Goal: Task Accomplishment & Management: Use online tool/utility

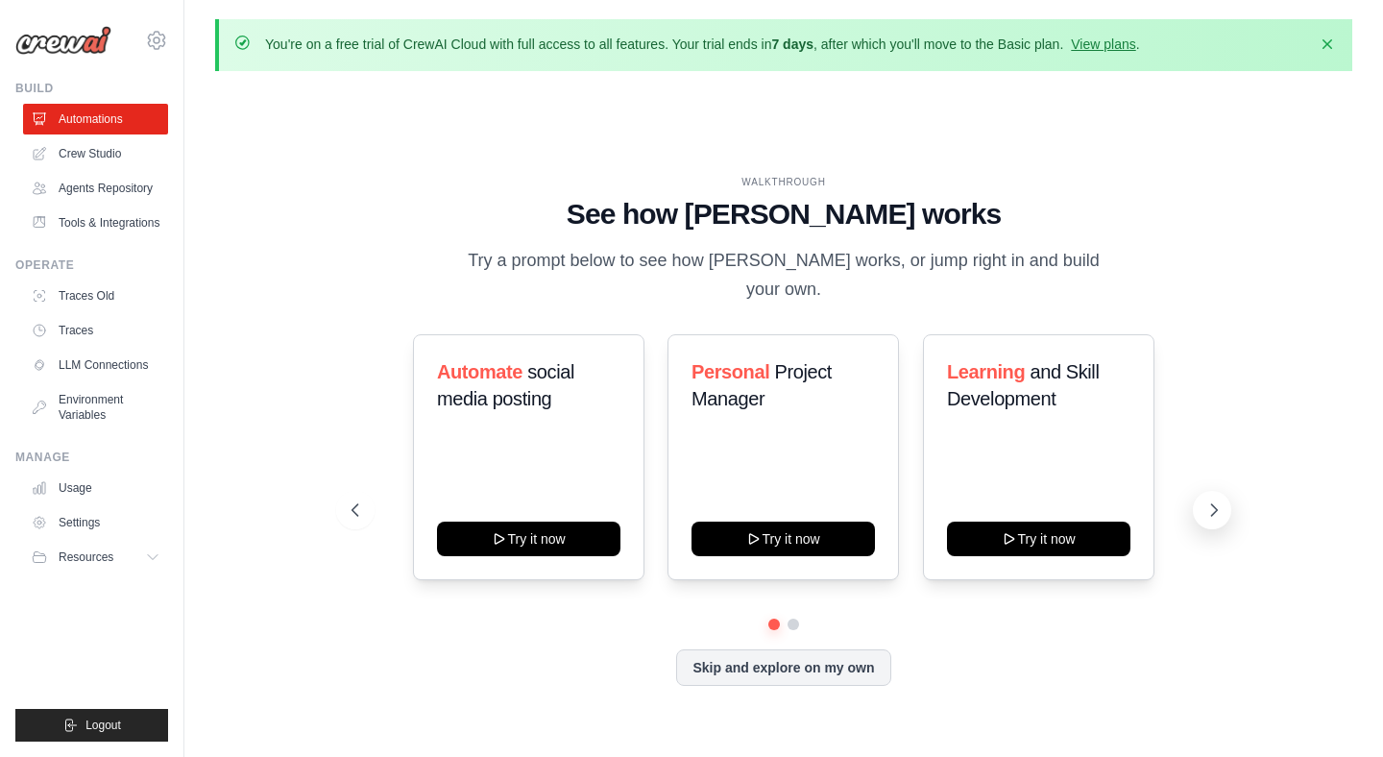
click at [1208, 500] on icon at bounding box center [1213, 509] width 19 height 19
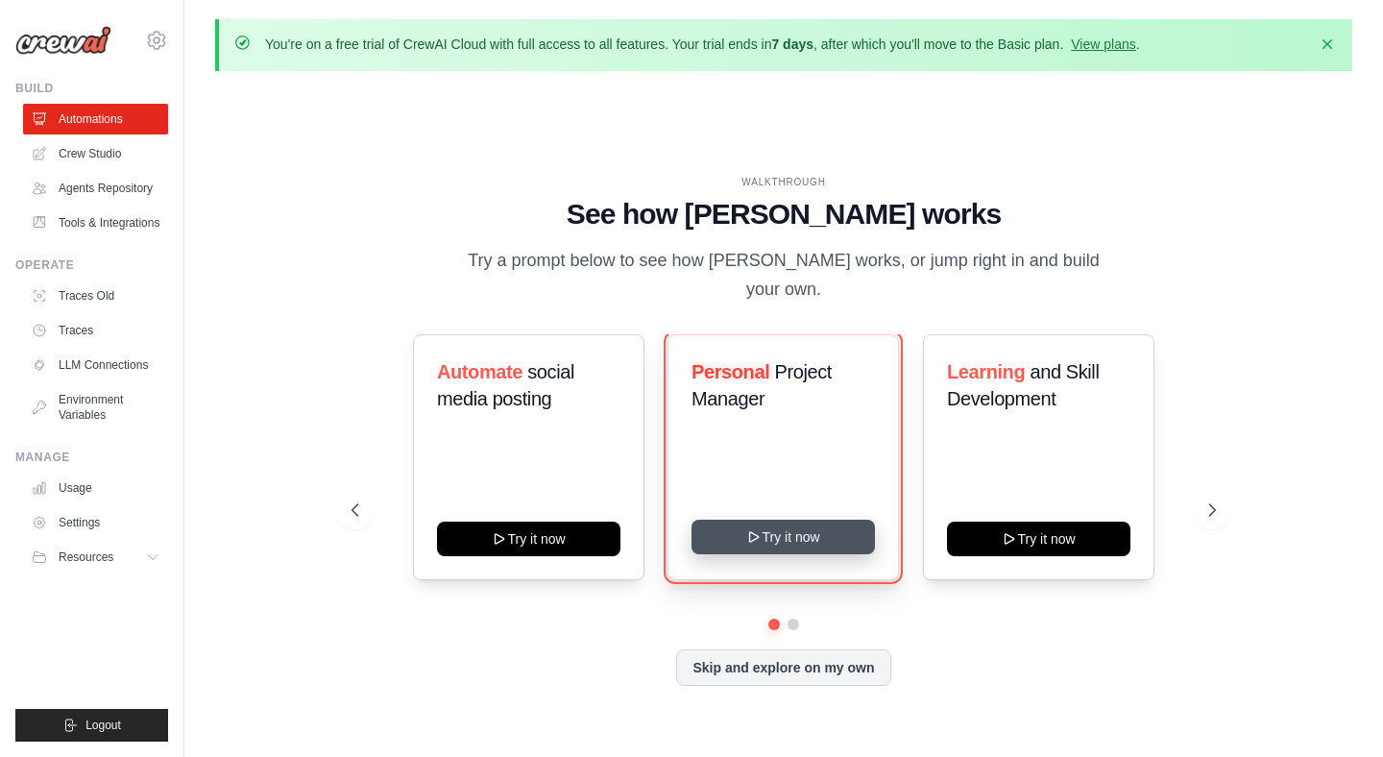
click at [833, 521] on button "Try it now" at bounding box center [782, 536] width 183 height 35
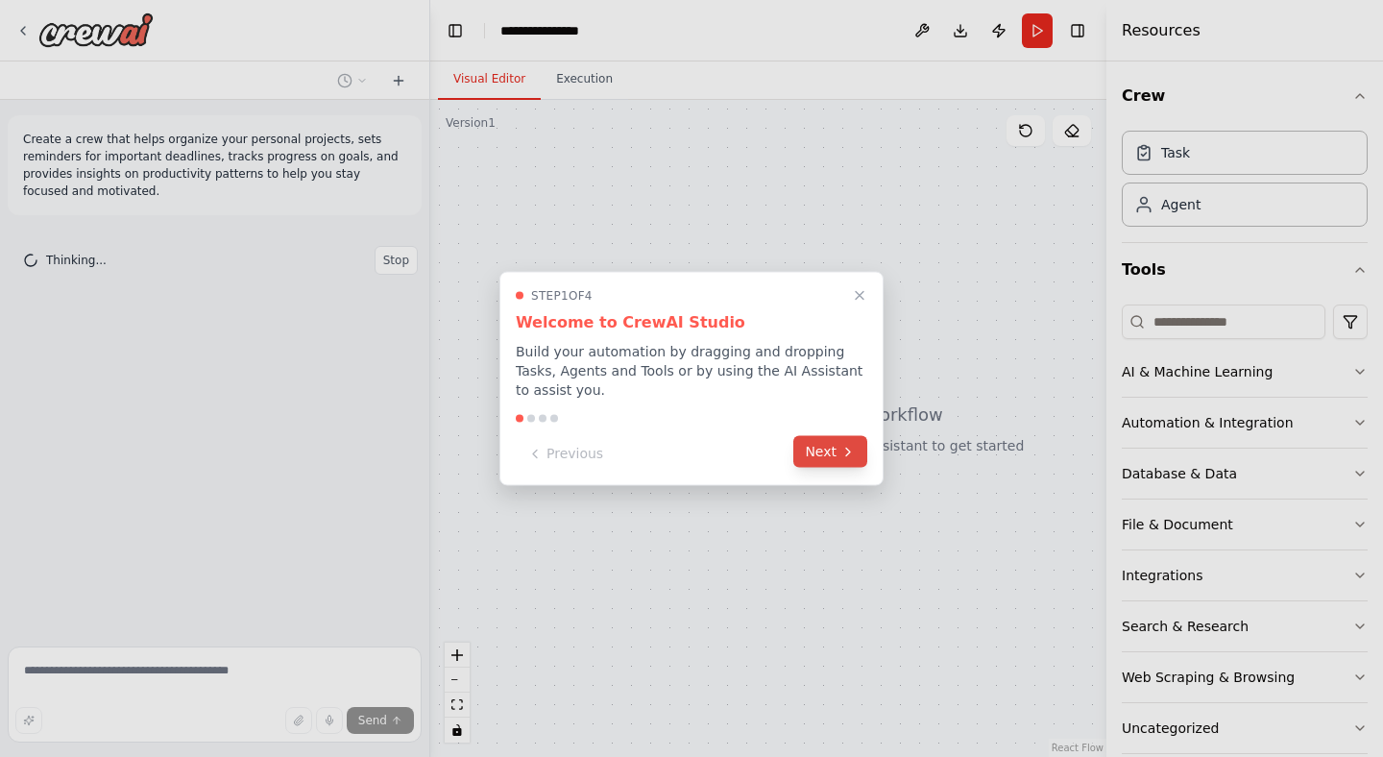
click at [848, 466] on button "Next" at bounding box center [830, 452] width 74 height 32
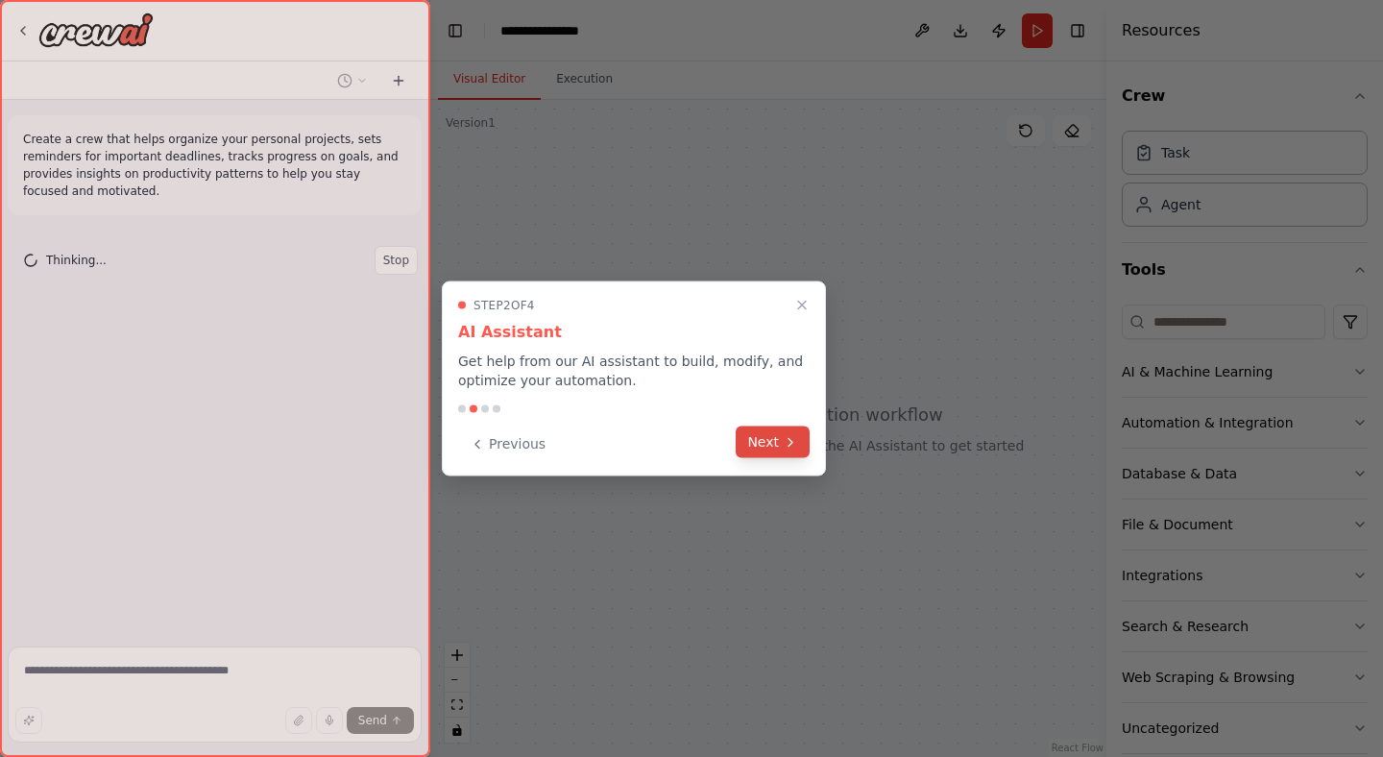
click at [798, 451] on button "Next" at bounding box center [772, 442] width 74 height 32
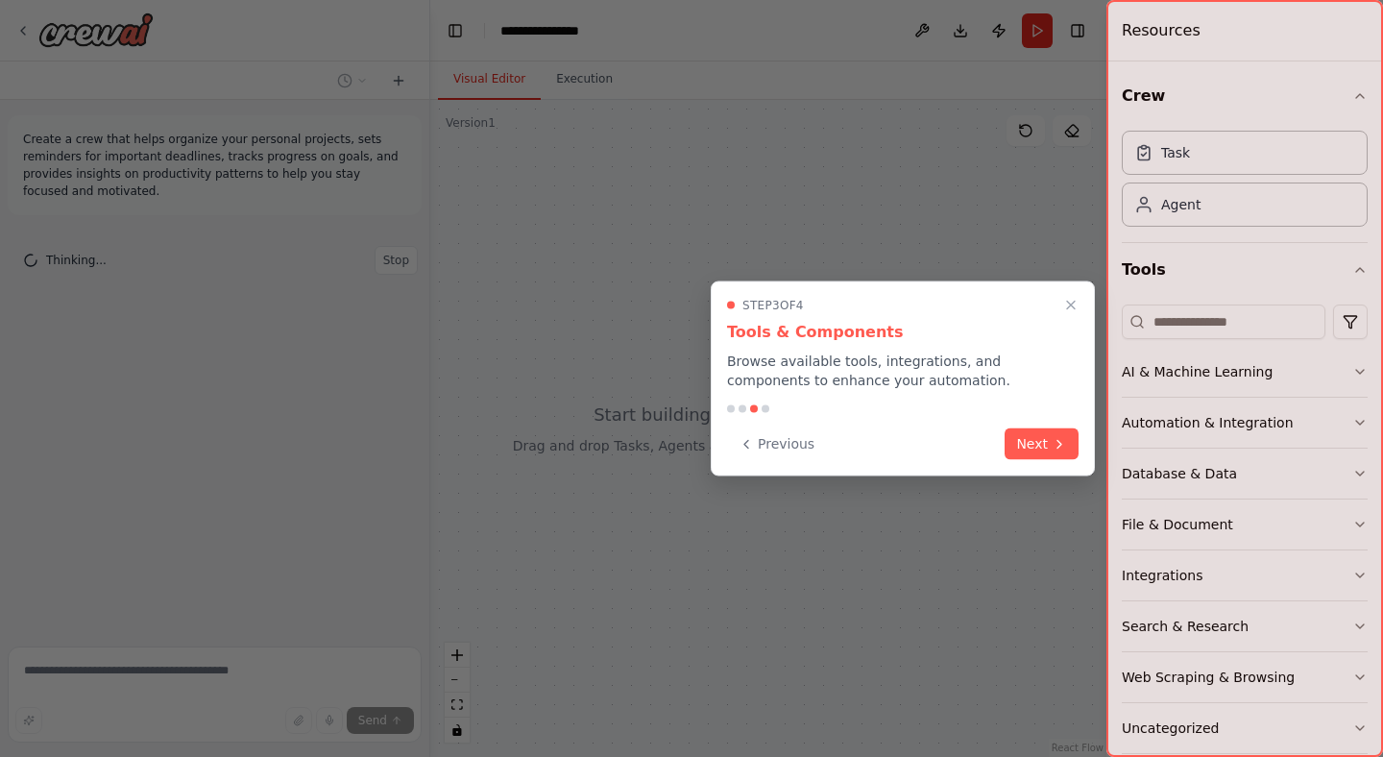
click at [1033, 467] on div "Step 3 of 4 Tools & Components Browse available tools, integrations, and compon…" at bounding box center [902, 378] width 384 height 195
click at [1034, 445] on button "Next" at bounding box center [1041, 442] width 74 height 32
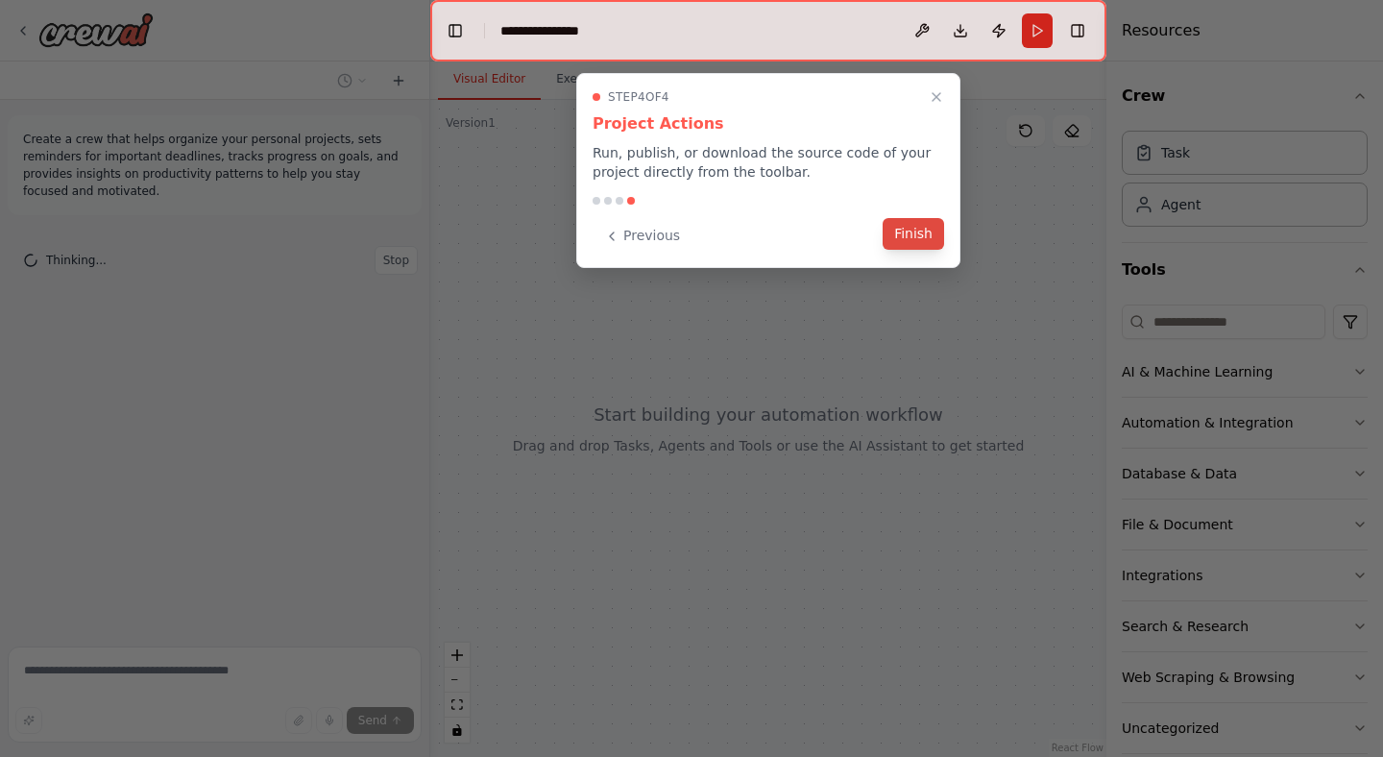
click at [923, 238] on button "Finish" at bounding box center [912, 234] width 61 height 32
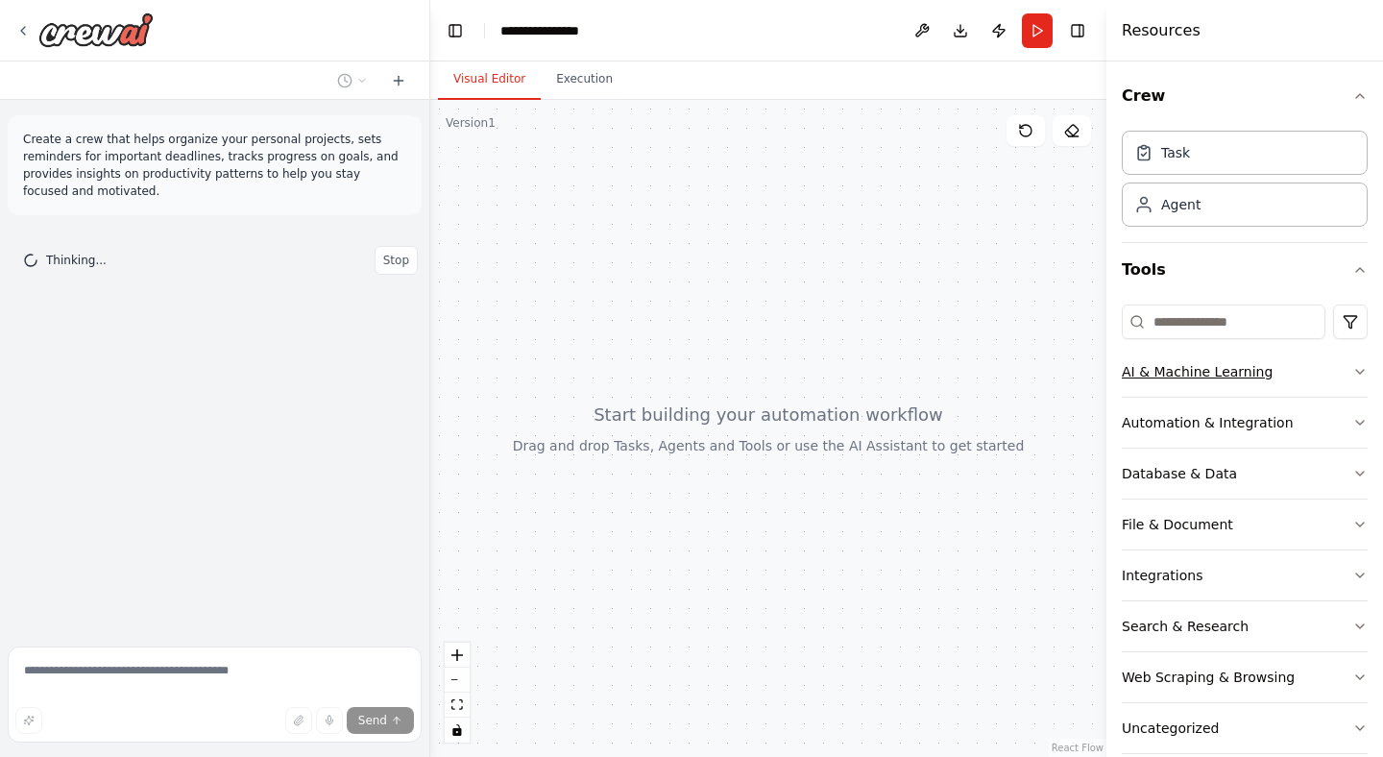
click at [1354, 372] on icon "button" at bounding box center [1359, 371] width 15 height 15
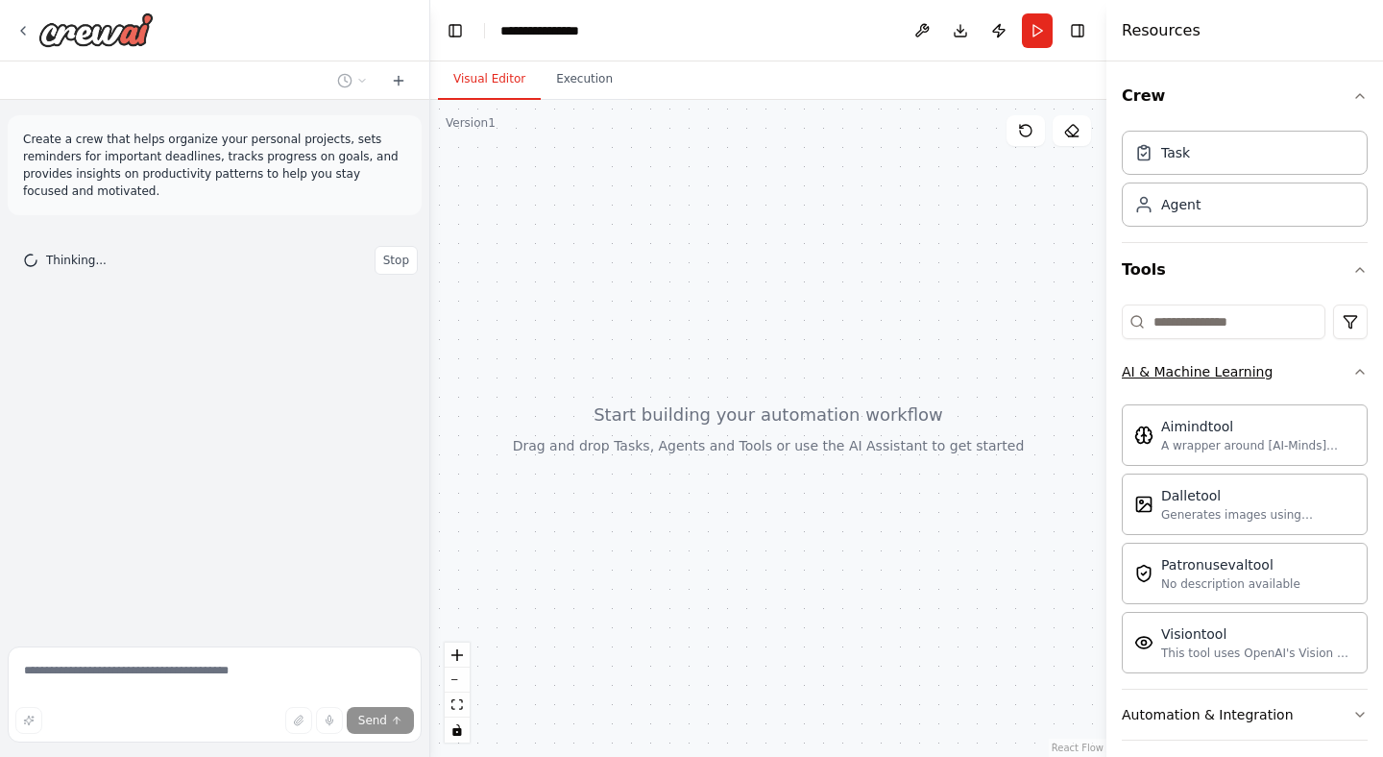
click at [1354, 372] on icon "button" at bounding box center [1359, 371] width 15 height 15
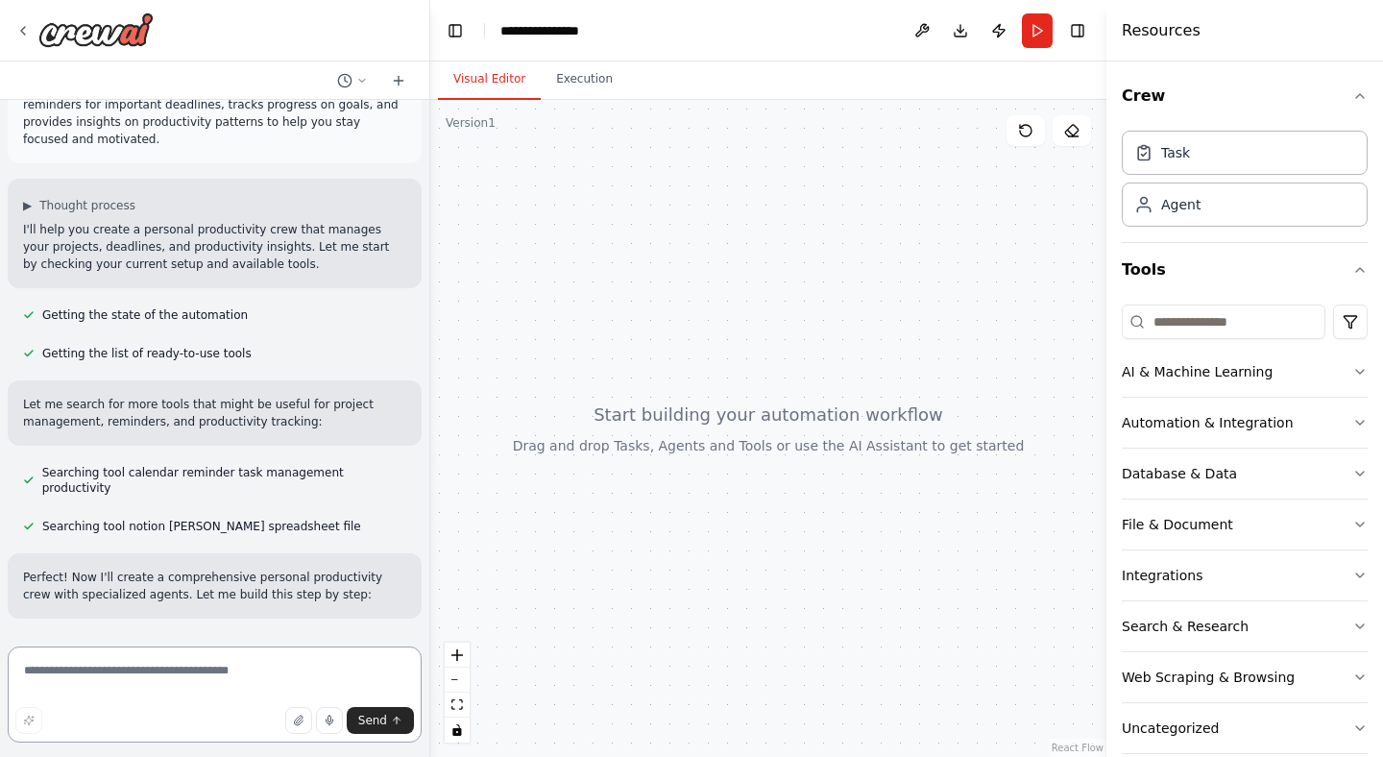
scroll to position [69, 0]
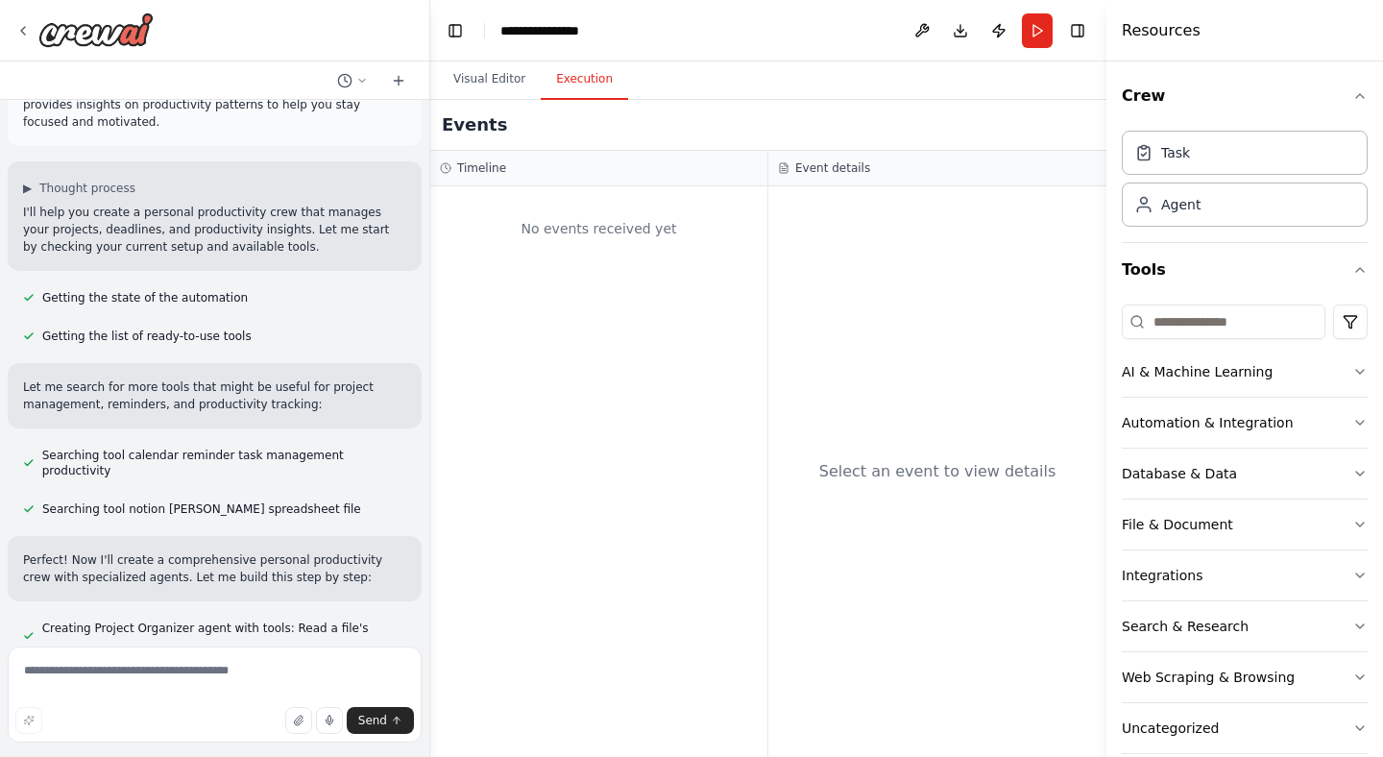
click at [568, 84] on button "Execution" at bounding box center [584, 80] width 87 height 40
click at [493, 83] on button "Visual Editor" at bounding box center [489, 80] width 103 height 40
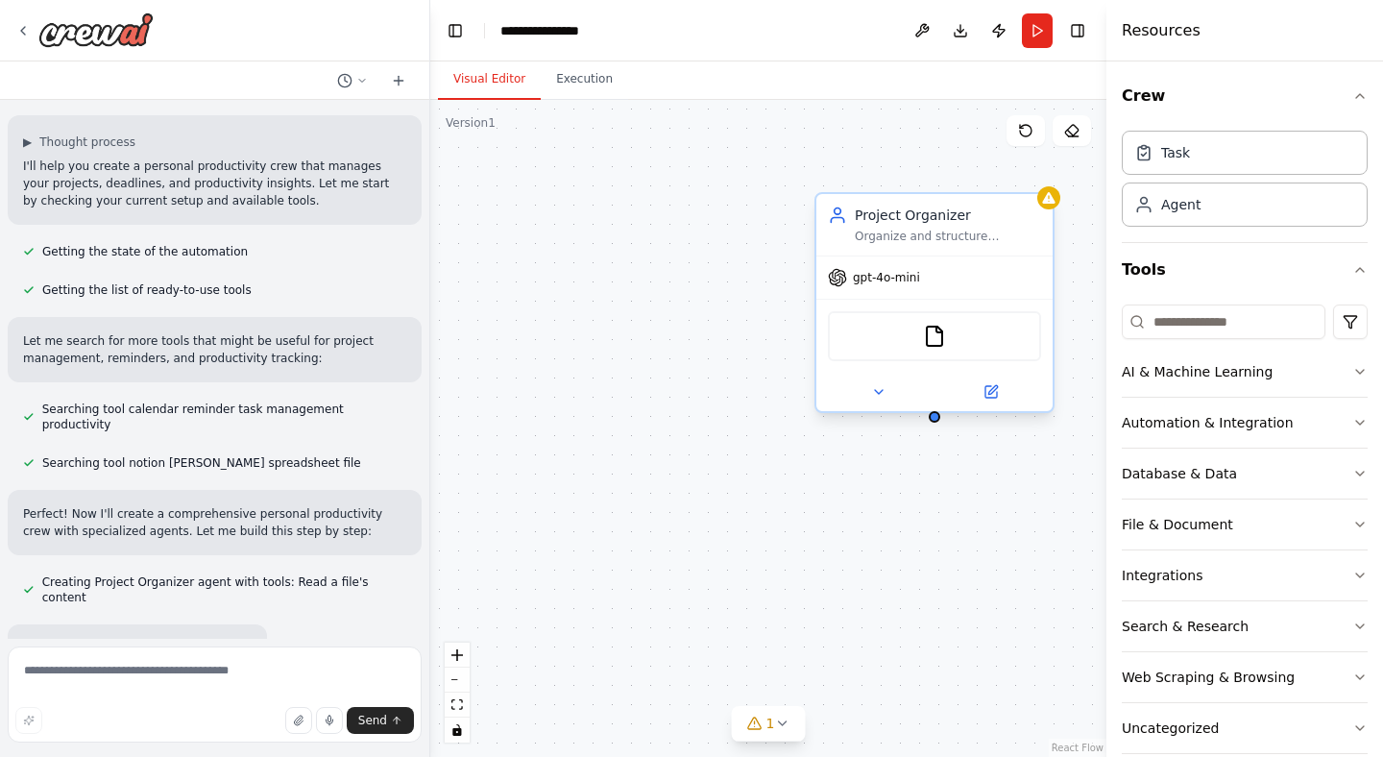
scroll to position [171, 0]
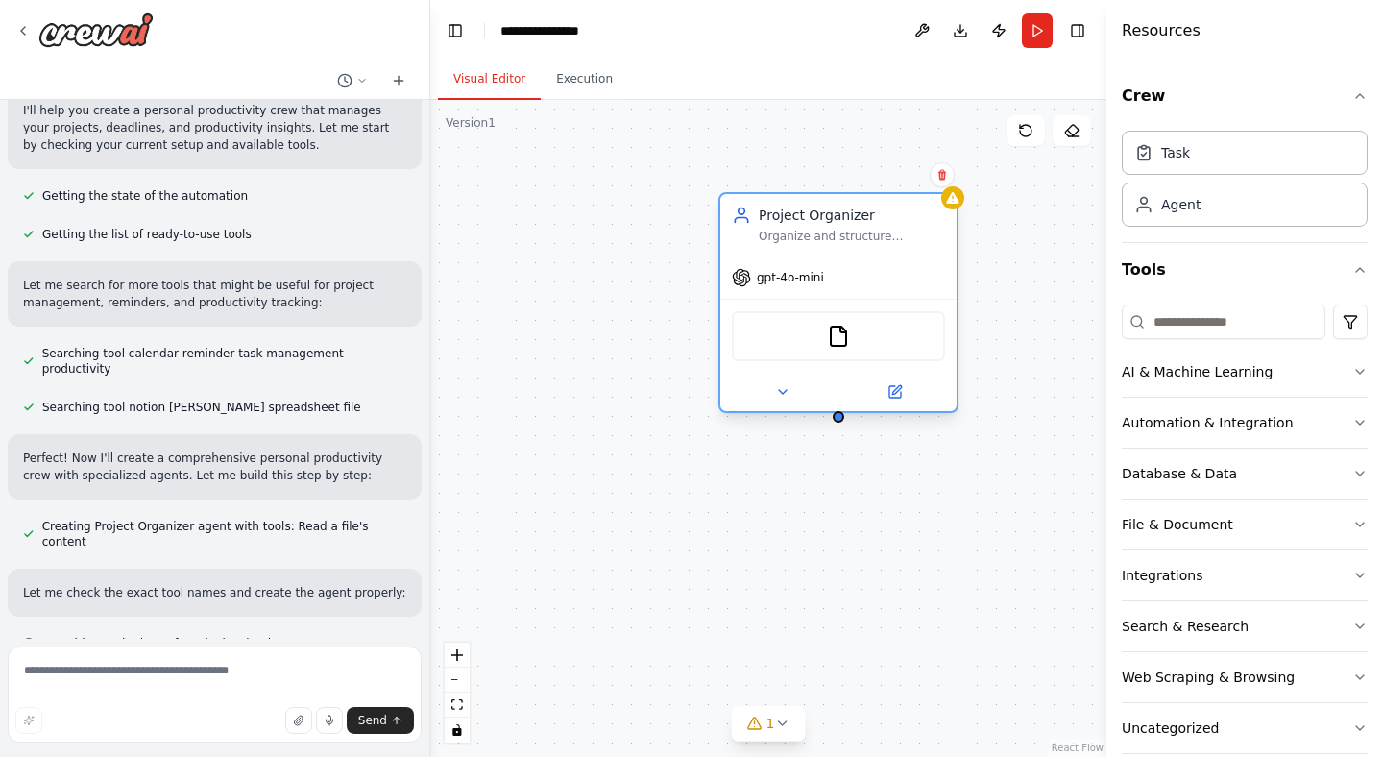
drag, startPoint x: 913, startPoint y: 221, endPoint x: 807, endPoint y: 226, distance: 105.7
click at [807, 226] on div "Project Organizer Organize and structure personal projects by breaking them int…" at bounding box center [851, 224] width 186 height 38
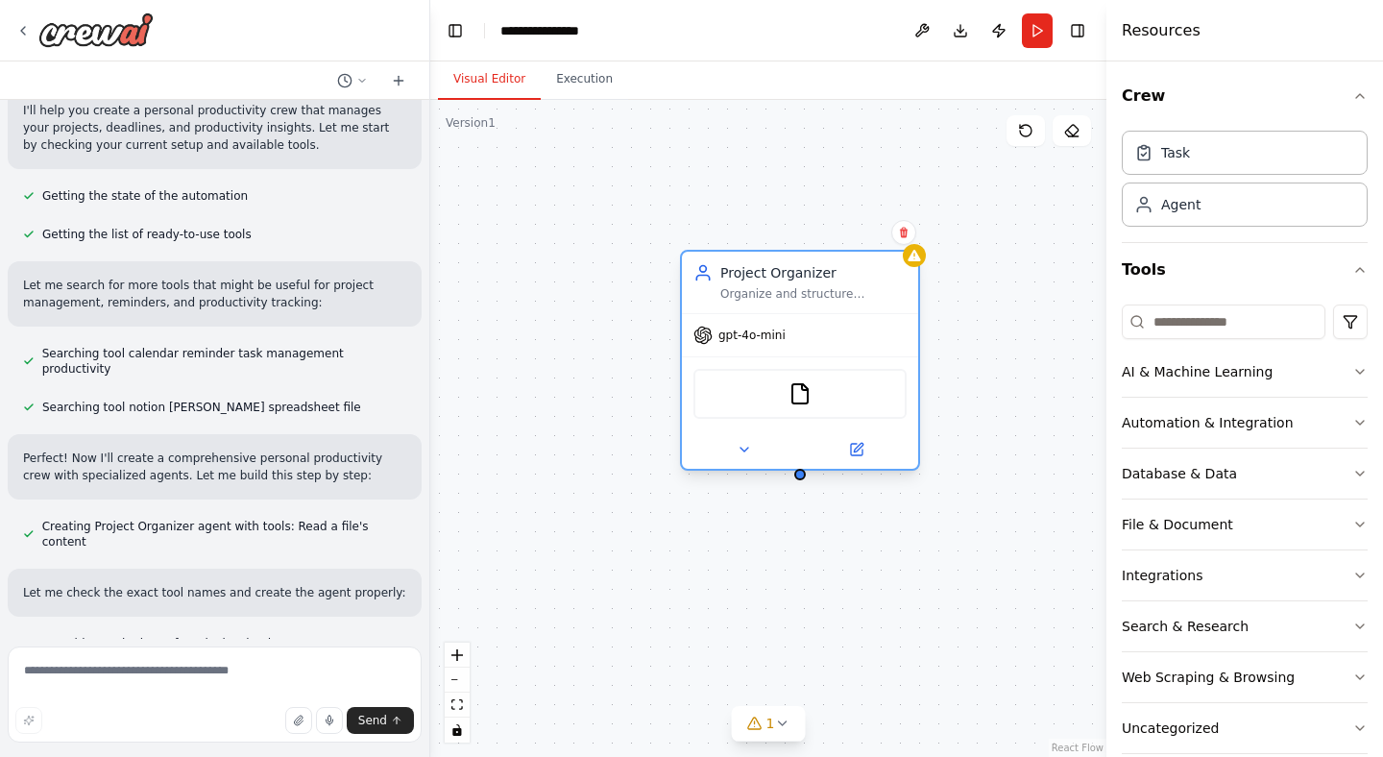
drag, startPoint x: 923, startPoint y: 216, endPoint x: 796, endPoint y: 280, distance: 142.1
click at [796, 280] on div "Project Organizer" at bounding box center [813, 272] width 186 height 19
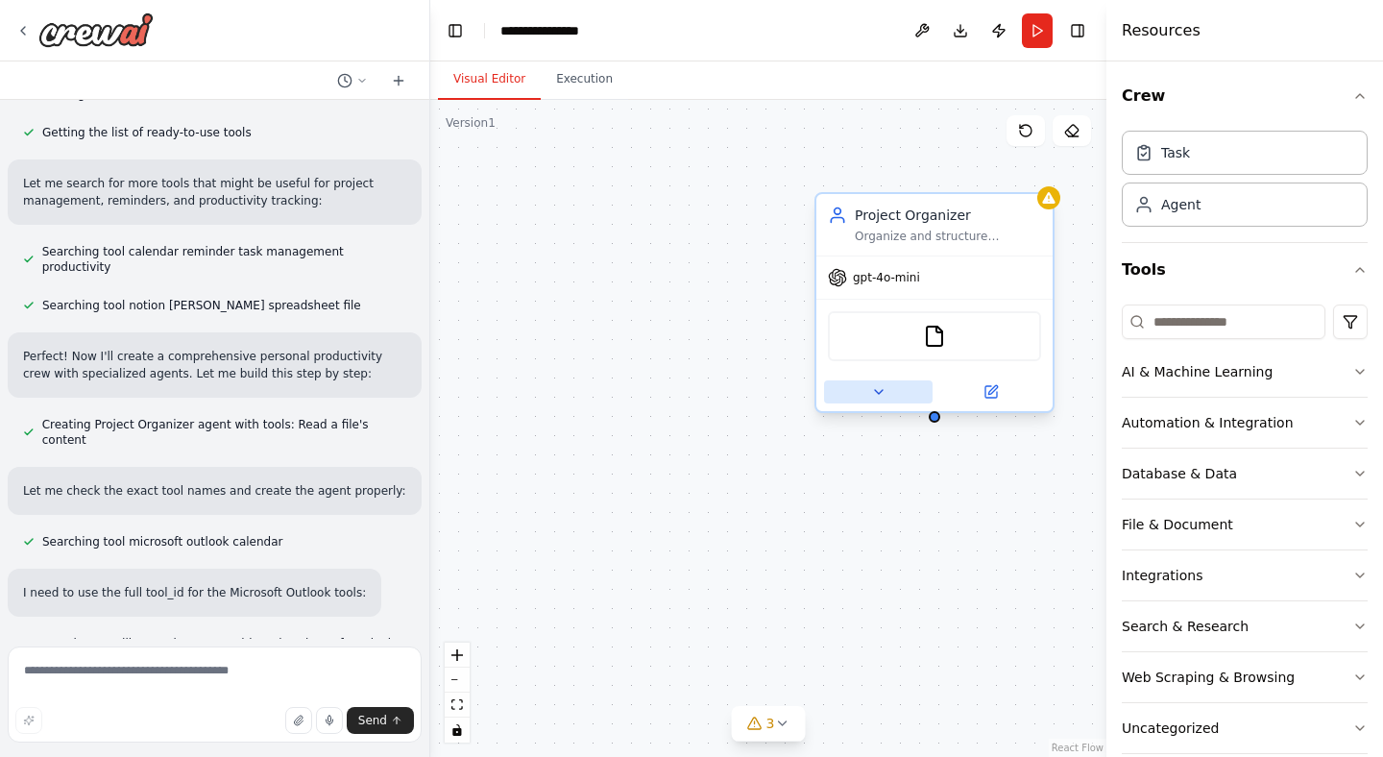
click at [873, 380] on button at bounding box center [878, 391] width 108 height 23
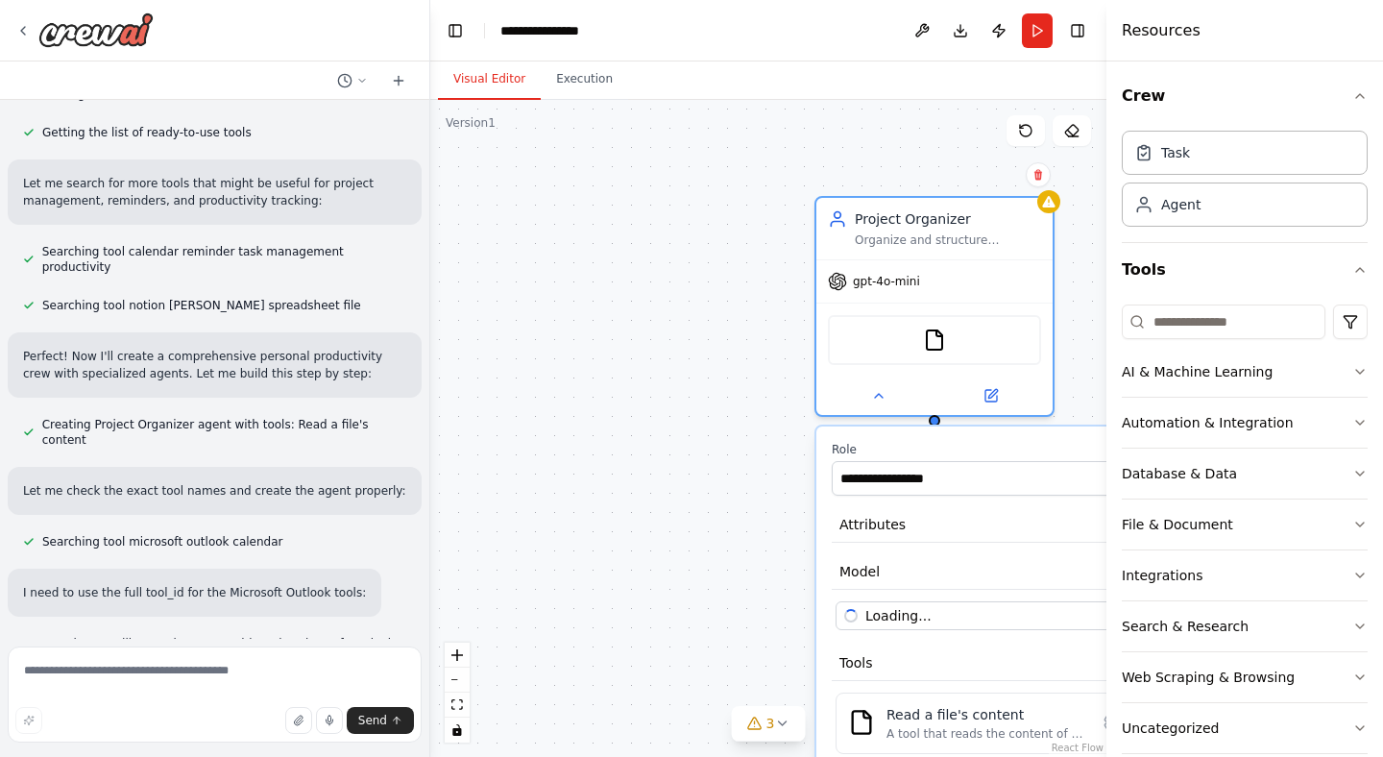
scroll to position [374, 0]
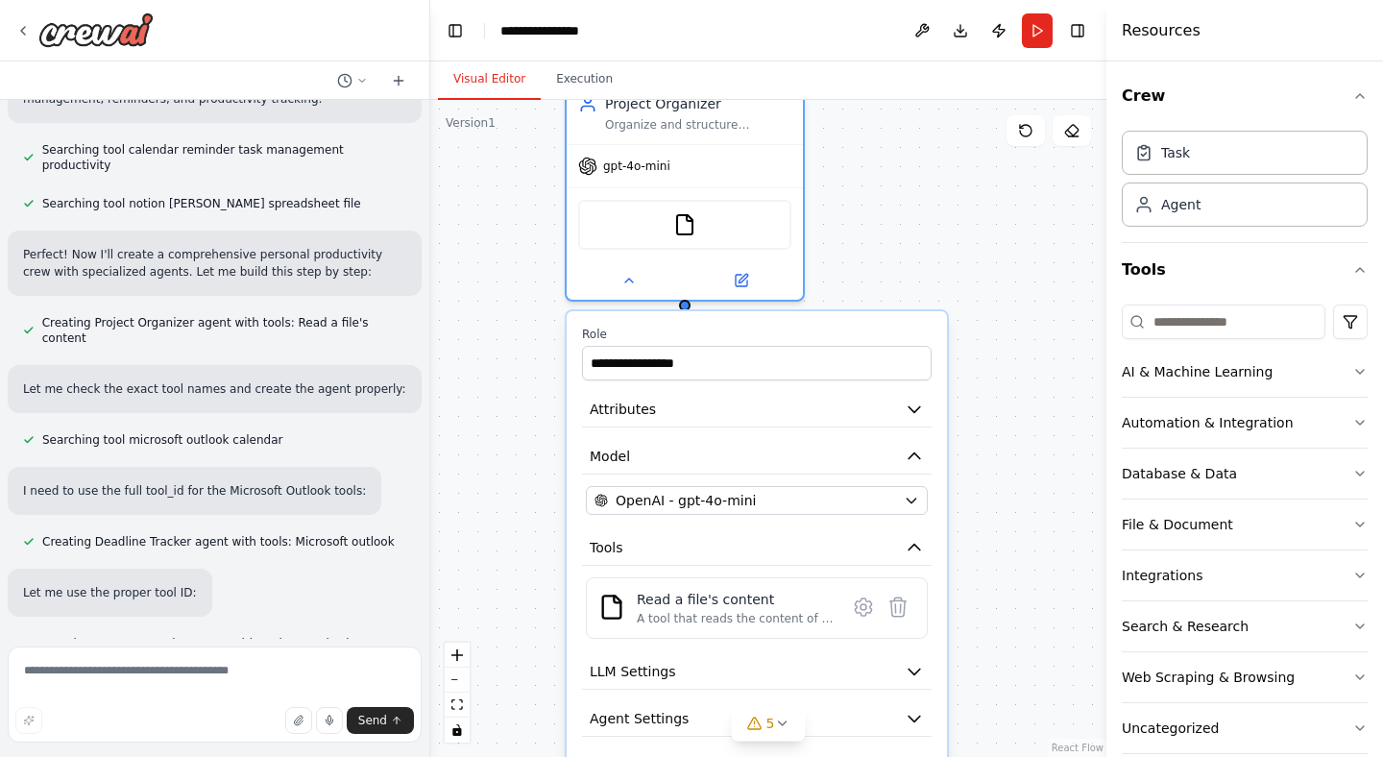
drag, startPoint x: 917, startPoint y: 445, endPoint x: 664, endPoint y: 334, distance: 275.6
click at [664, 334] on label "Role" at bounding box center [756, 333] width 349 height 15
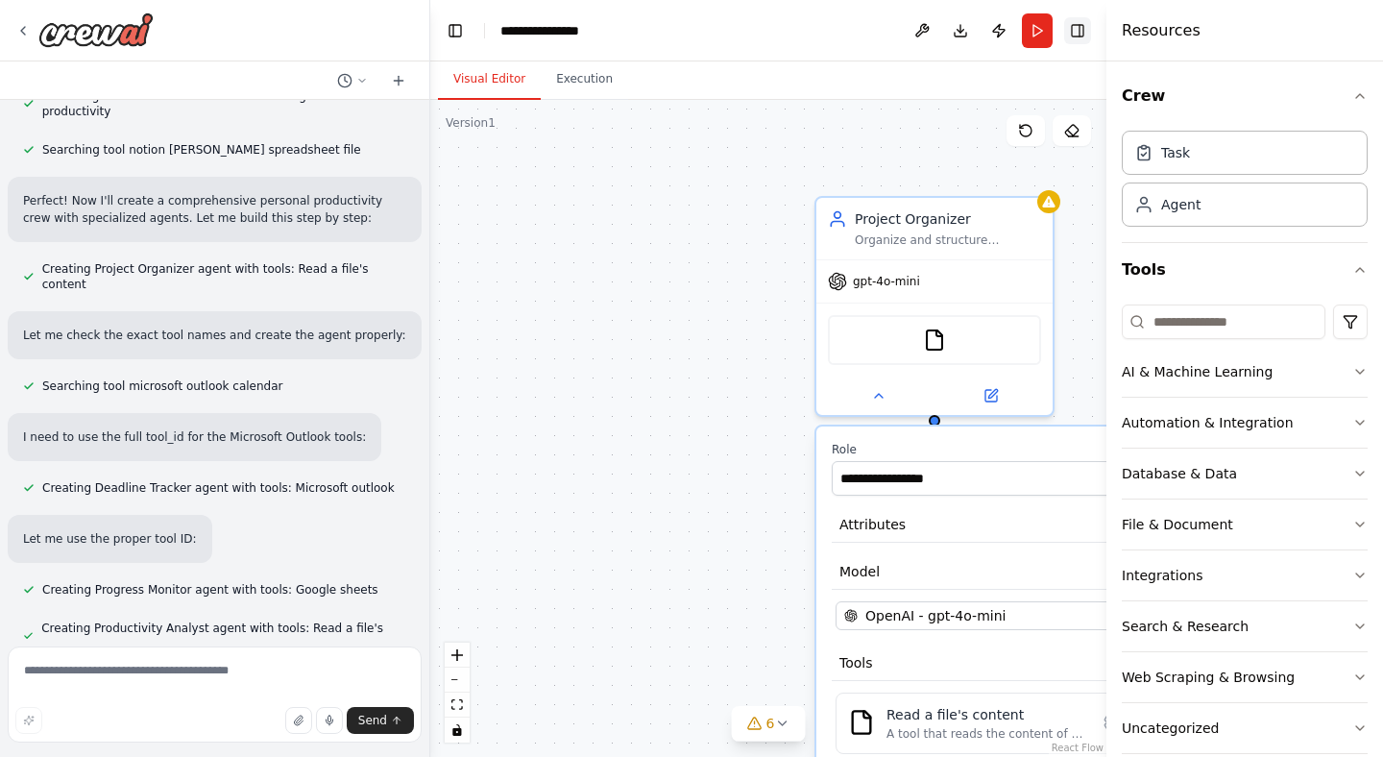
click at [1081, 36] on button "Toggle Right Sidebar" at bounding box center [1077, 30] width 27 height 27
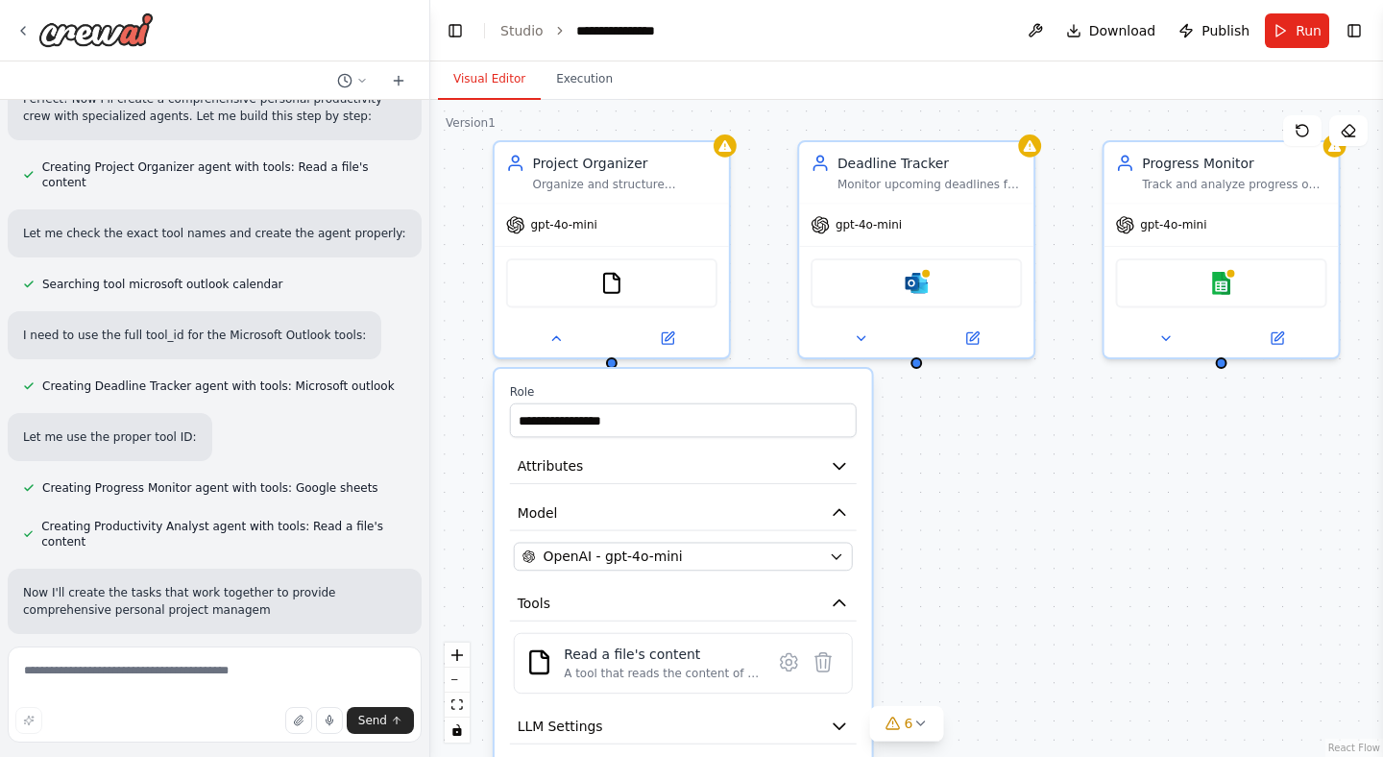
scroll to position [547, 0]
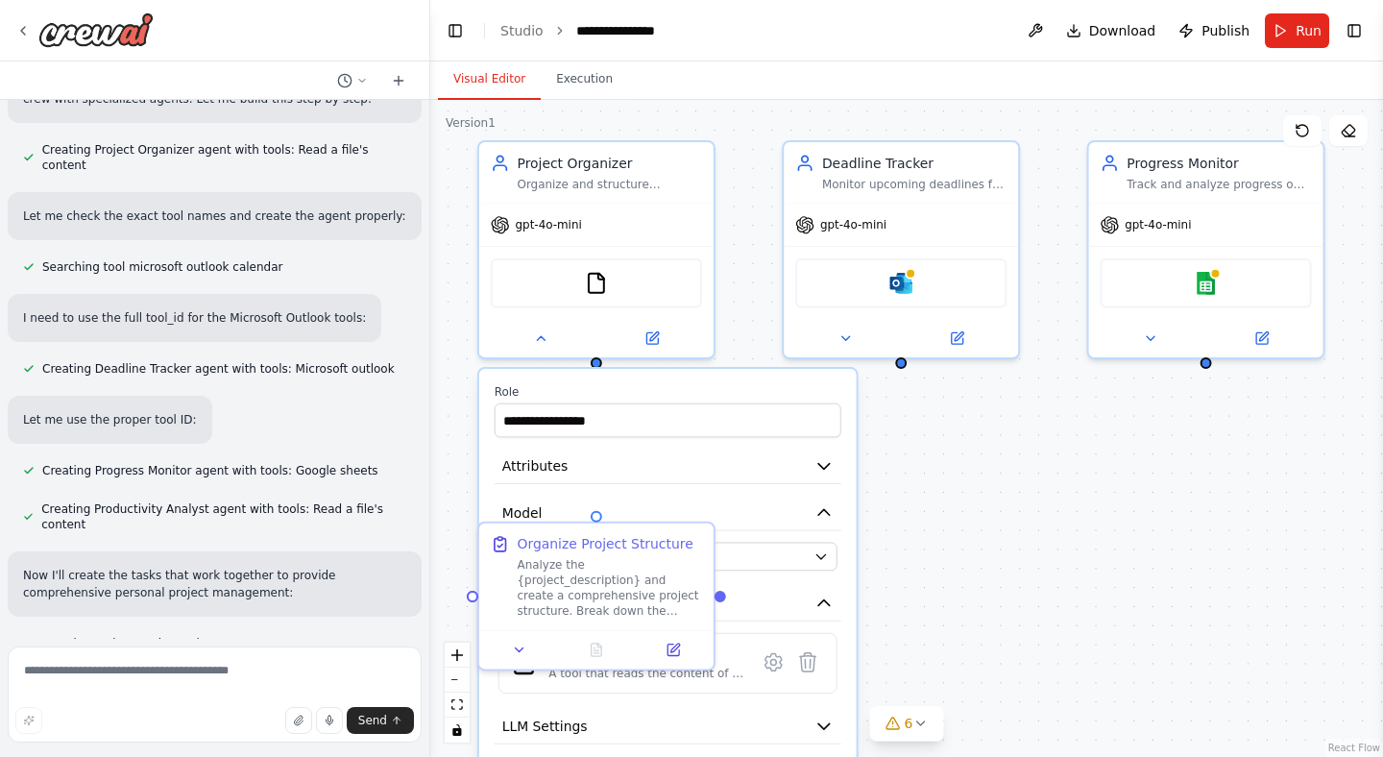
drag, startPoint x: 1265, startPoint y: 494, endPoint x: 926, endPoint y: 437, distance: 344.7
click at [926, 437] on div "**********" at bounding box center [906, 428] width 952 height 657
click at [982, 447] on div "**********" at bounding box center [906, 428] width 952 height 657
click at [838, 344] on button at bounding box center [845, 334] width 108 height 23
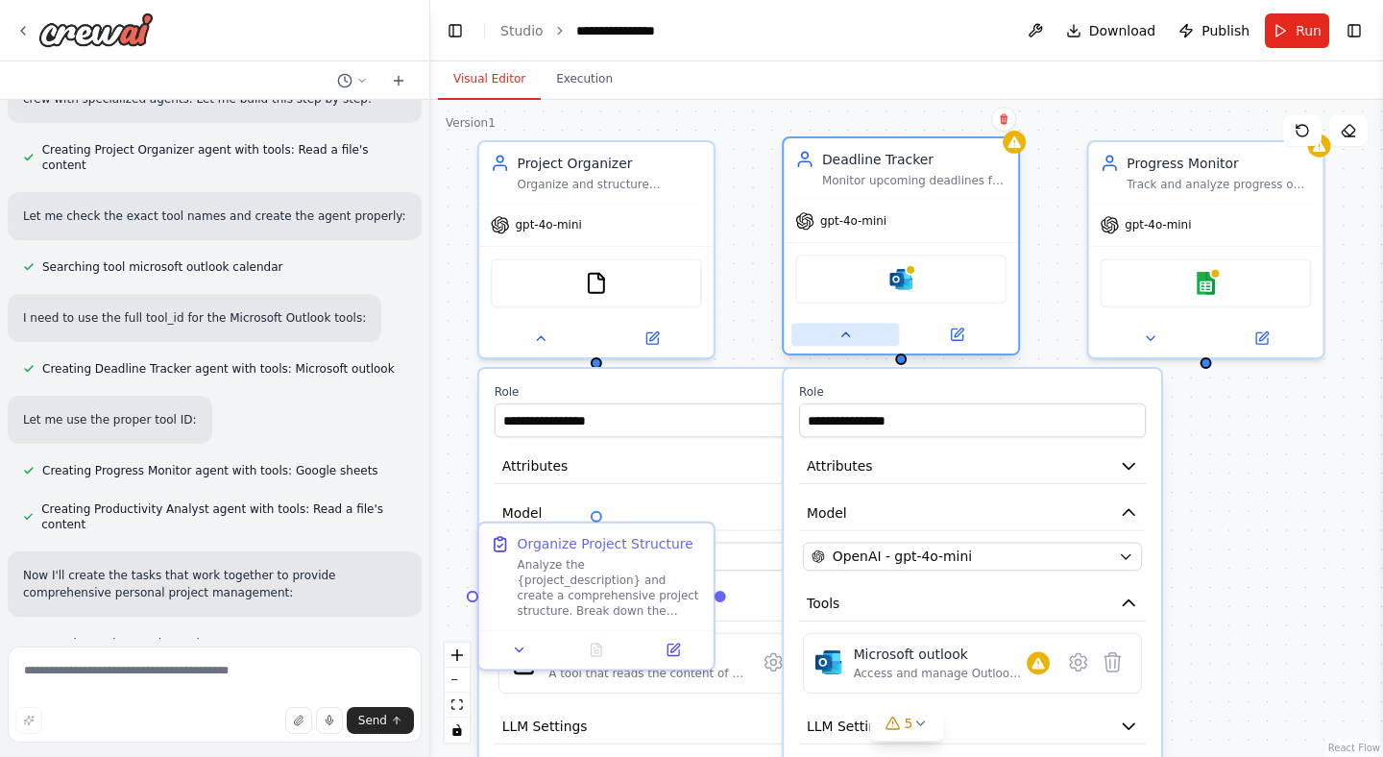
scroll to position [586, 0]
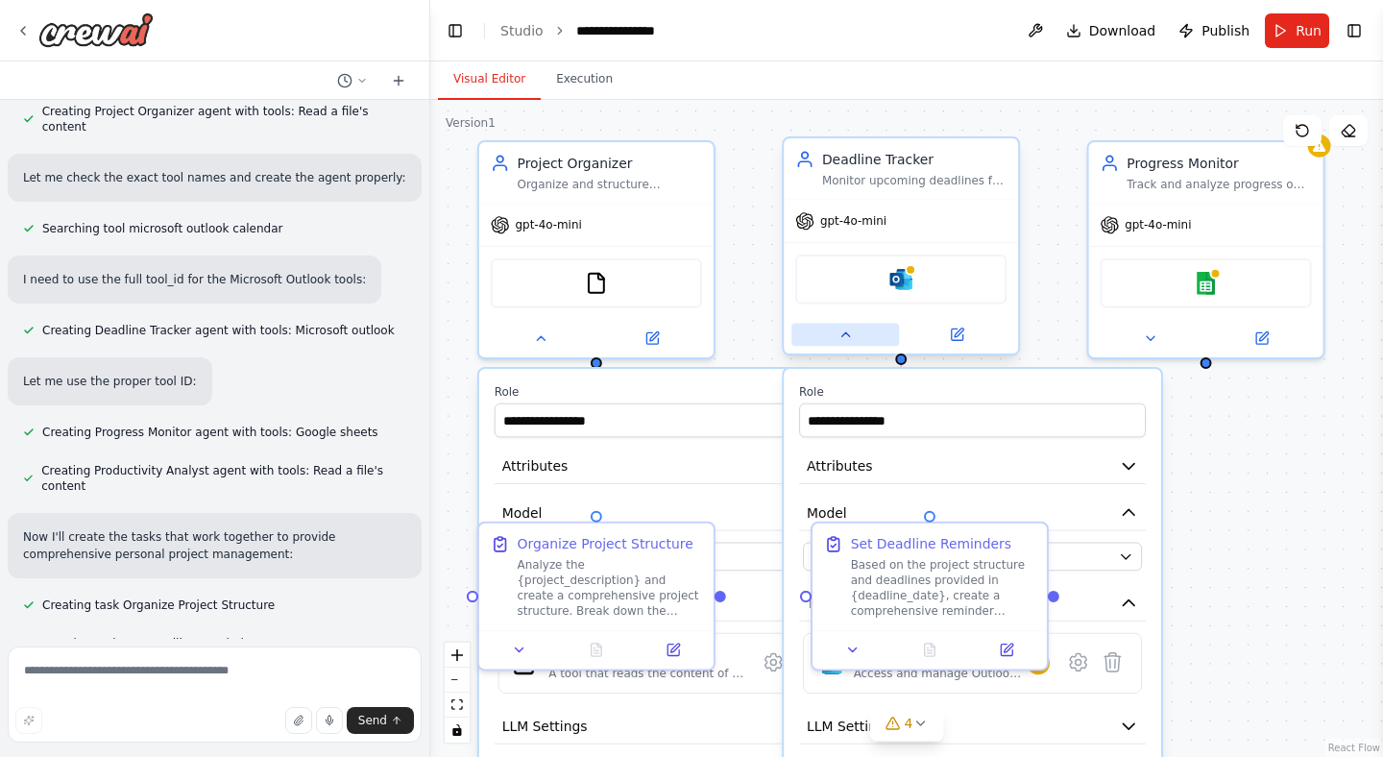
click at [839, 345] on button at bounding box center [845, 334] width 108 height 23
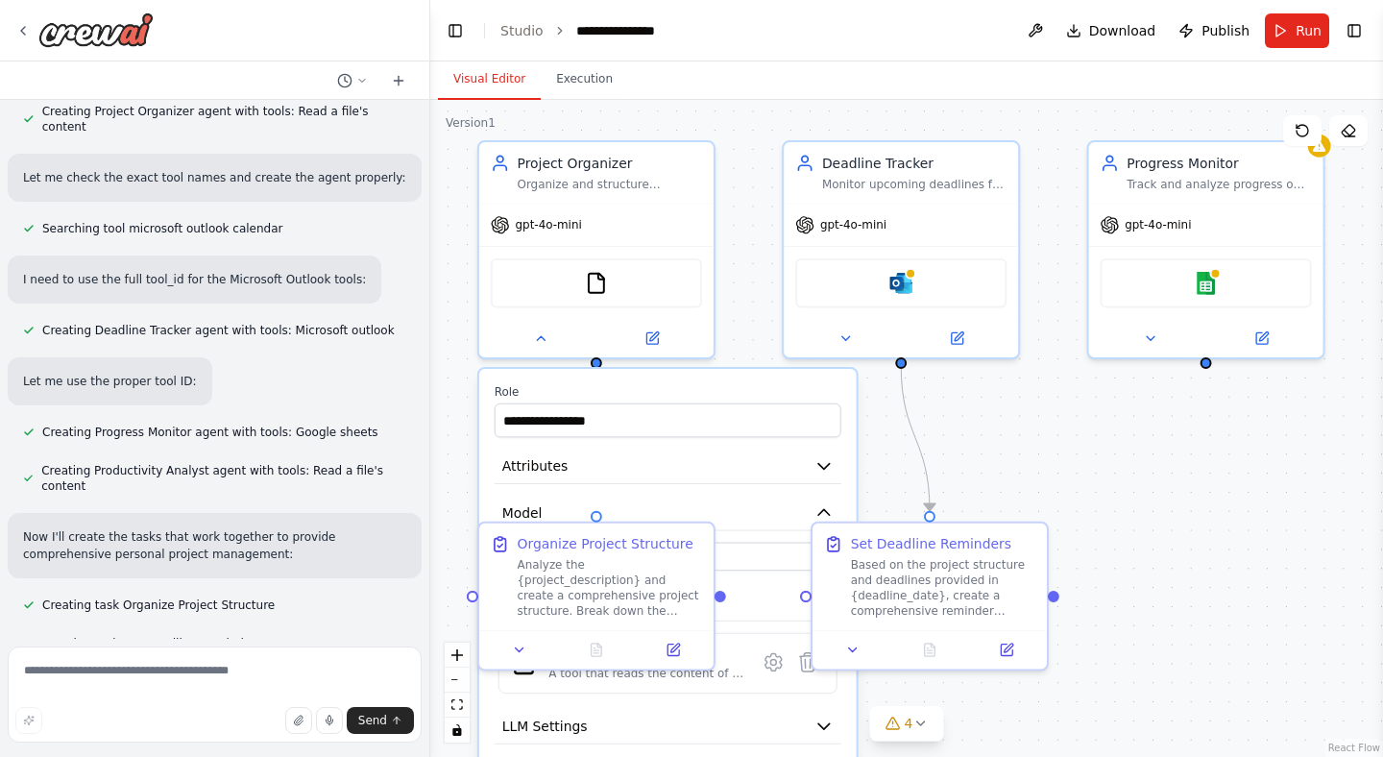
scroll to position [624, 0]
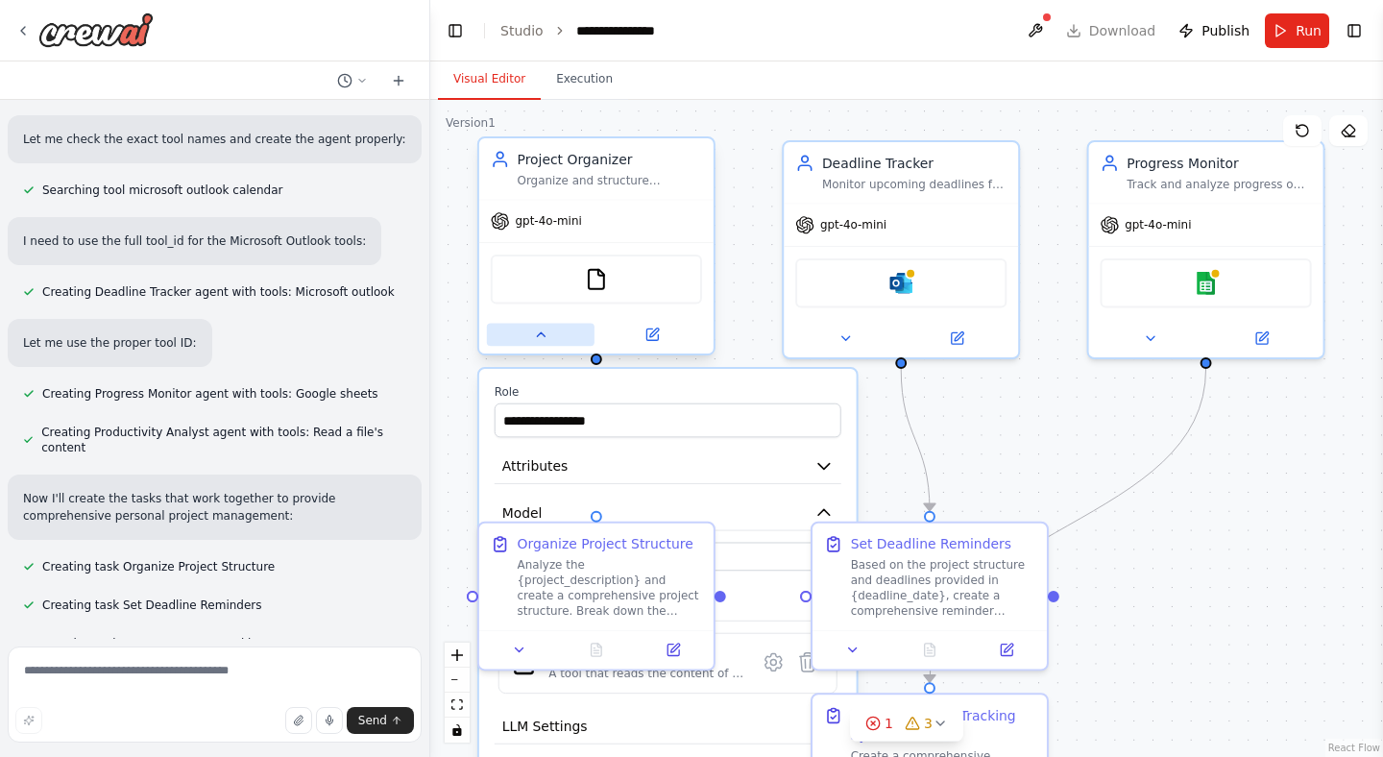
click at [548, 339] on button at bounding box center [541, 334] width 108 height 23
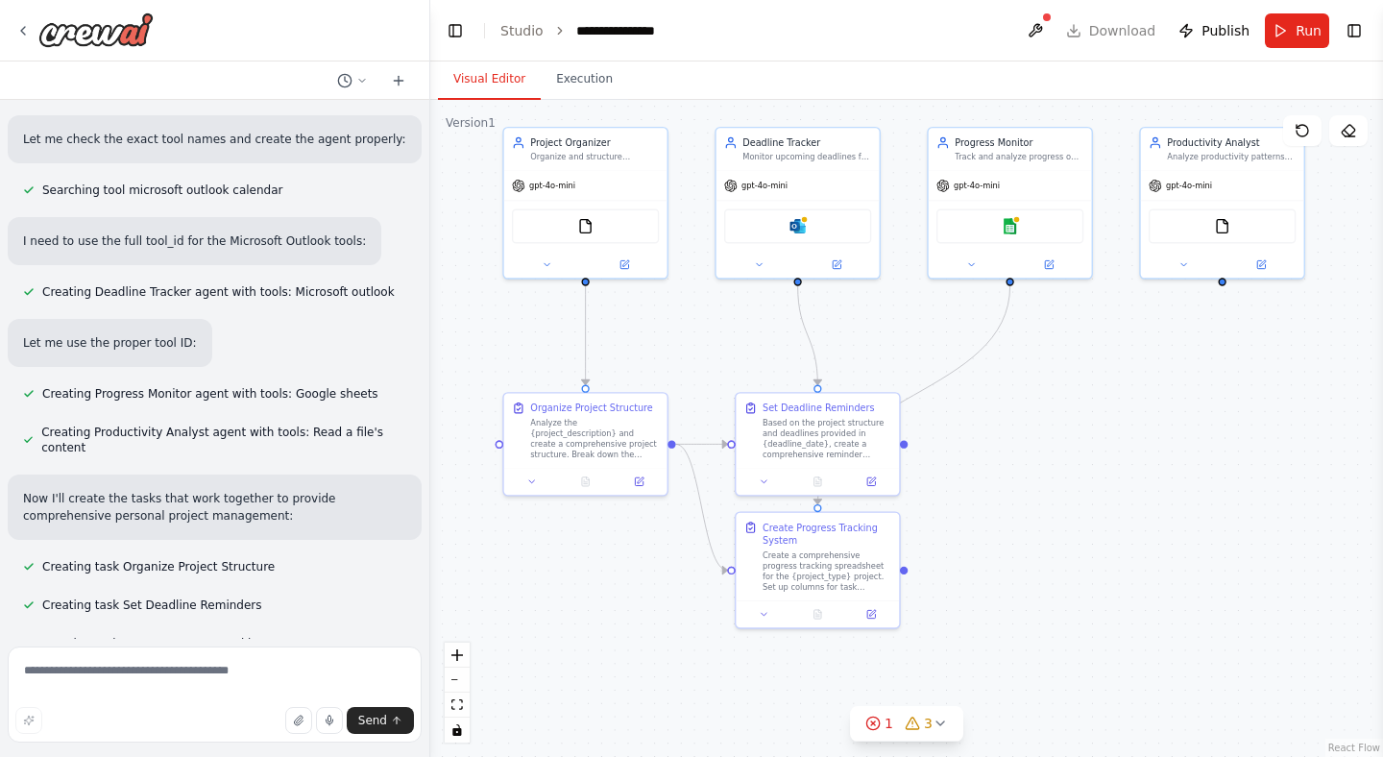
scroll to position [662, 0]
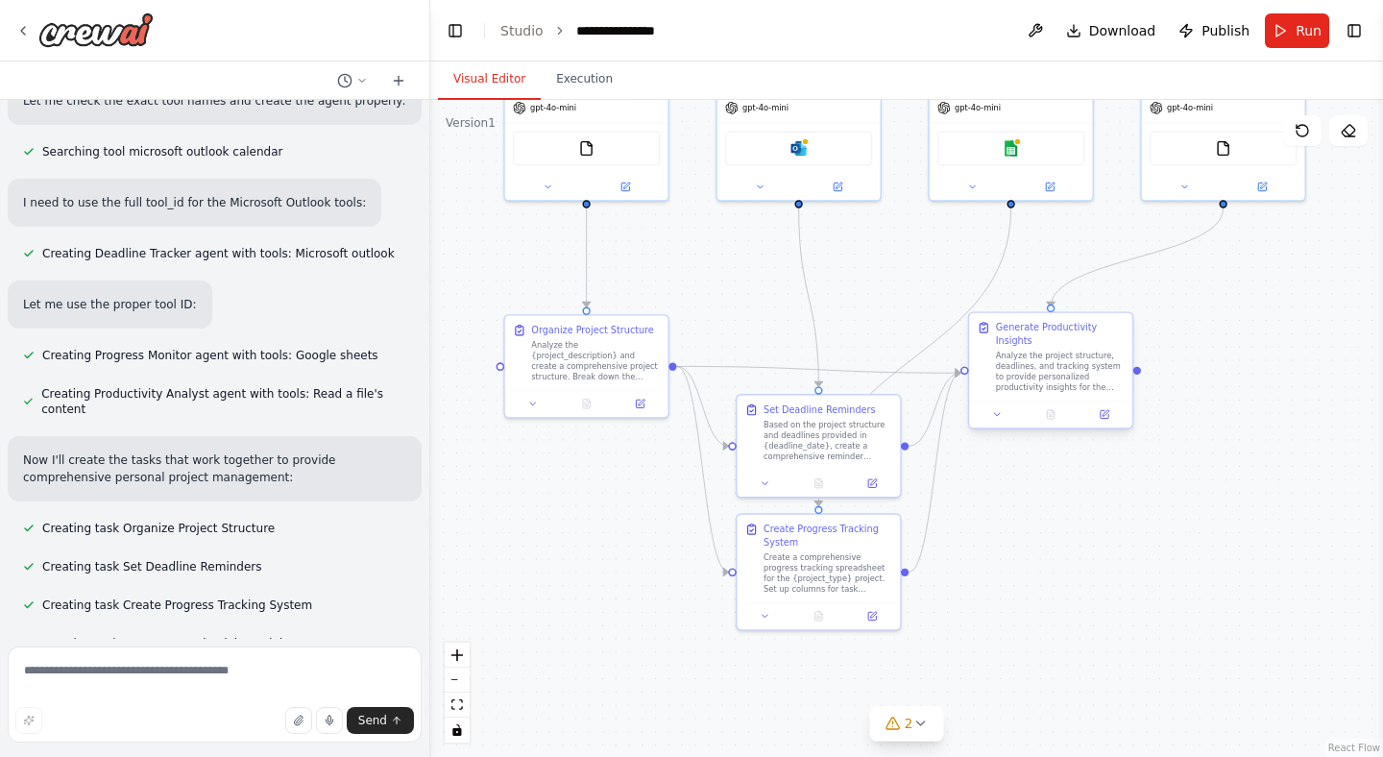
drag, startPoint x: 1063, startPoint y: 595, endPoint x: 995, endPoint y: 405, distance: 202.0
click at [995, 405] on div ".deletable-edge-delete-btn { width: 20px; height: 20px; border: 0px solid #ffff…" at bounding box center [906, 428] width 952 height 657
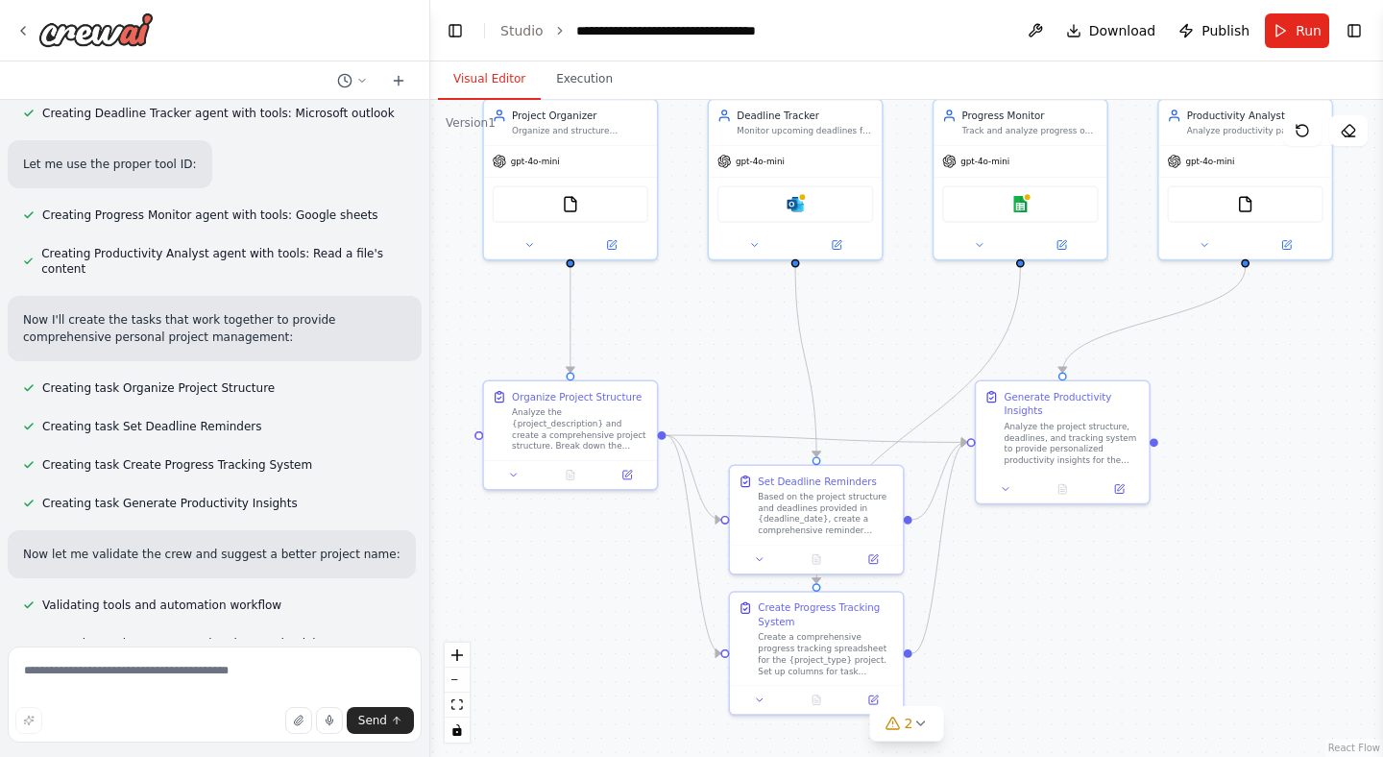
scroll to position [1004, 0]
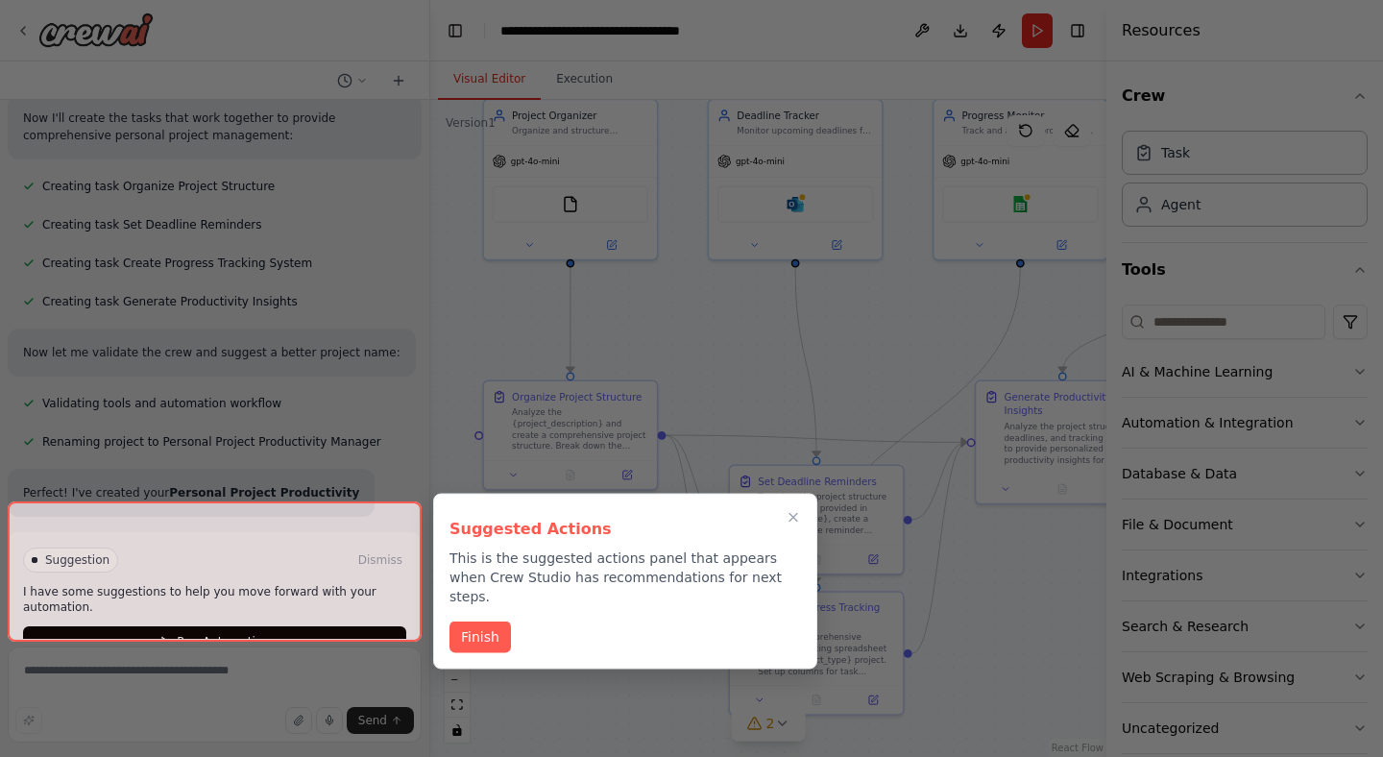
drag, startPoint x: 862, startPoint y: 267, endPoint x: 872, endPoint y: 343, distance: 76.5
click at [872, 343] on div "Create a crew that helps organize your personal projects, sets reminders for im…" at bounding box center [691, 378] width 1383 height 757
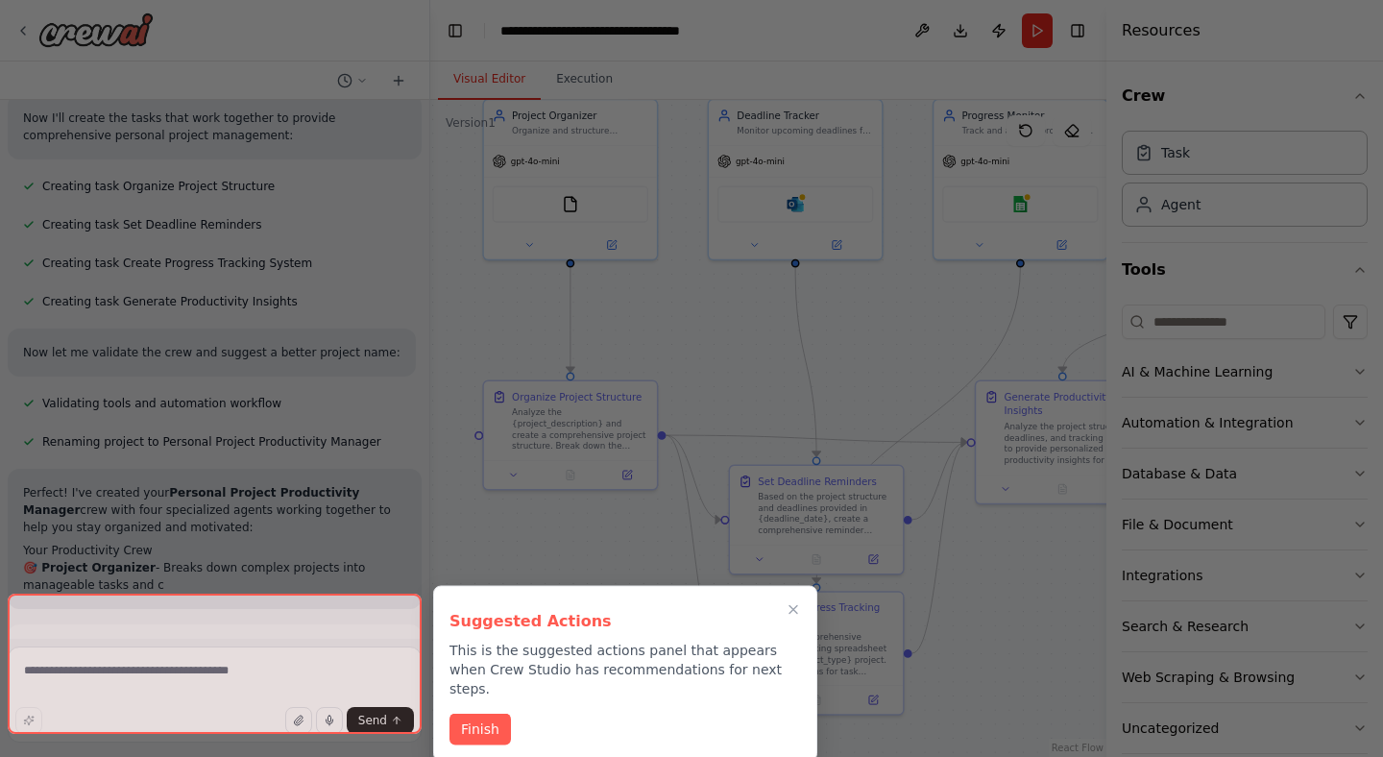
click at [494, 683] on div "Suggested Actions This is the suggested actions panel that appears when Crew St…" at bounding box center [625, 674] width 384 height 176
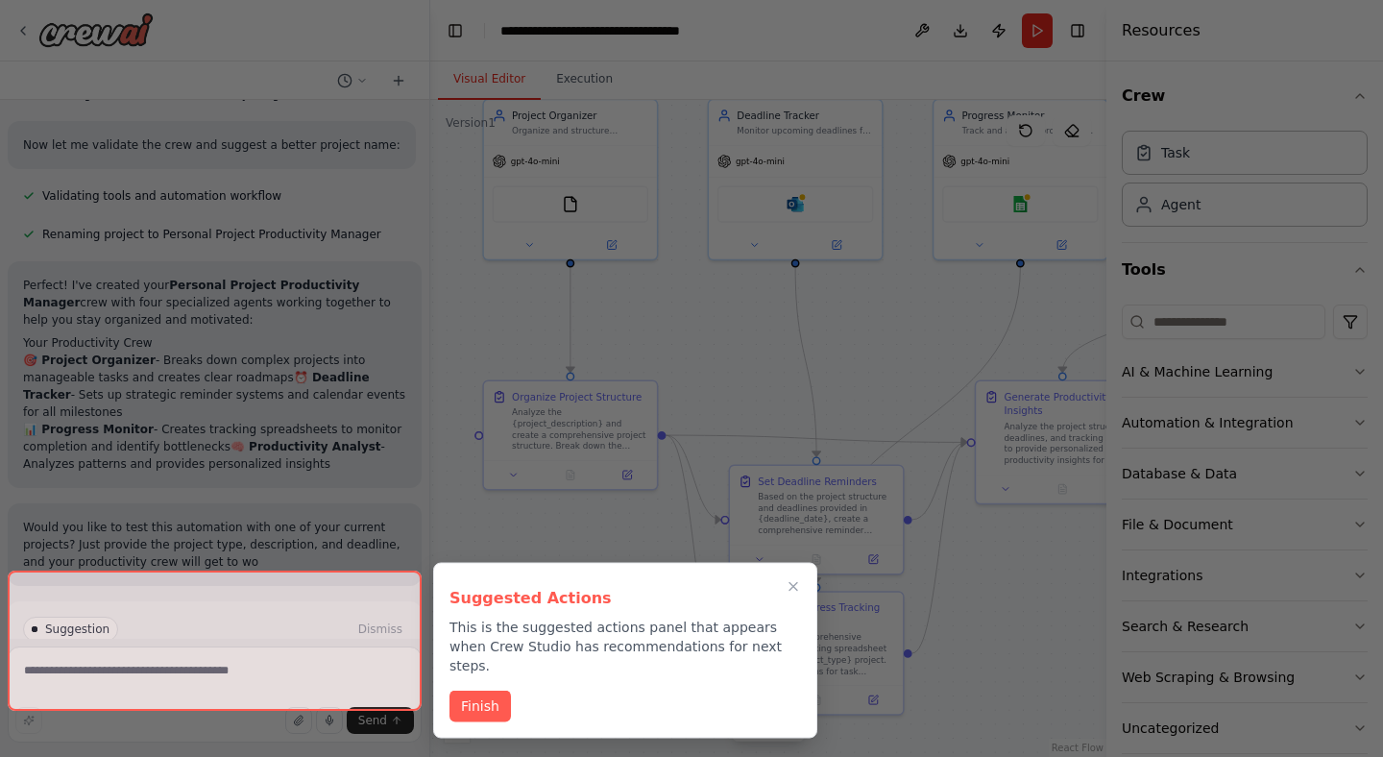
scroll to position [1298, 0]
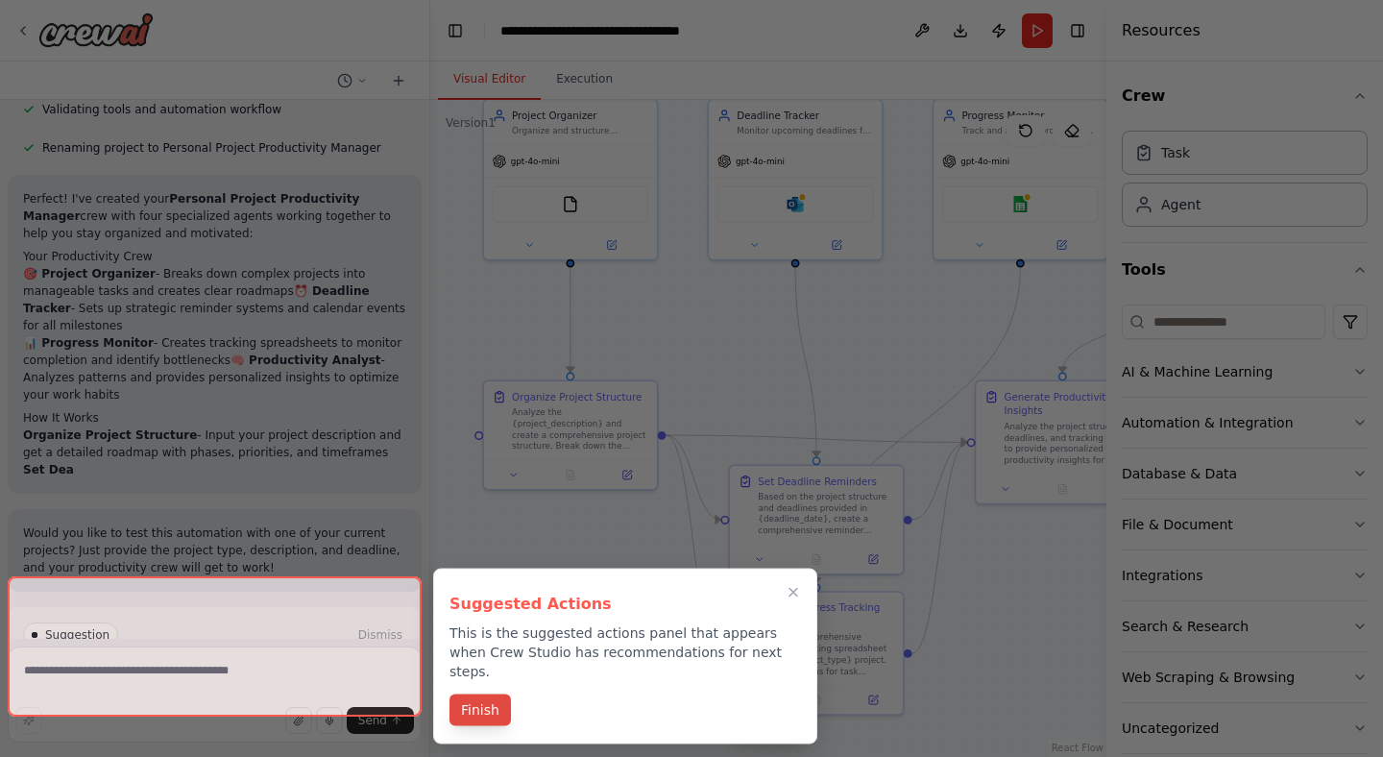
click at [492, 694] on button "Finish" at bounding box center [479, 710] width 61 height 32
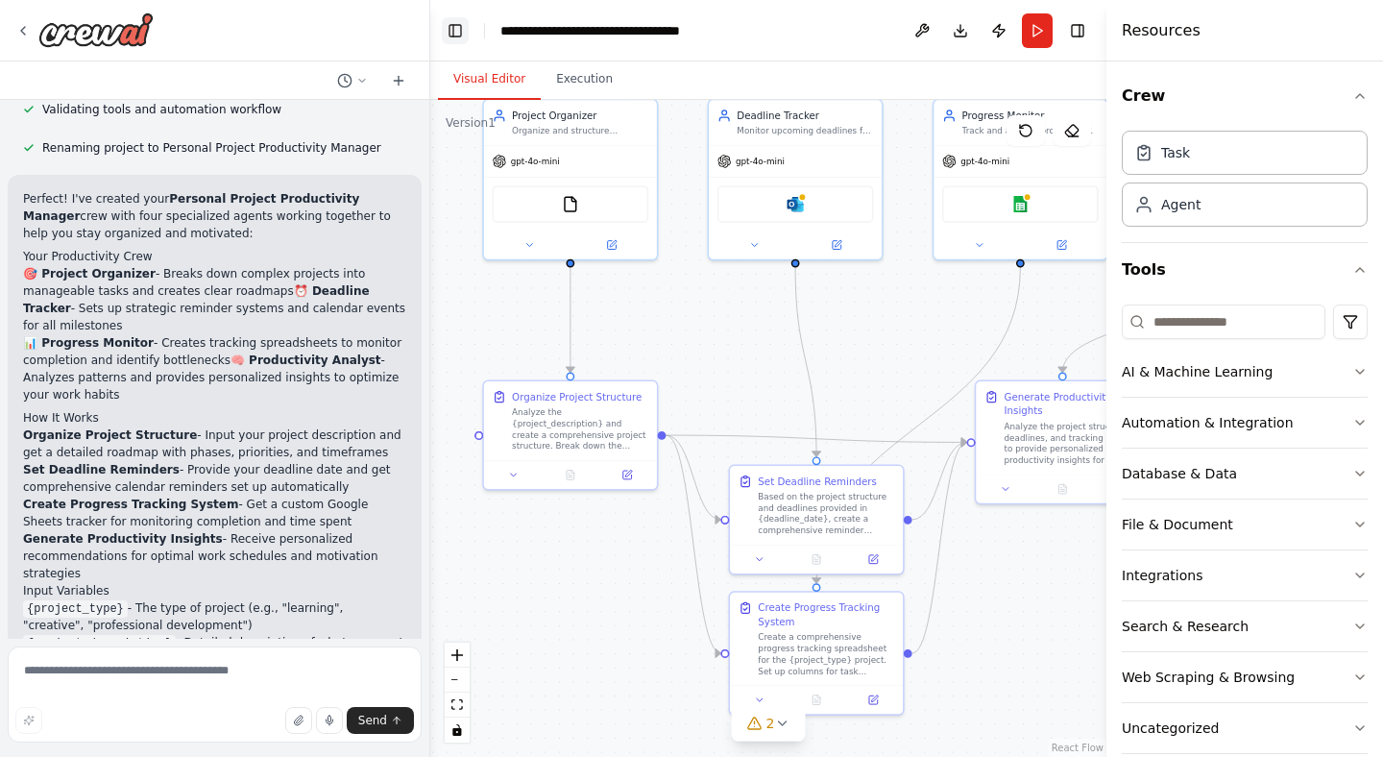
click at [455, 34] on button "Toggle Left Sidebar" at bounding box center [455, 30] width 27 height 27
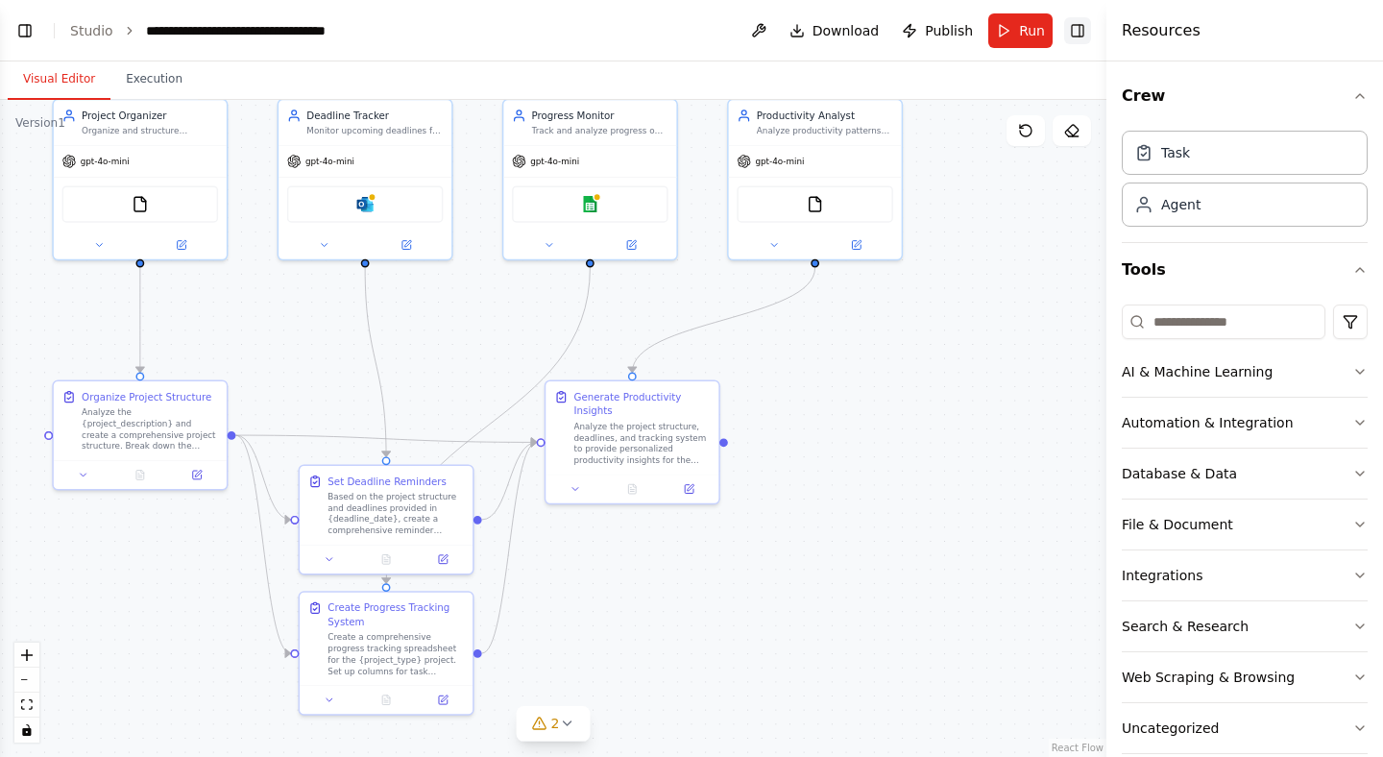
click at [1083, 34] on button "Toggle Right Sidebar" at bounding box center [1077, 30] width 27 height 27
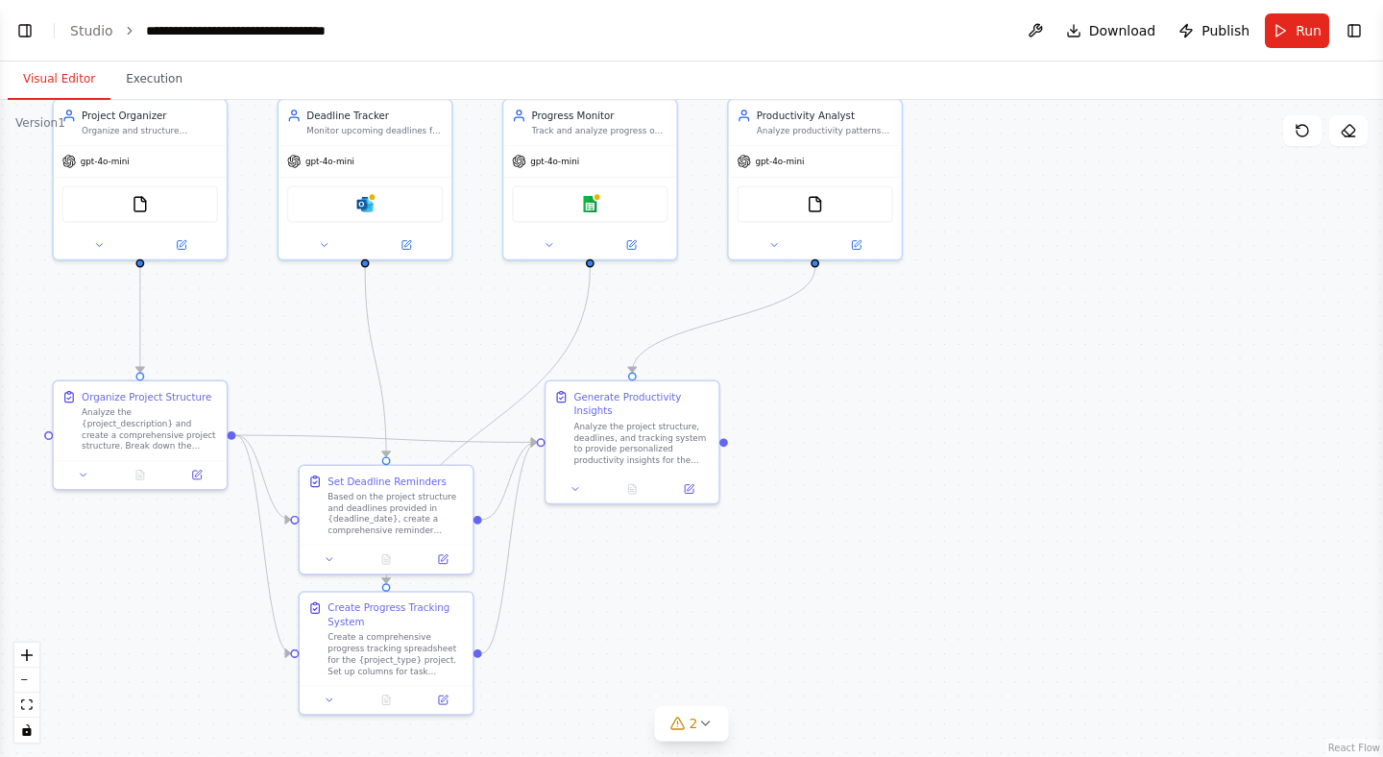
scroll to position [1661, 0]
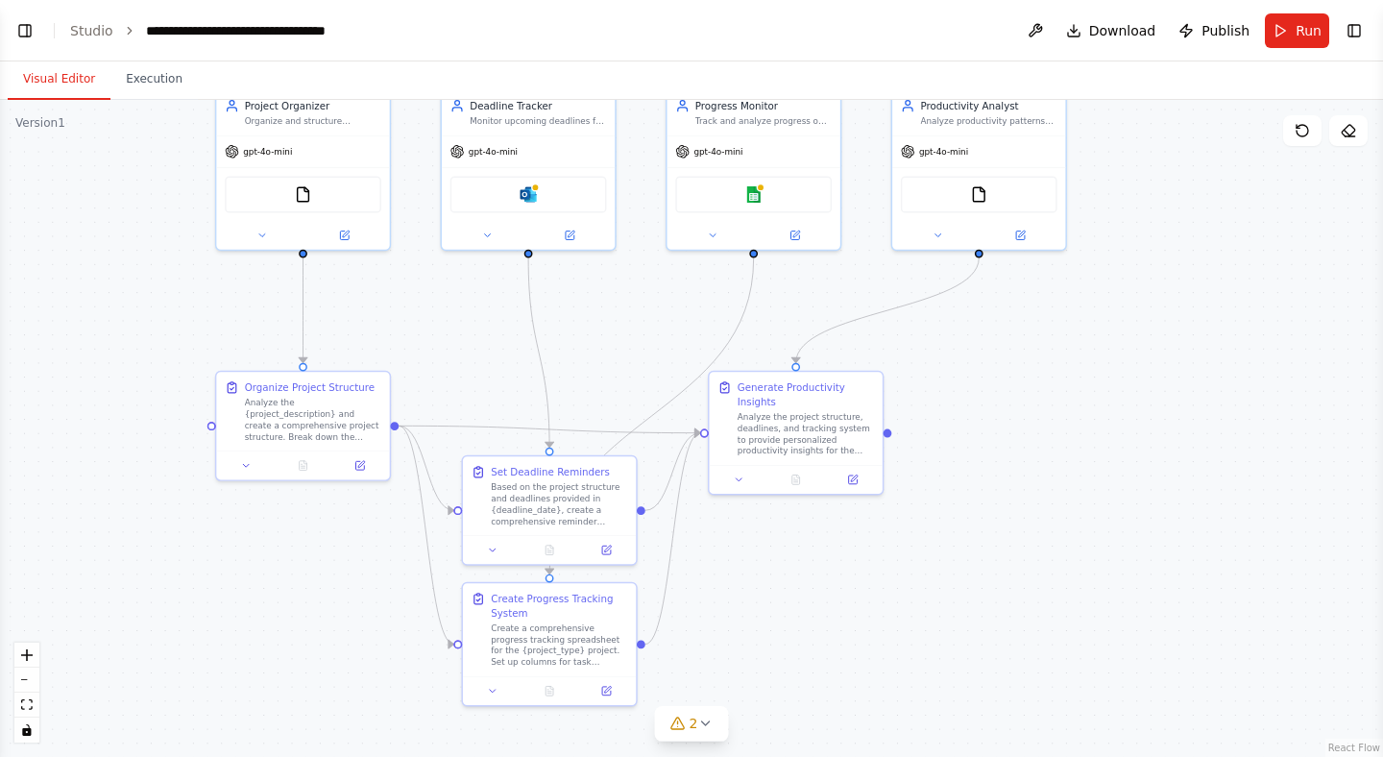
drag, startPoint x: 998, startPoint y: 287, endPoint x: 1162, endPoint y: 277, distance: 164.5
click at [1162, 277] on div ".deletable-edge-delete-btn { width: 20px; height: 20px; border: 0px solid #ffff…" at bounding box center [691, 428] width 1383 height 657
click at [701, 730] on icon at bounding box center [704, 722] width 15 height 15
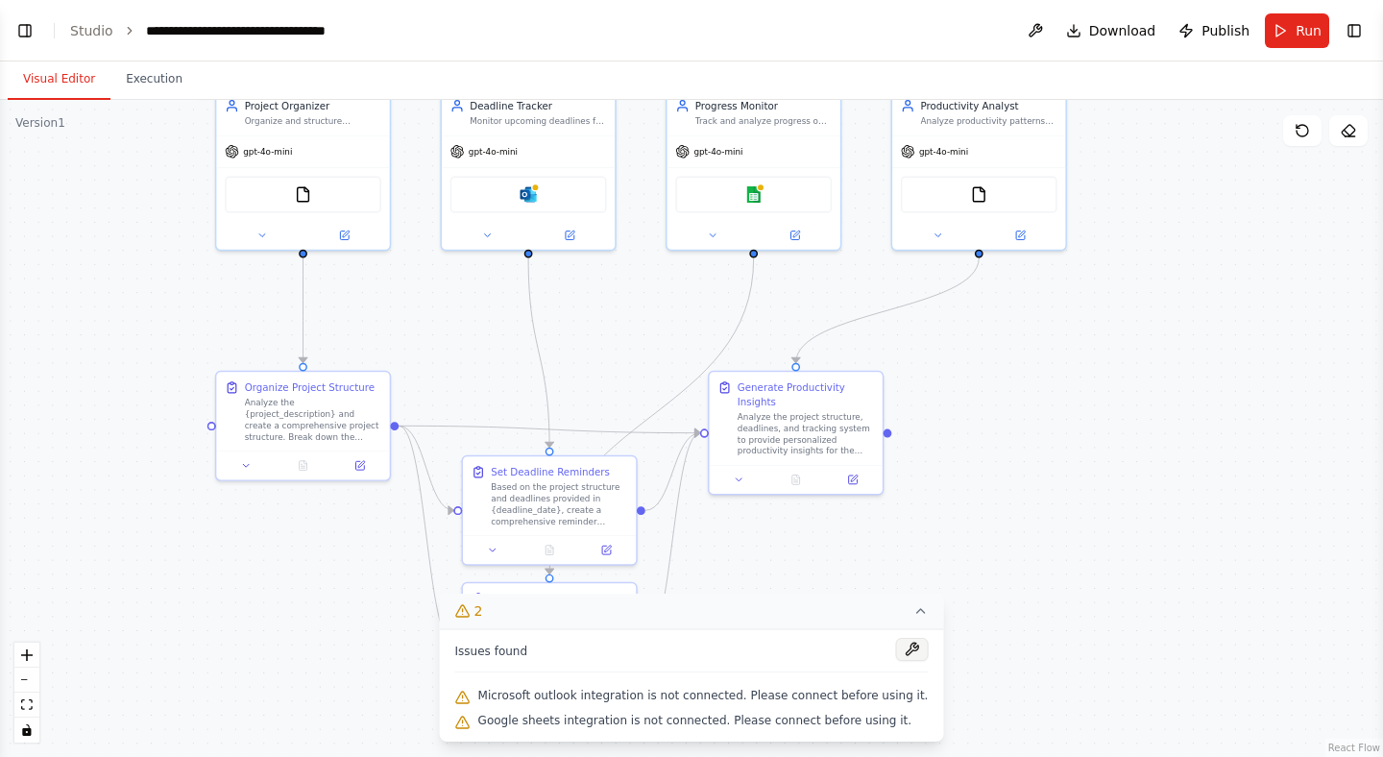
click at [904, 646] on button at bounding box center [911, 649] width 33 height 23
click at [912, 611] on icon at bounding box center [919, 610] width 15 height 15
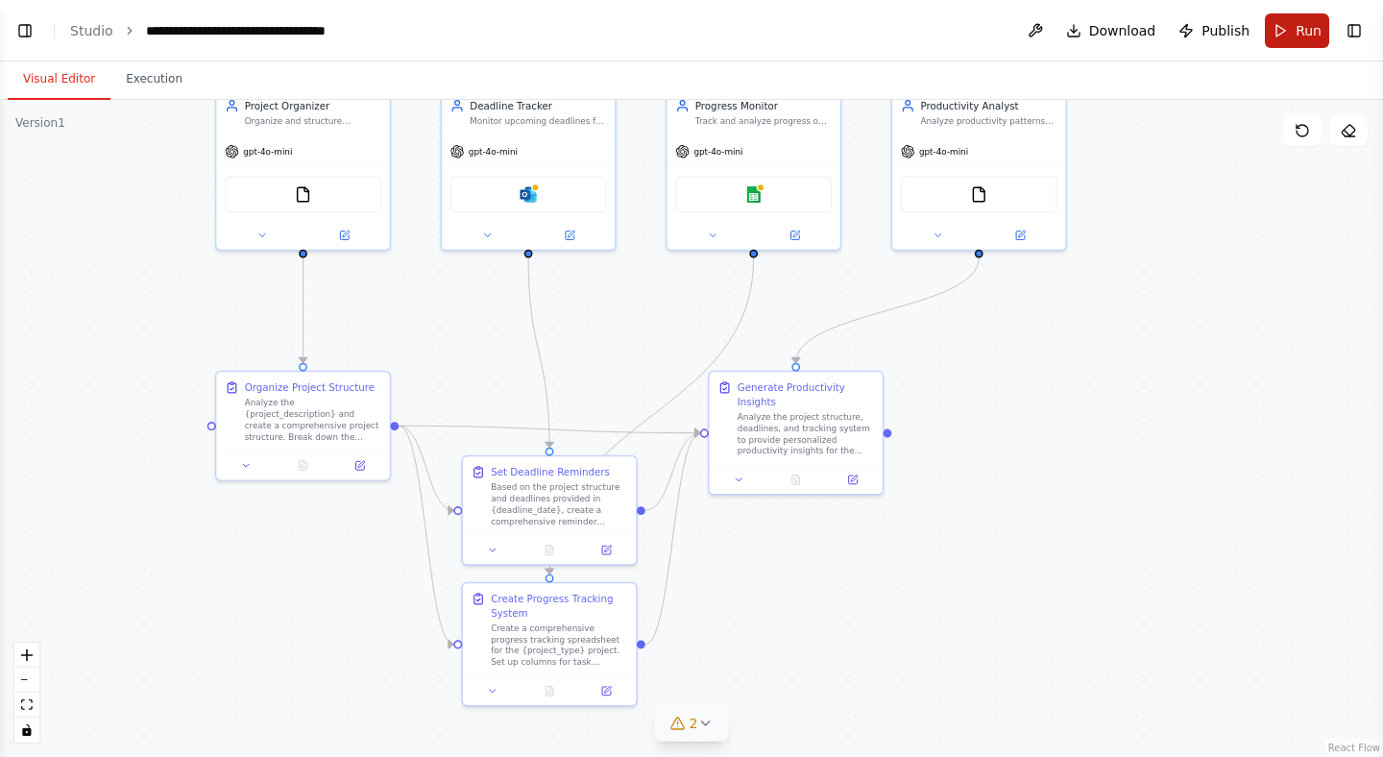
click at [1309, 38] on span "Run" at bounding box center [1308, 30] width 26 height 19
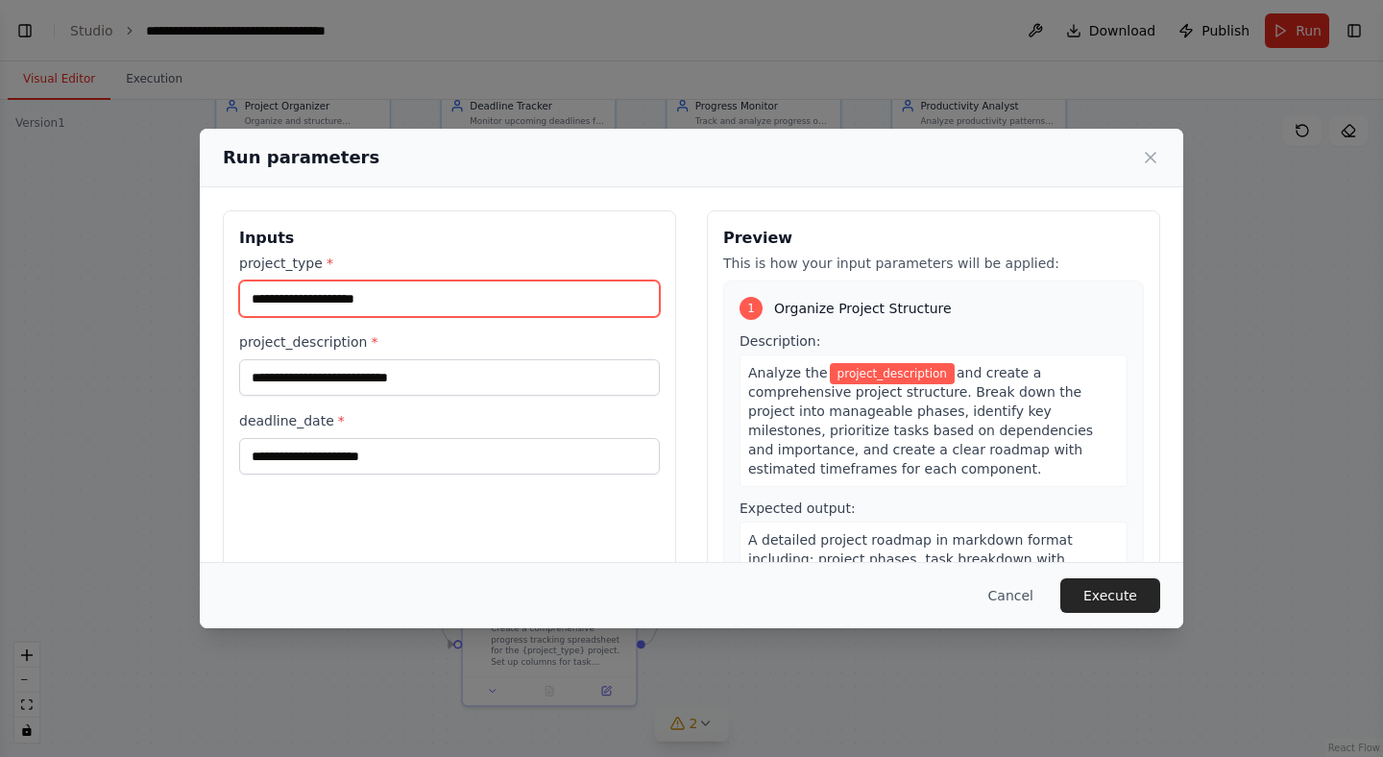
click at [378, 297] on input "project_type *" at bounding box center [449, 298] width 421 height 36
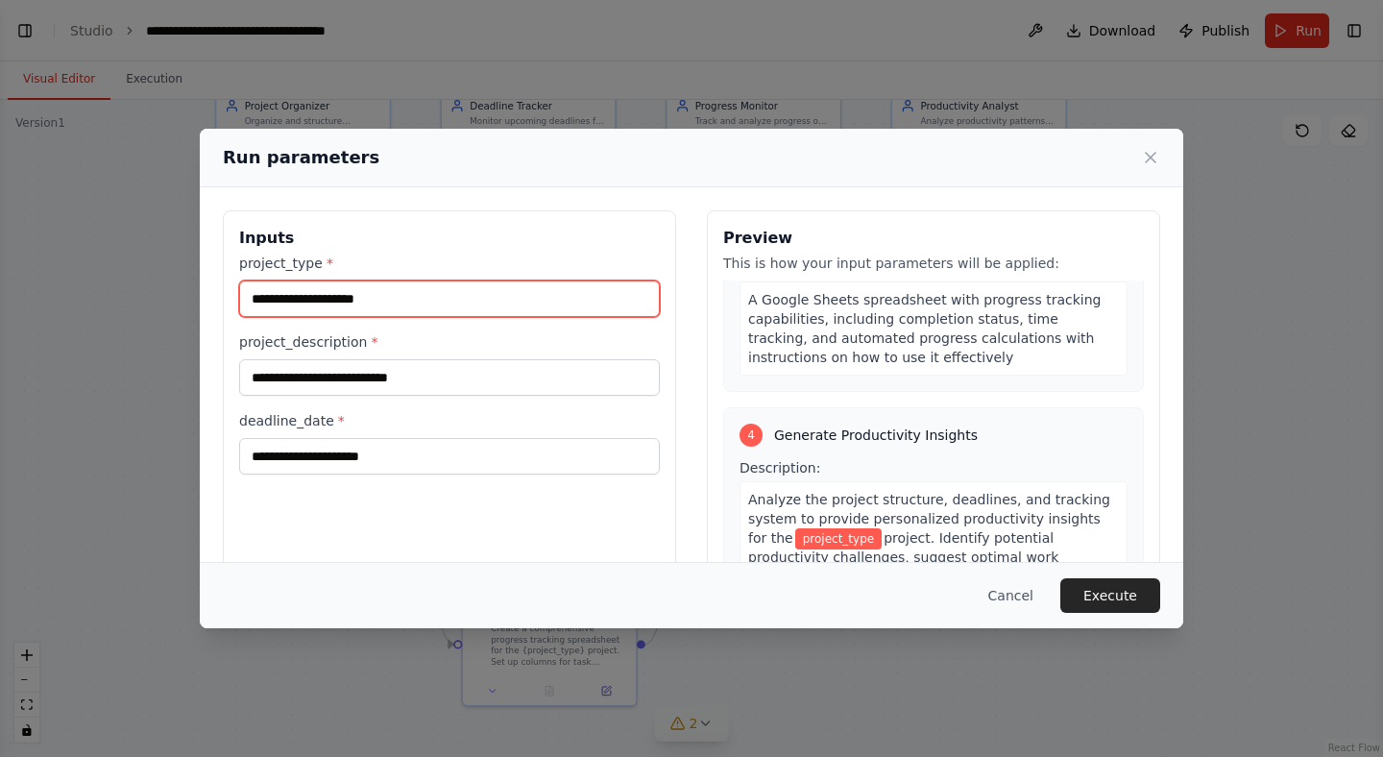
scroll to position [1083, 0]
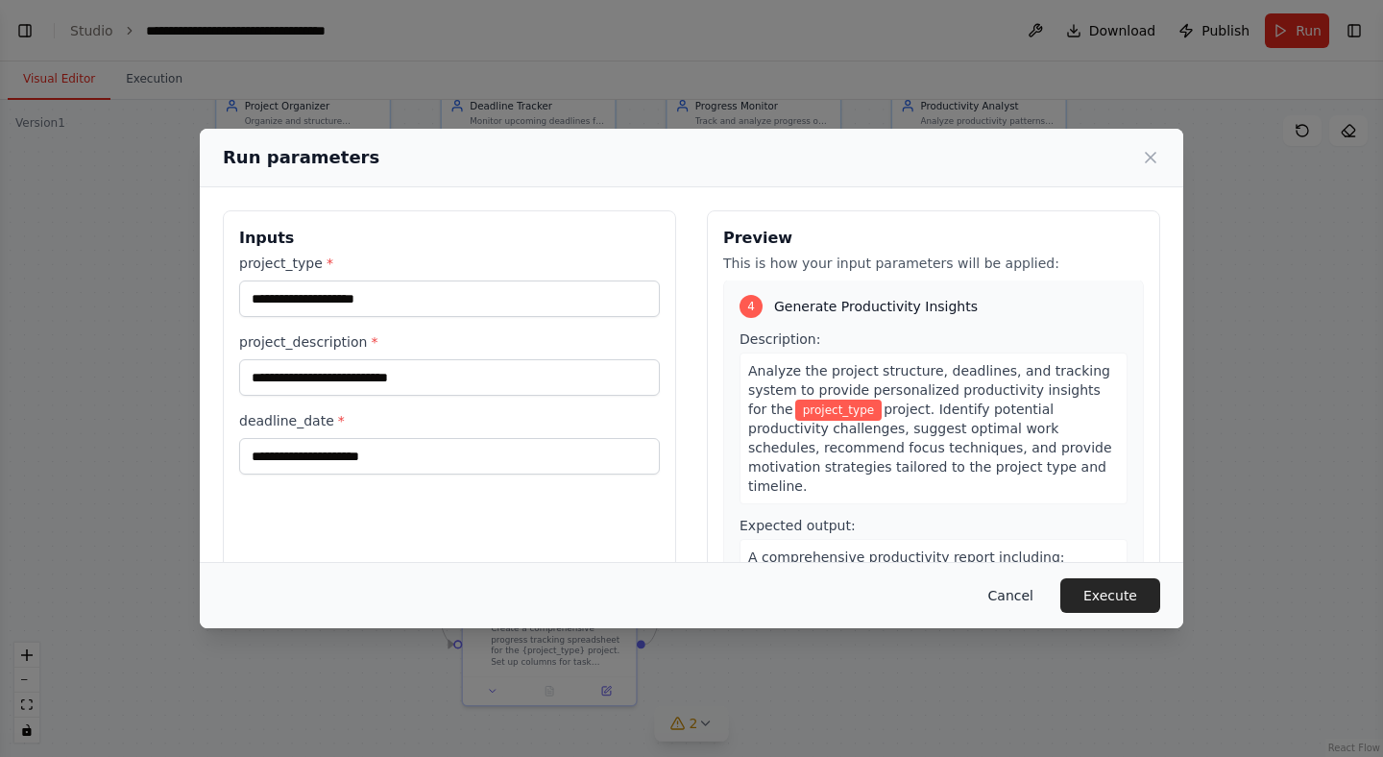
click at [1011, 595] on button "Cancel" at bounding box center [1011, 595] width 76 height 35
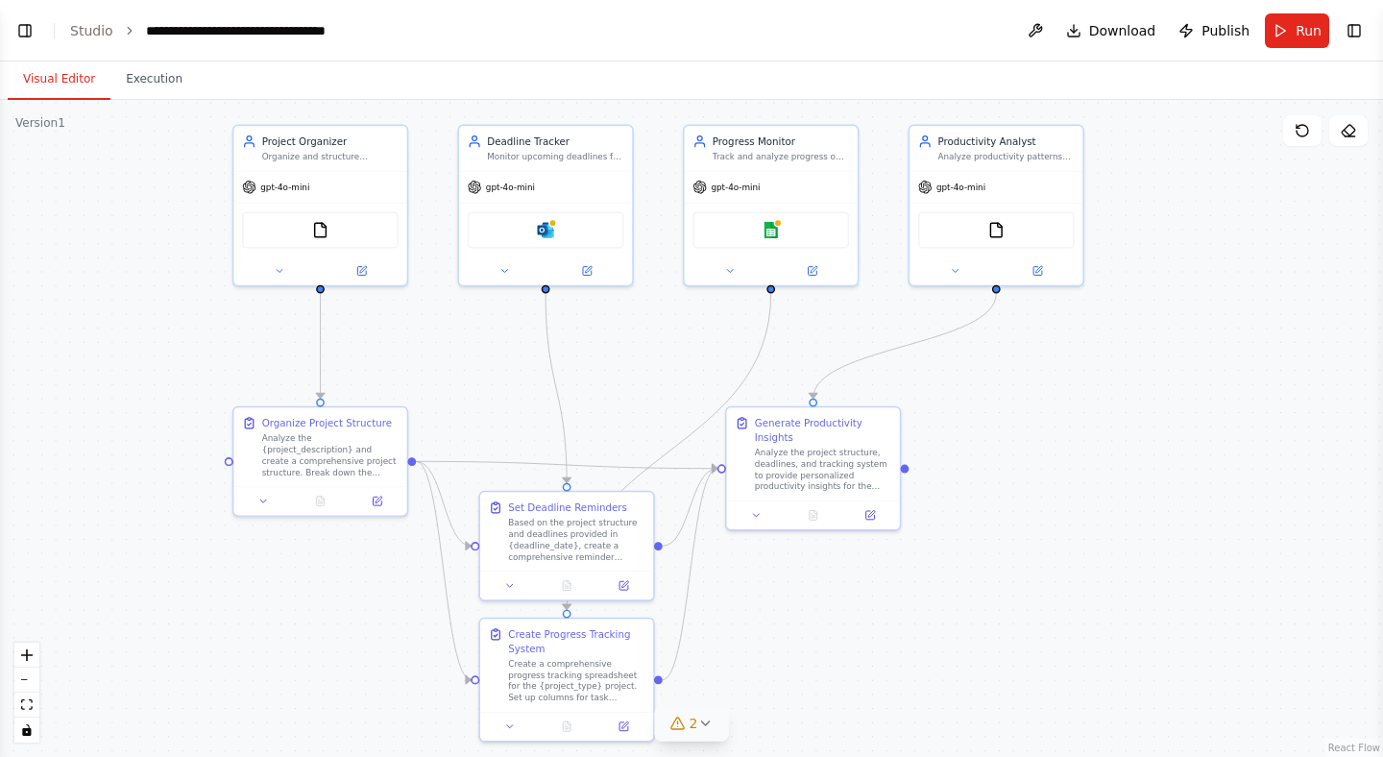
drag, startPoint x: 1011, startPoint y: 595, endPoint x: 1028, endPoint y: 631, distance: 39.5
click at [1028, 631] on div ".deletable-edge-delete-btn { width: 20px; height: 20px; border: 0px solid #ffff…" at bounding box center [691, 428] width 1383 height 657
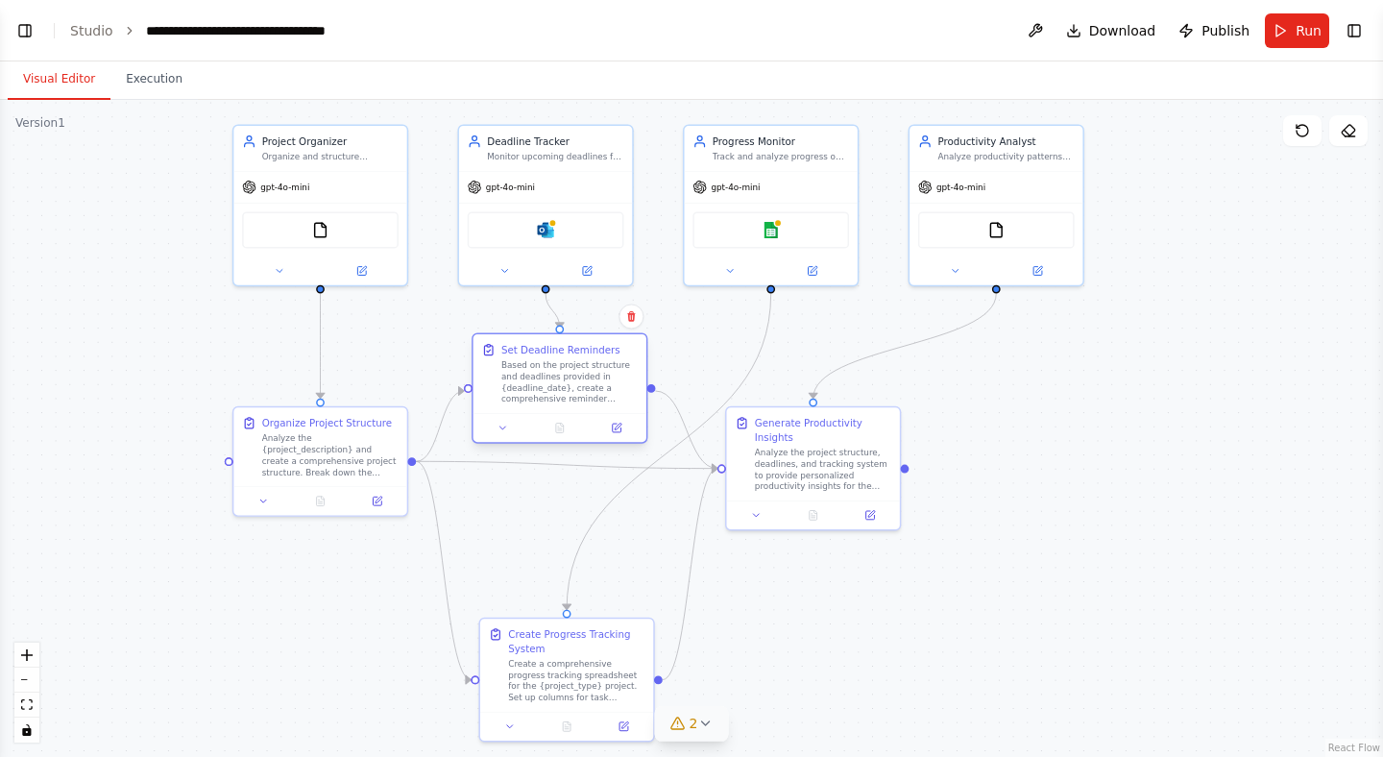
drag, startPoint x: 576, startPoint y: 509, endPoint x: 568, endPoint y: 349, distance: 160.5
click at [568, 349] on div "Set Deadline Reminders" at bounding box center [560, 350] width 119 height 14
click at [1298, 31] on span "Run" at bounding box center [1308, 30] width 26 height 19
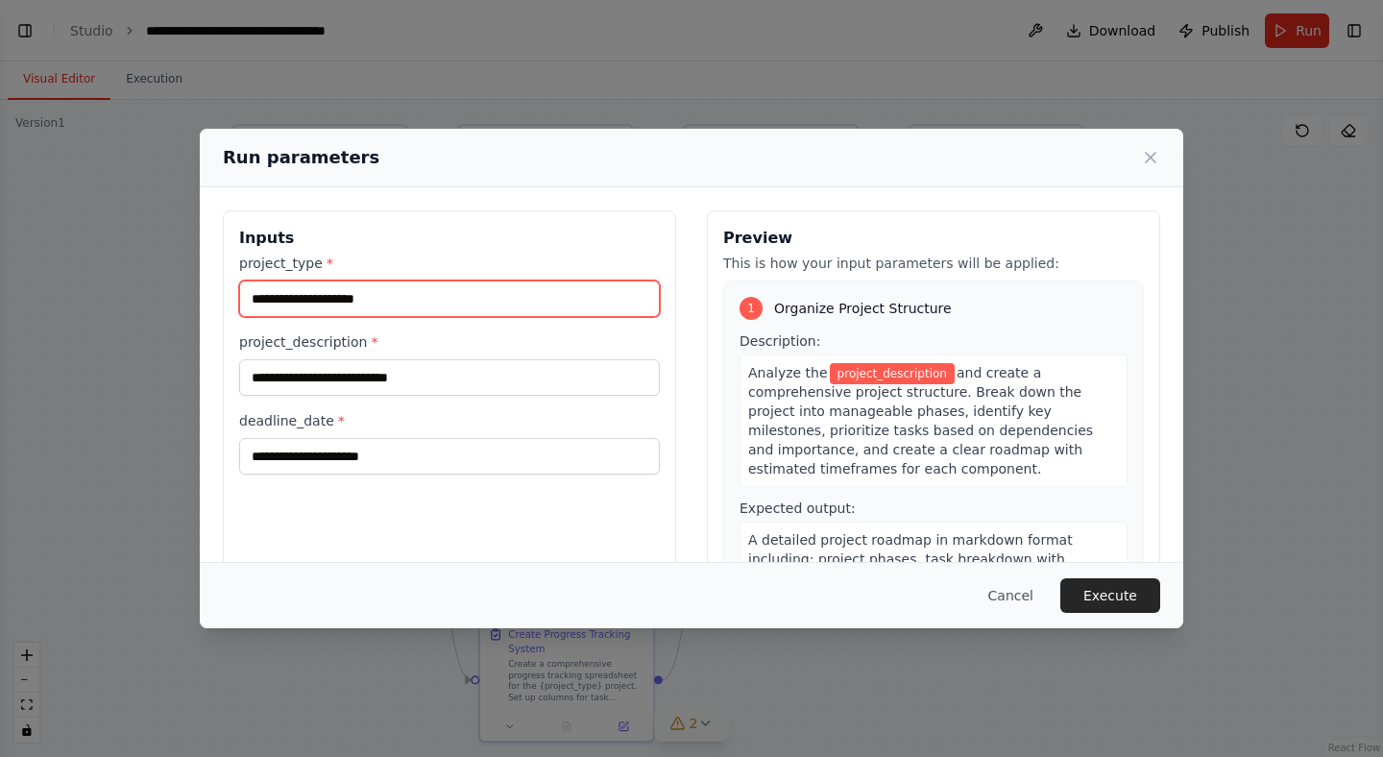
click at [519, 301] on input "project_type *" at bounding box center [449, 298] width 421 height 36
type input "*"
type input "***"
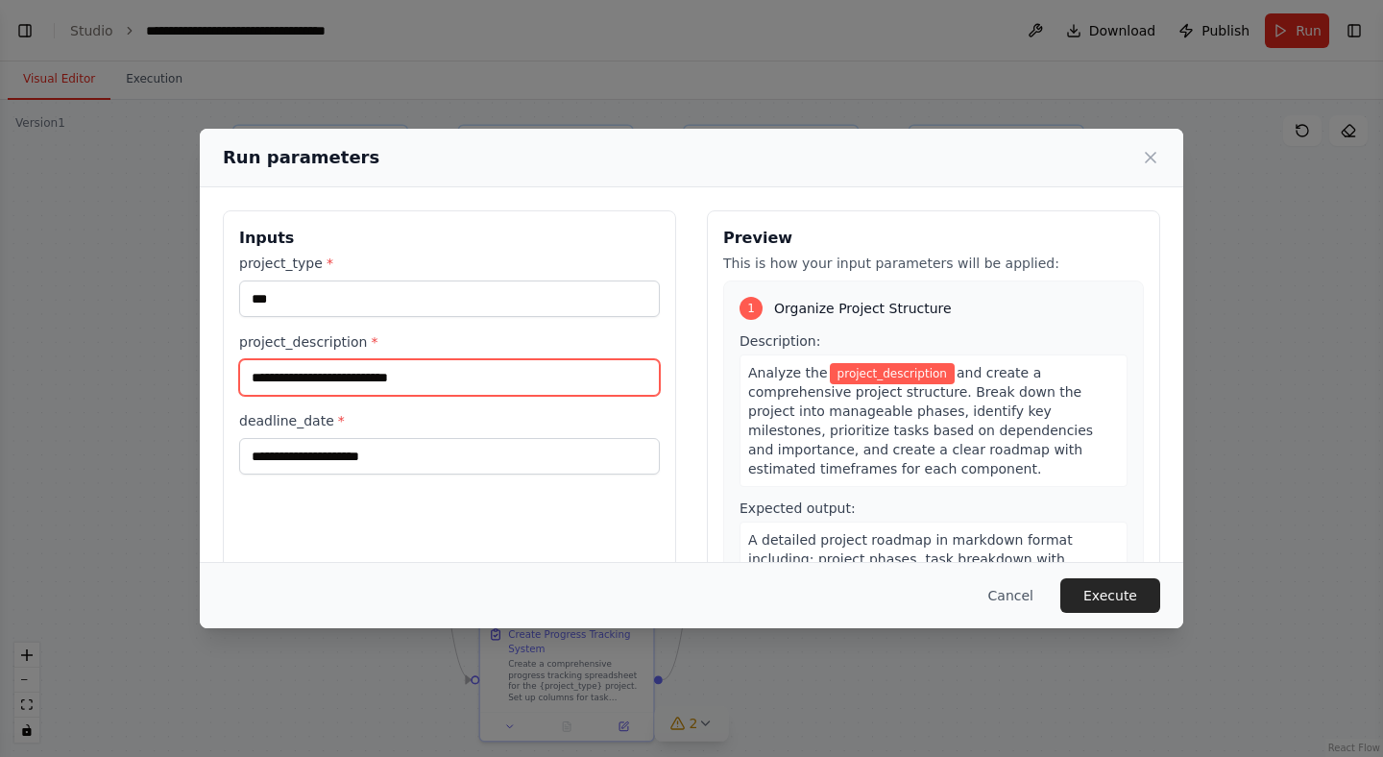
click at [488, 372] on input "project_description *" at bounding box center [449, 377] width 421 height 36
paste input "**********"
type input "**********"
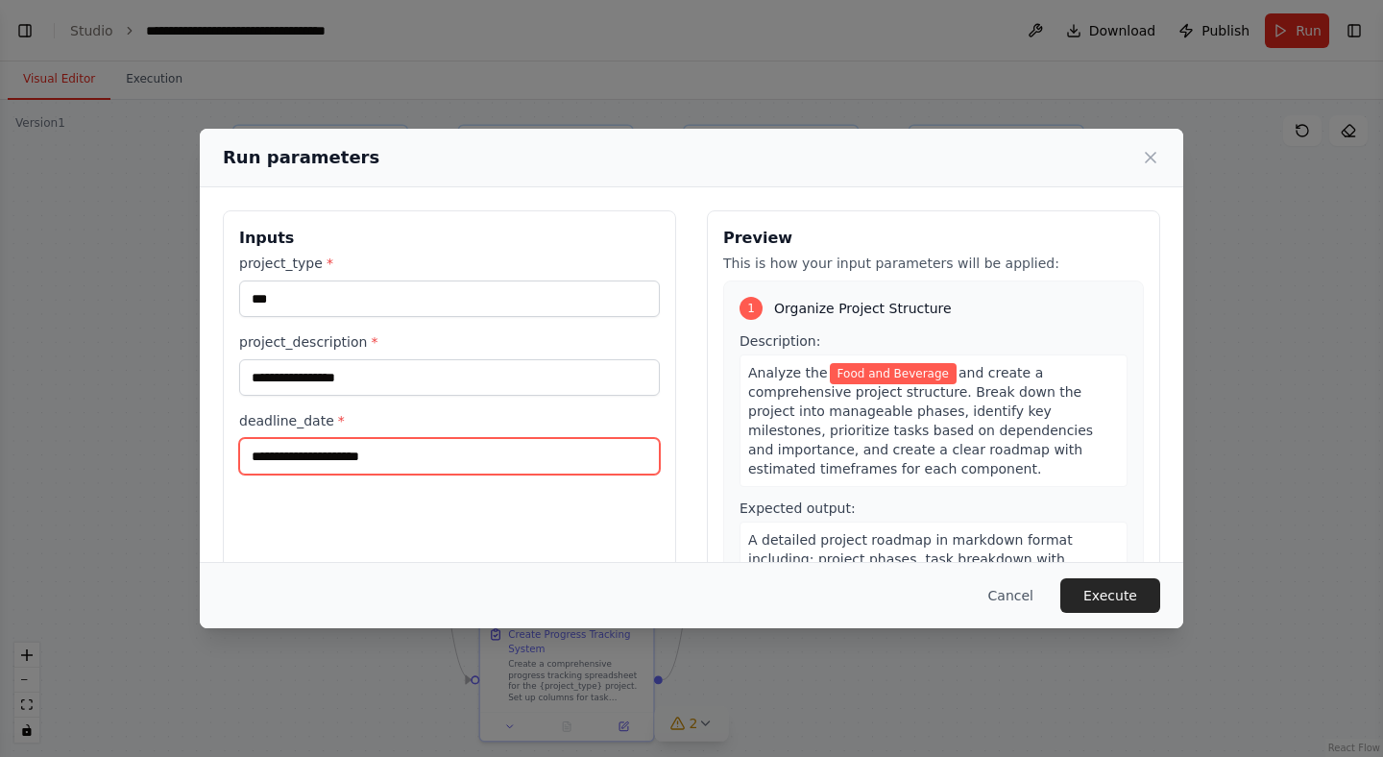
click at [429, 448] on input "deadline_date *" at bounding box center [449, 456] width 421 height 36
type input "*"
type input "**********"
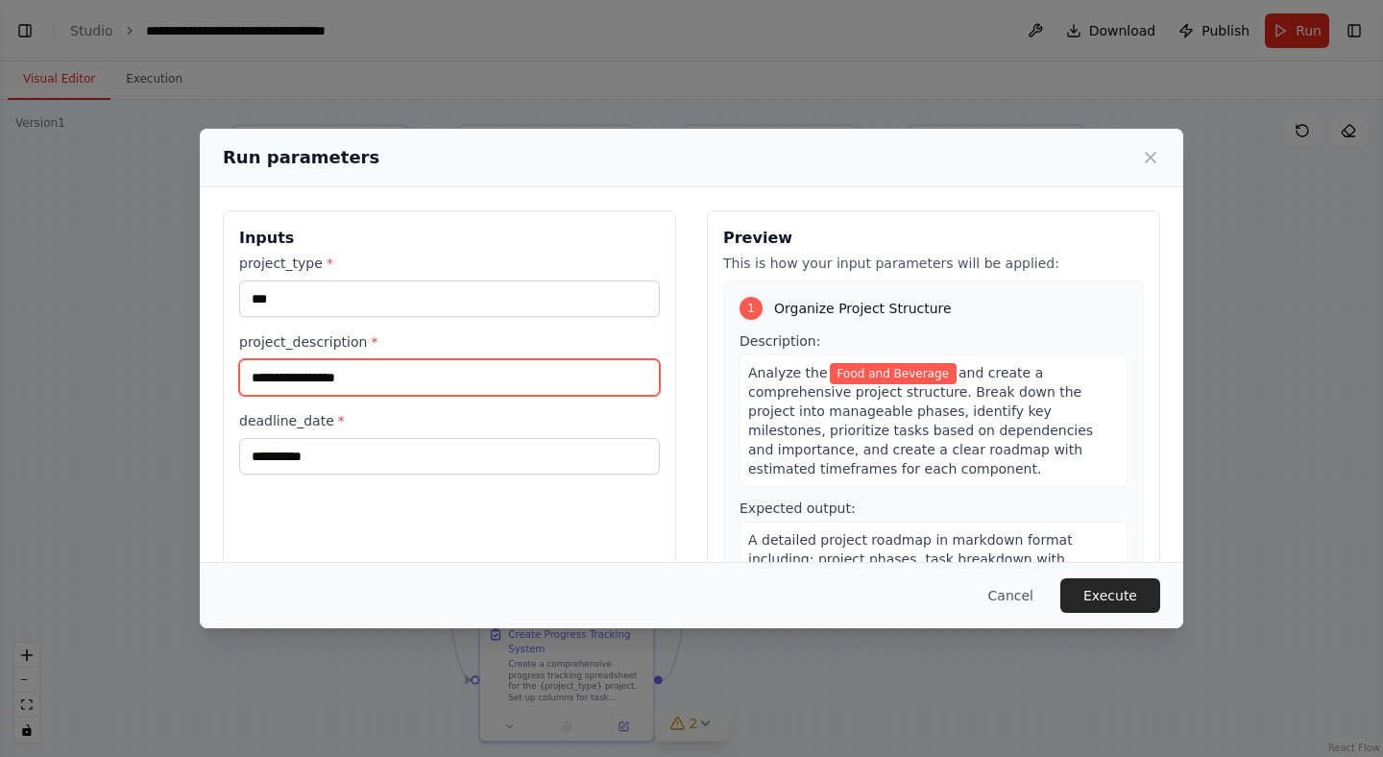
drag, startPoint x: 250, startPoint y: 376, endPoint x: 477, endPoint y: 386, distance: 227.7
click at [477, 386] on input "**********" at bounding box center [449, 377] width 421 height 36
paste input "**********"
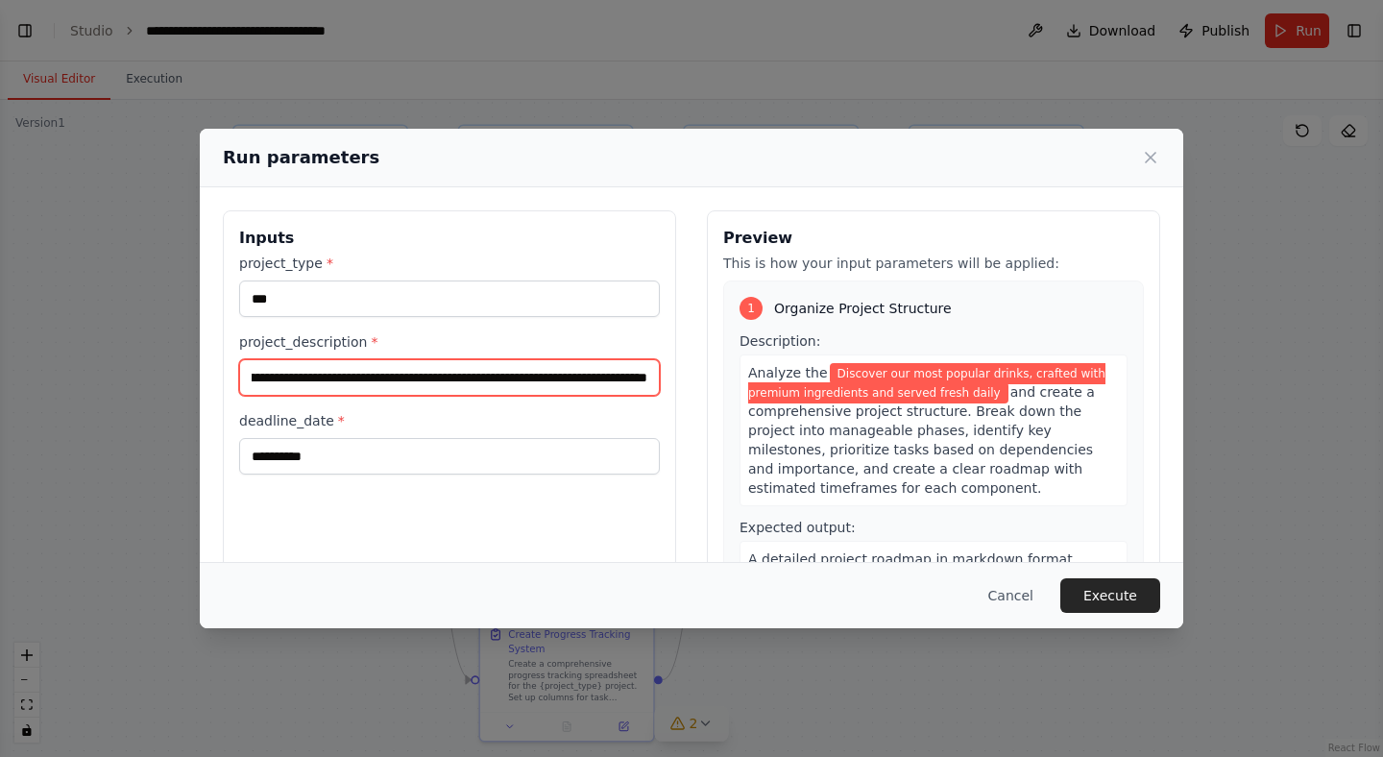
type input "**********"
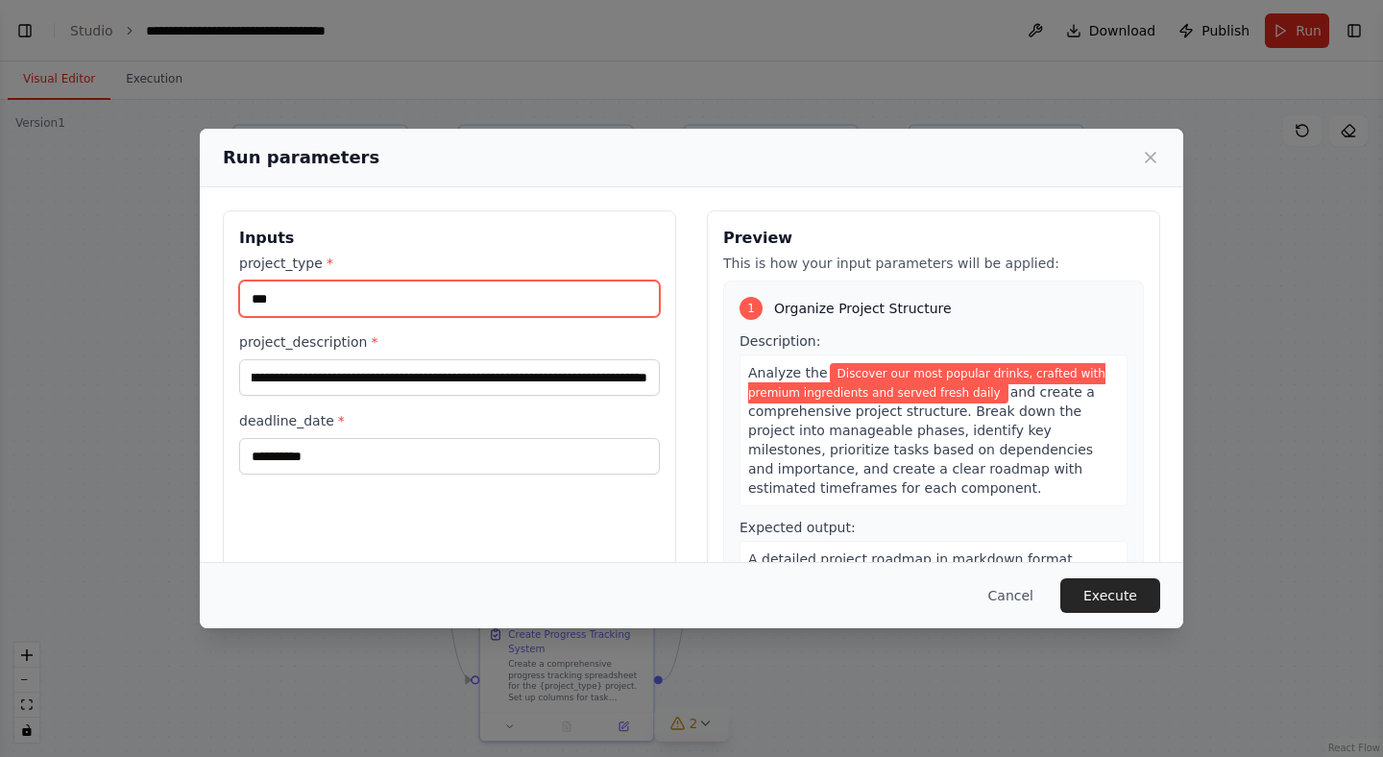
scroll to position [0, 0]
click at [358, 302] on input "***" at bounding box center [449, 298] width 421 height 36
type input "*"
paste input "*********"
click at [260, 299] on input "*********" at bounding box center [449, 298] width 421 height 36
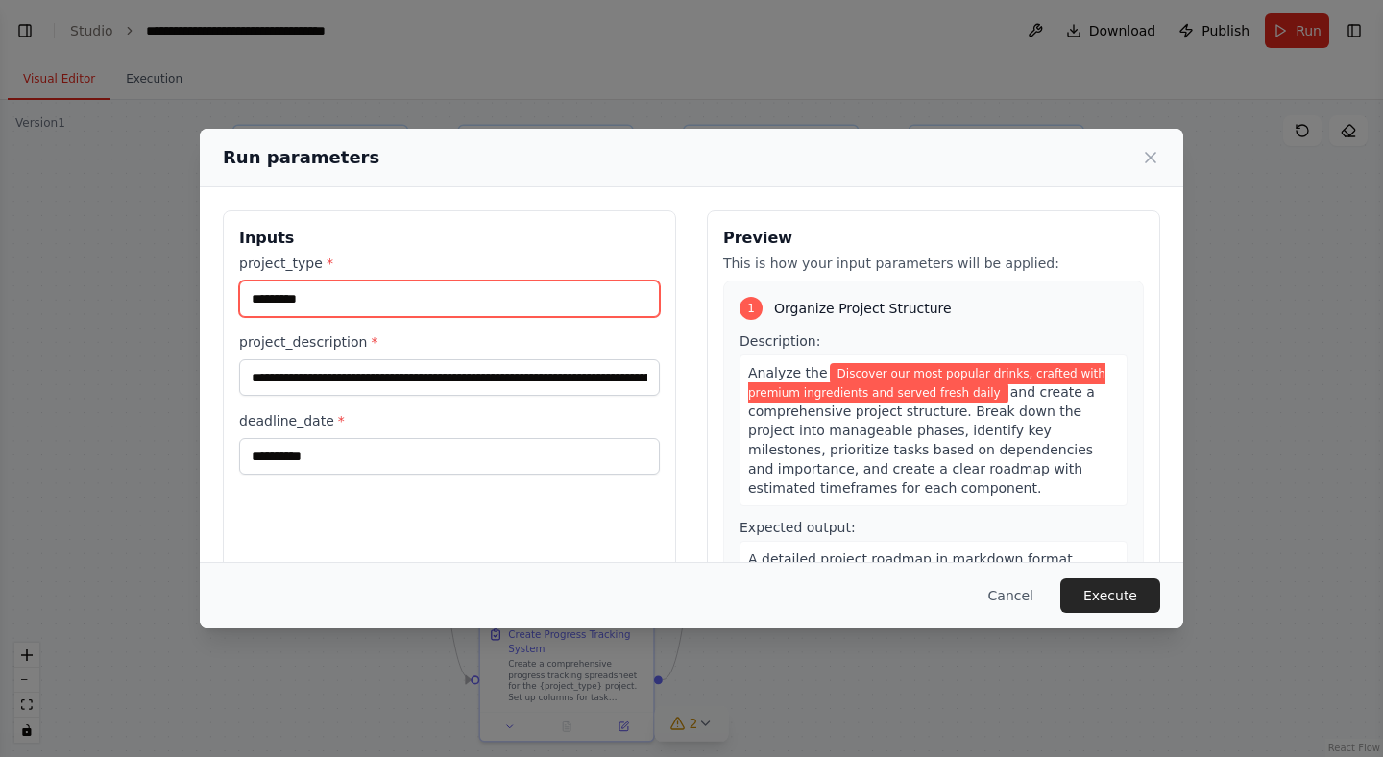
type input "*********"
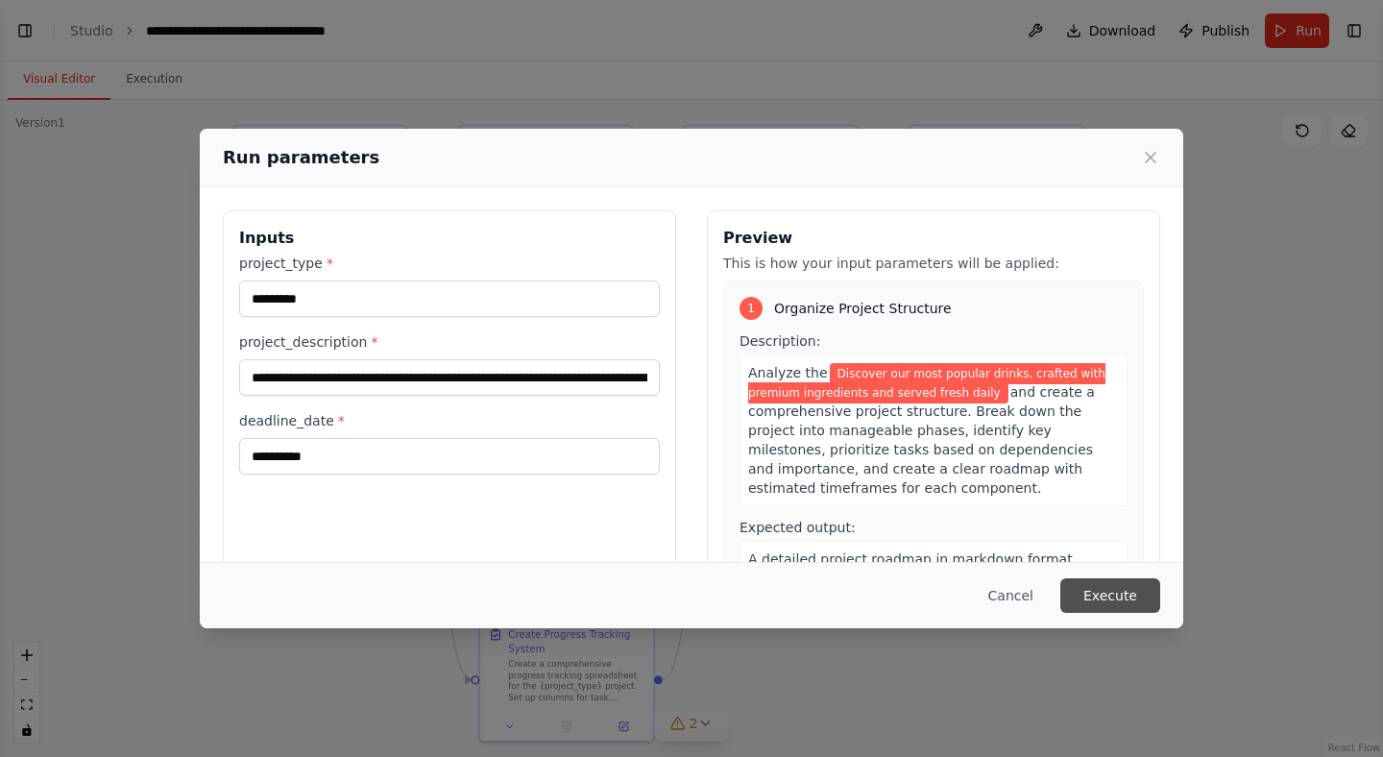
click at [1115, 587] on button "Execute" at bounding box center [1110, 595] width 100 height 35
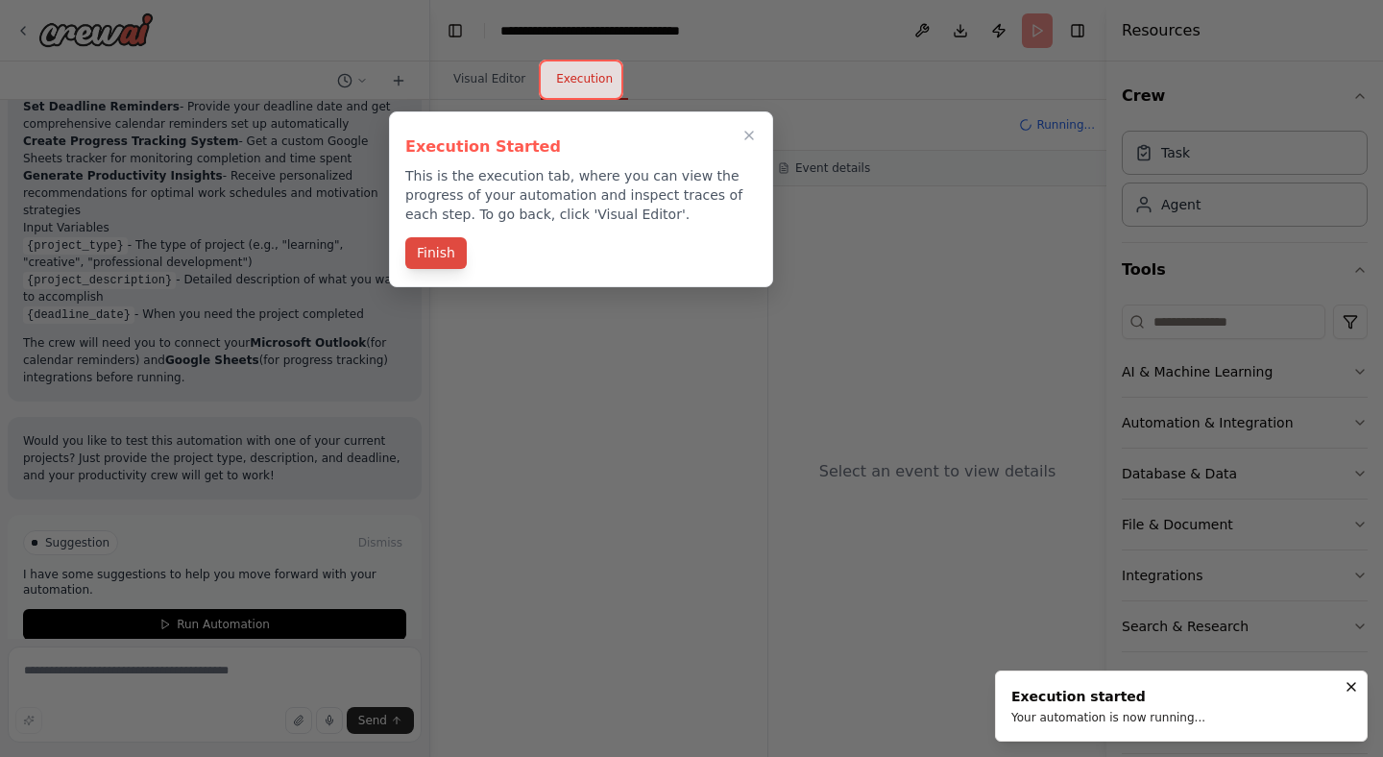
click at [439, 259] on button "Finish" at bounding box center [435, 253] width 61 height 32
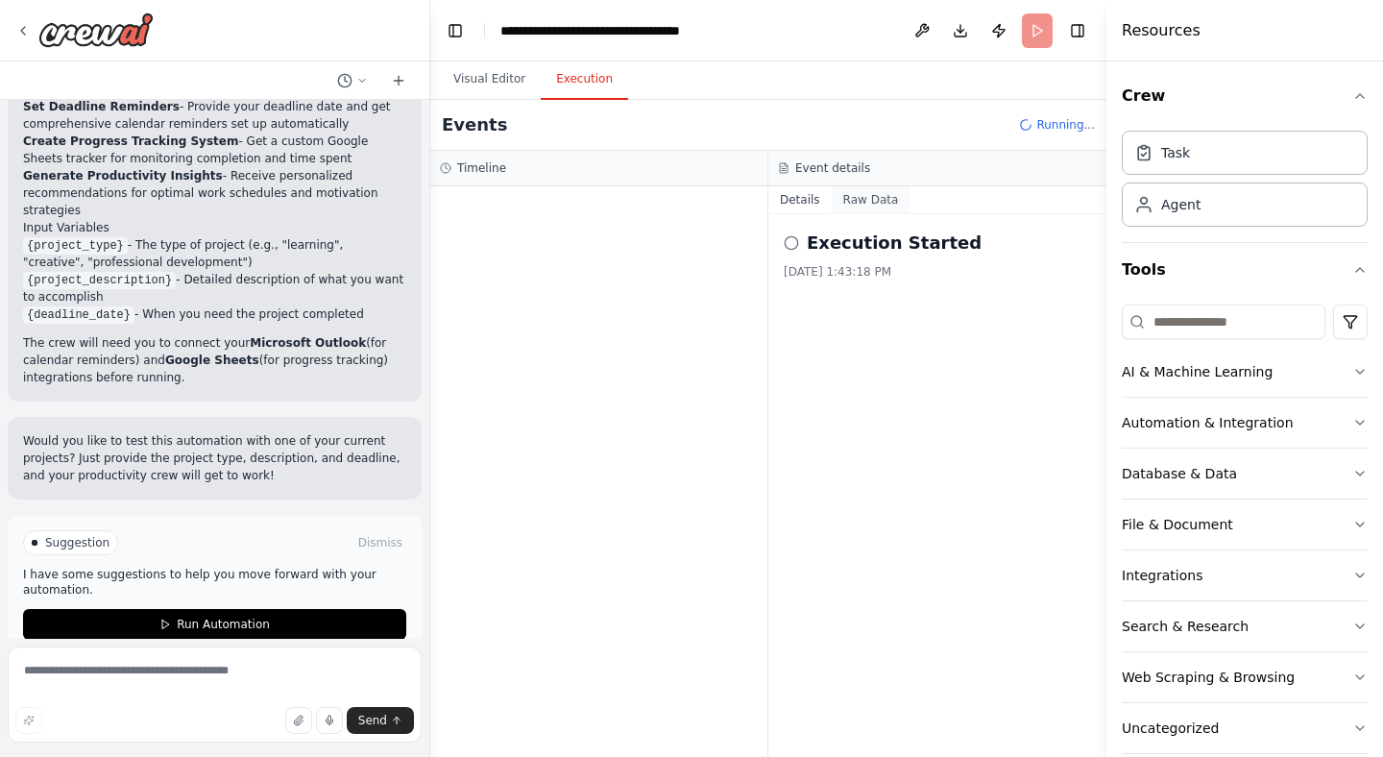
click at [874, 206] on button "Raw Data" at bounding box center [870, 199] width 79 height 27
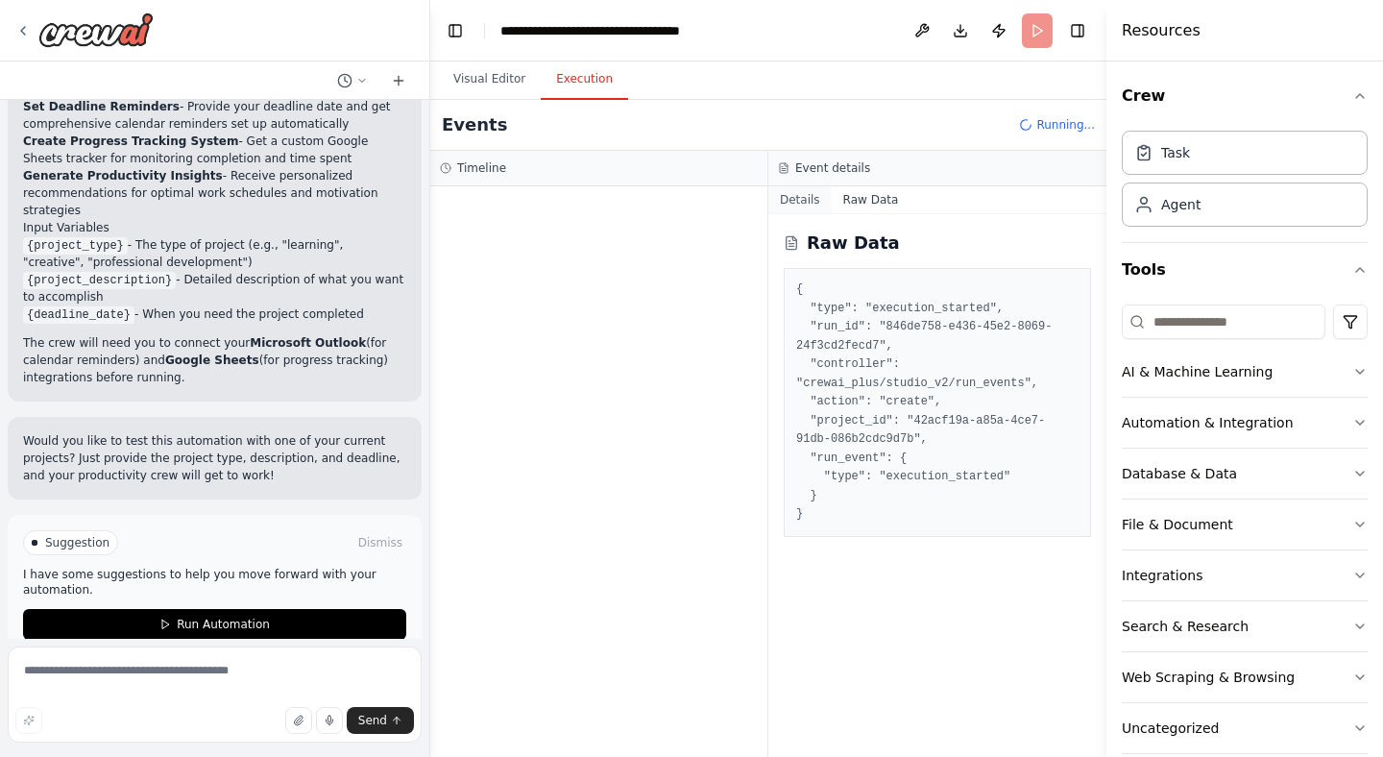
click at [799, 201] on button "Details" at bounding box center [799, 199] width 63 height 27
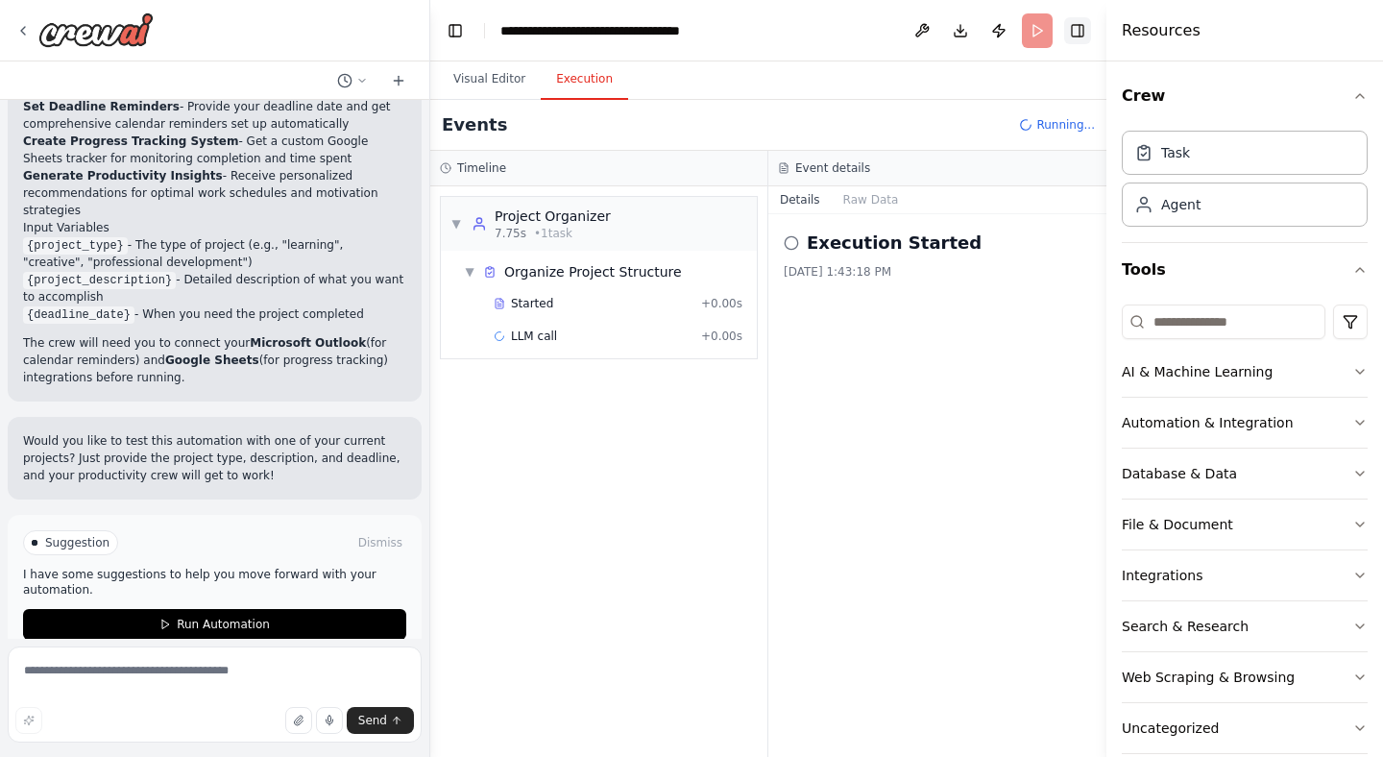
click at [1082, 31] on button "Toggle Right Sidebar" at bounding box center [1077, 30] width 27 height 27
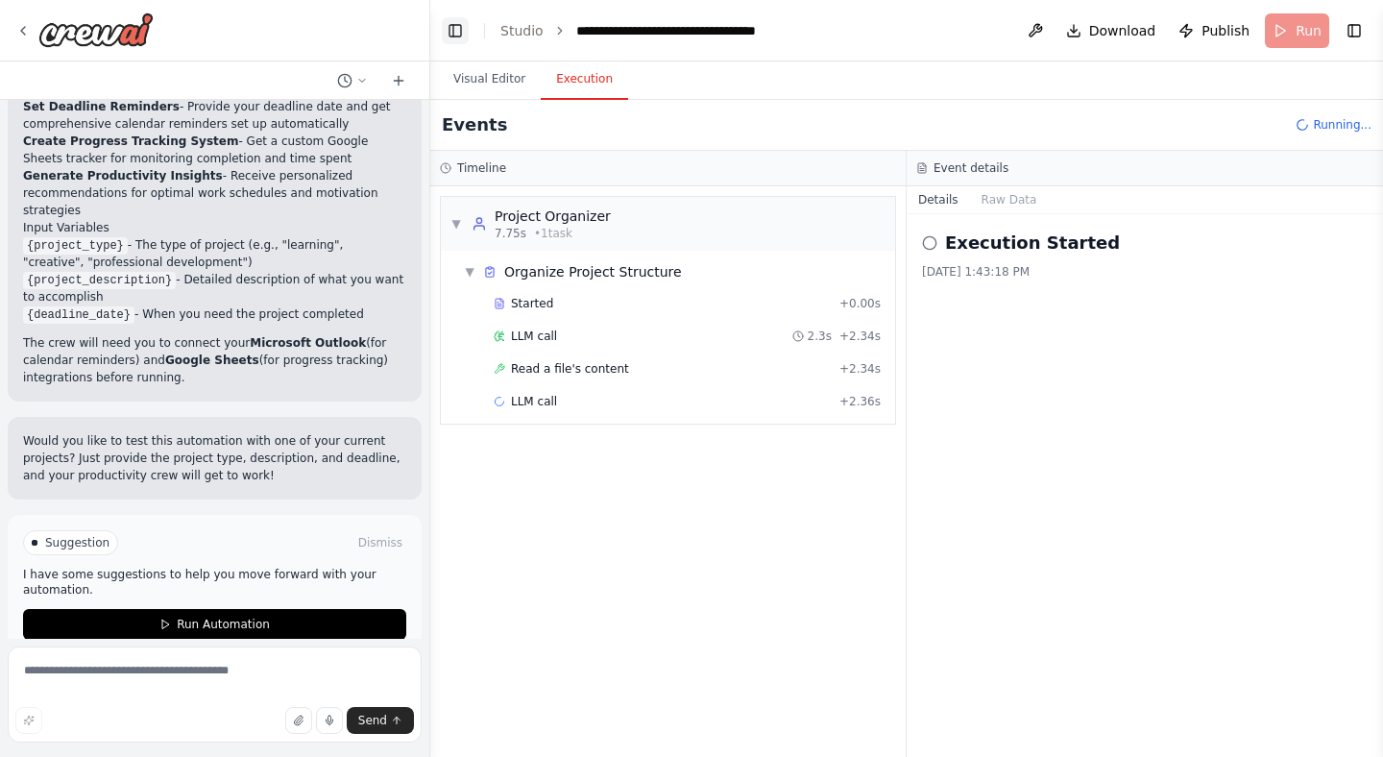
click at [452, 30] on button "Toggle Left Sidebar" at bounding box center [455, 30] width 27 height 27
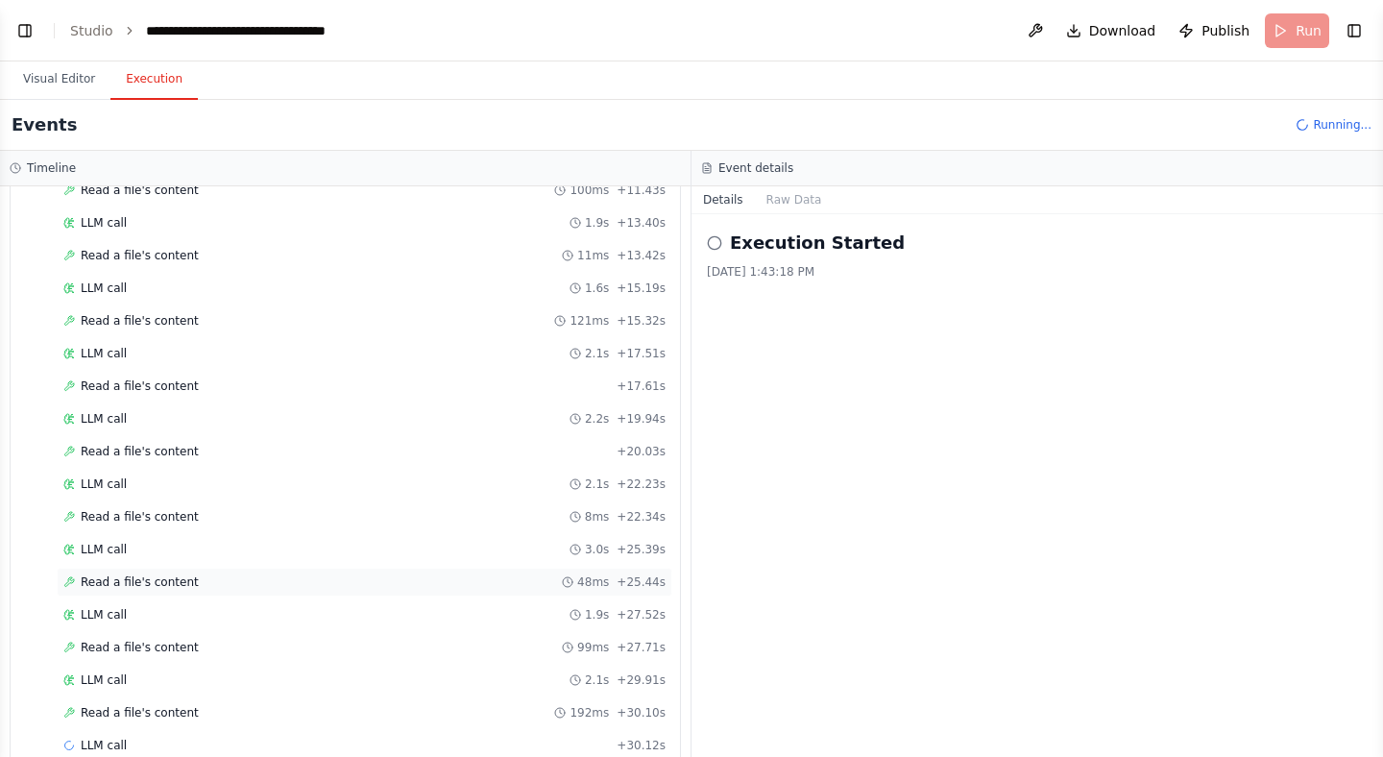
scroll to position [472, 0]
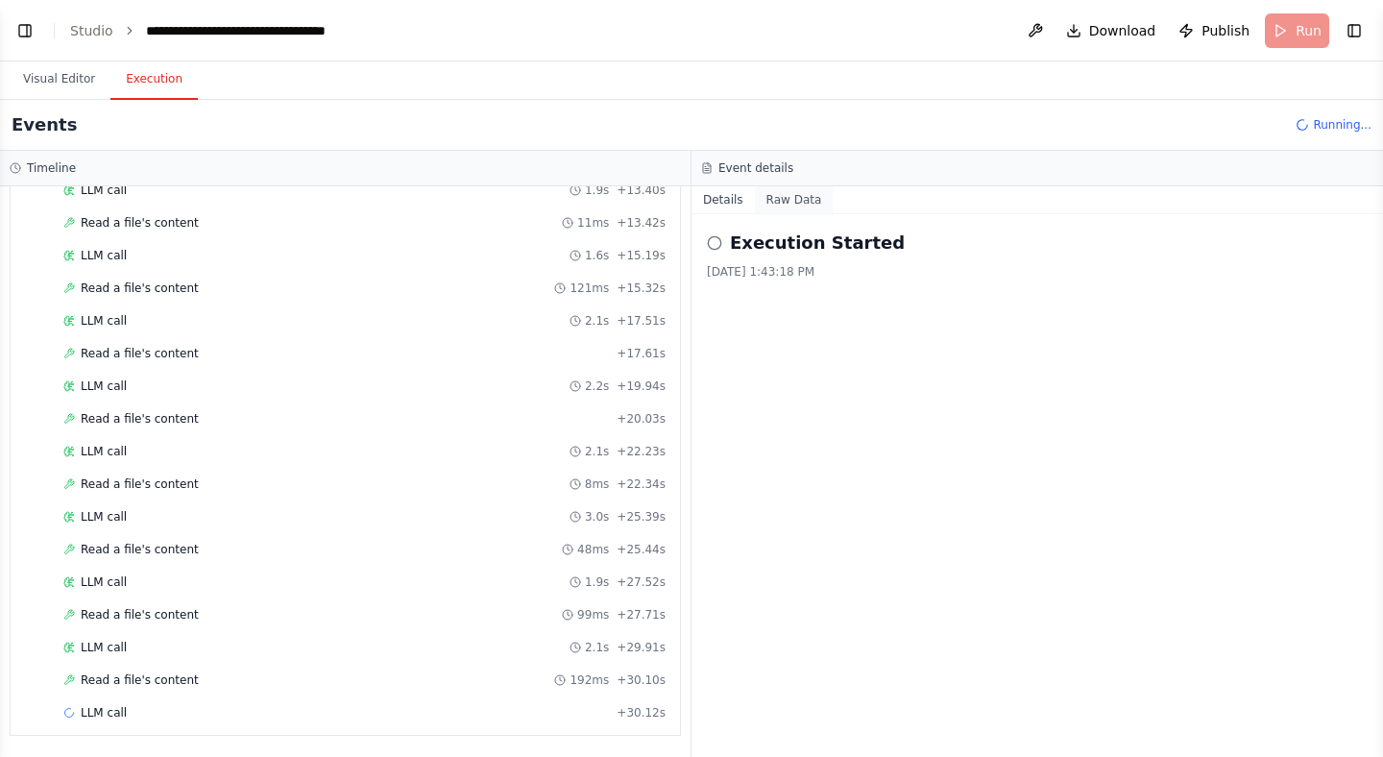
click at [798, 199] on button "Raw Data" at bounding box center [794, 199] width 79 height 27
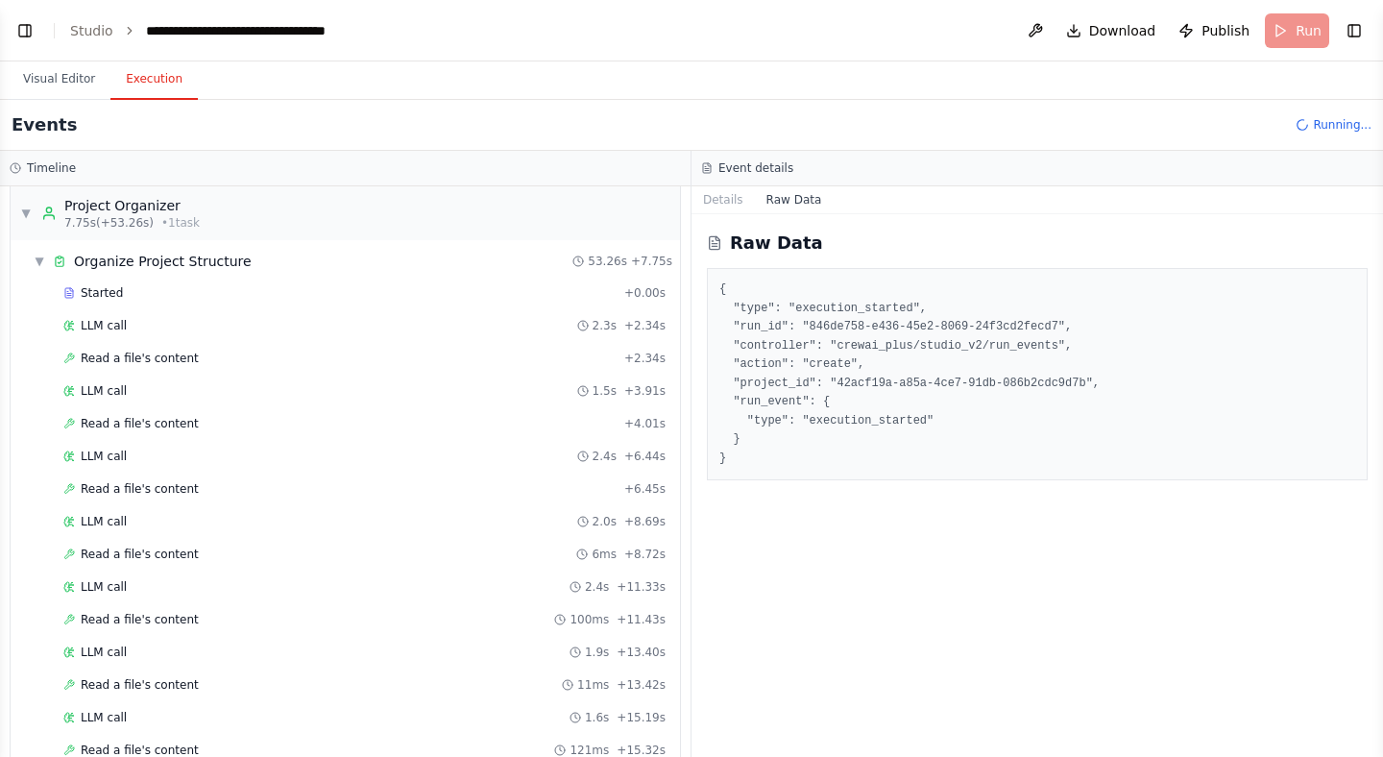
scroll to position [0, 0]
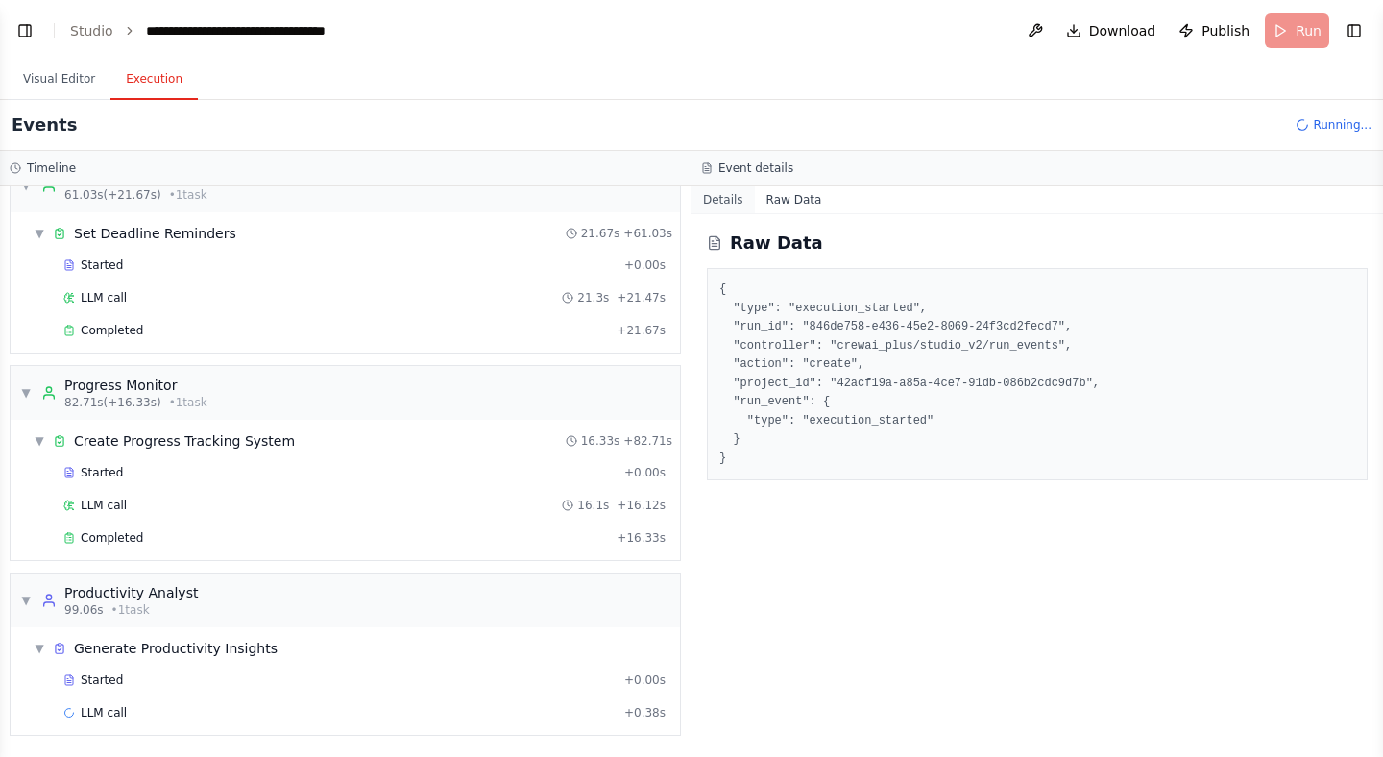
click at [732, 205] on button "Details" at bounding box center [722, 199] width 63 height 27
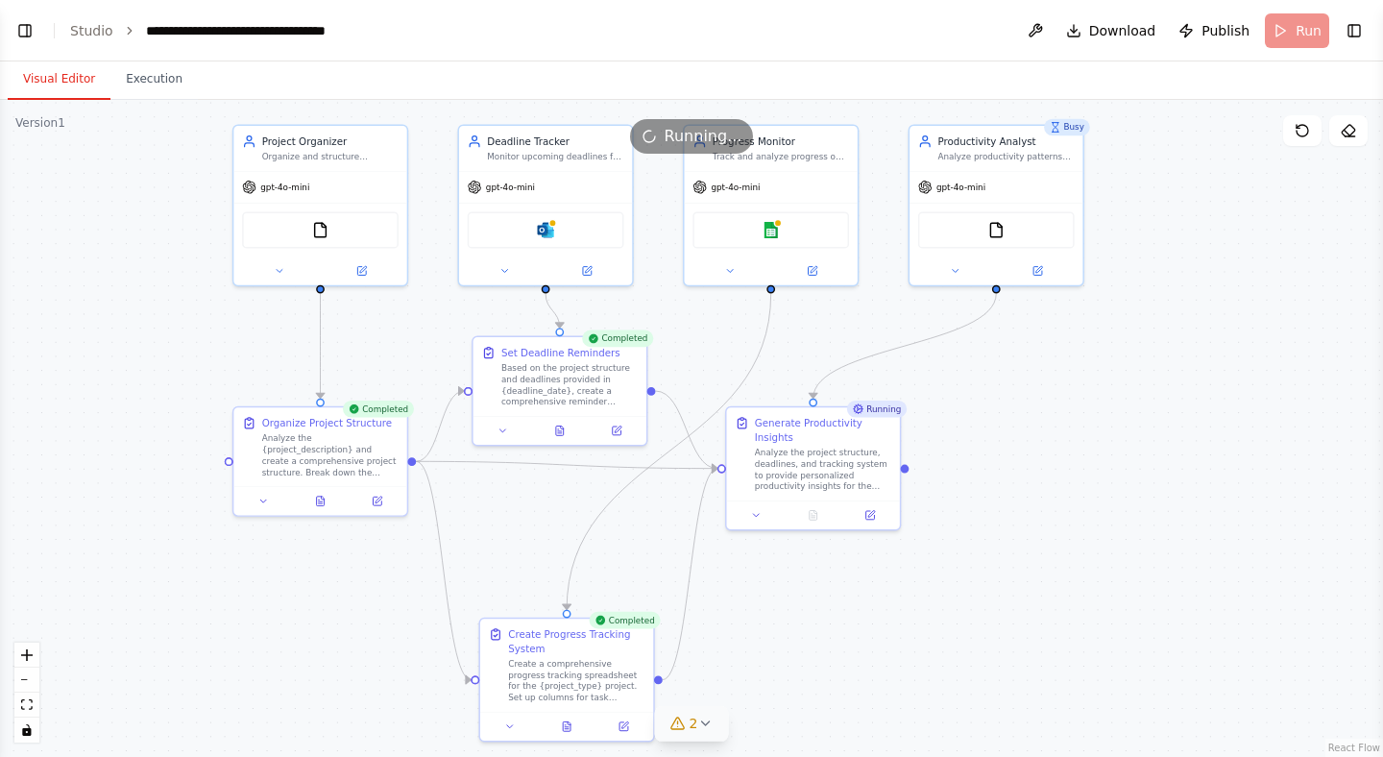
click at [58, 70] on button "Visual Editor" at bounding box center [59, 80] width 103 height 40
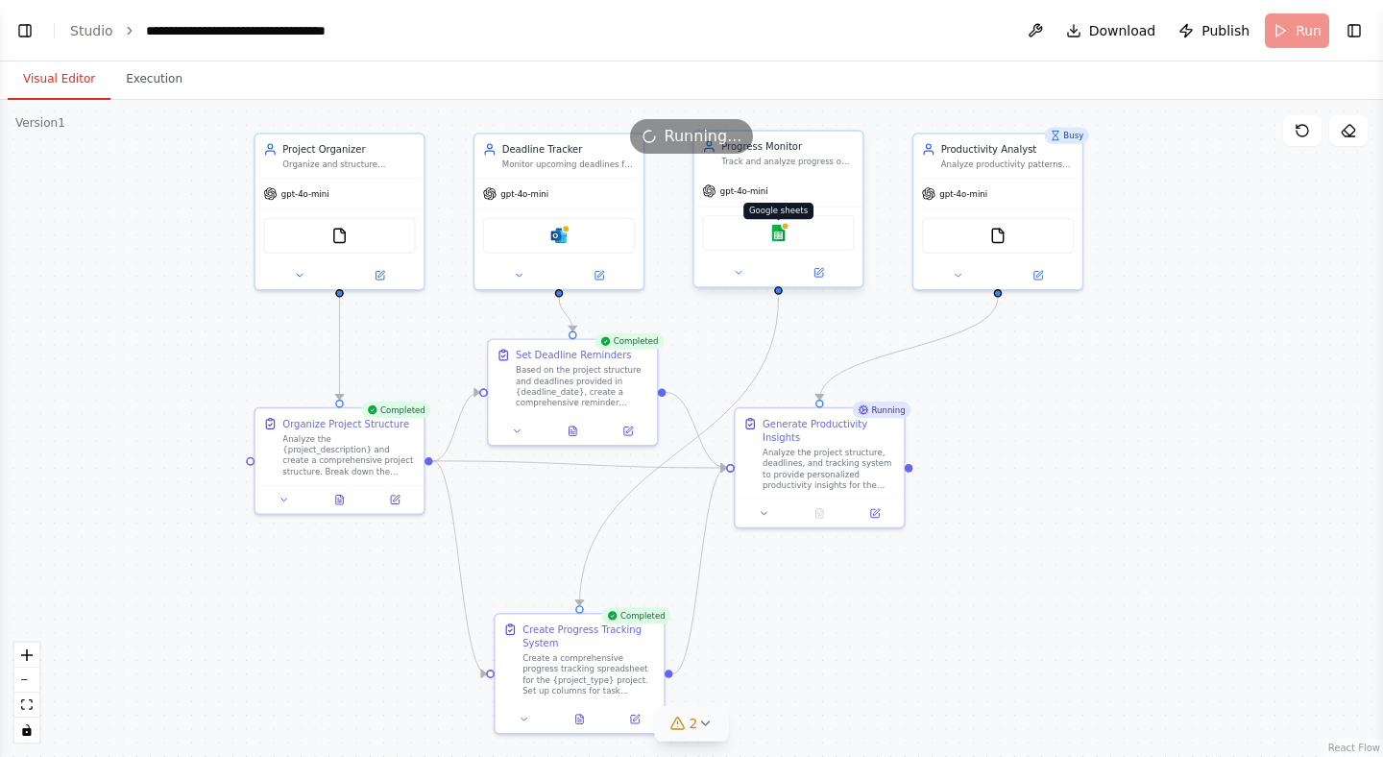
click at [782, 235] on img at bounding box center [778, 233] width 16 height 16
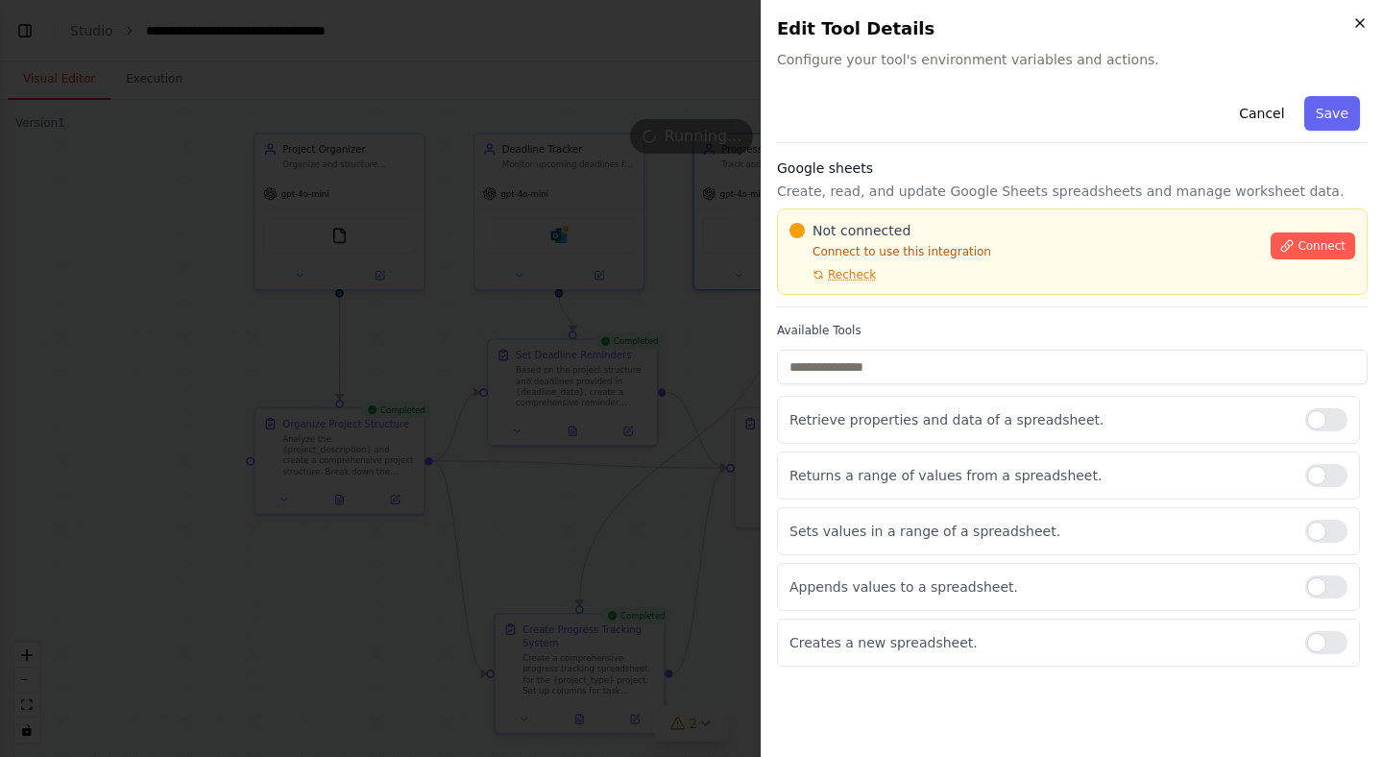
click at [1352, 26] on icon "button" at bounding box center [1359, 22] width 15 height 15
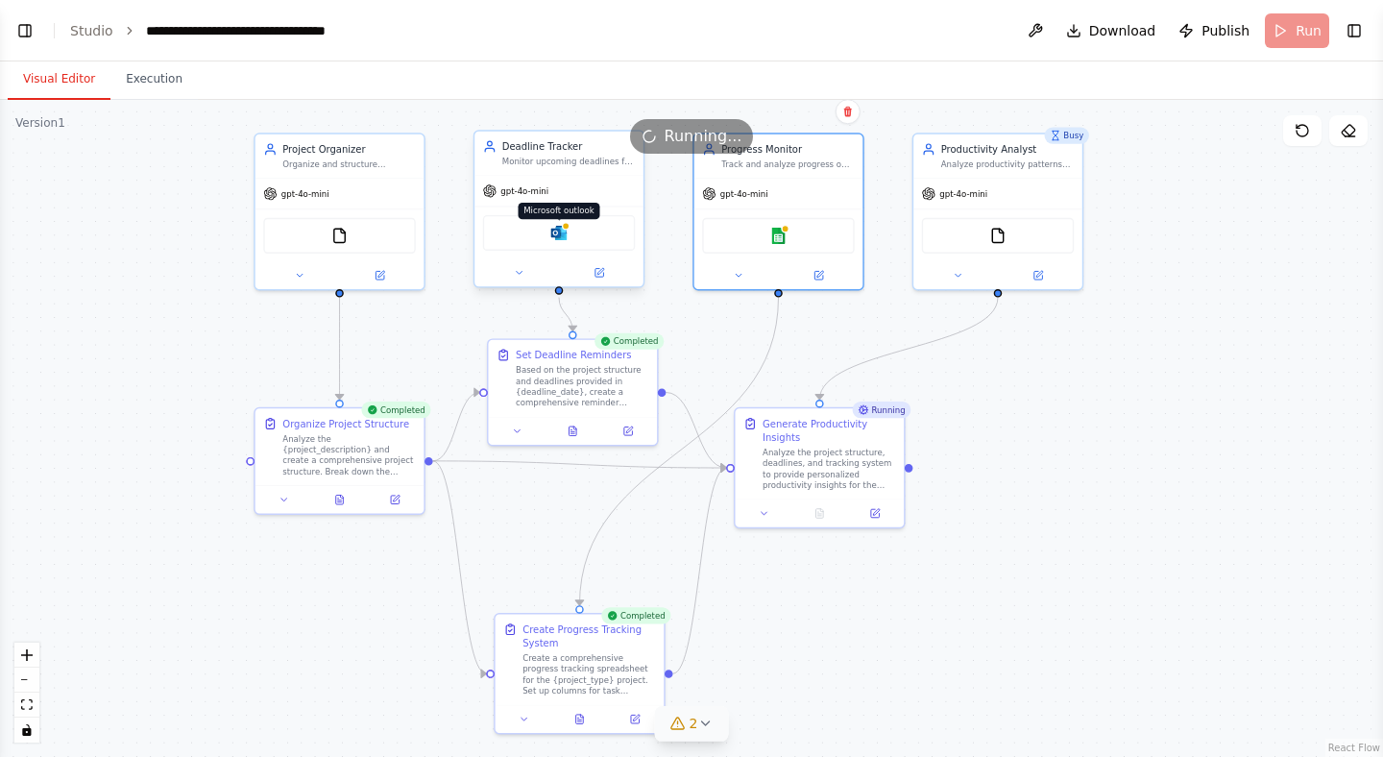
click at [557, 237] on img at bounding box center [558, 233] width 16 height 16
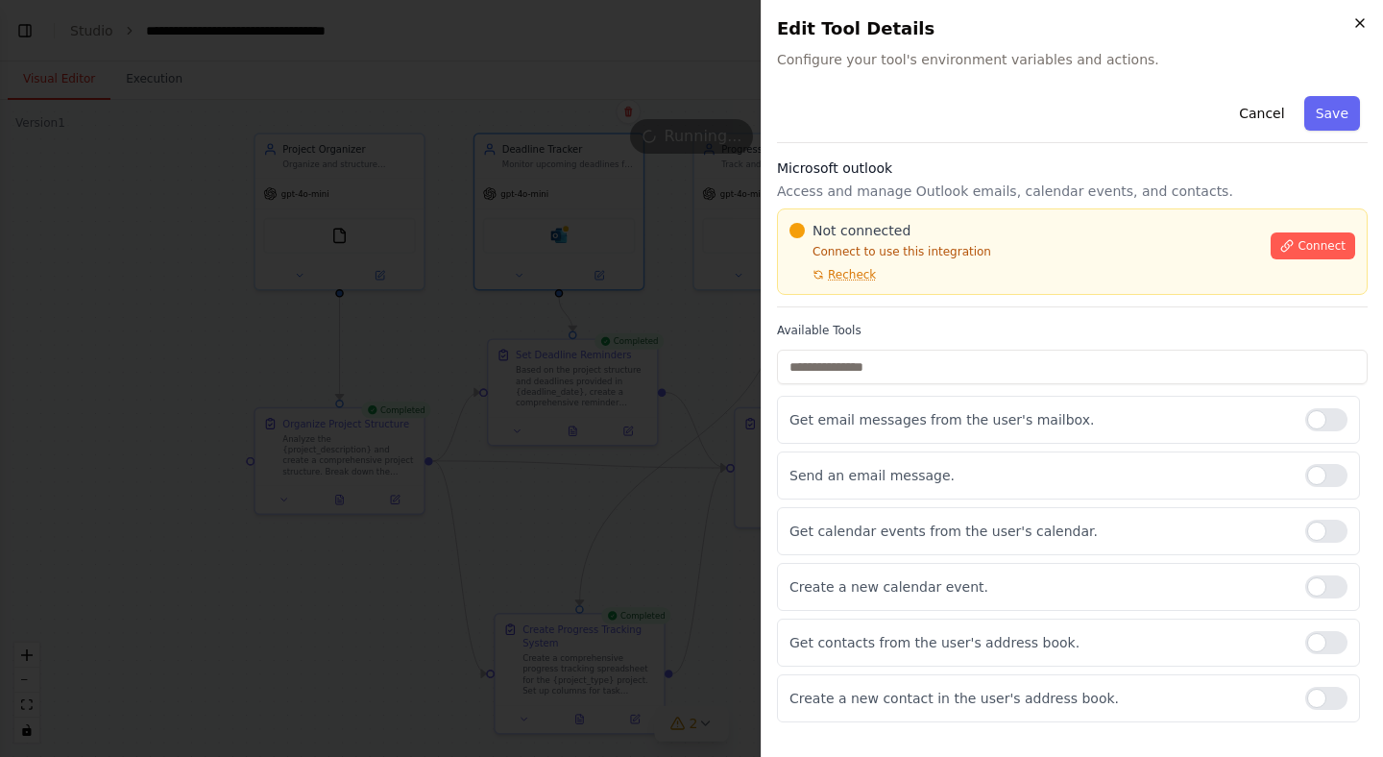
click at [1361, 19] on icon "button" at bounding box center [1360, 23] width 8 height 8
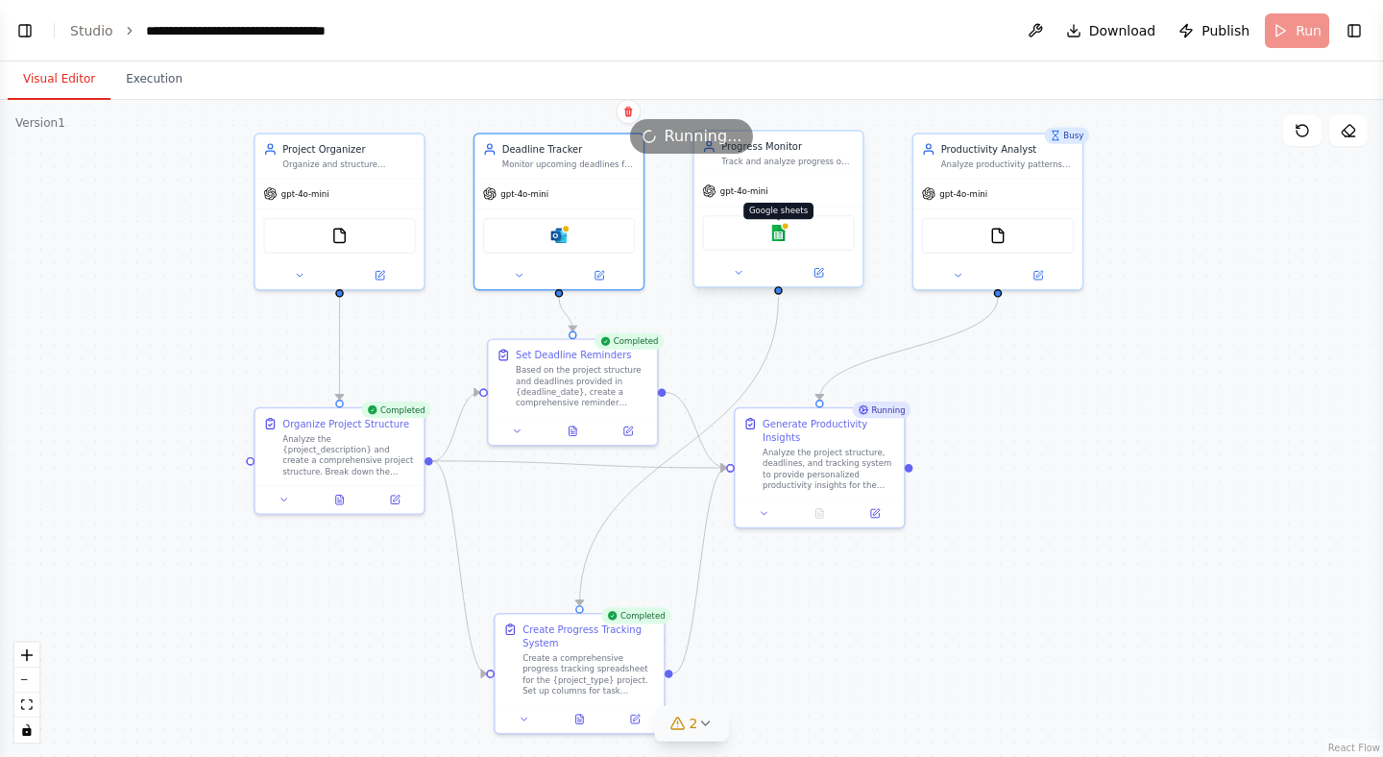
click at [775, 239] on img at bounding box center [778, 233] width 16 height 16
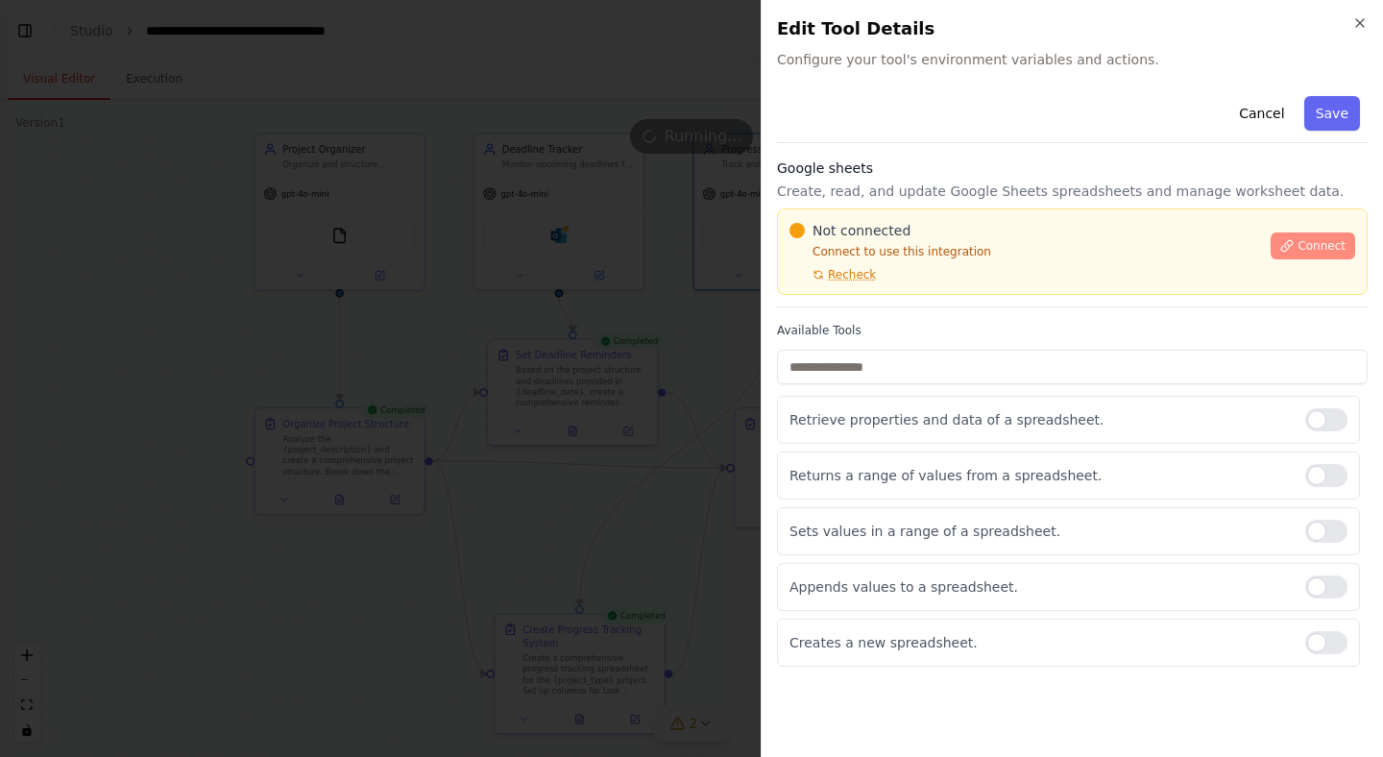
click at [1301, 243] on span "Connect" at bounding box center [1321, 245] width 48 height 15
click at [1355, 22] on icon "button" at bounding box center [1359, 22] width 15 height 15
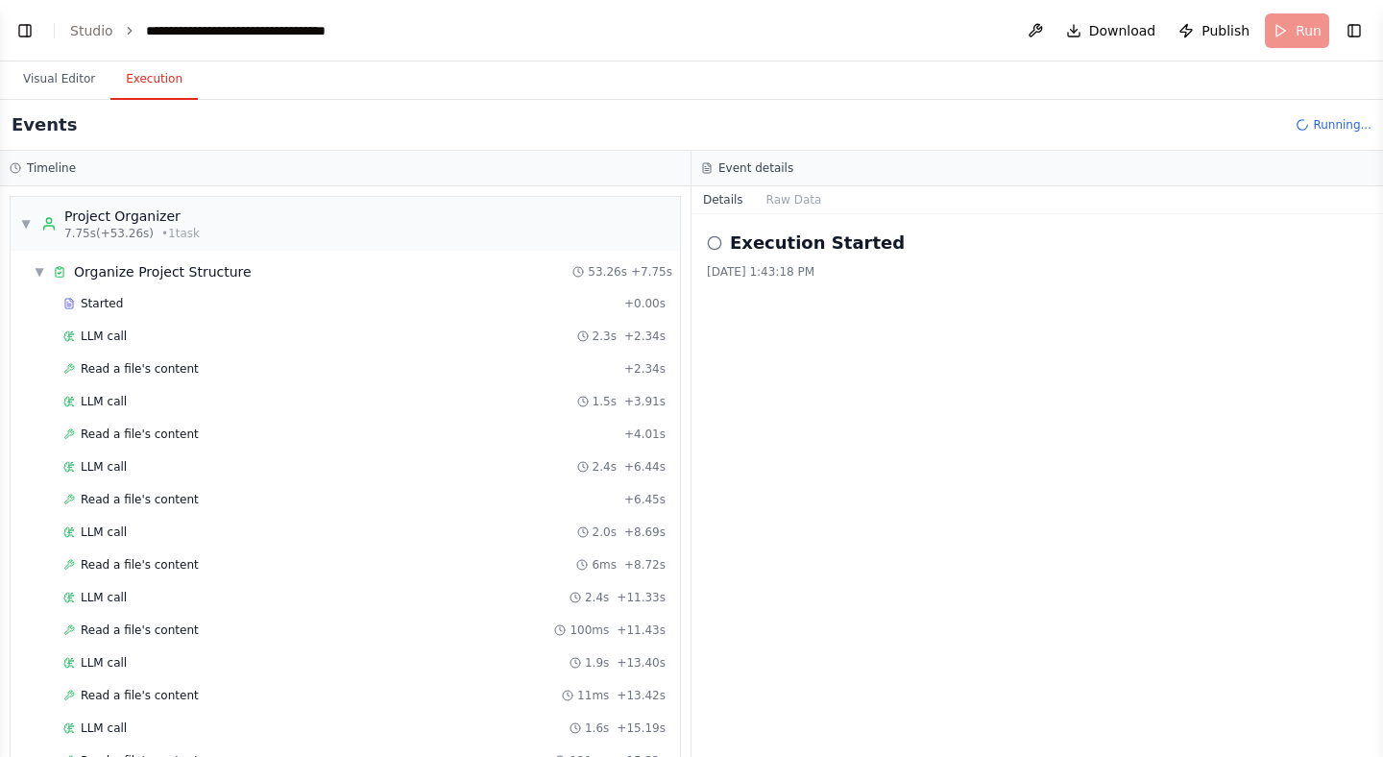
click at [133, 74] on button "Execution" at bounding box center [153, 80] width 87 height 40
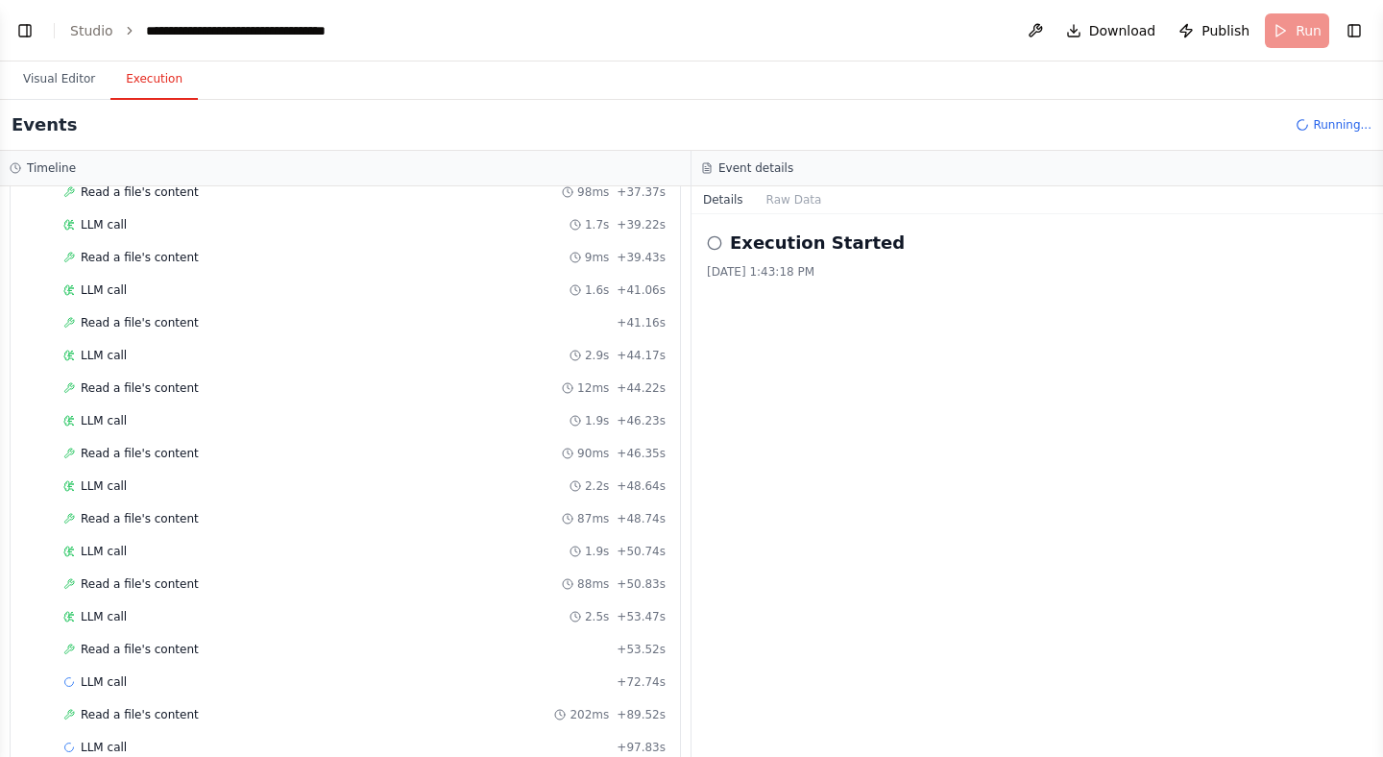
scroll to position [2759, 0]
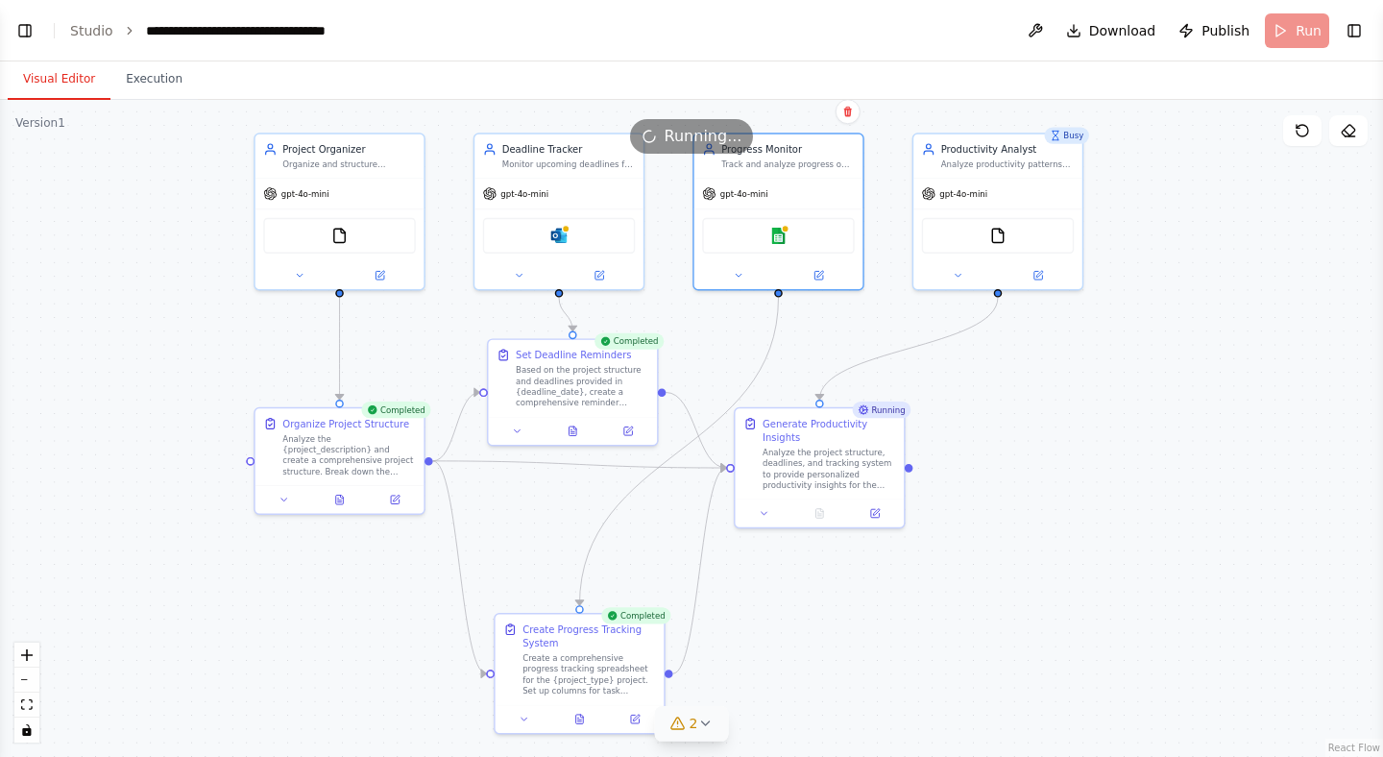
click at [77, 77] on button "Visual Editor" at bounding box center [59, 80] width 103 height 40
click at [974, 160] on div "Analyze productivity patterns and work habits for {project_type} projects, iden…" at bounding box center [1007, 161] width 133 height 11
click at [998, 236] on img at bounding box center [997, 233] width 16 height 16
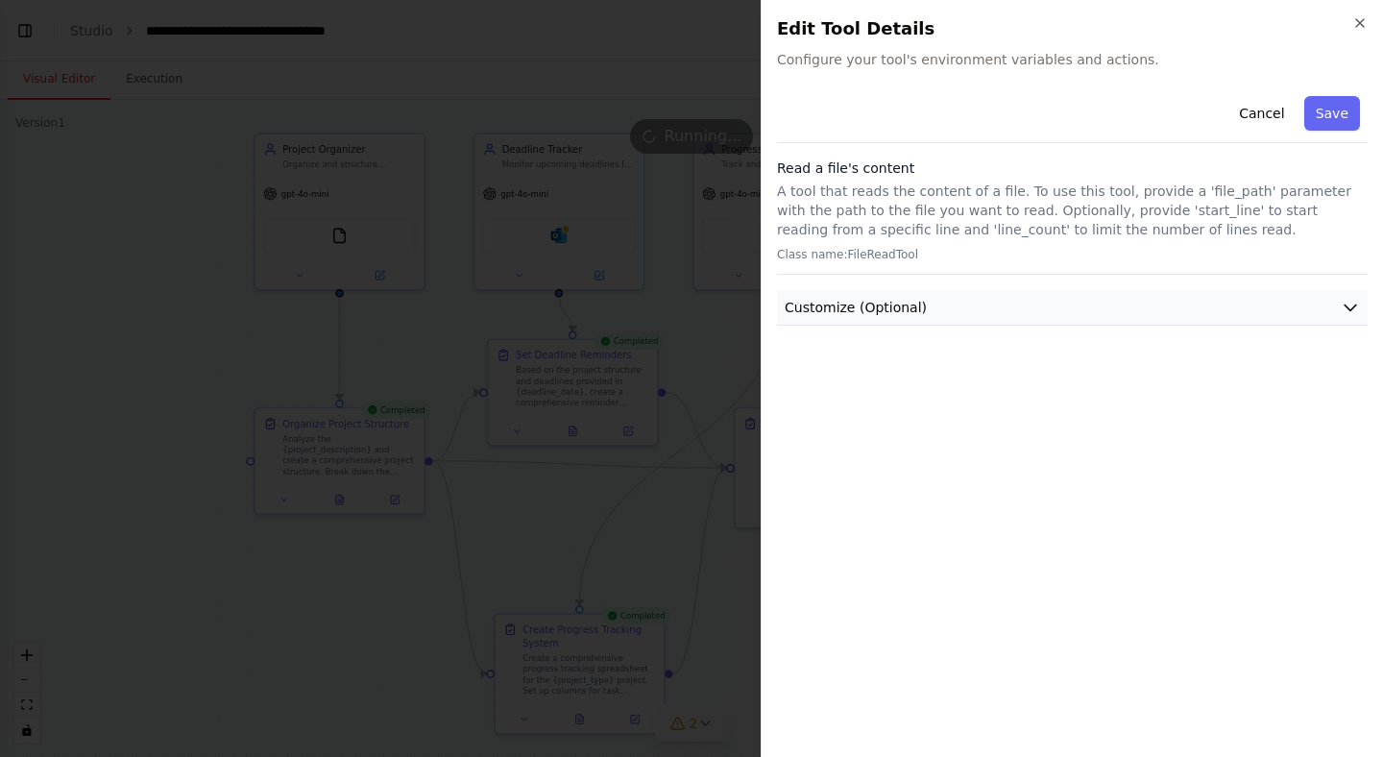
click at [973, 299] on button "Customize (Optional)" at bounding box center [1072, 308] width 590 height 36
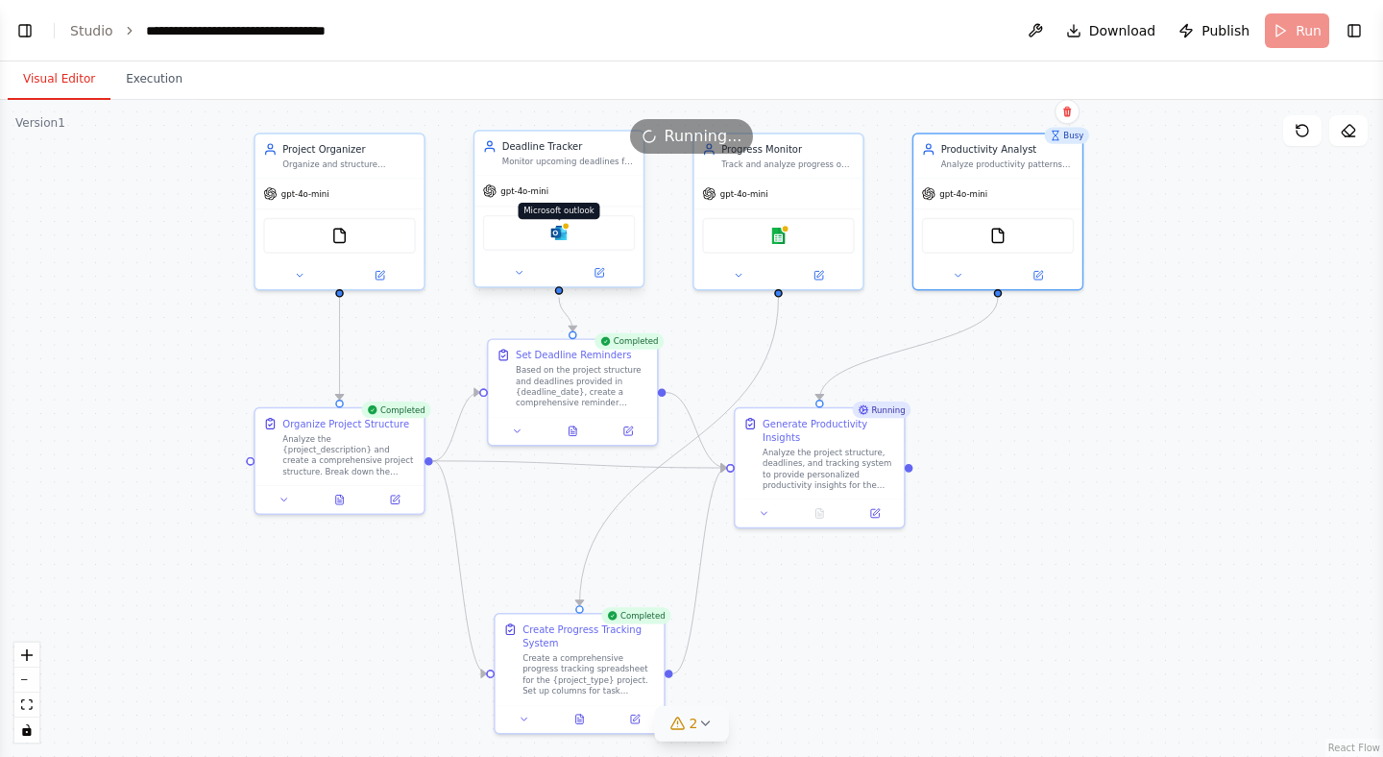
click at [560, 239] on img at bounding box center [558, 233] width 16 height 16
click at [777, 236] on img at bounding box center [778, 233] width 16 height 16
click at [781, 236] on img at bounding box center [778, 233] width 16 height 16
click at [816, 275] on icon at bounding box center [818, 273] width 9 height 9
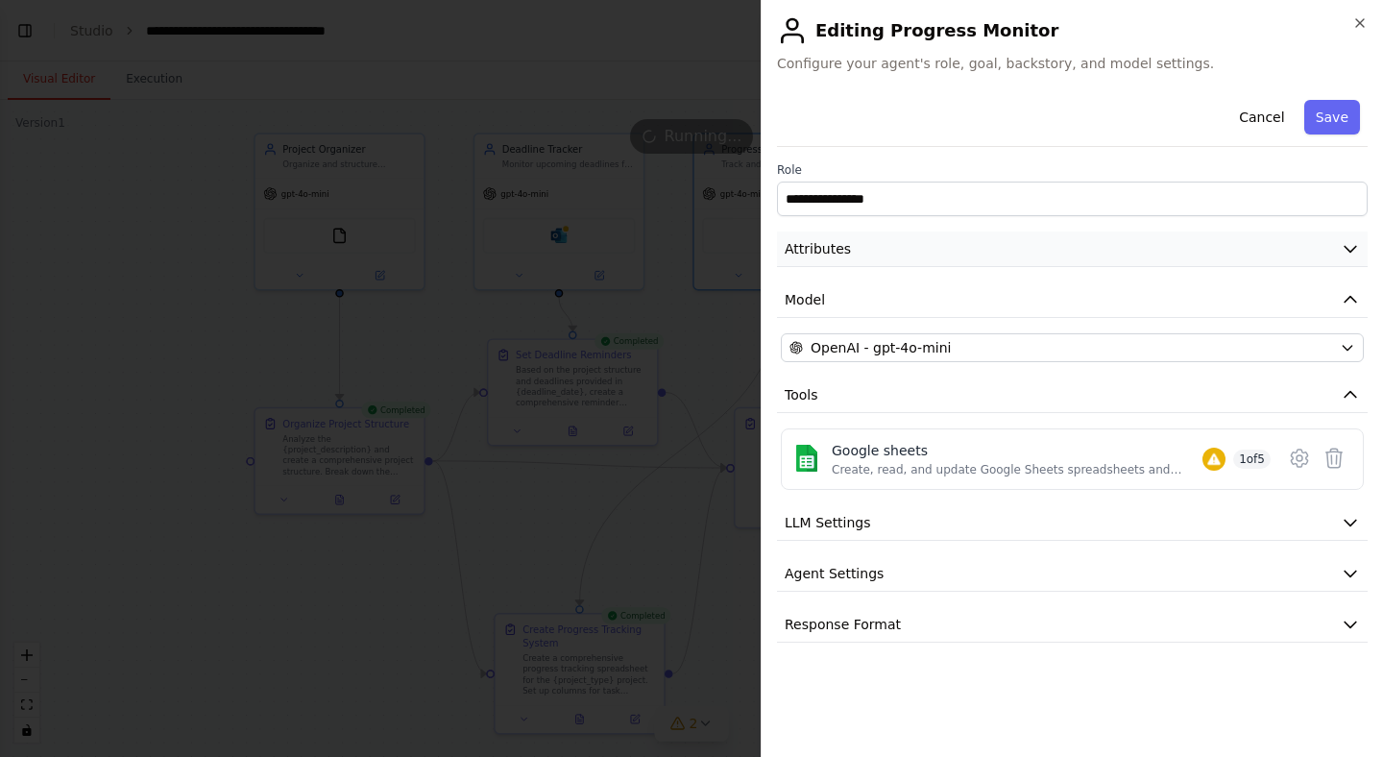
click at [1350, 245] on icon "button" at bounding box center [1349, 248] width 19 height 19
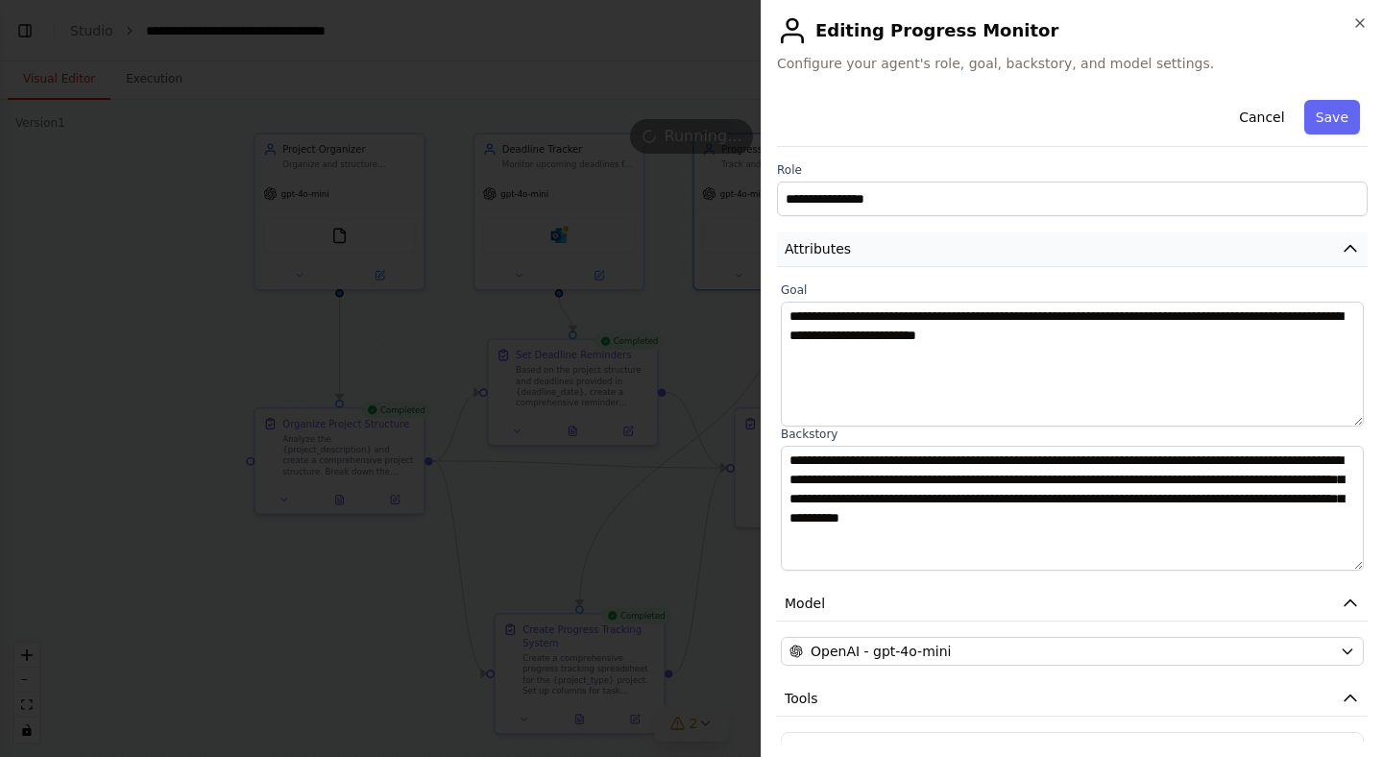
click at [1350, 246] on icon "button" at bounding box center [1350, 249] width 12 height 6
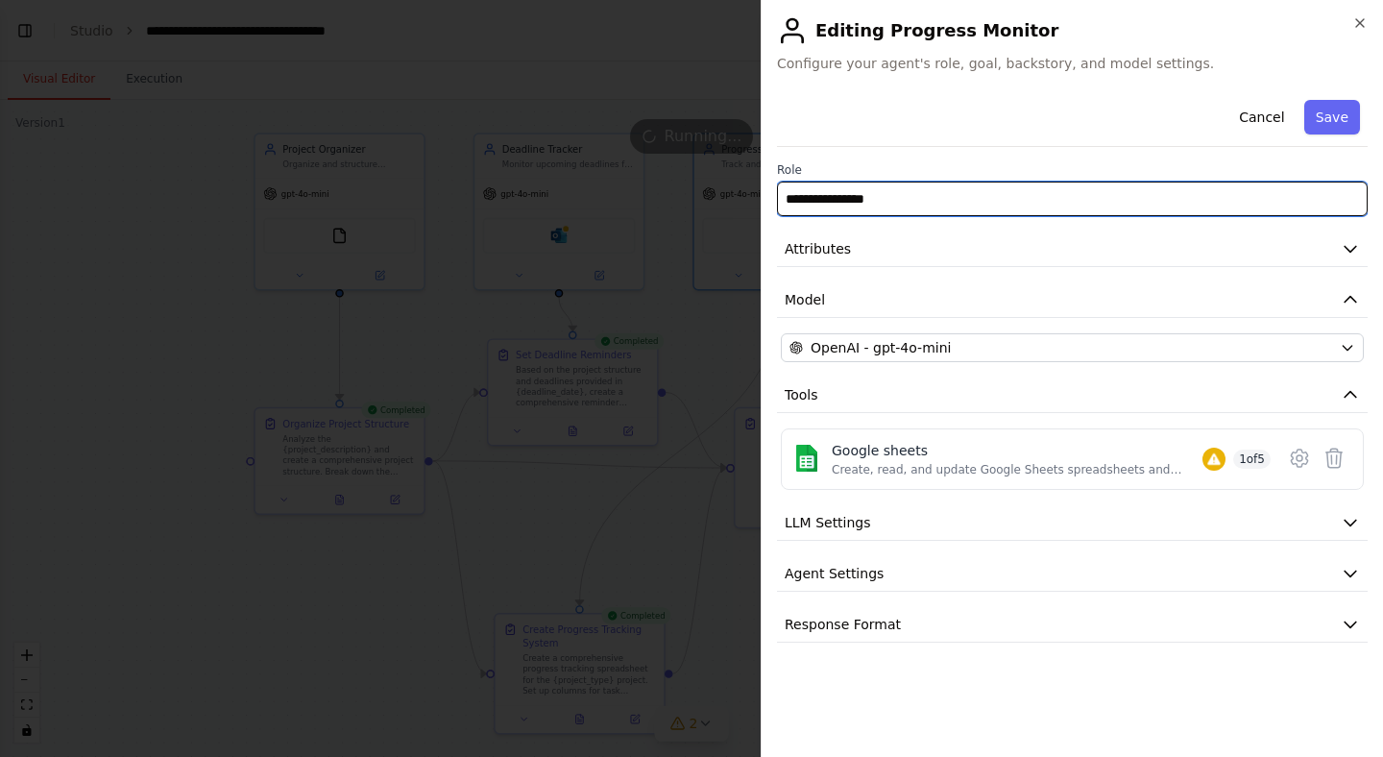
click at [1291, 204] on input "**********" at bounding box center [1072, 198] width 590 height 35
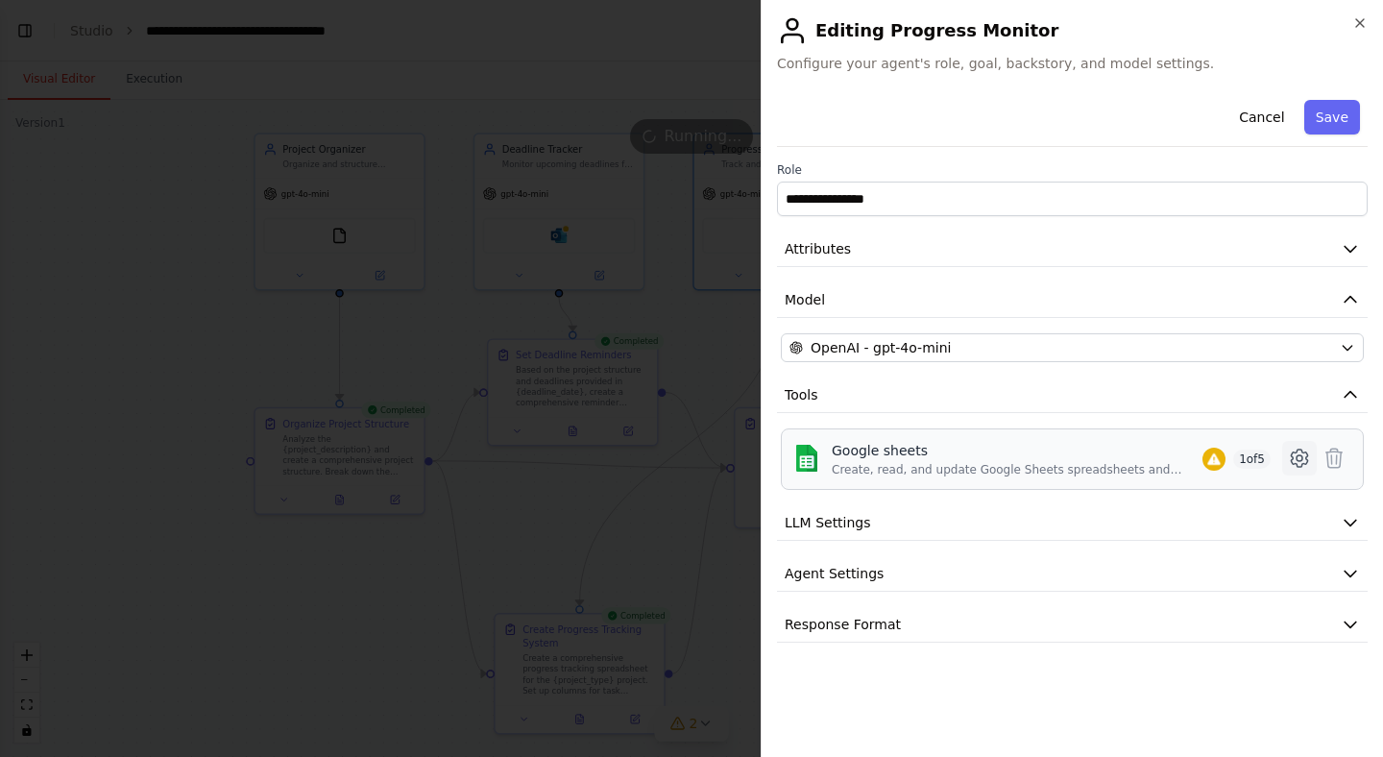
click at [1305, 460] on icon at bounding box center [1298, 457] width 23 height 23
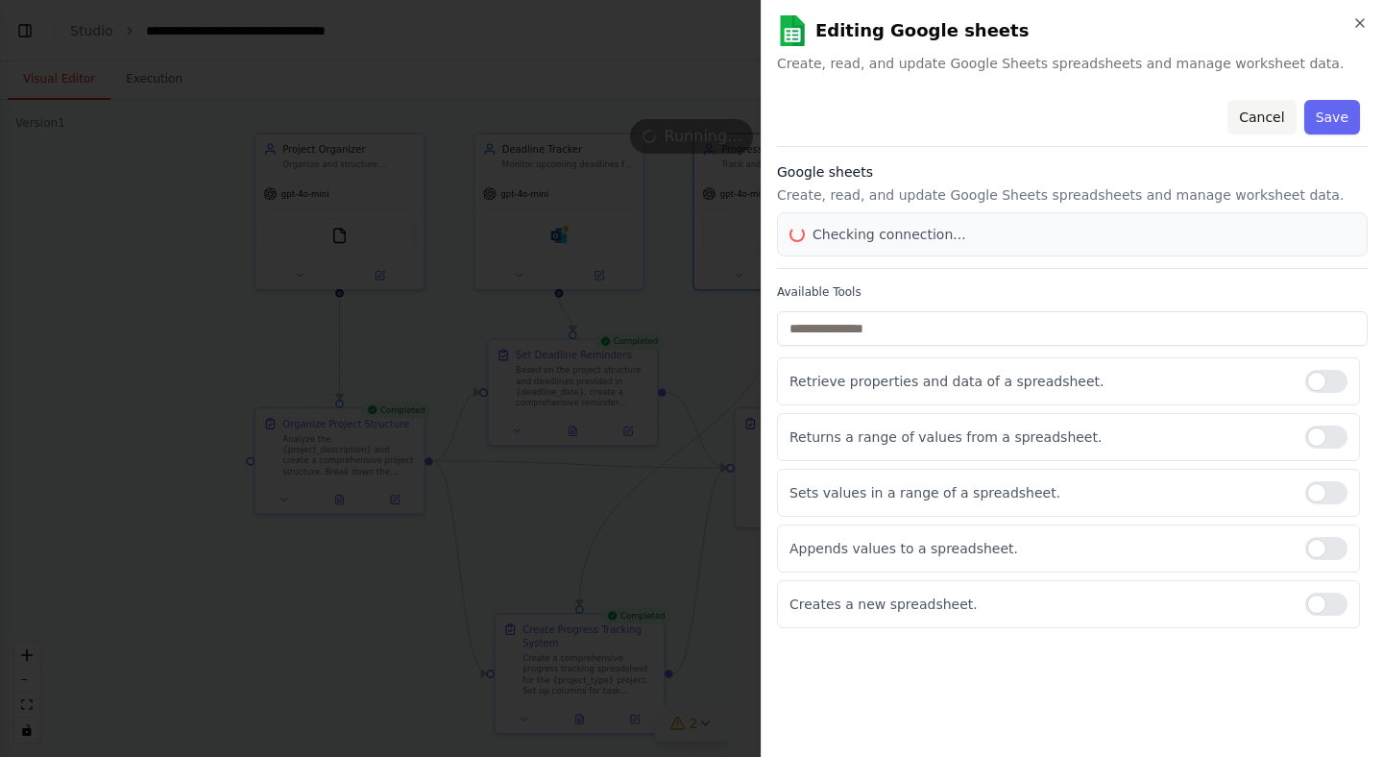
click at [1254, 122] on button "Cancel" at bounding box center [1261, 117] width 68 height 35
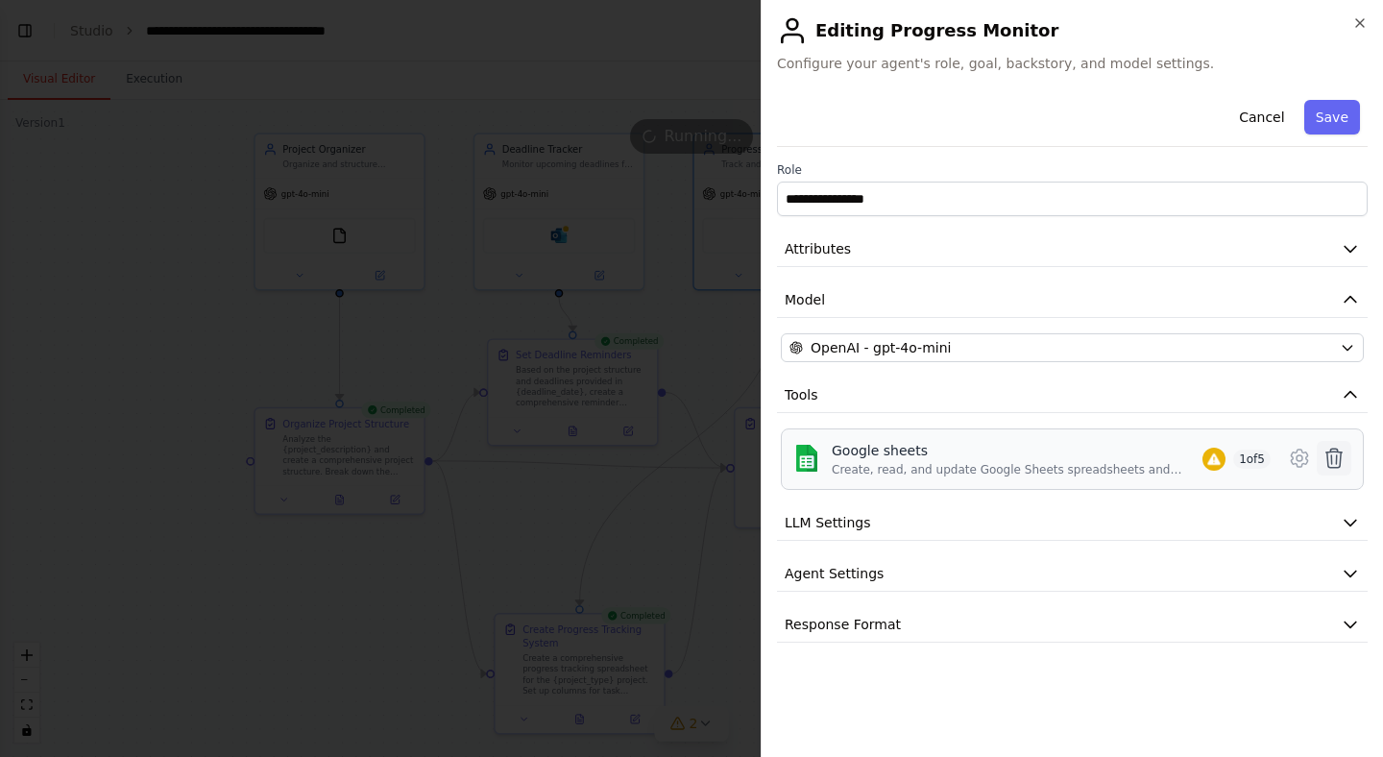
click at [1335, 463] on icon at bounding box center [1334, 457] width 16 height 19
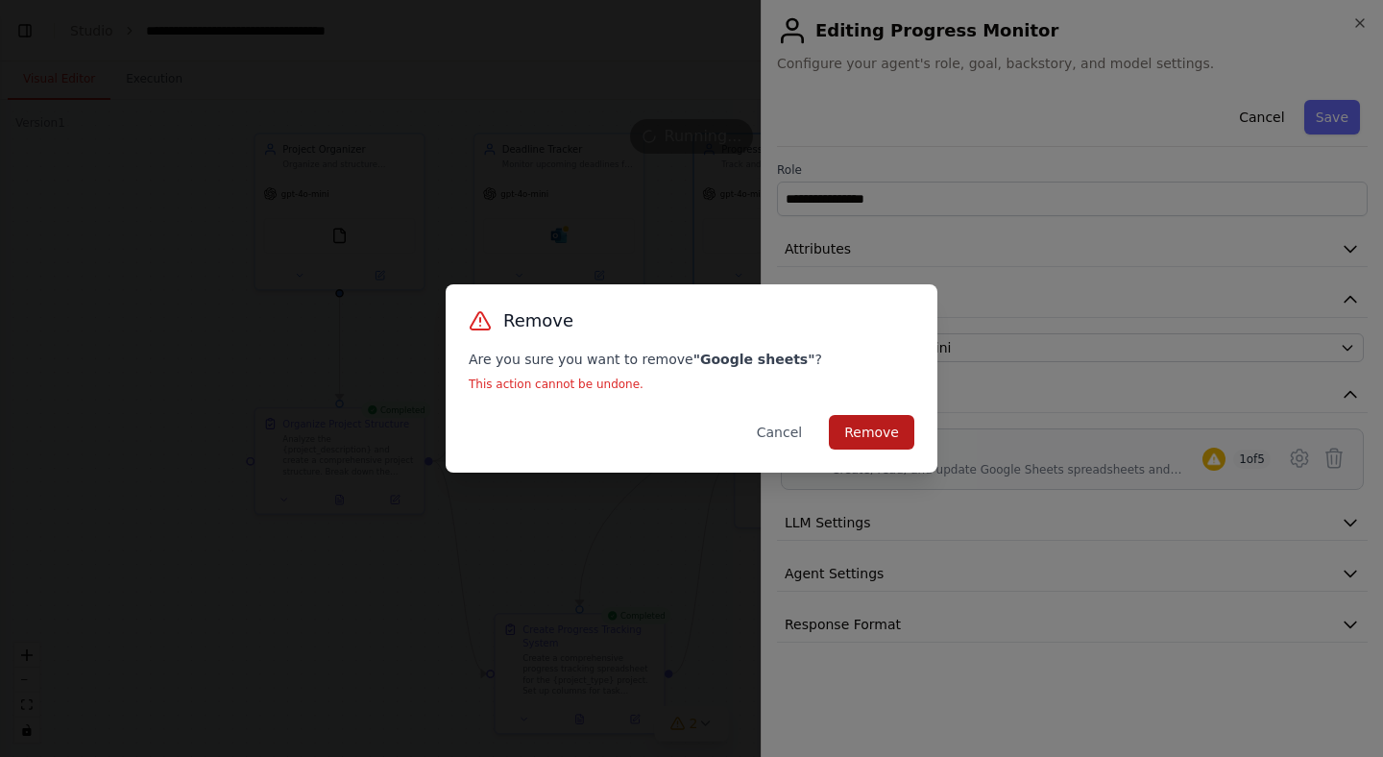
click at [871, 436] on button "Remove" at bounding box center [871, 432] width 85 height 35
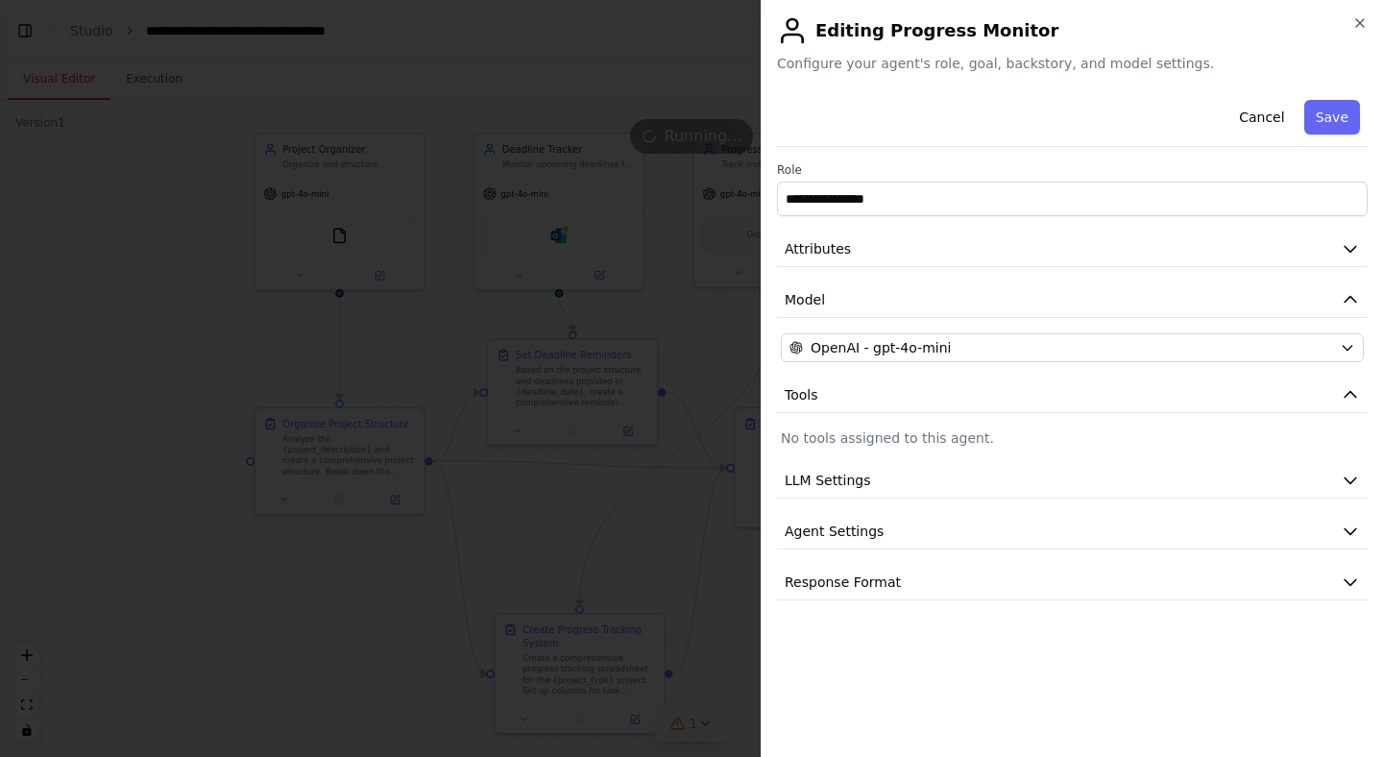
click at [822, 437] on p "No tools assigned to this agent." at bounding box center [1072, 437] width 583 height 19
click at [1259, 112] on button "Cancel" at bounding box center [1261, 117] width 68 height 35
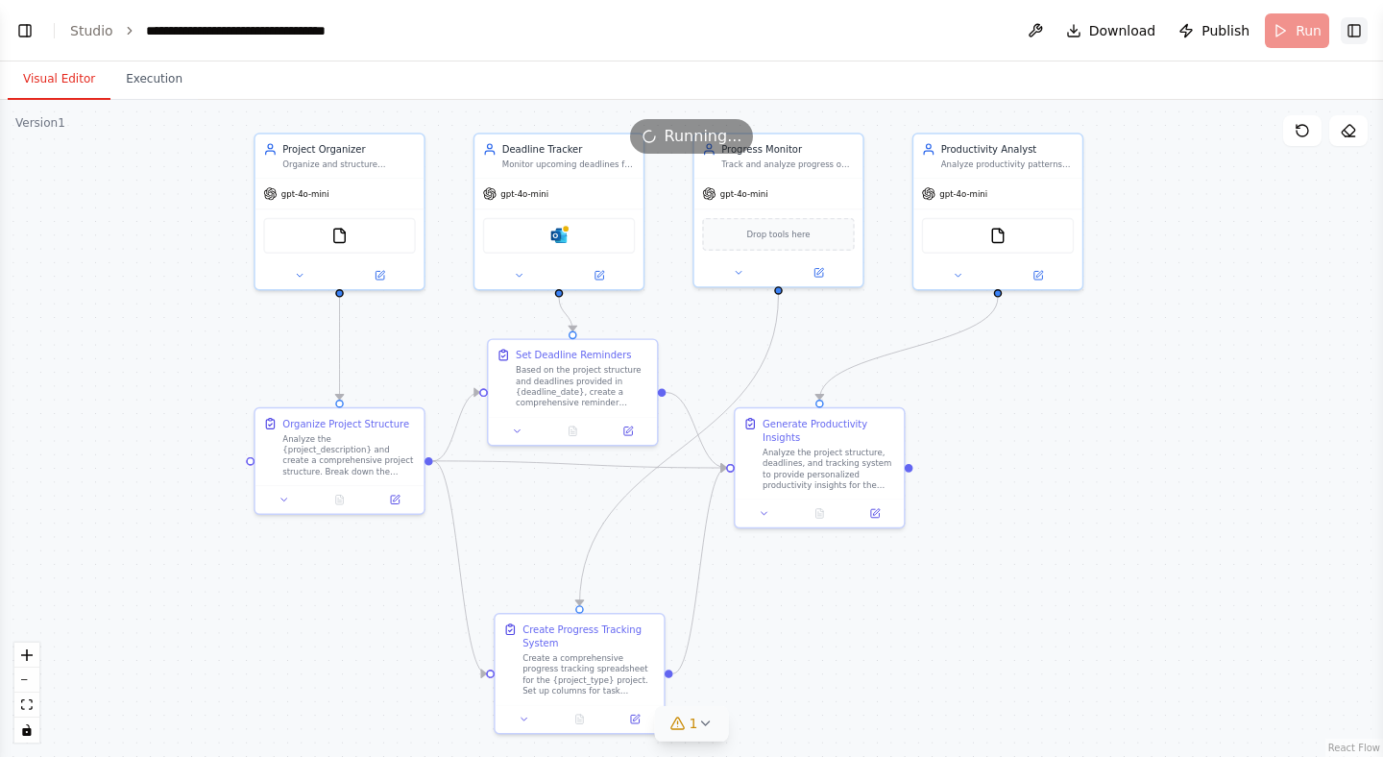
click at [1357, 27] on button "Toggle Right Sidebar" at bounding box center [1353, 30] width 27 height 27
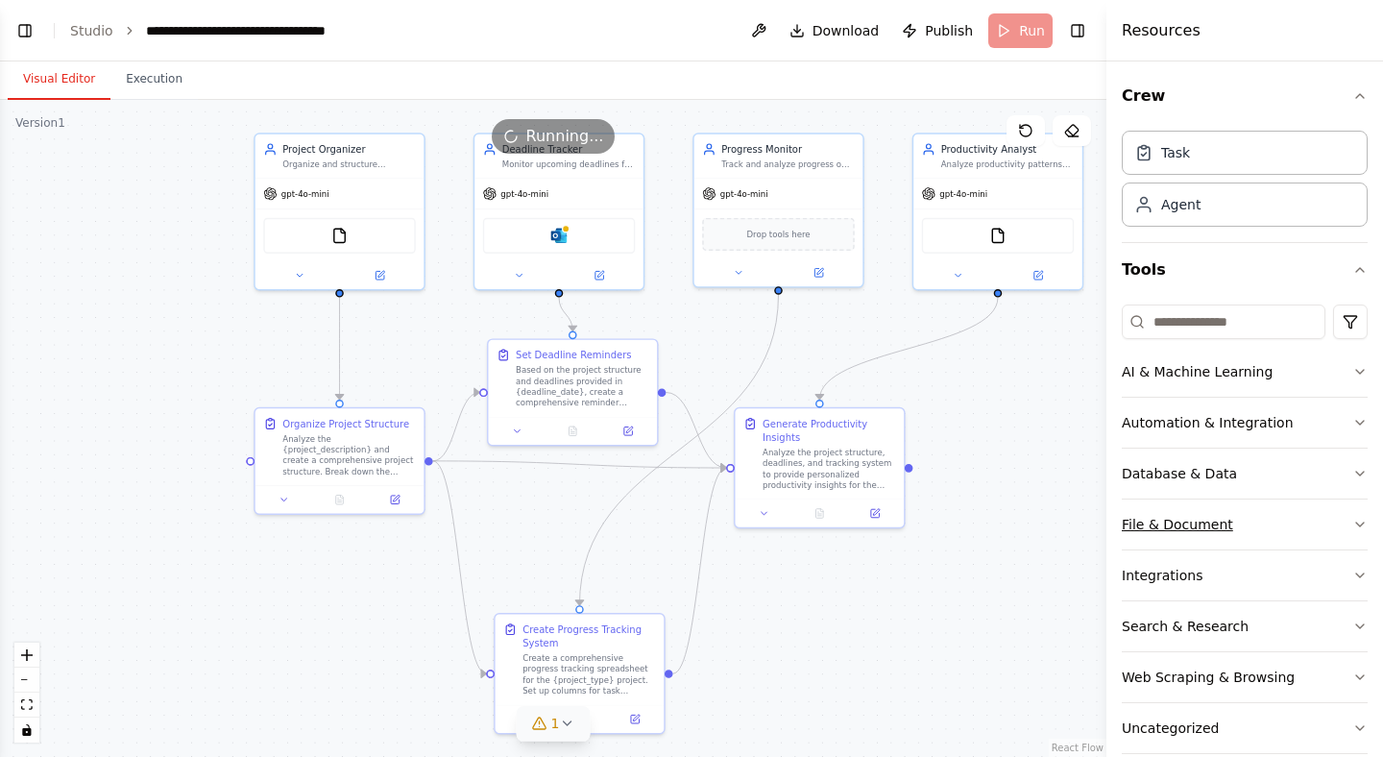
scroll to position [28, 0]
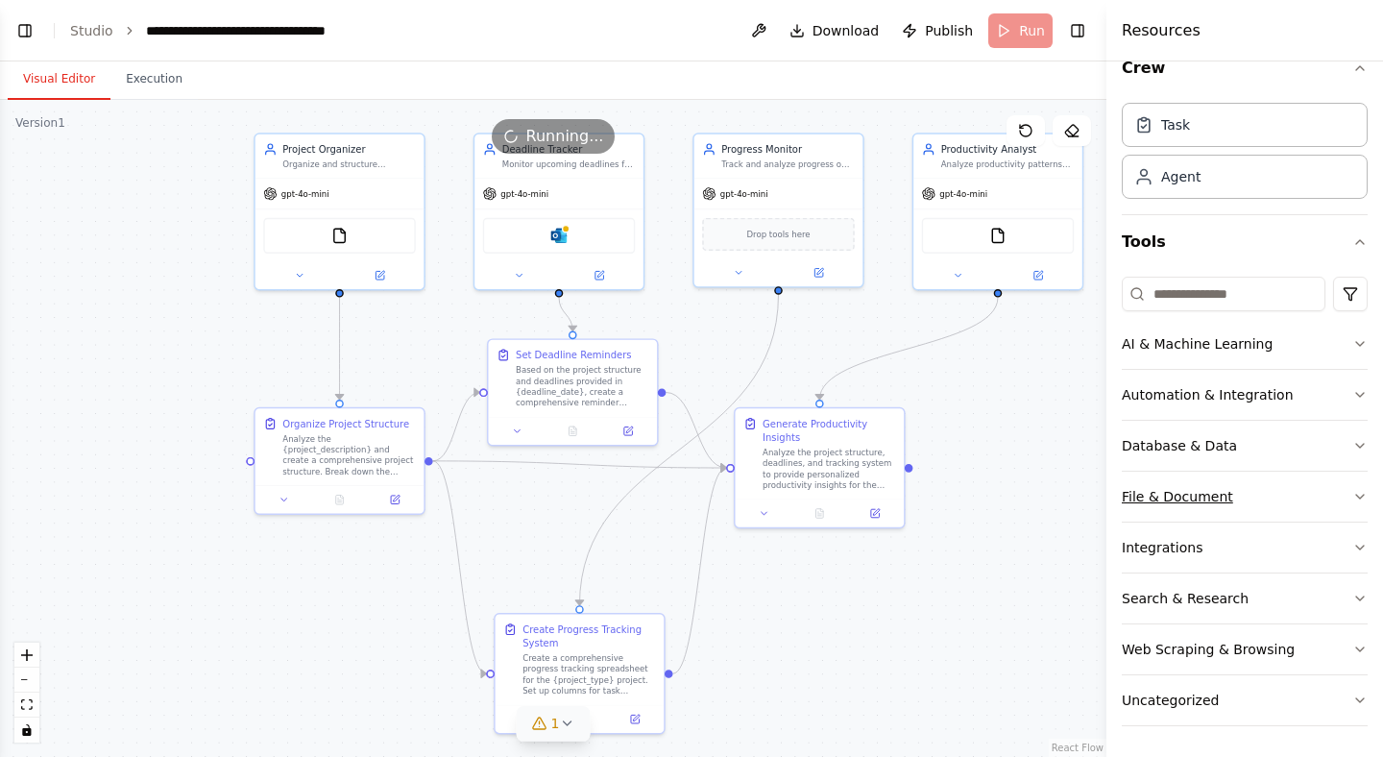
click at [1346, 493] on button "File & Document" at bounding box center [1244, 496] width 246 height 50
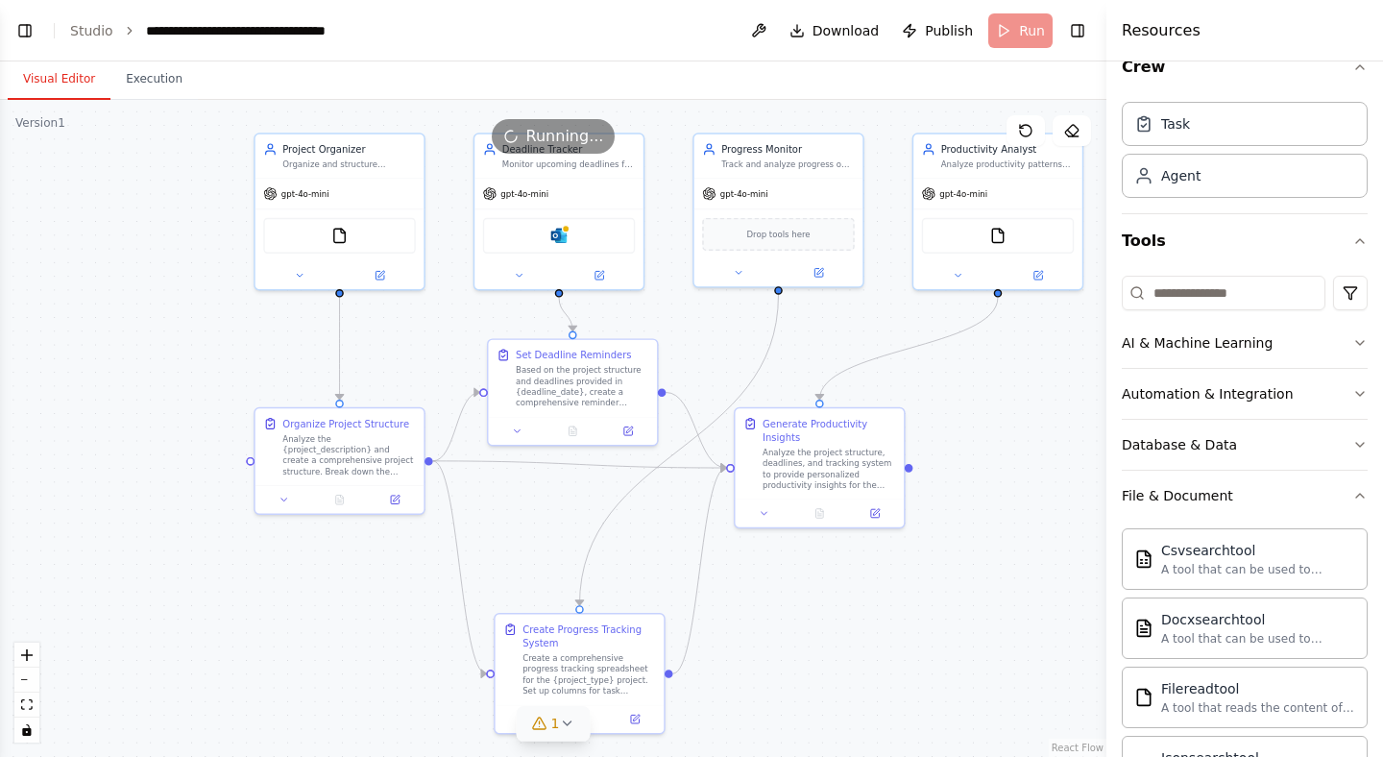
scroll to position [0, 0]
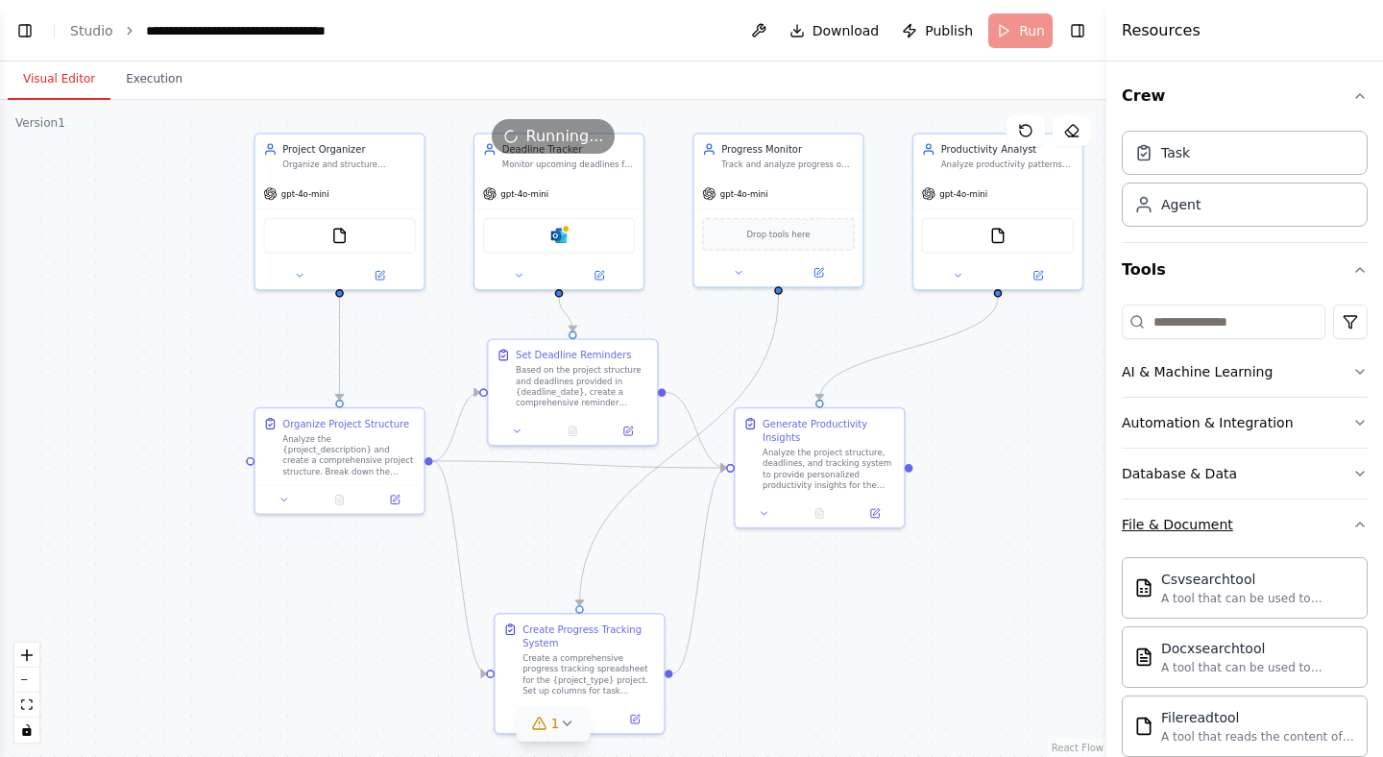
click at [1344, 521] on button "File & Document" at bounding box center [1244, 524] width 246 height 50
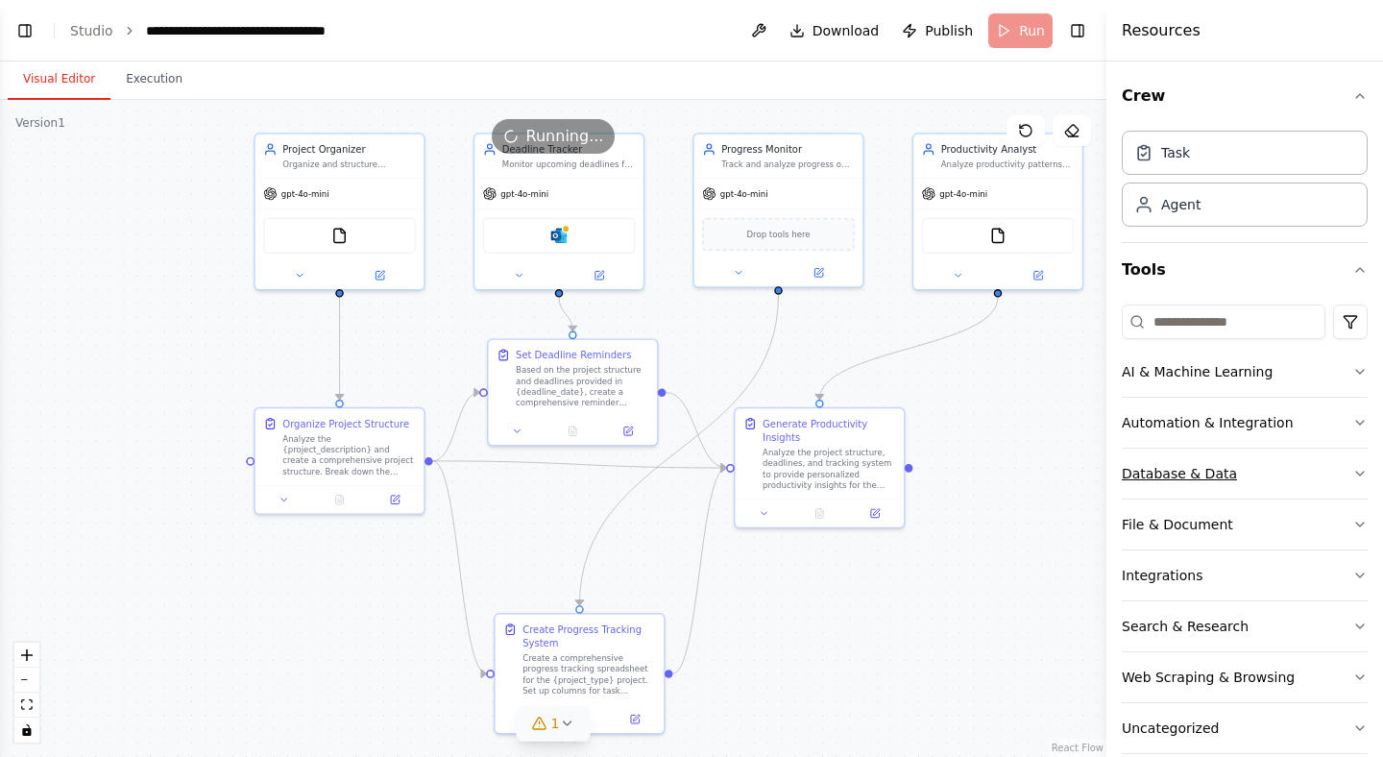
click at [1351, 469] on button "Database & Data" at bounding box center [1244, 473] width 246 height 50
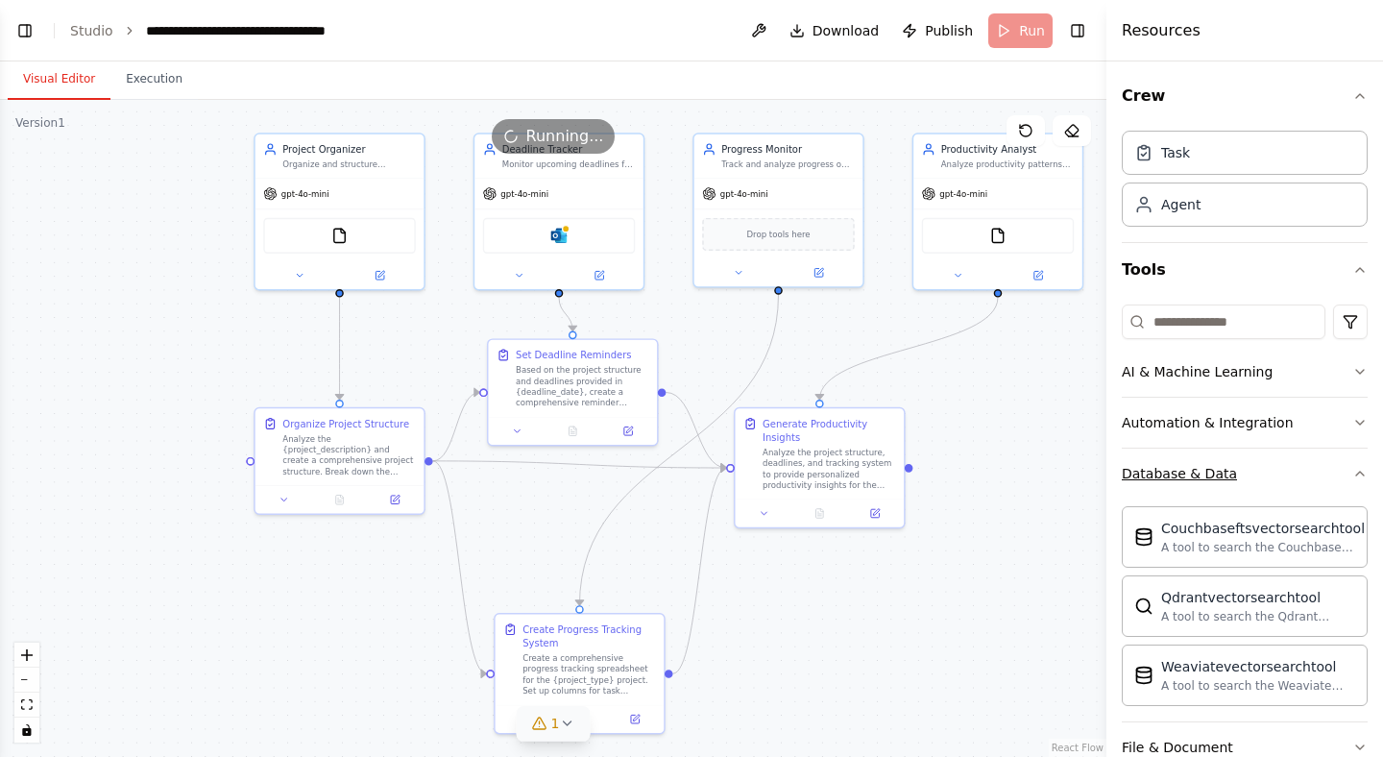
click at [1351, 469] on button "Database & Data" at bounding box center [1244, 473] width 246 height 50
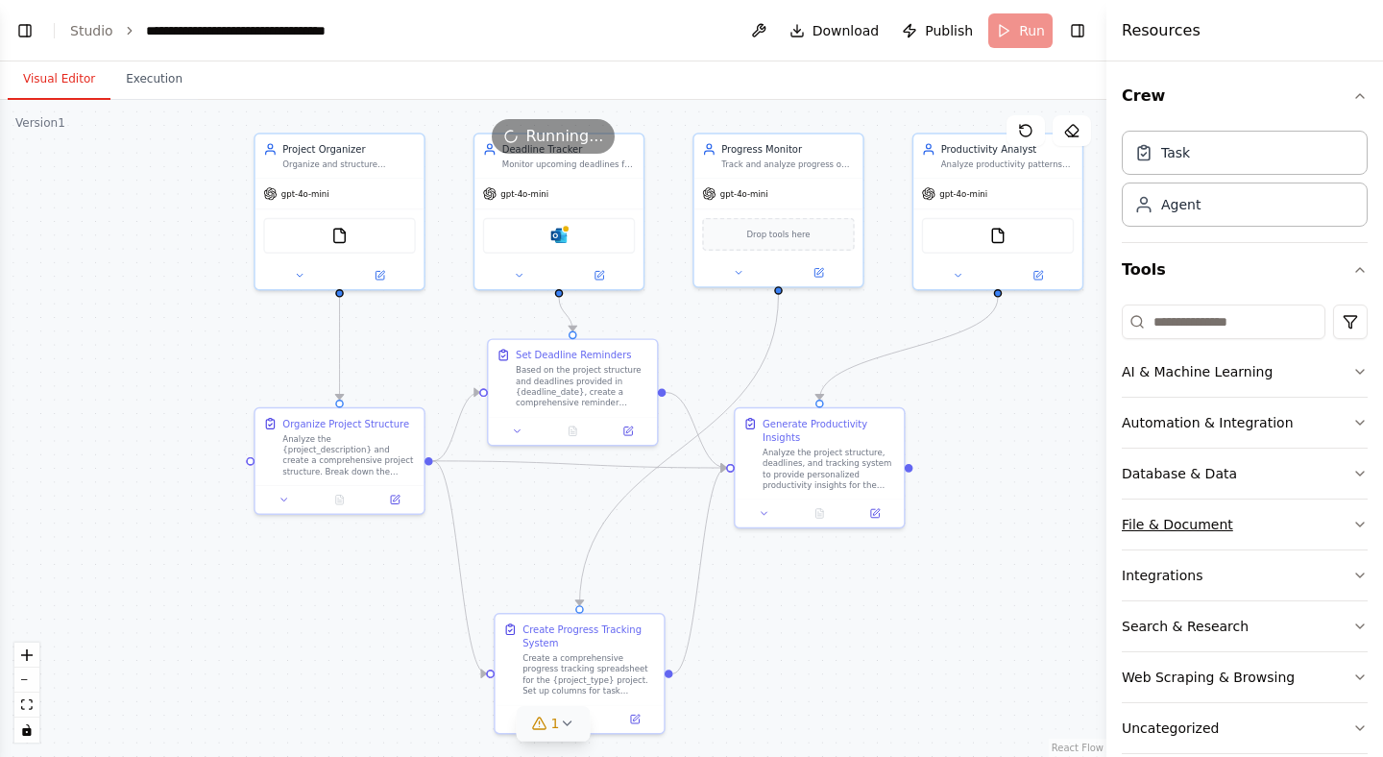
click at [1358, 520] on icon "button" at bounding box center [1359, 524] width 15 height 15
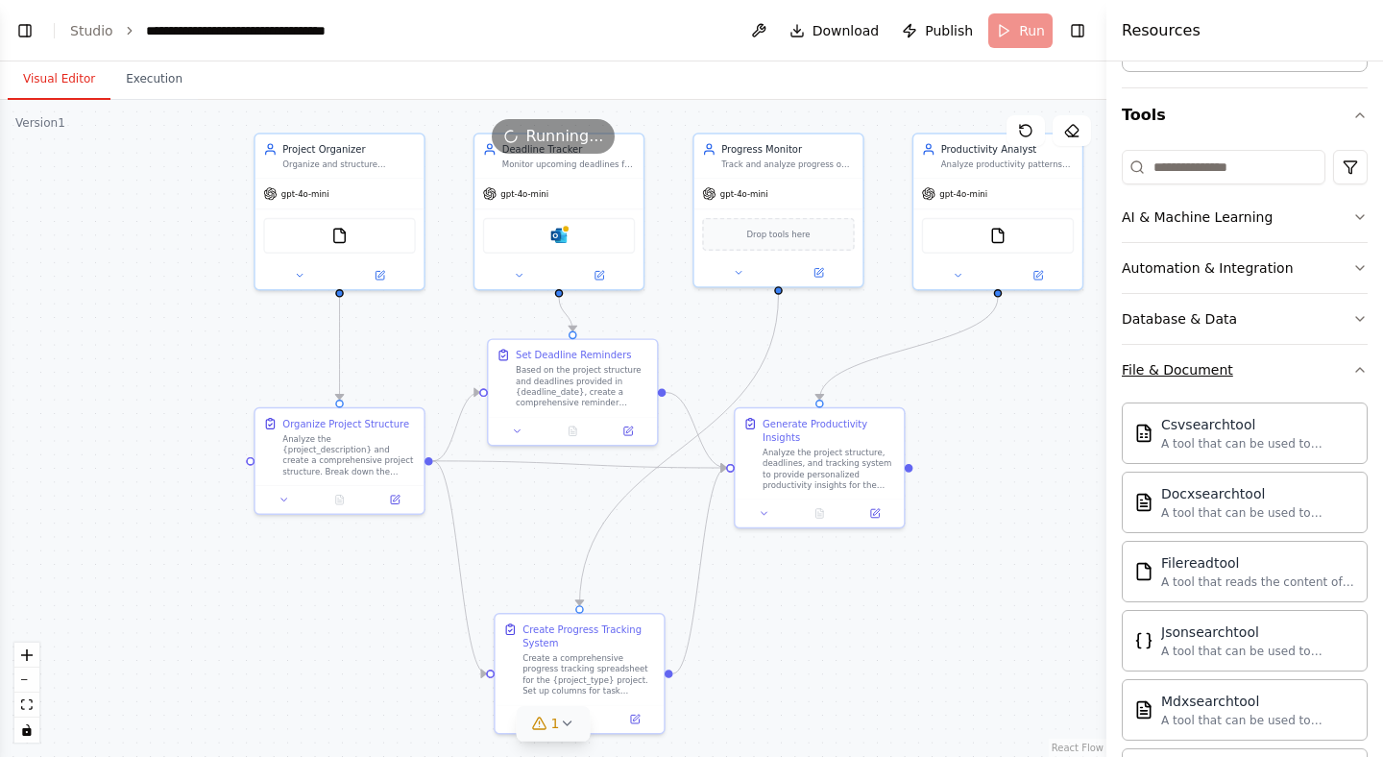
scroll to position [169, 0]
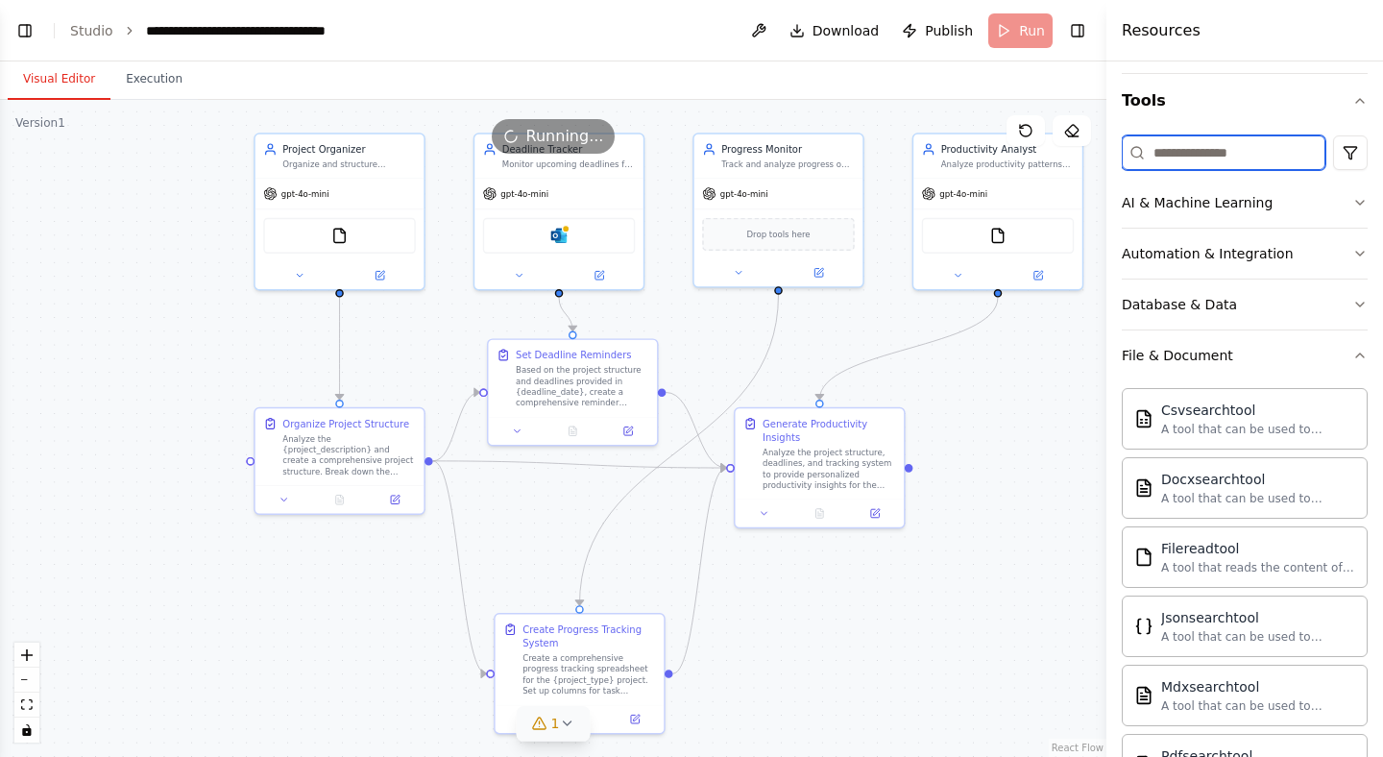
click at [1205, 160] on input at bounding box center [1223, 152] width 204 height 35
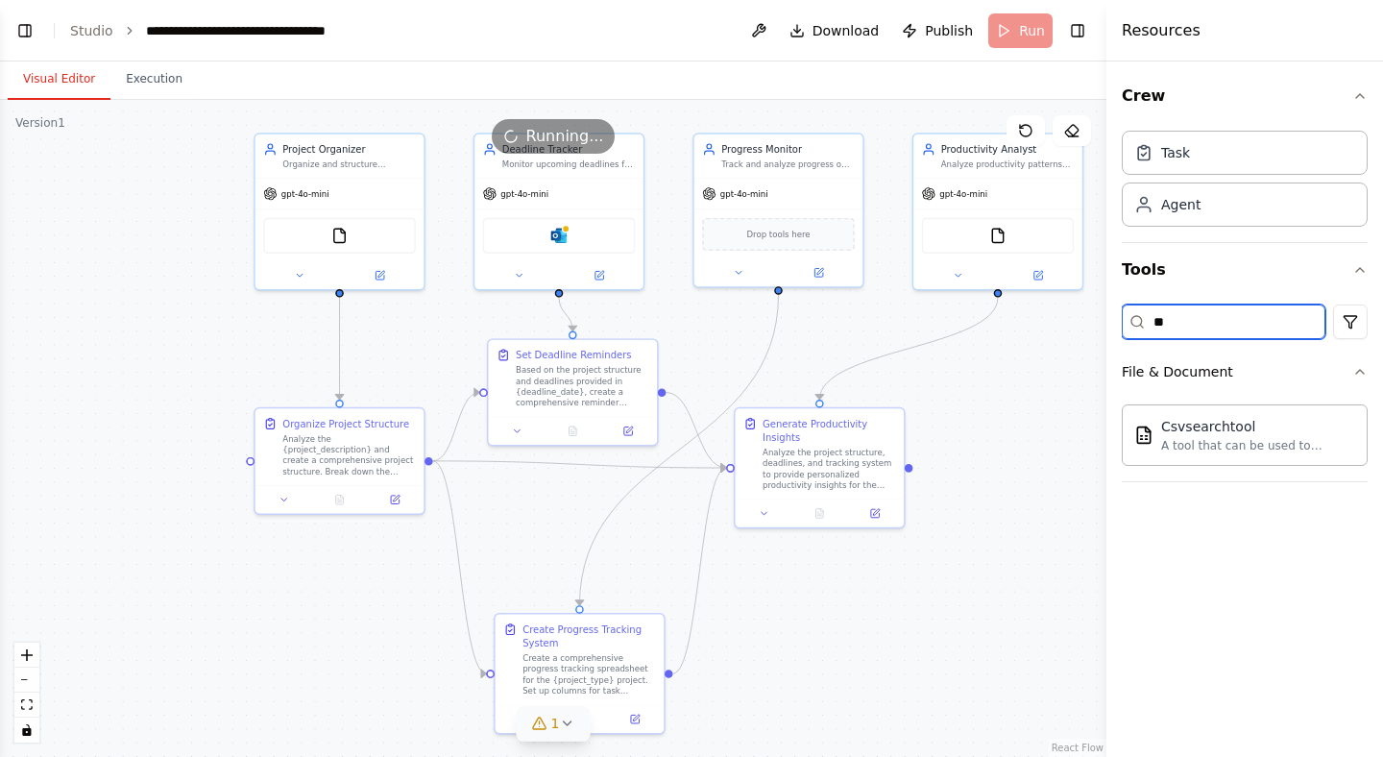
type input "*"
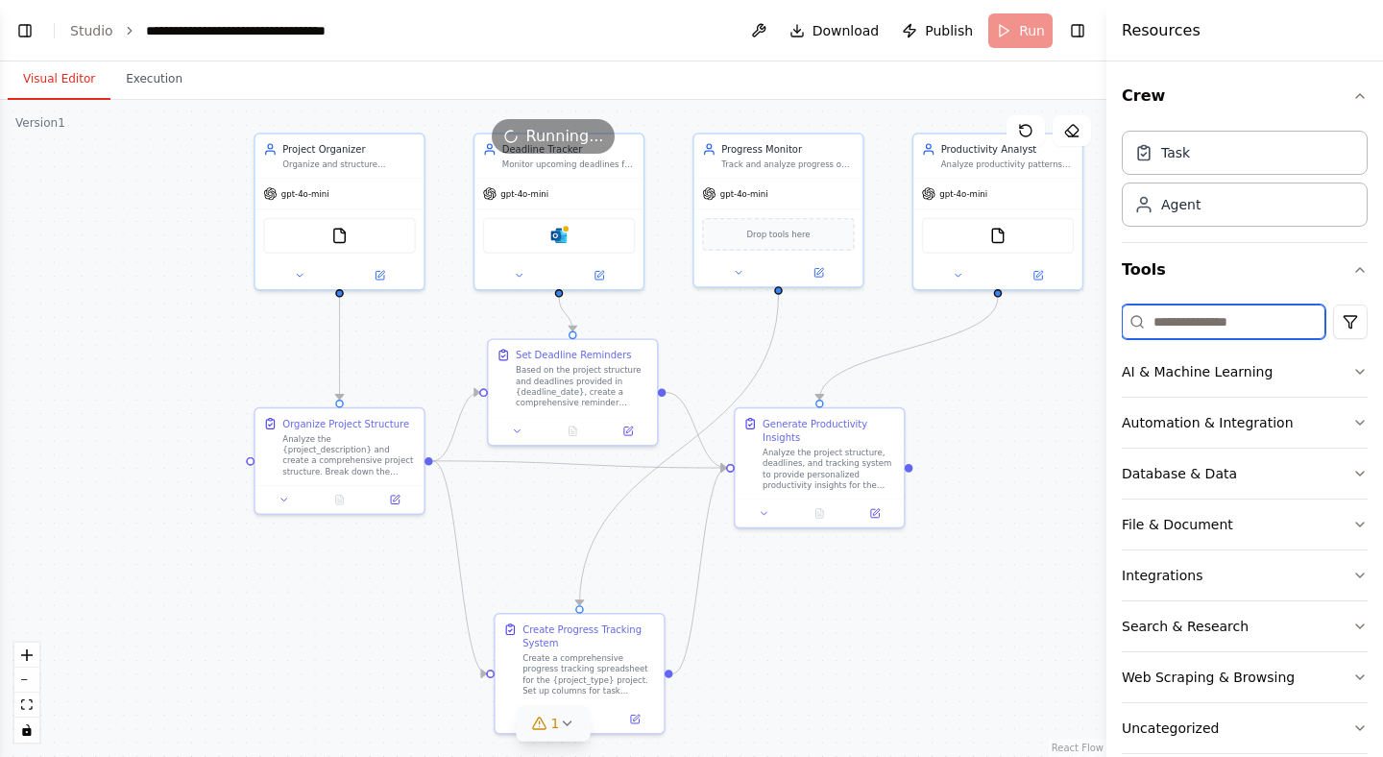
type input "*"
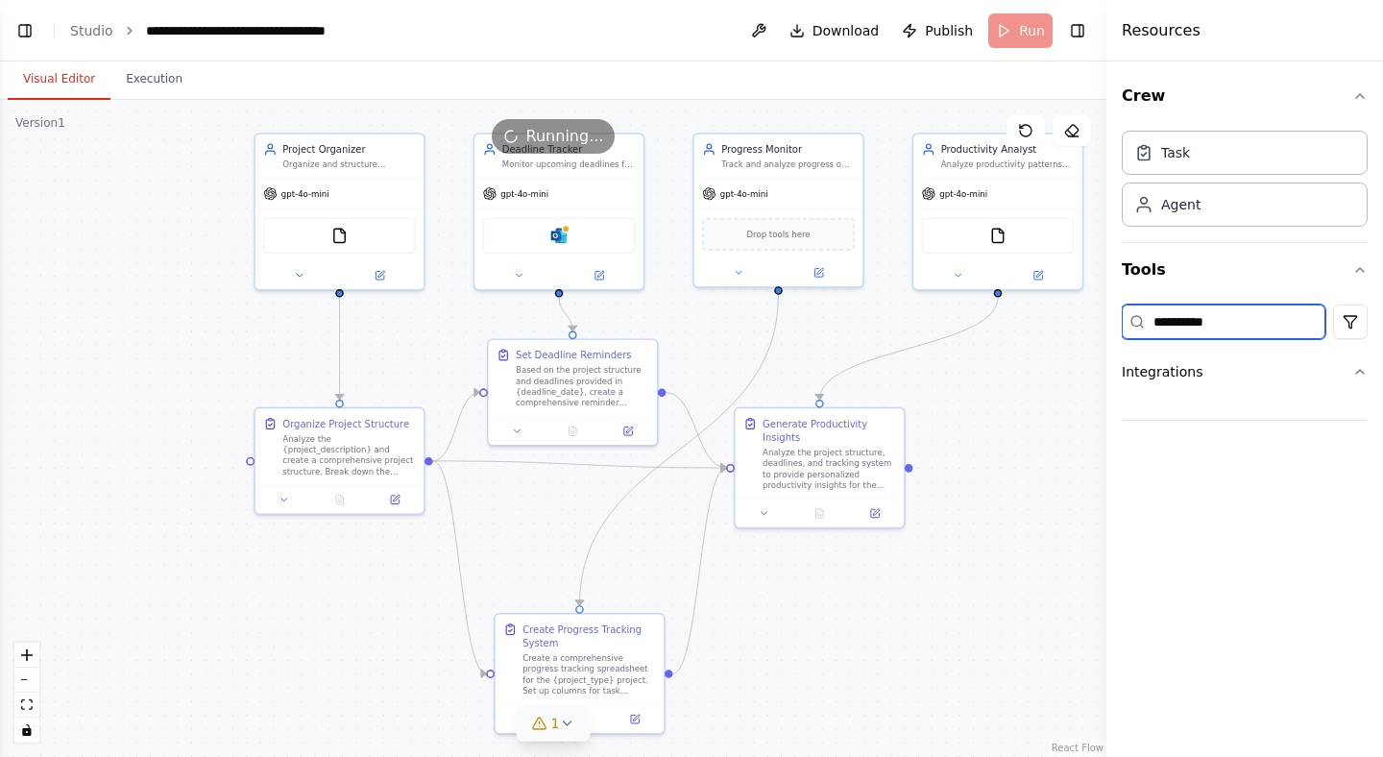
type input "**********"
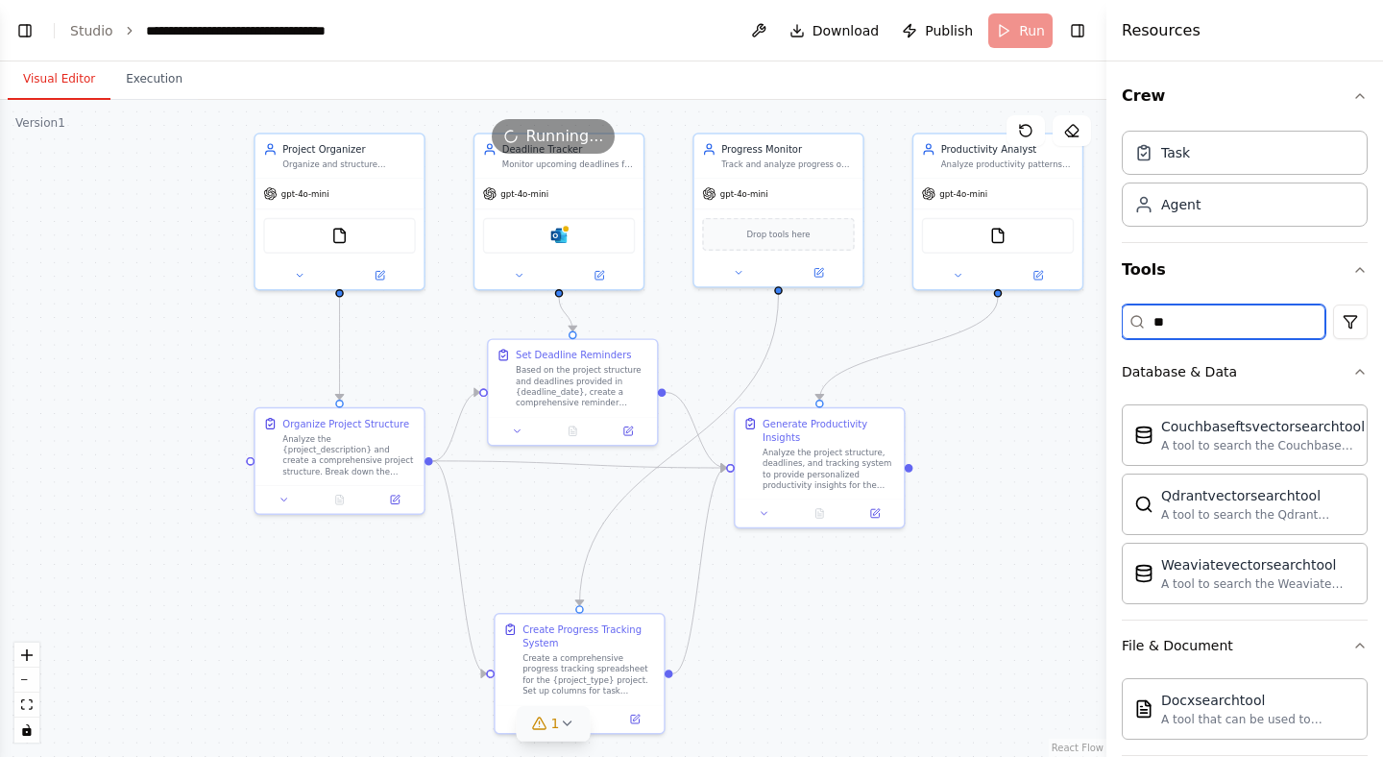
type input "*"
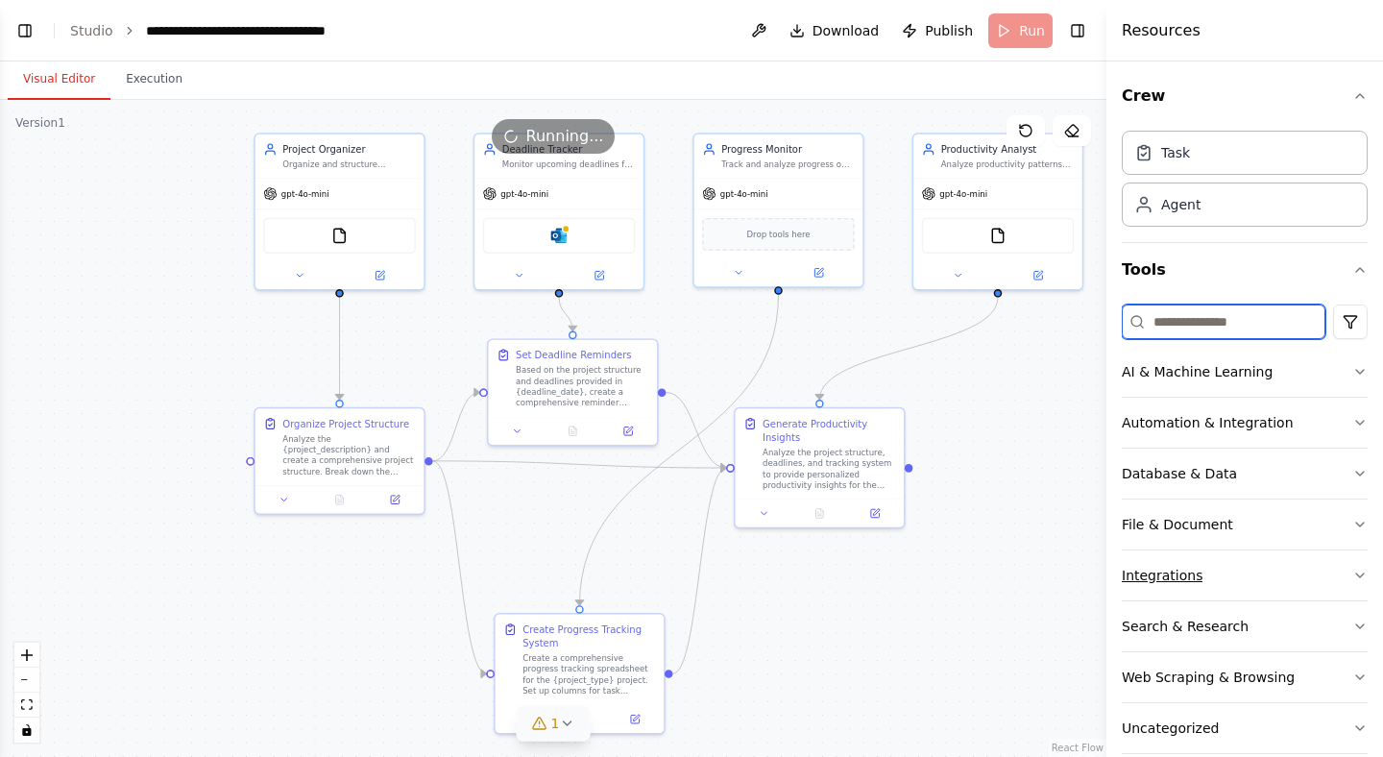
scroll to position [28, 0]
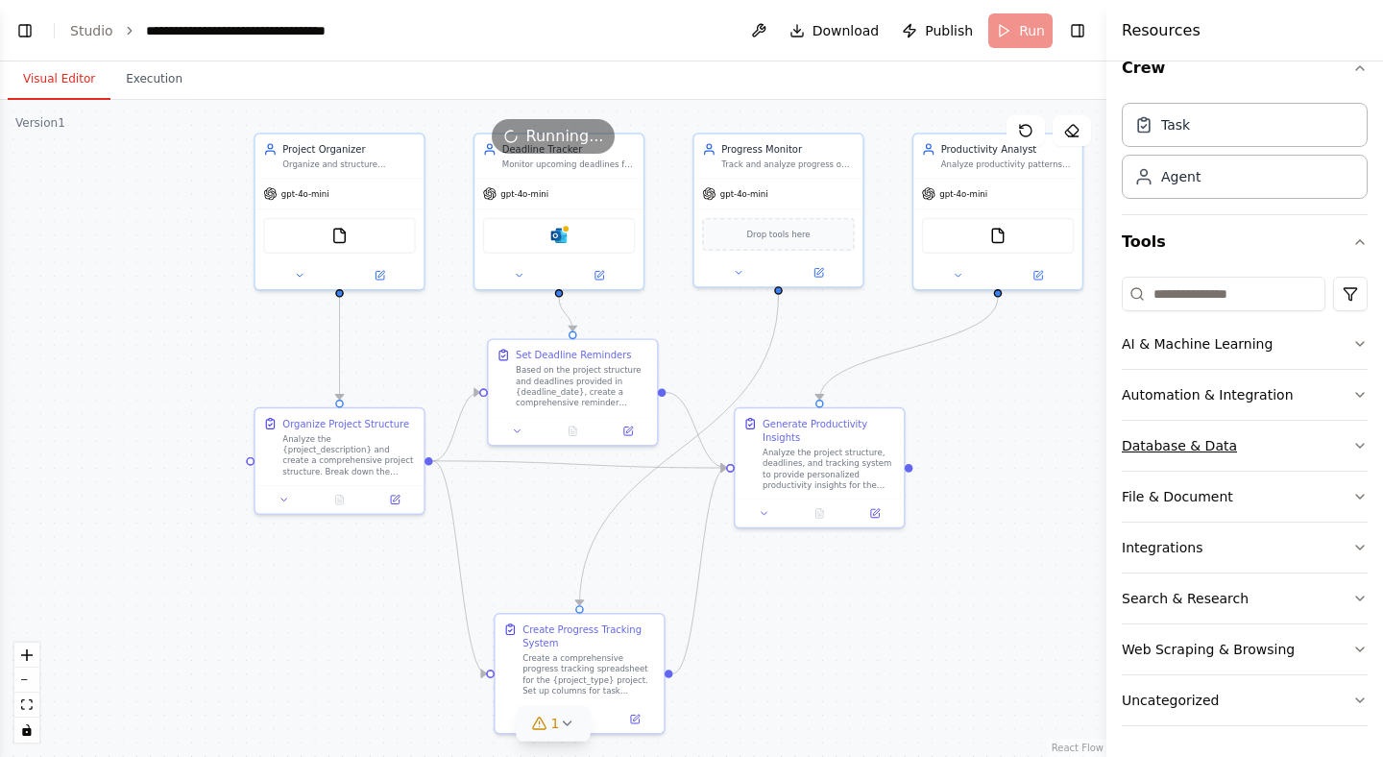
click at [1333, 445] on button "Database & Data" at bounding box center [1244, 446] width 246 height 50
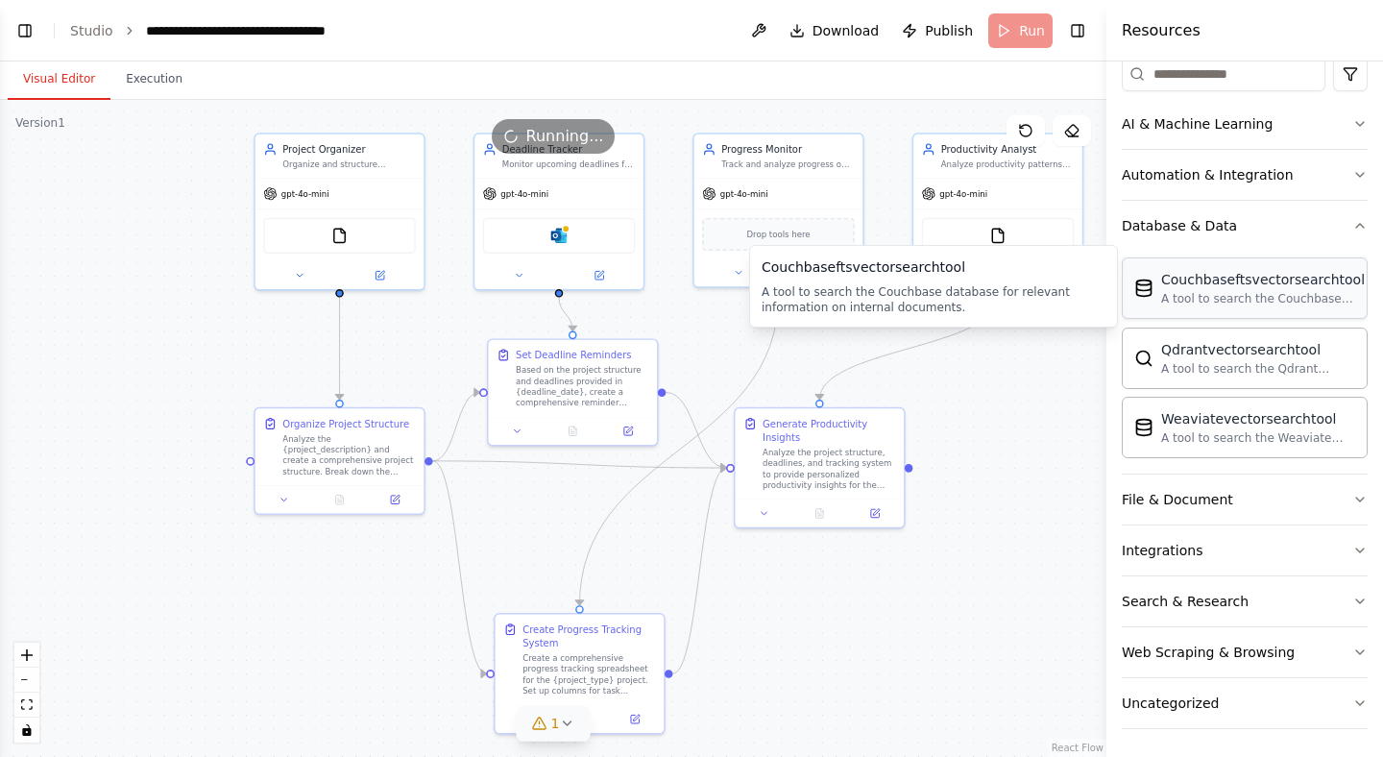
scroll to position [251, 0]
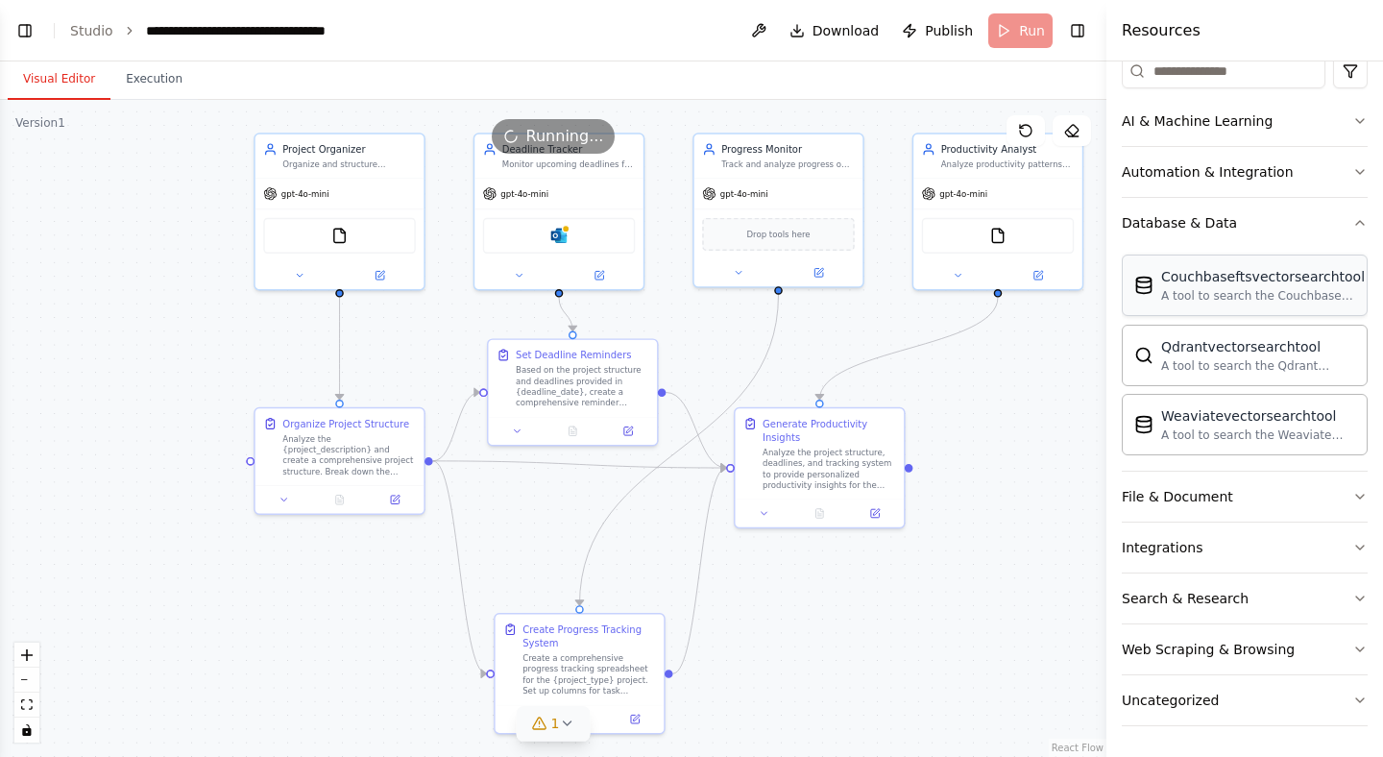
click at [1310, 514] on button "File & Document" at bounding box center [1244, 496] width 246 height 50
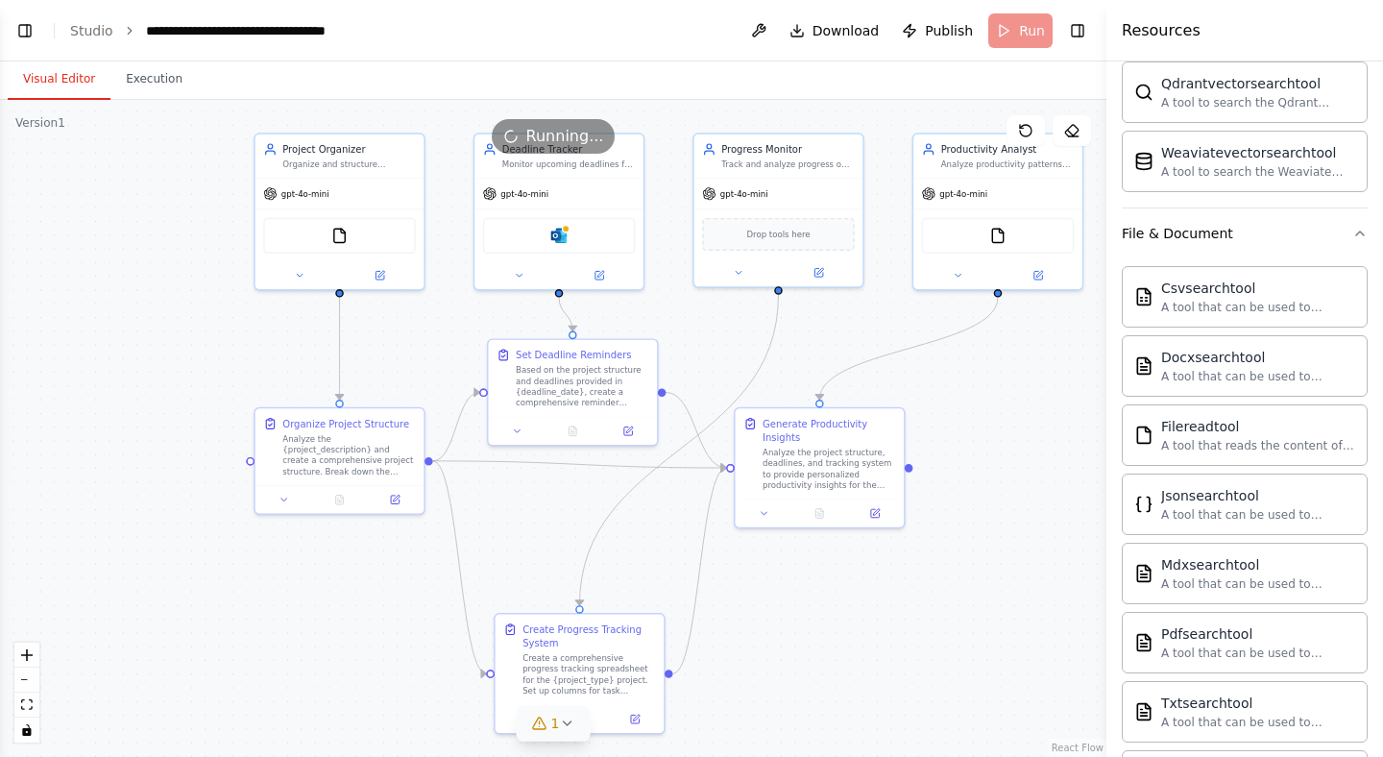
scroll to position [502, 0]
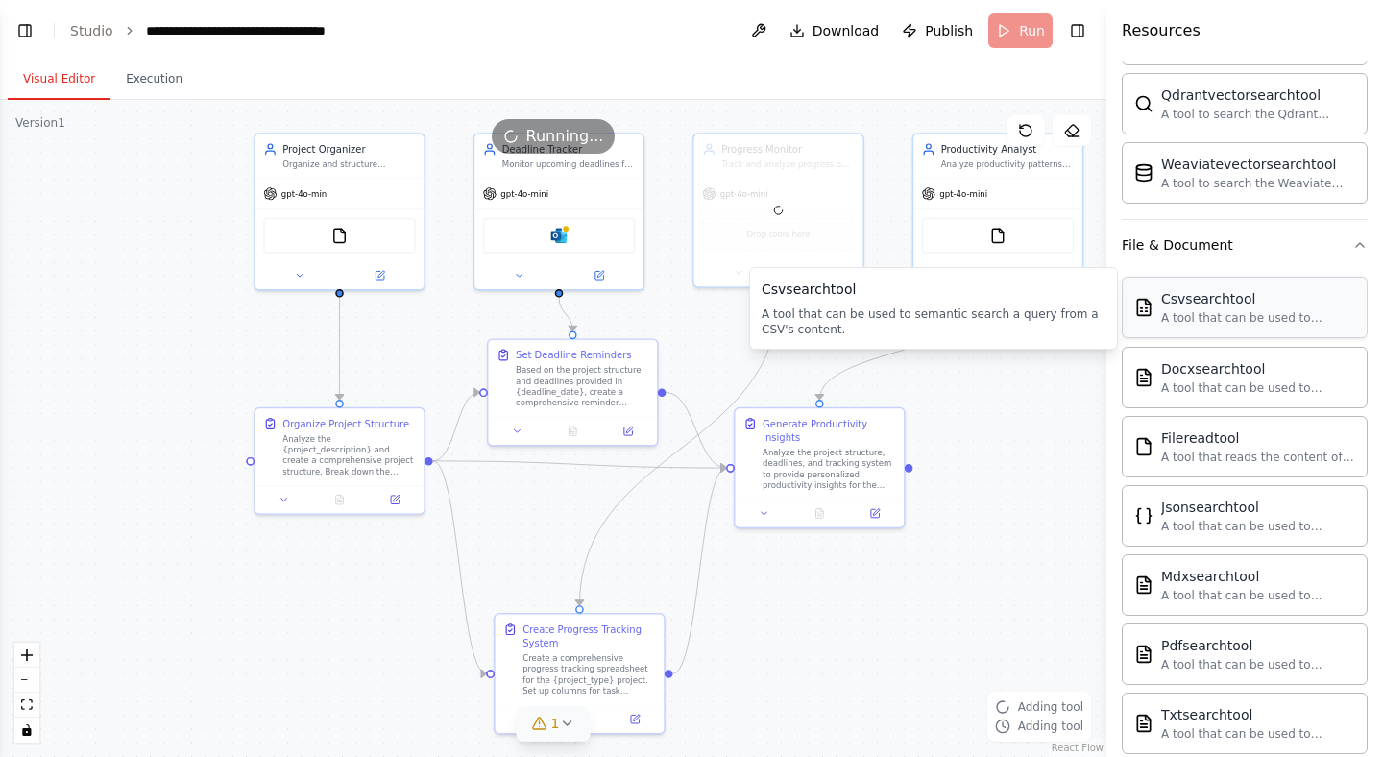
click at [764, 234] on div at bounding box center [778, 210] width 169 height 153
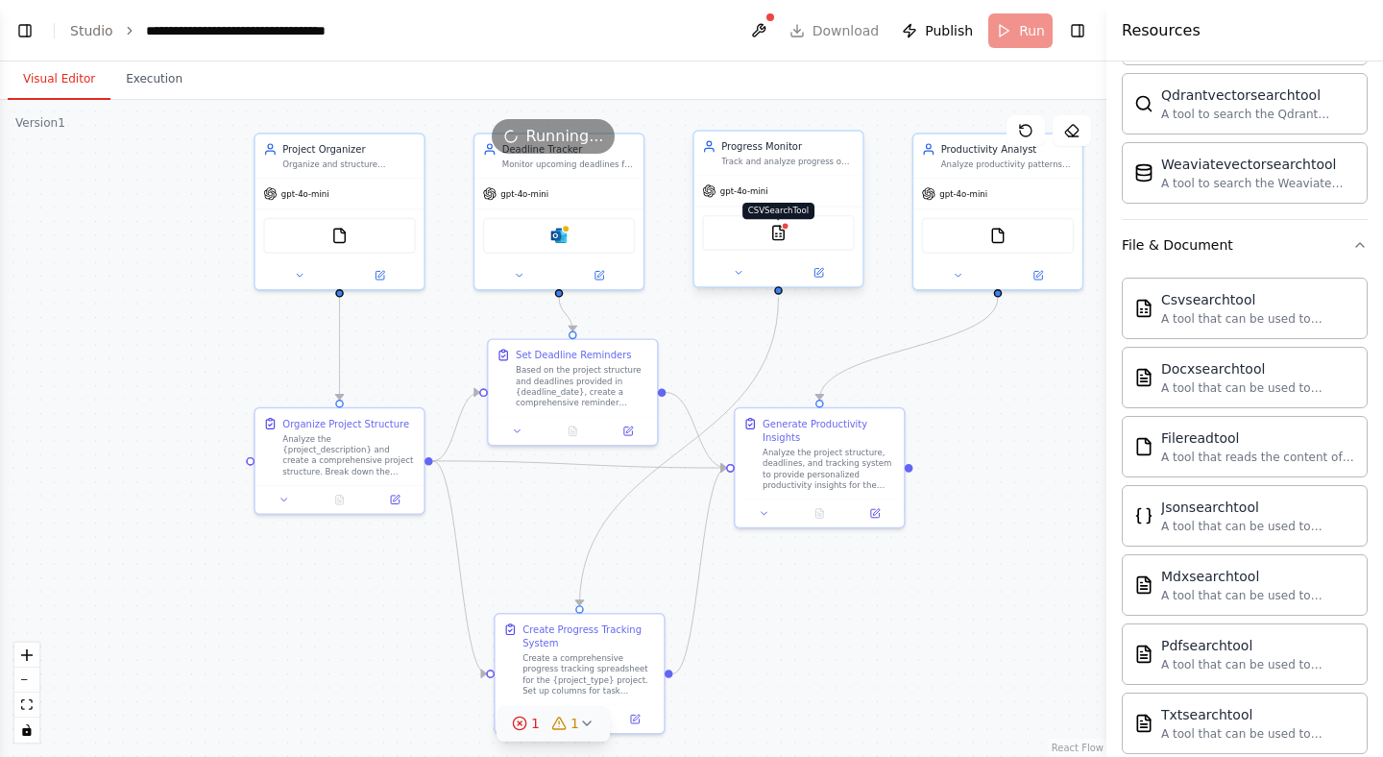
click at [776, 230] on img at bounding box center [778, 233] width 16 height 16
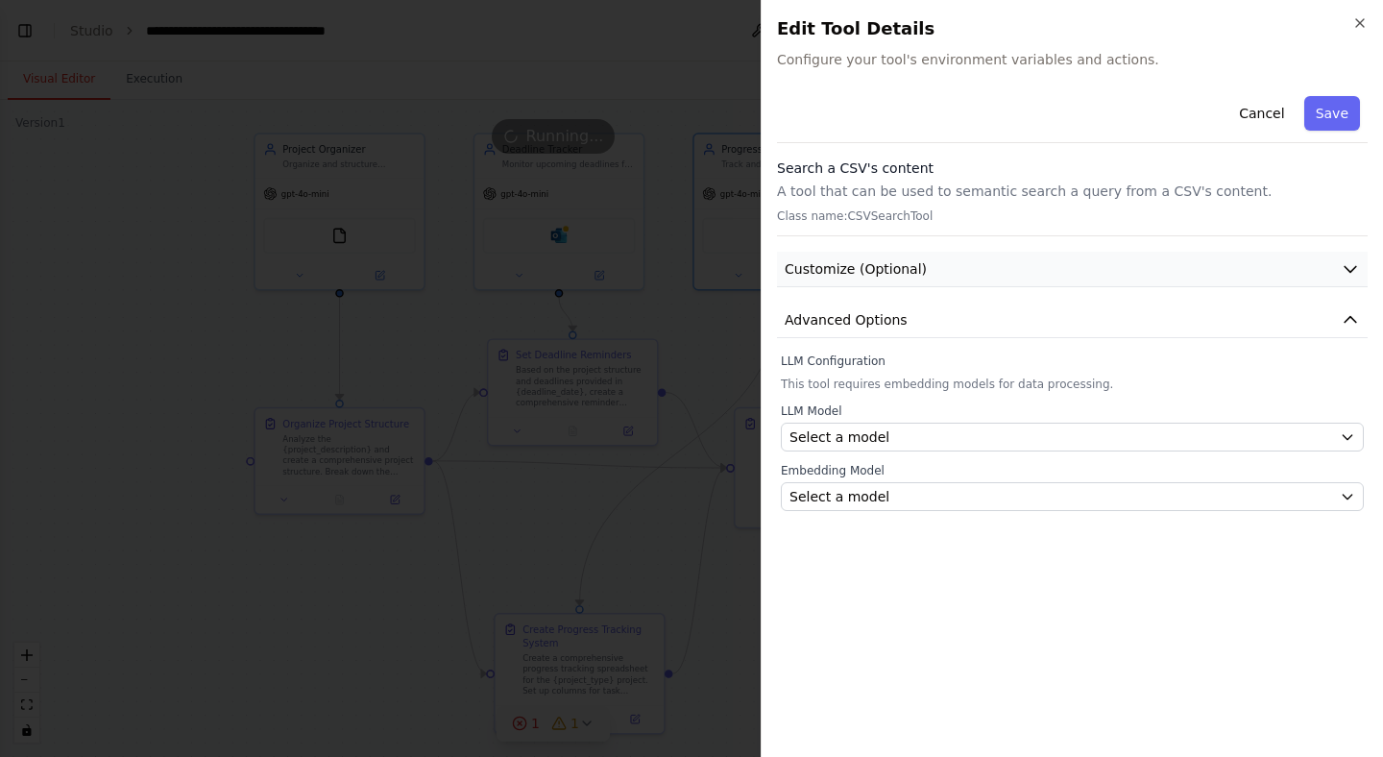
click at [1352, 277] on icon "button" at bounding box center [1349, 268] width 19 height 19
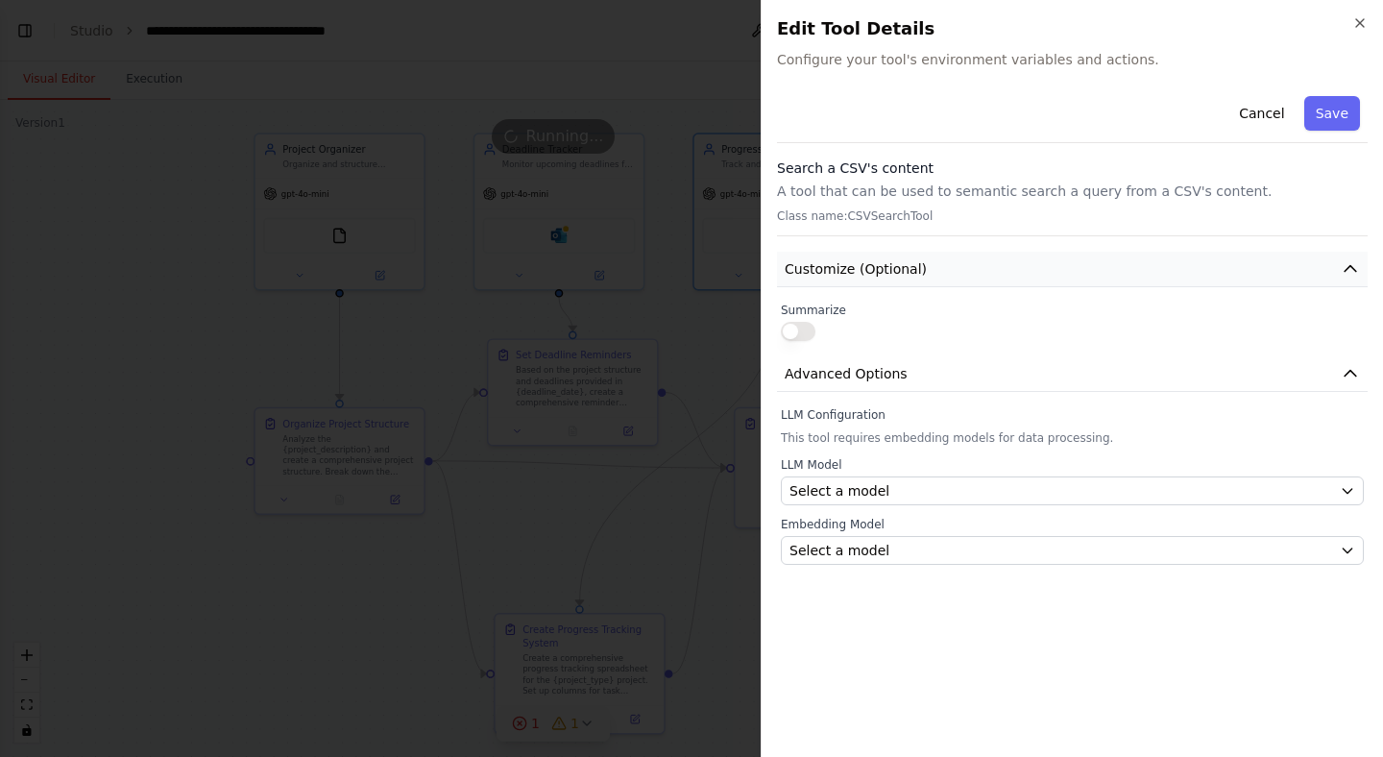
click at [1352, 277] on icon "button" at bounding box center [1349, 268] width 19 height 19
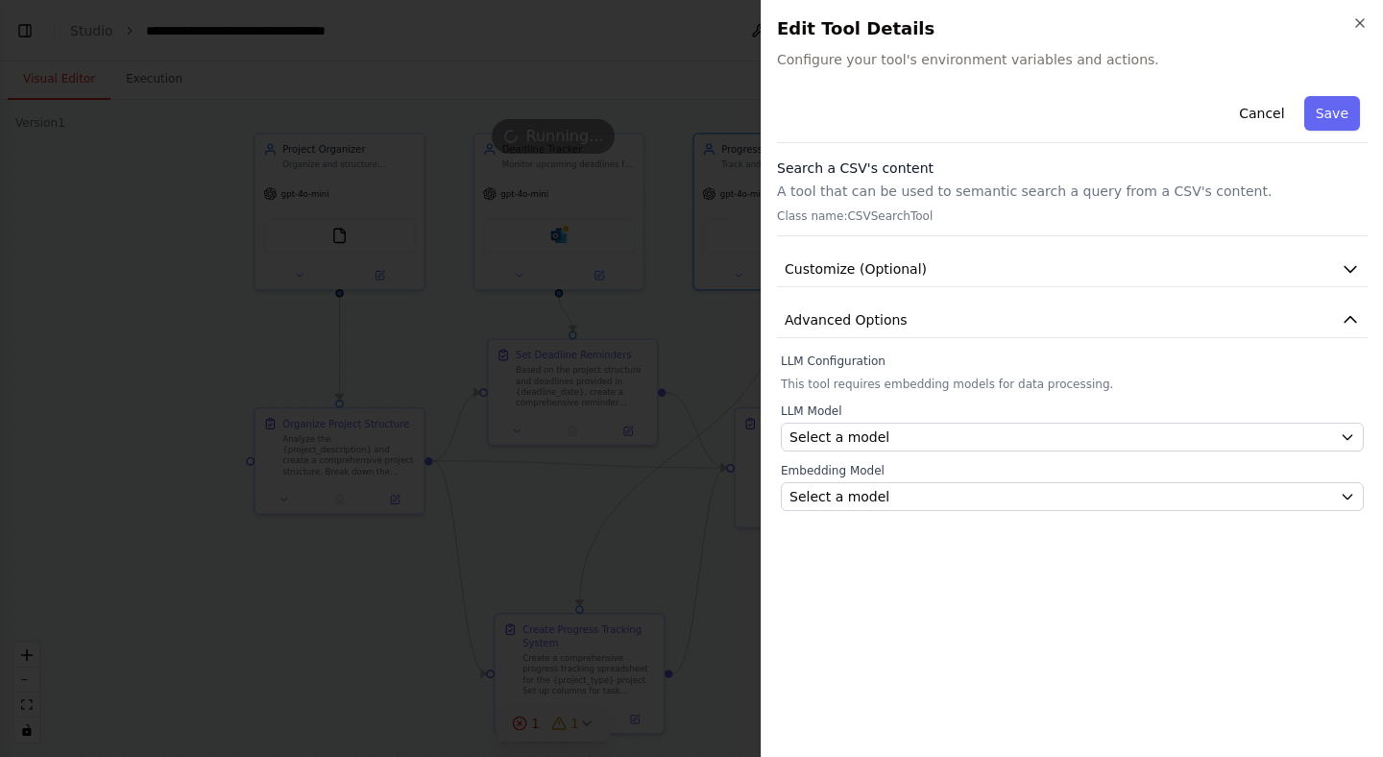
click at [1357, 35] on h2 "Edit Tool Details" at bounding box center [1072, 28] width 590 height 27
click at [1357, 25] on icon "button" at bounding box center [1360, 23] width 8 height 8
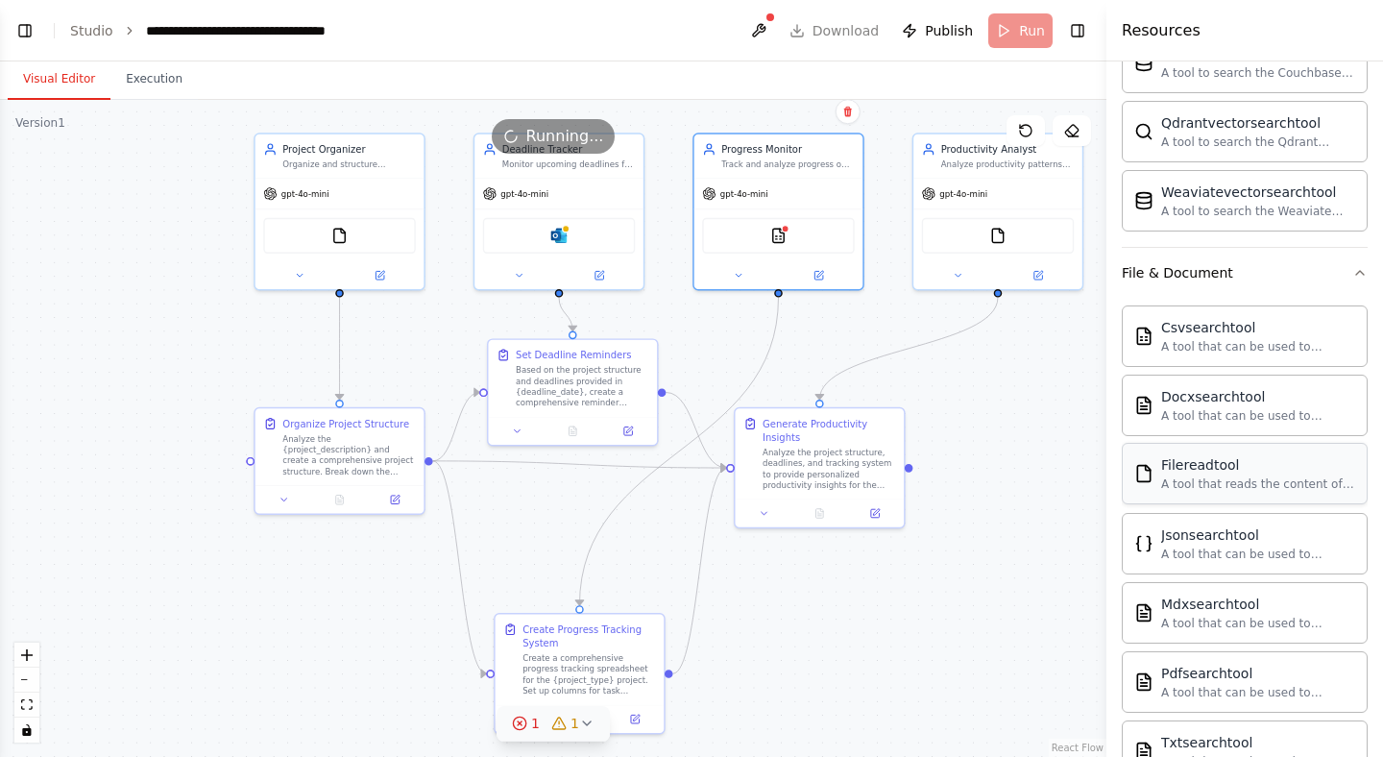
scroll to position [819, 0]
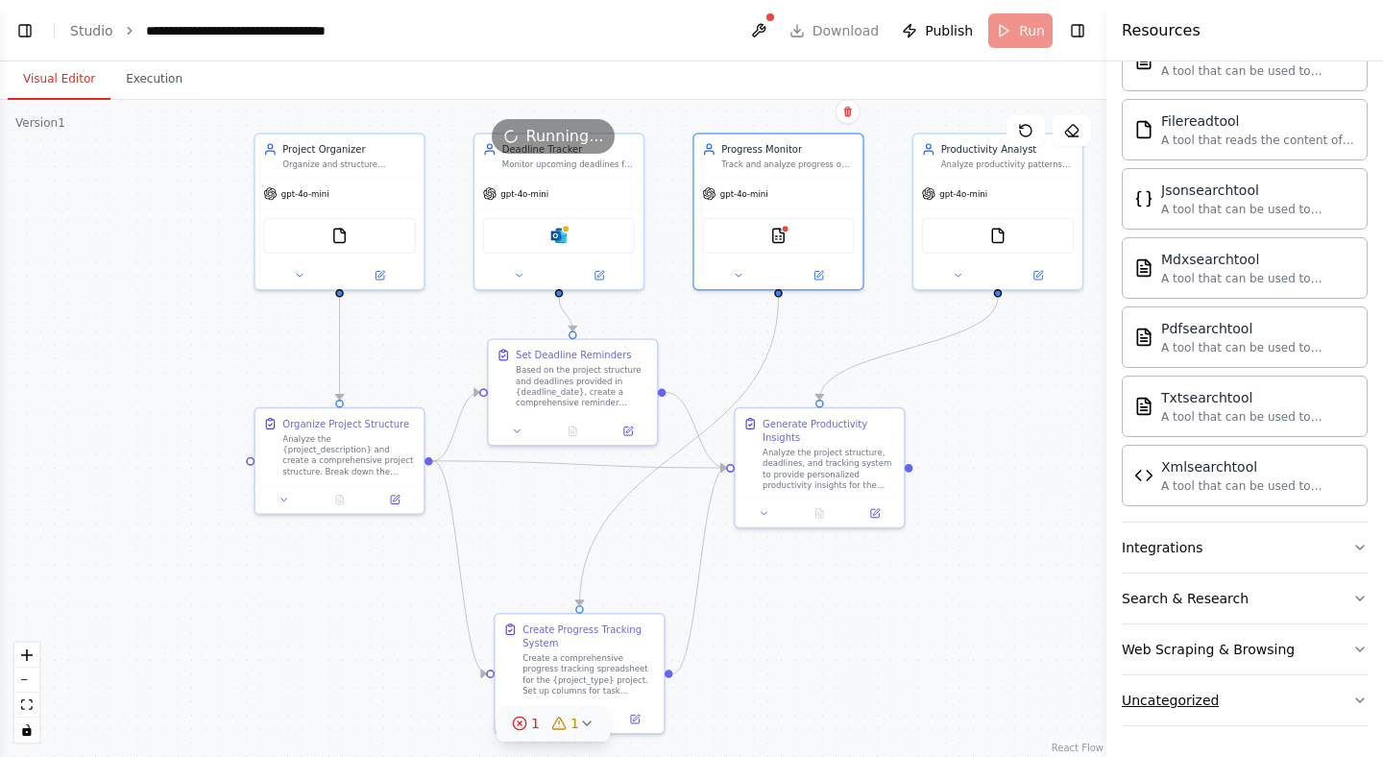
click at [1337, 707] on button "Uncategorized" at bounding box center [1244, 700] width 246 height 50
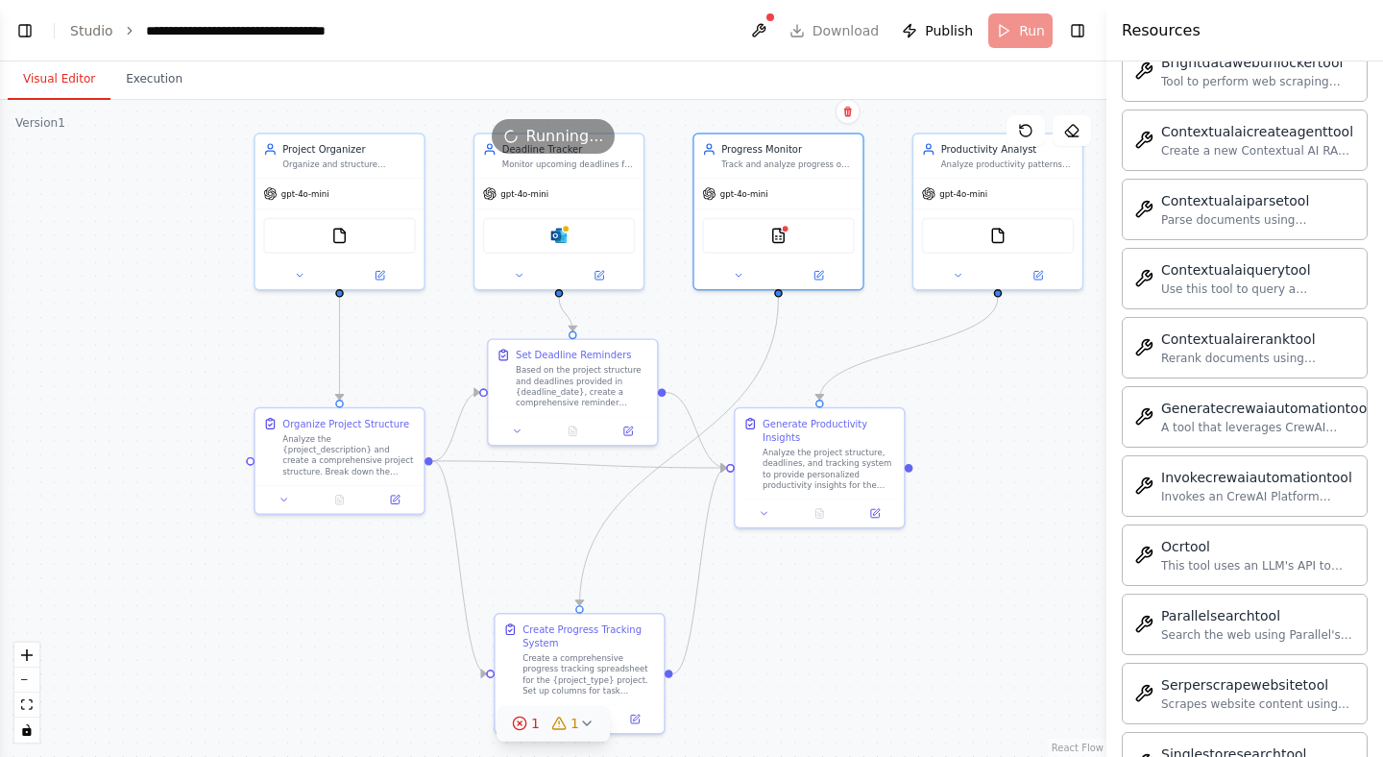
scroll to position [1940, 0]
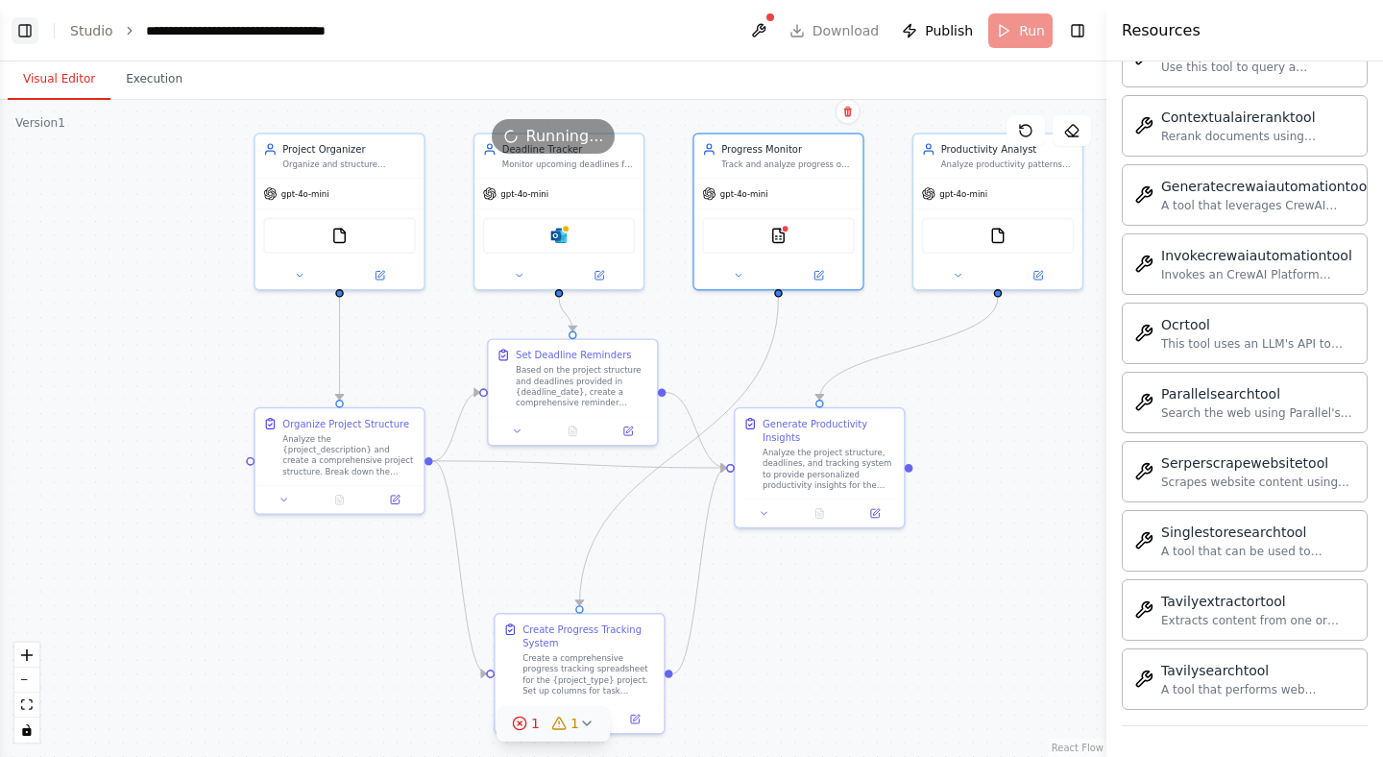
click at [24, 32] on button "Toggle Left Sidebar" at bounding box center [25, 30] width 27 height 27
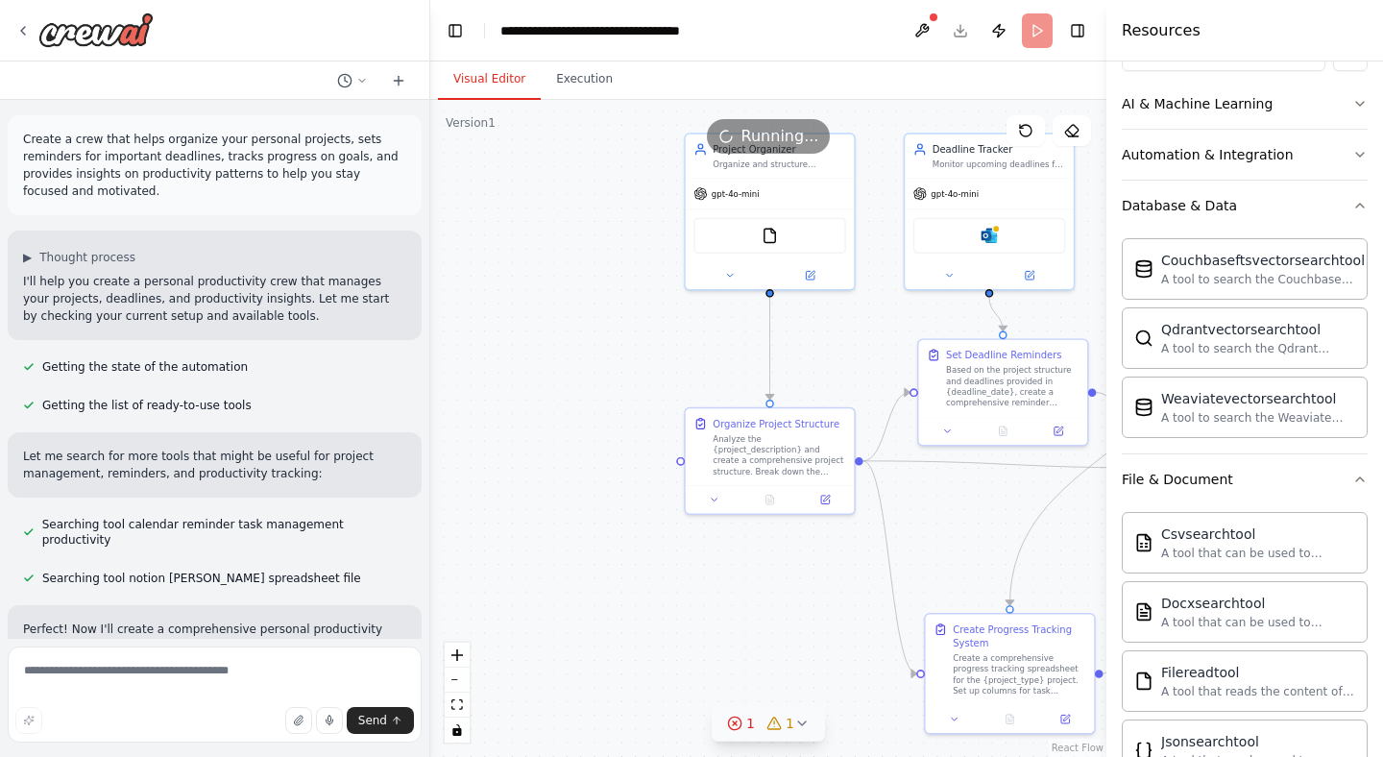
scroll to position [0, 0]
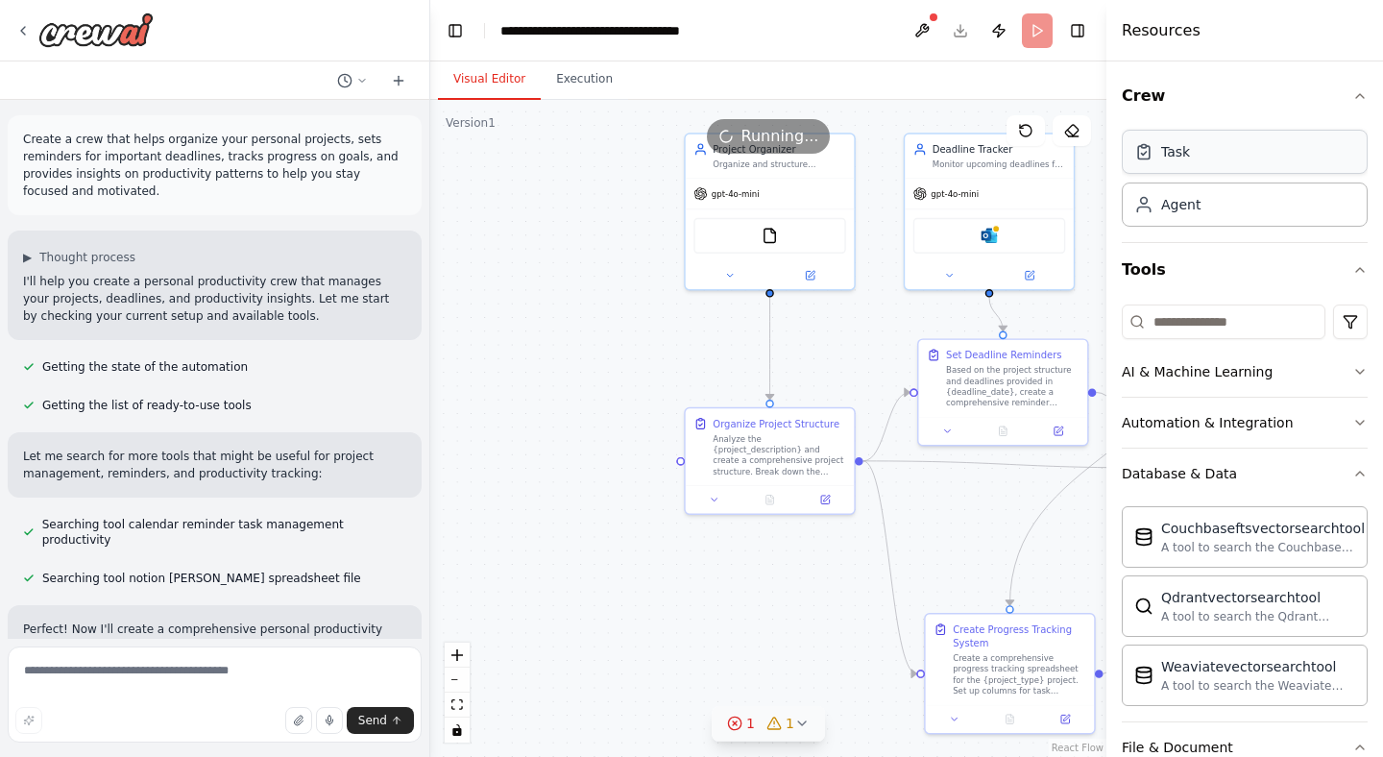
click at [1183, 158] on div "Task" at bounding box center [1175, 151] width 29 height 19
click at [1358, 268] on icon "button" at bounding box center [1359, 269] width 15 height 15
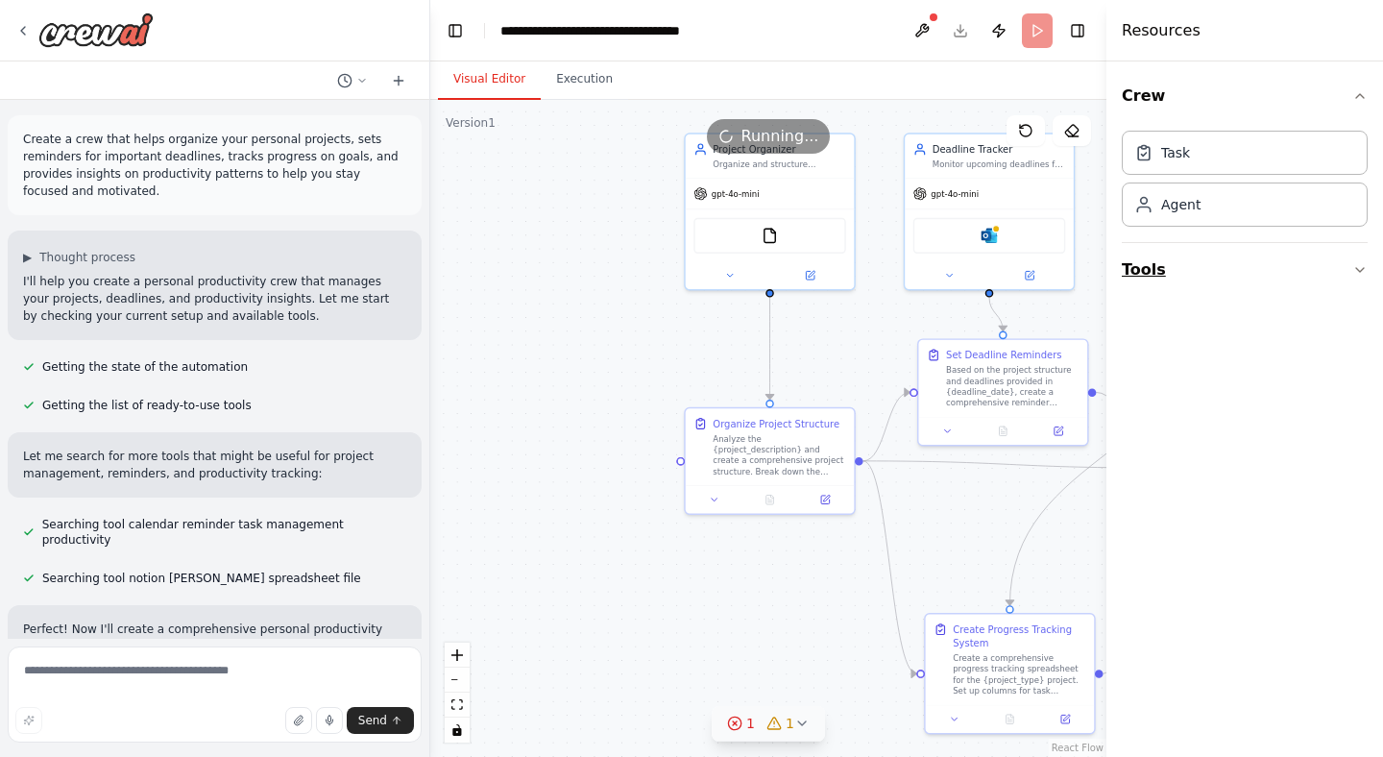
click at [1358, 268] on icon "button" at bounding box center [1359, 269] width 15 height 15
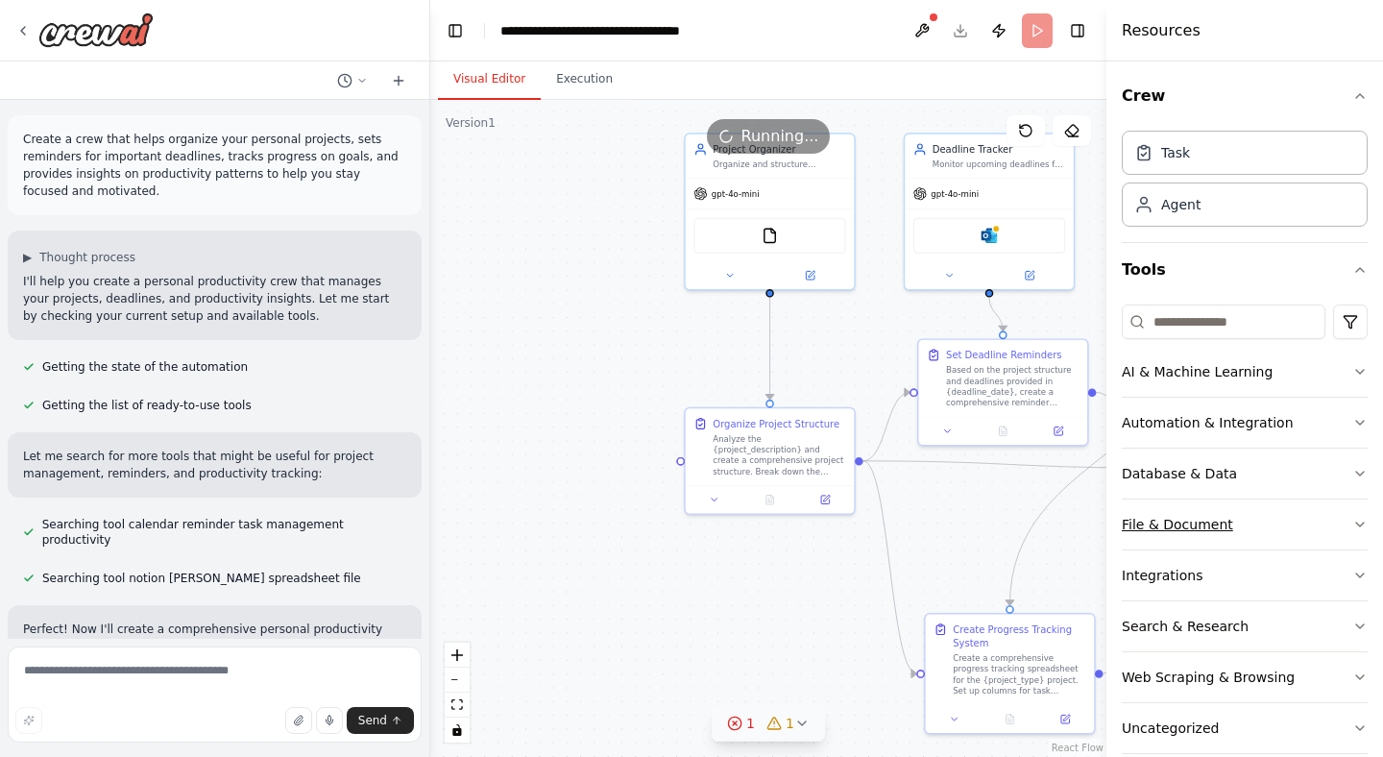
click at [1352, 525] on icon "button" at bounding box center [1359, 524] width 15 height 15
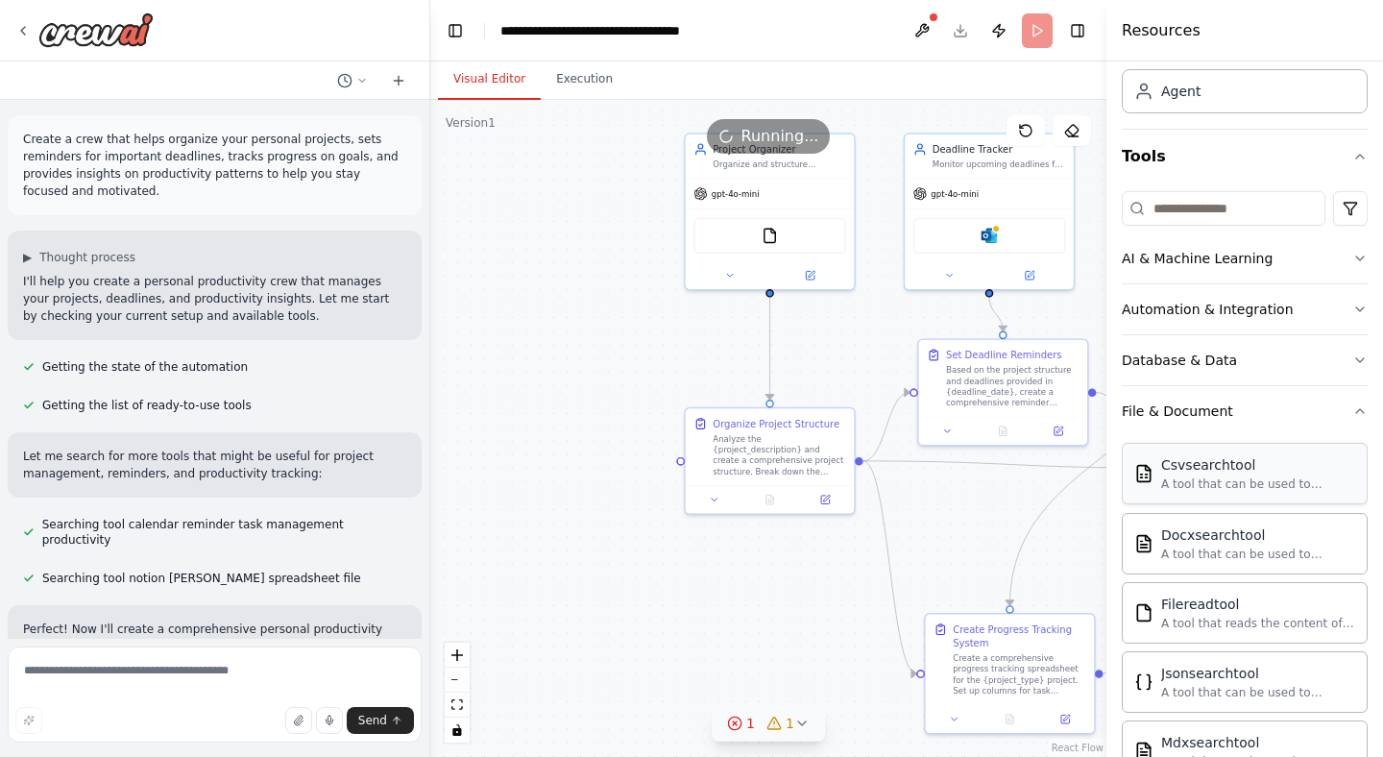
scroll to position [85, 0]
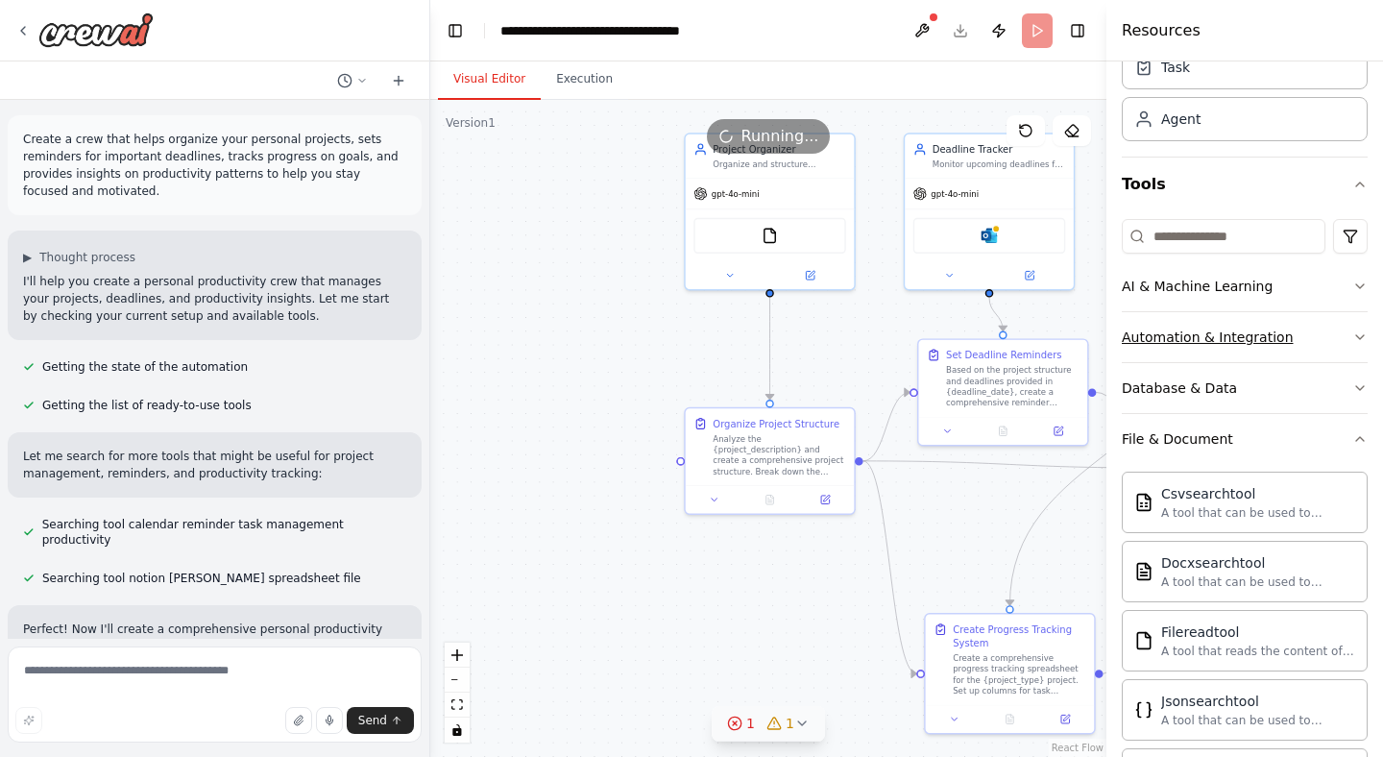
click at [1330, 332] on button "Automation & Integration" at bounding box center [1244, 337] width 246 height 50
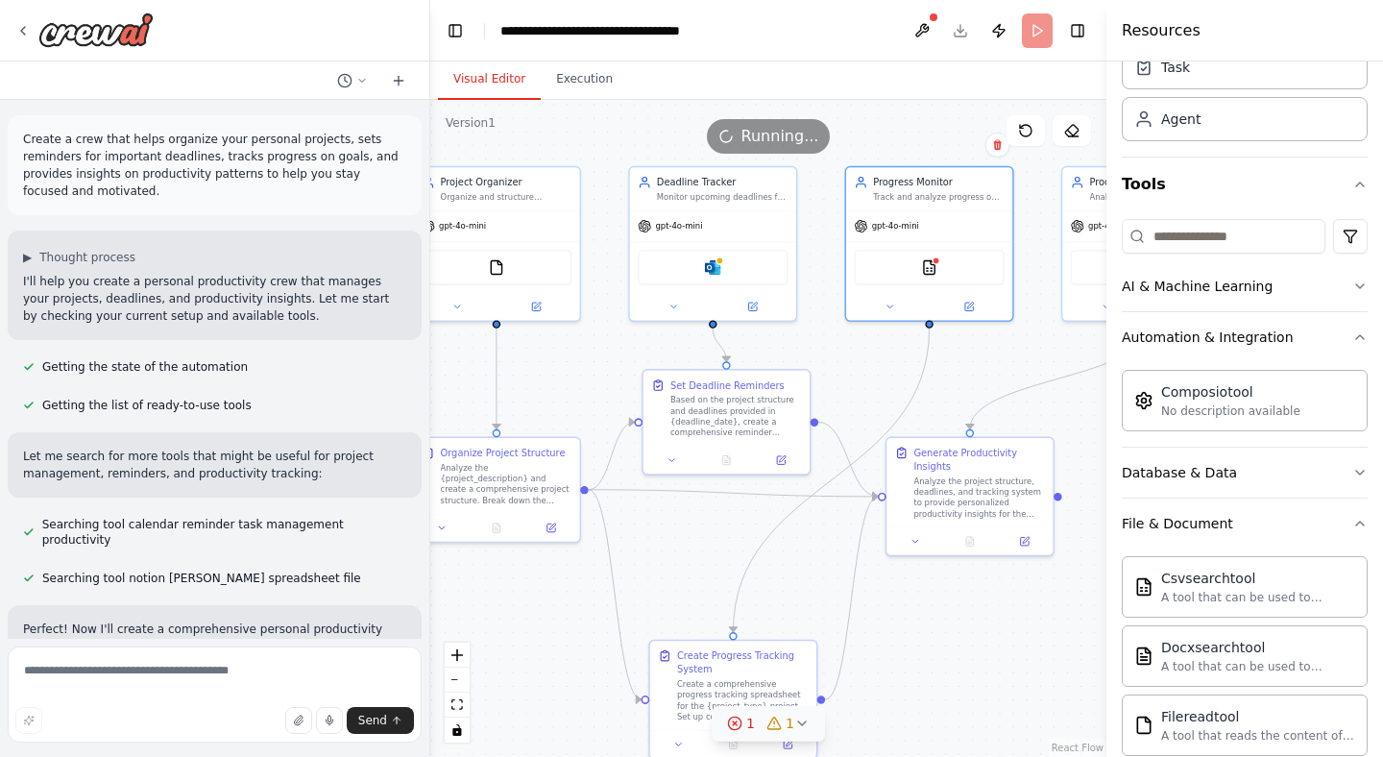
drag, startPoint x: 1006, startPoint y: 525, endPoint x: 730, endPoint y: 553, distance: 277.9
click at [730, 553] on div ".deletable-edge-delete-btn { width: 20px; height: 20px; border: 0px solid #ffff…" at bounding box center [768, 428] width 676 height 657
click at [975, 304] on button at bounding box center [968, 304] width 77 height 16
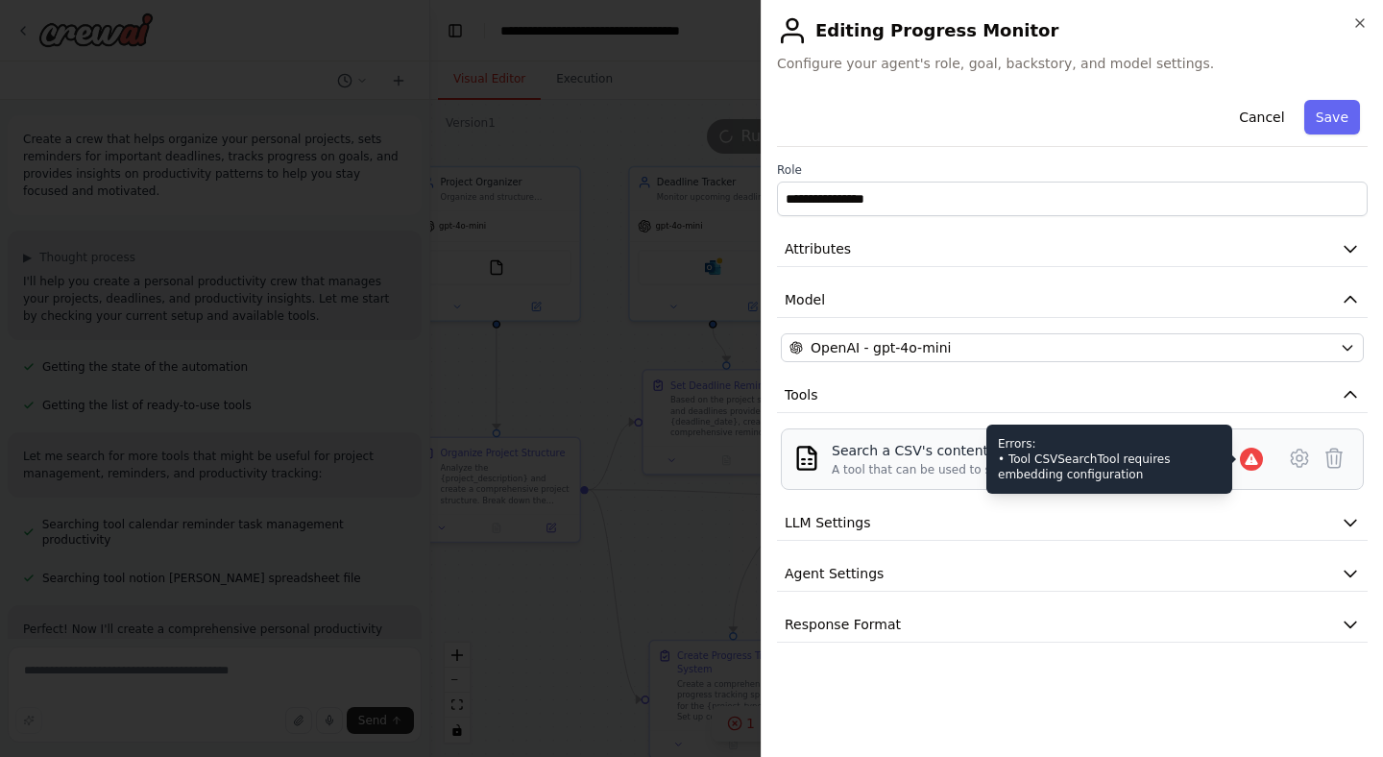
click at [1254, 459] on icon at bounding box center [1250, 459] width 12 height 12
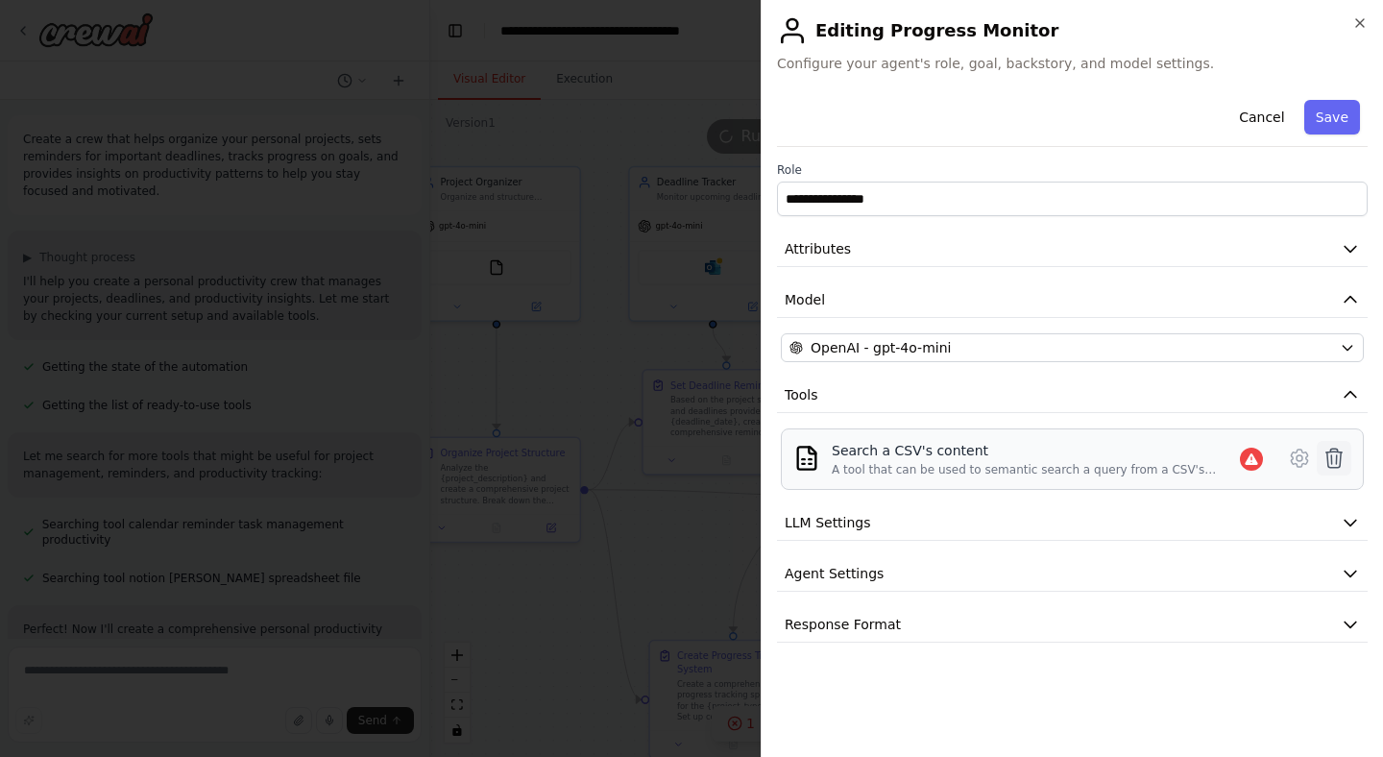
click at [1336, 459] on icon at bounding box center [1333, 457] width 23 height 23
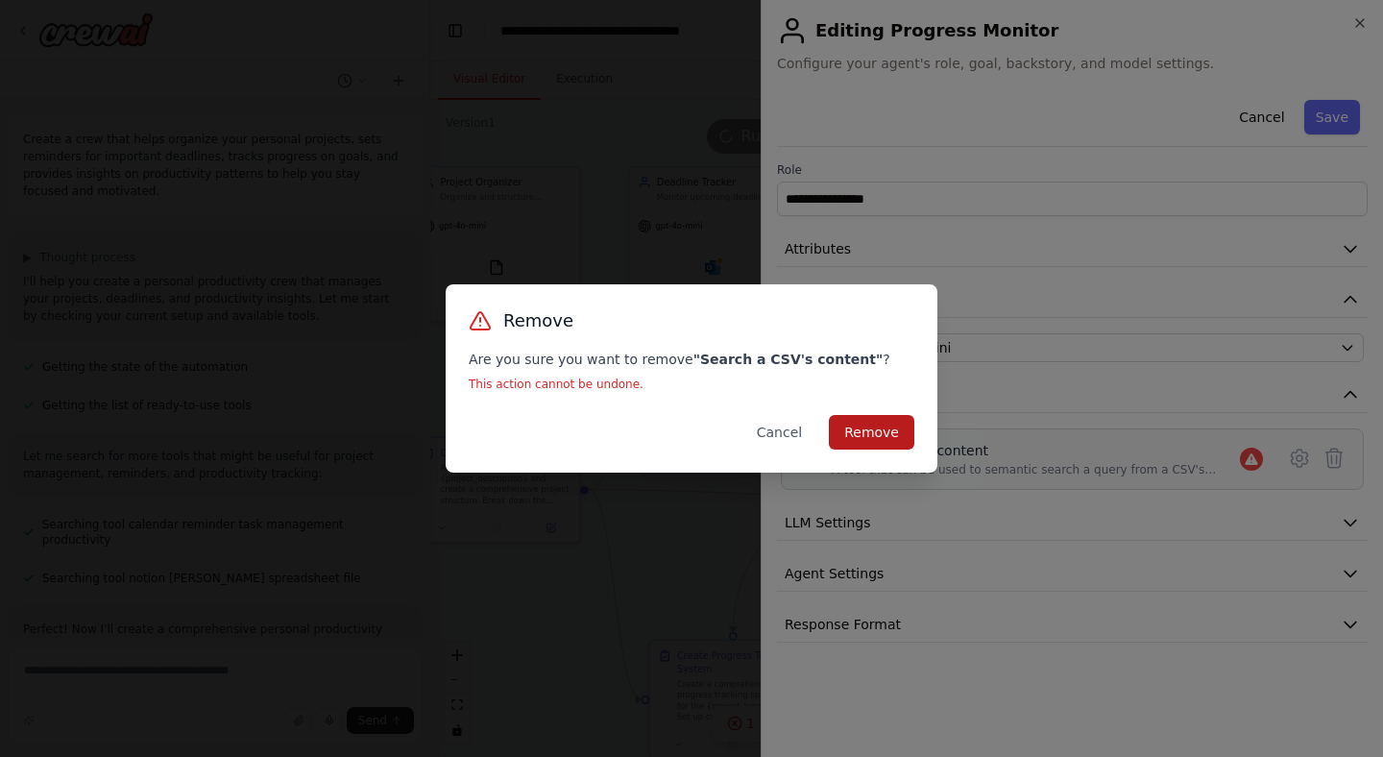
click at [888, 428] on button "Remove" at bounding box center [871, 432] width 85 height 35
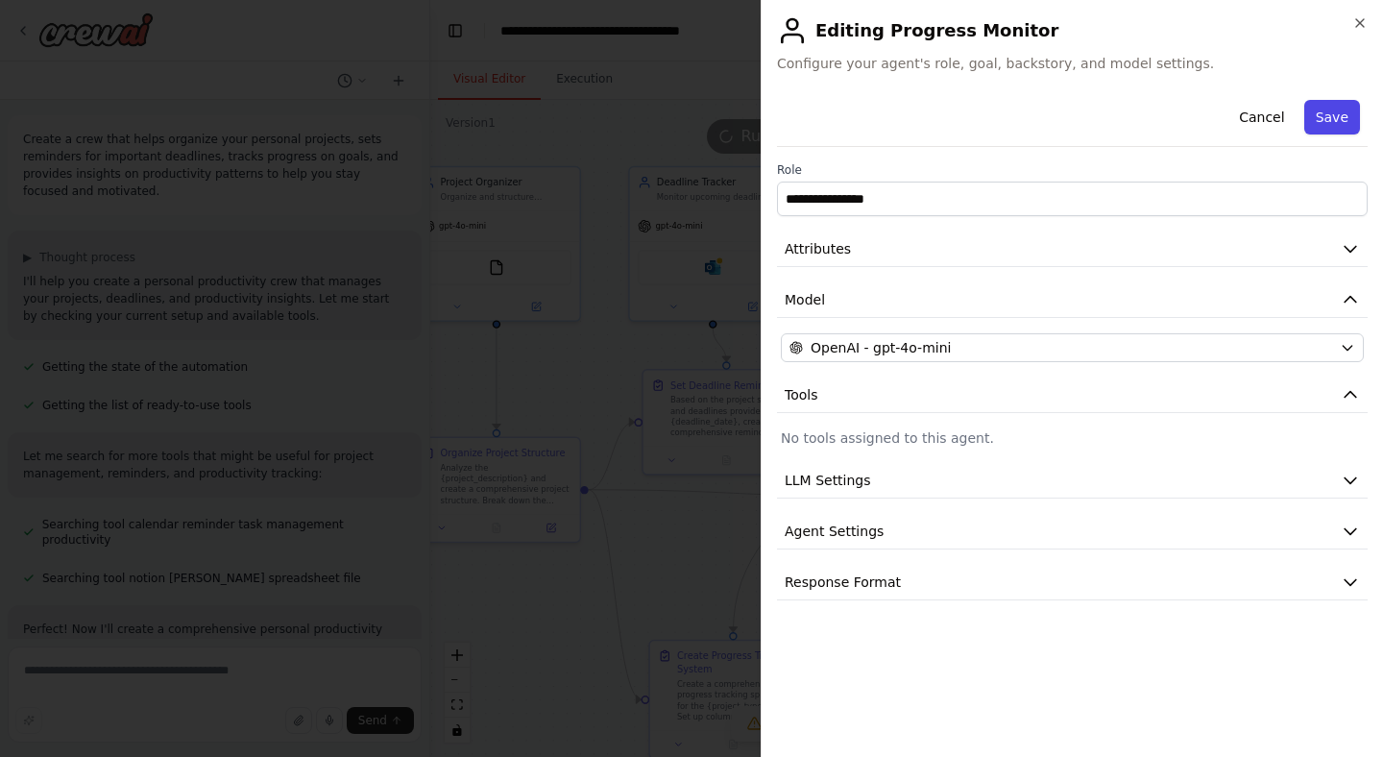
click at [1333, 108] on button "Save" at bounding box center [1332, 117] width 56 height 35
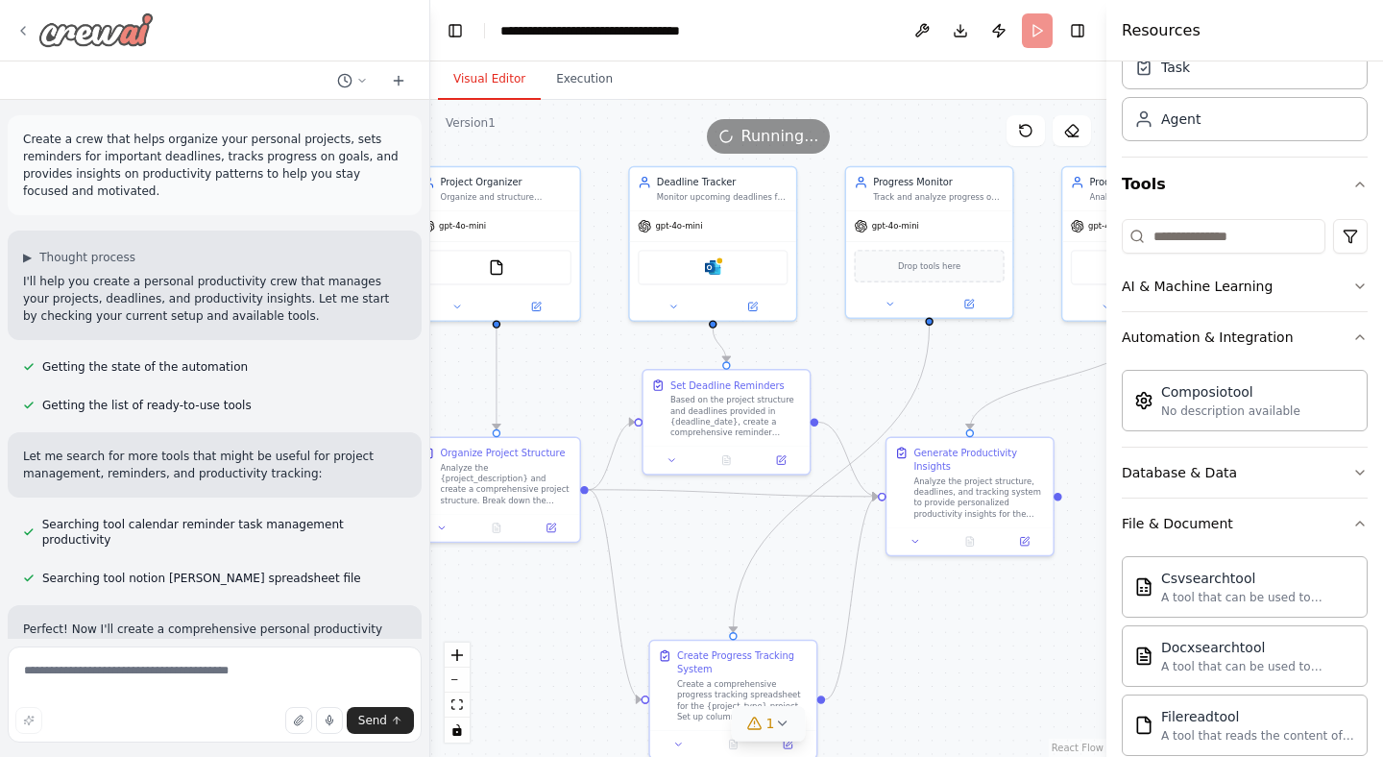
click at [28, 30] on icon at bounding box center [22, 30] width 15 height 15
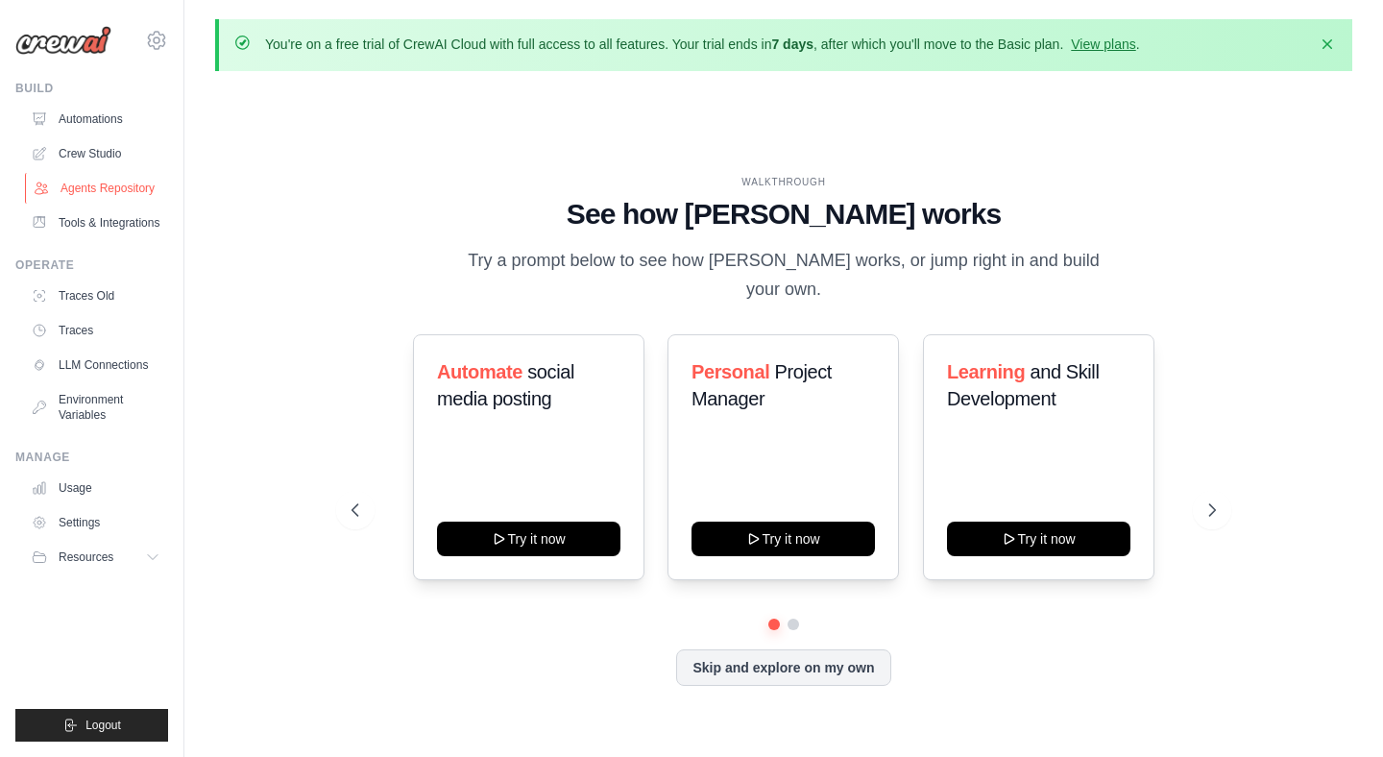
click at [115, 194] on link "Agents Repository" at bounding box center [97, 188] width 145 height 31
click at [117, 217] on link "Tools & Integrations" at bounding box center [97, 222] width 145 height 31
click at [105, 288] on link "Traces Old" at bounding box center [97, 295] width 145 height 31
click at [83, 324] on link "Traces" at bounding box center [97, 330] width 145 height 31
click at [93, 375] on link "LLM Connections" at bounding box center [97, 364] width 145 height 31
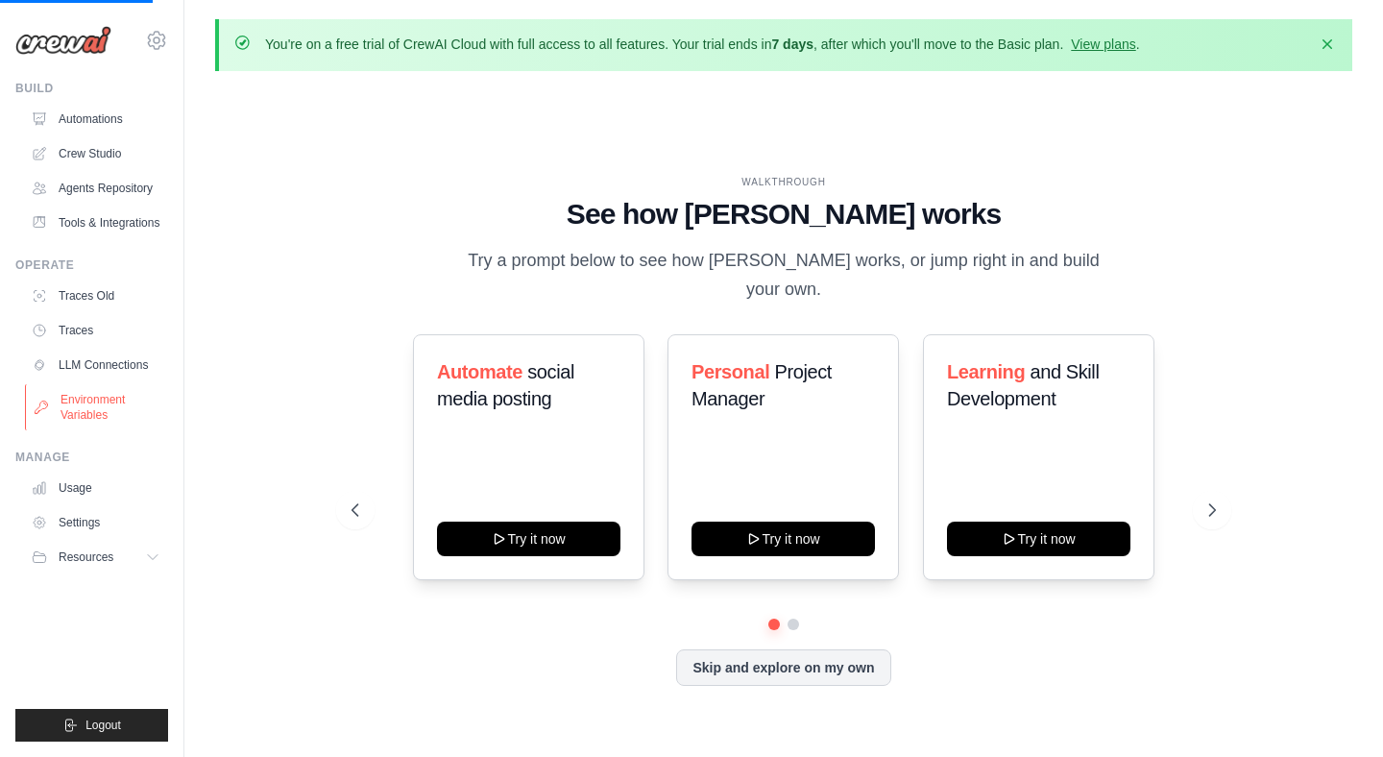
click at [97, 400] on link "Environment Variables" at bounding box center [97, 407] width 145 height 46
click at [88, 489] on link "Usage" at bounding box center [97, 487] width 145 height 31
click at [1219, 500] on icon at bounding box center [1213, 509] width 19 height 19
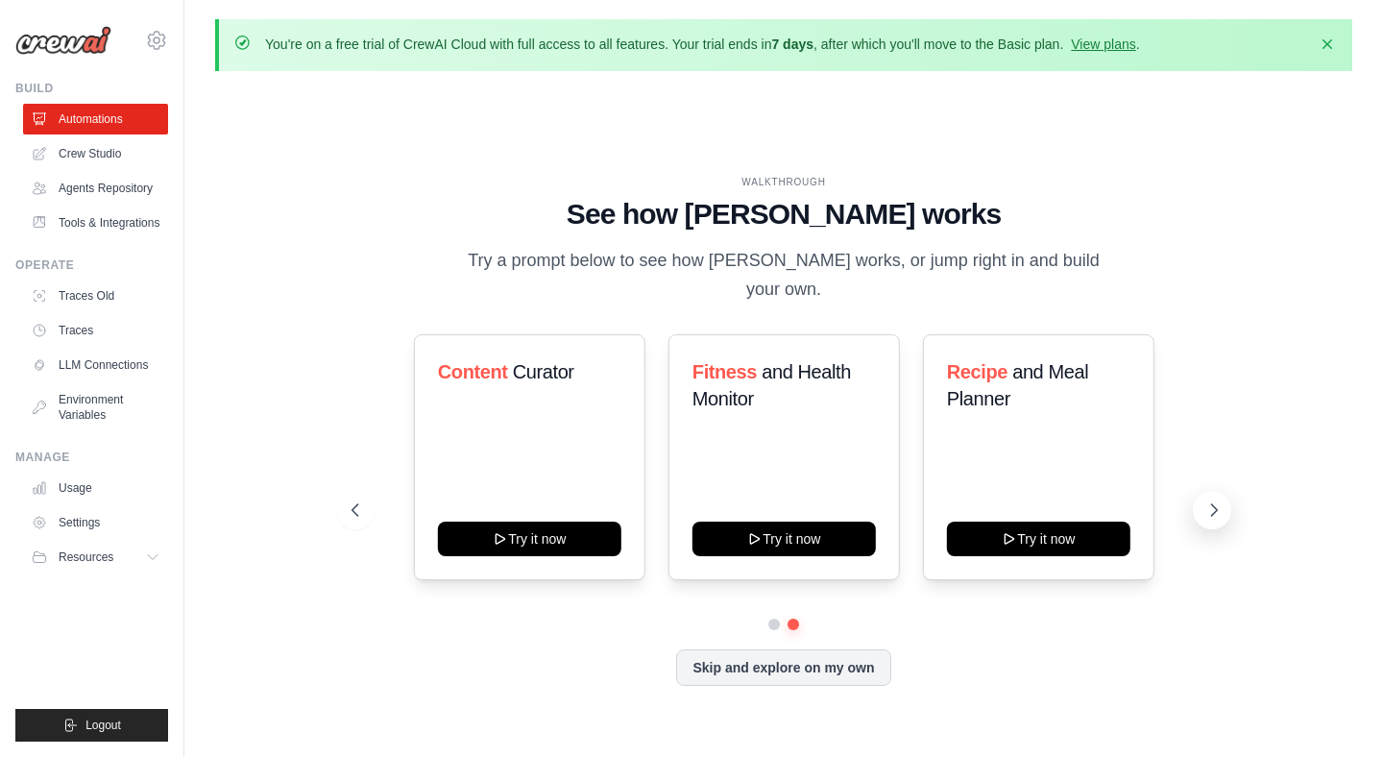
click at [1219, 500] on icon at bounding box center [1213, 509] width 19 height 19
click at [350, 500] on icon at bounding box center [353, 509] width 19 height 19
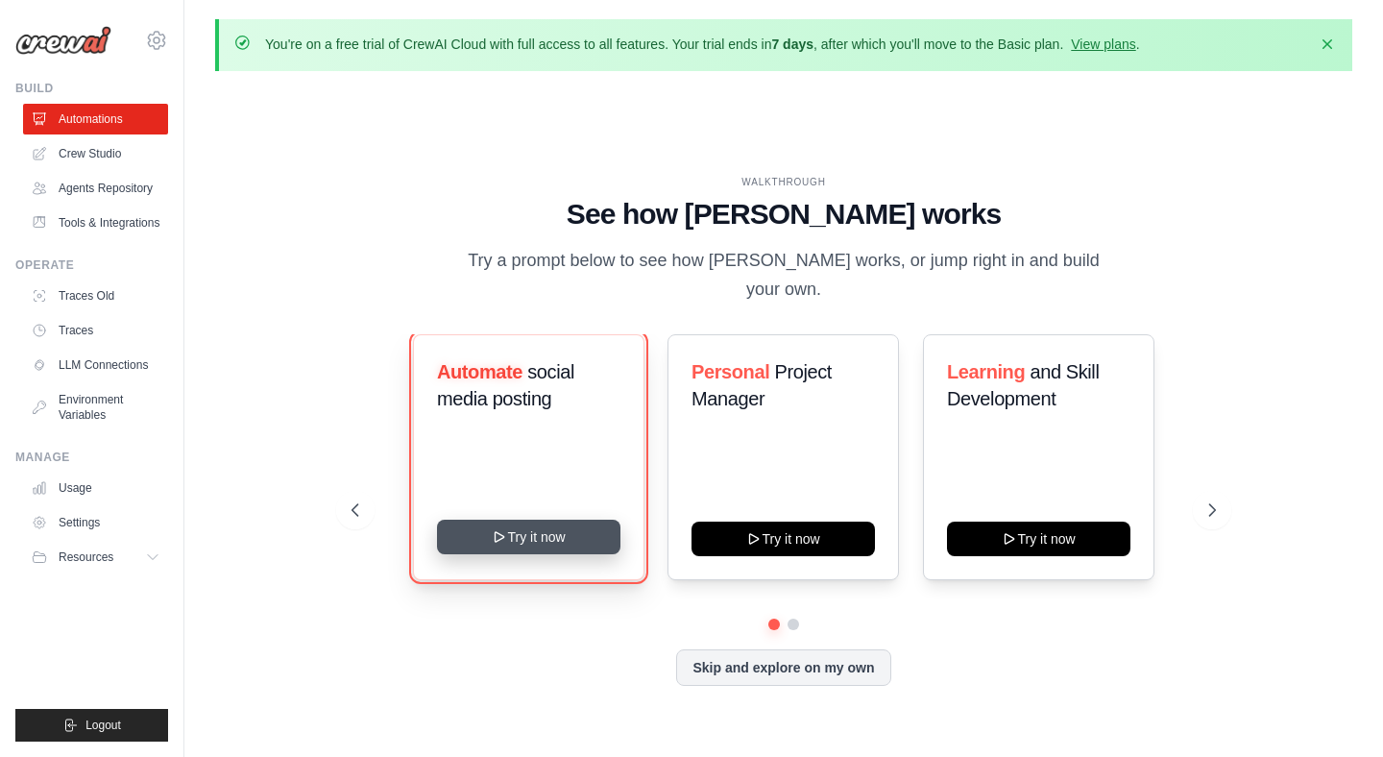
click at [541, 533] on button "Try it now" at bounding box center [528, 536] width 183 height 35
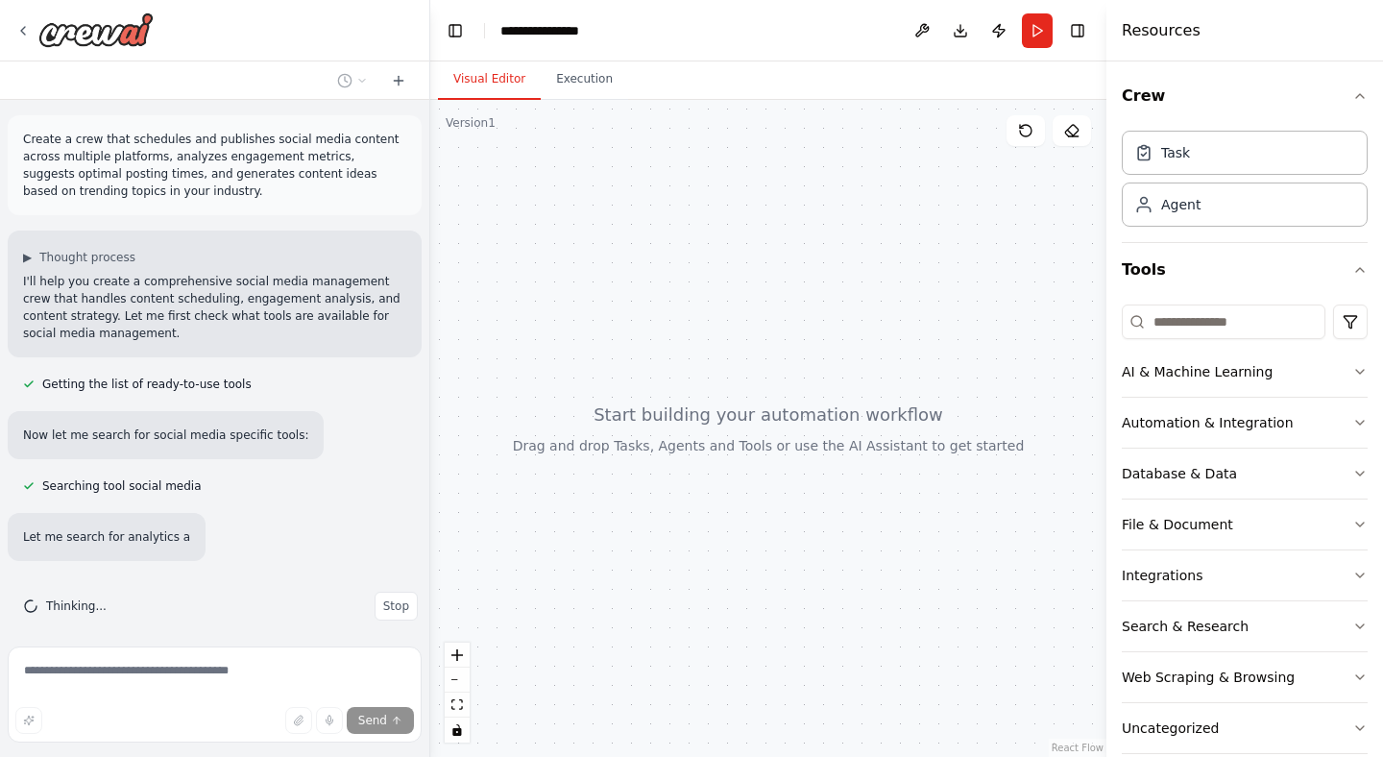
scroll to position [50, 0]
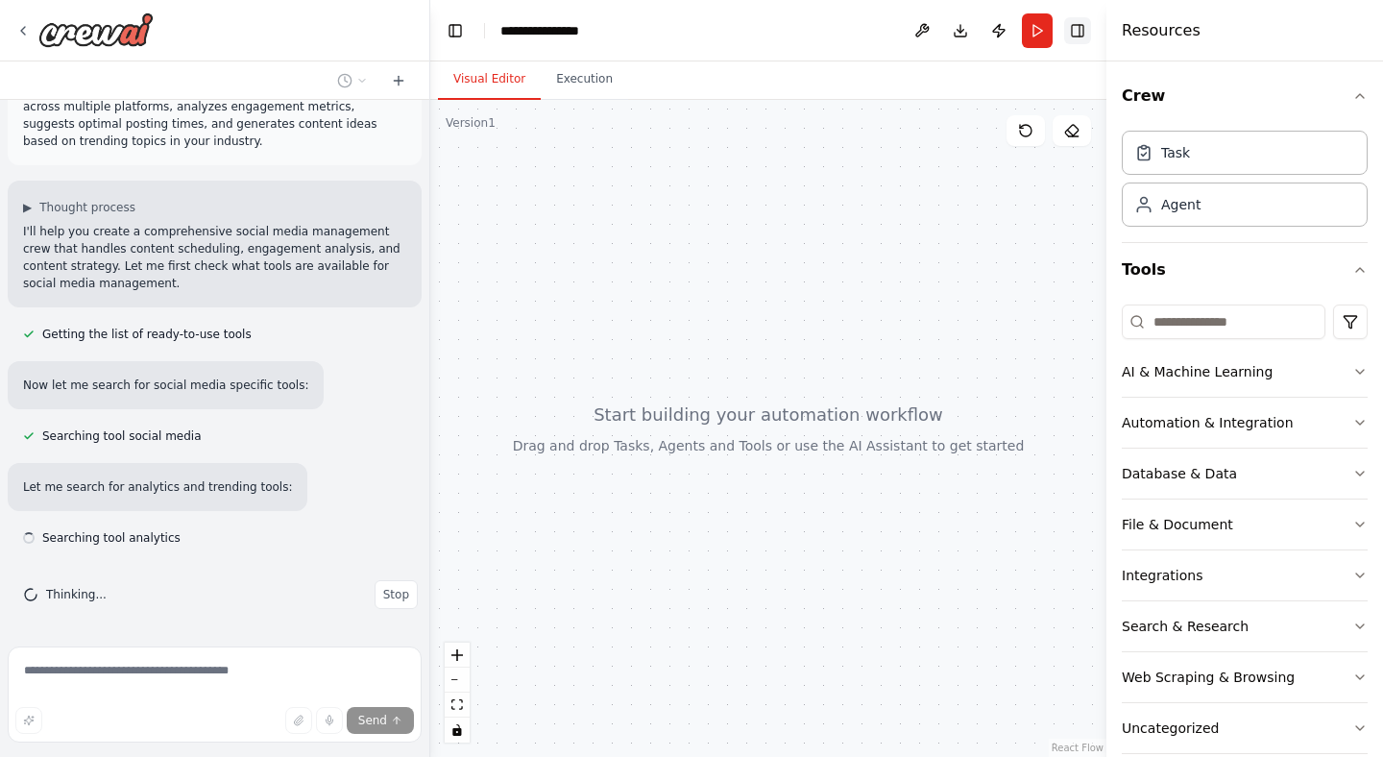
click at [1080, 32] on button "Toggle Right Sidebar" at bounding box center [1077, 30] width 27 height 27
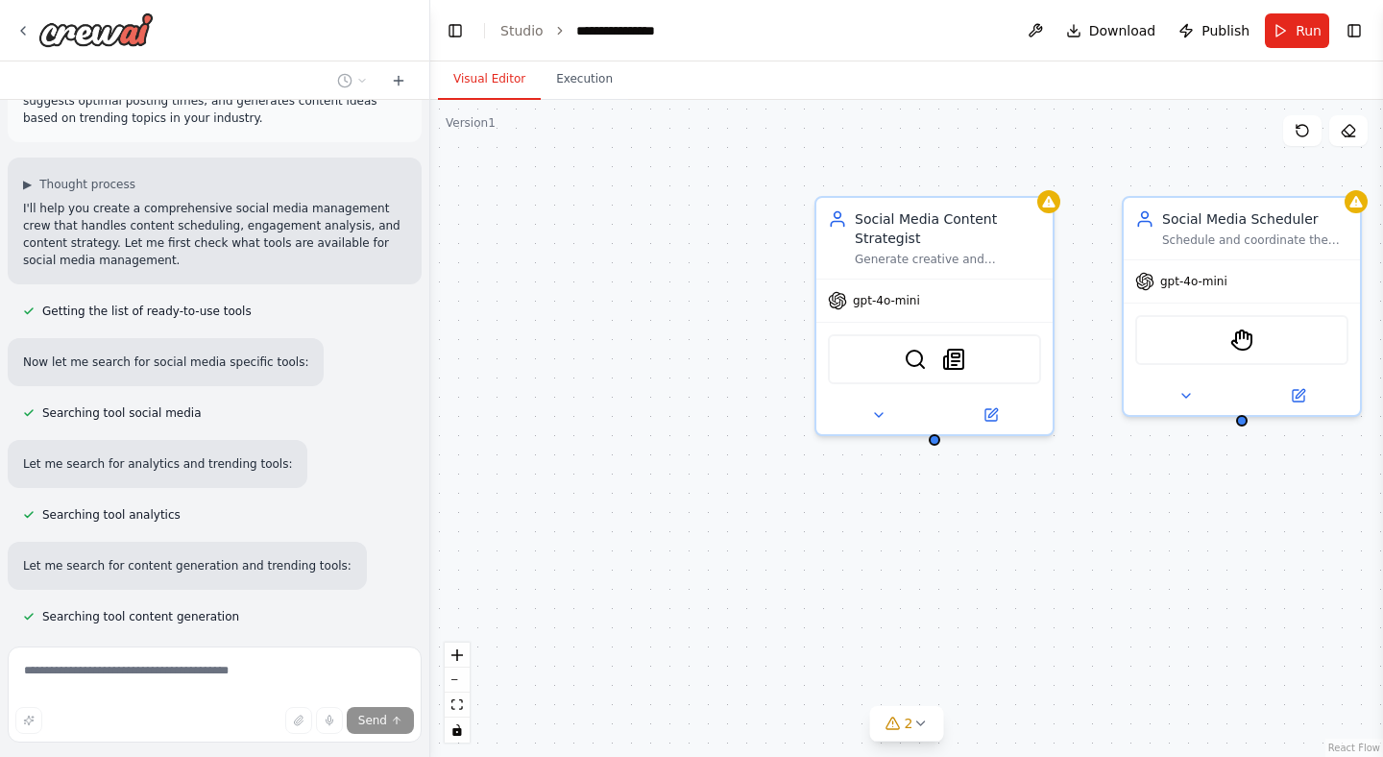
scroll to position [0, 0]
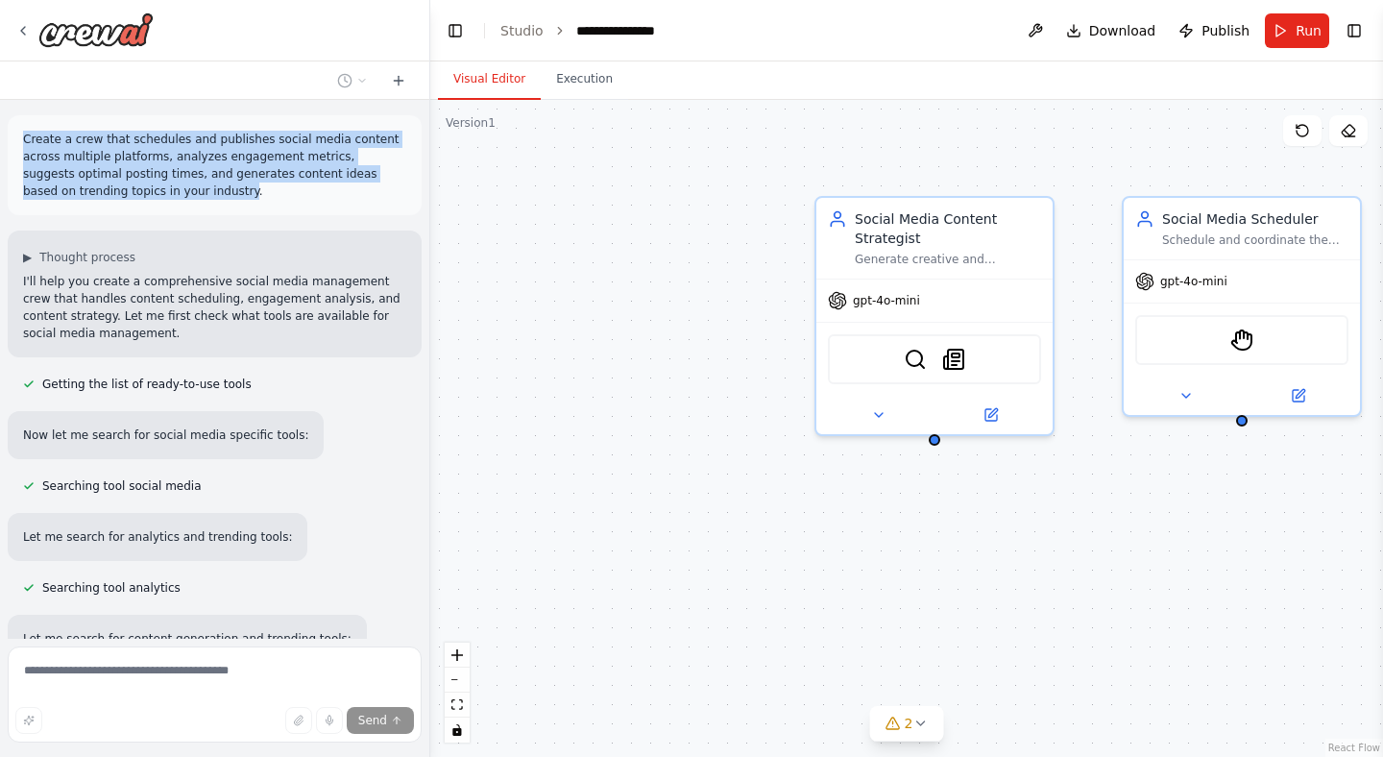
drag, startPoint x: 141, startPoint y: 193, endPoint x: 20, endPoint y: 135, distance: 134.0
click at [20, 135] on div "Create a crew that schedules and publishes social media content across multiple…" at bounding box center [215, 165] width 414 height 100
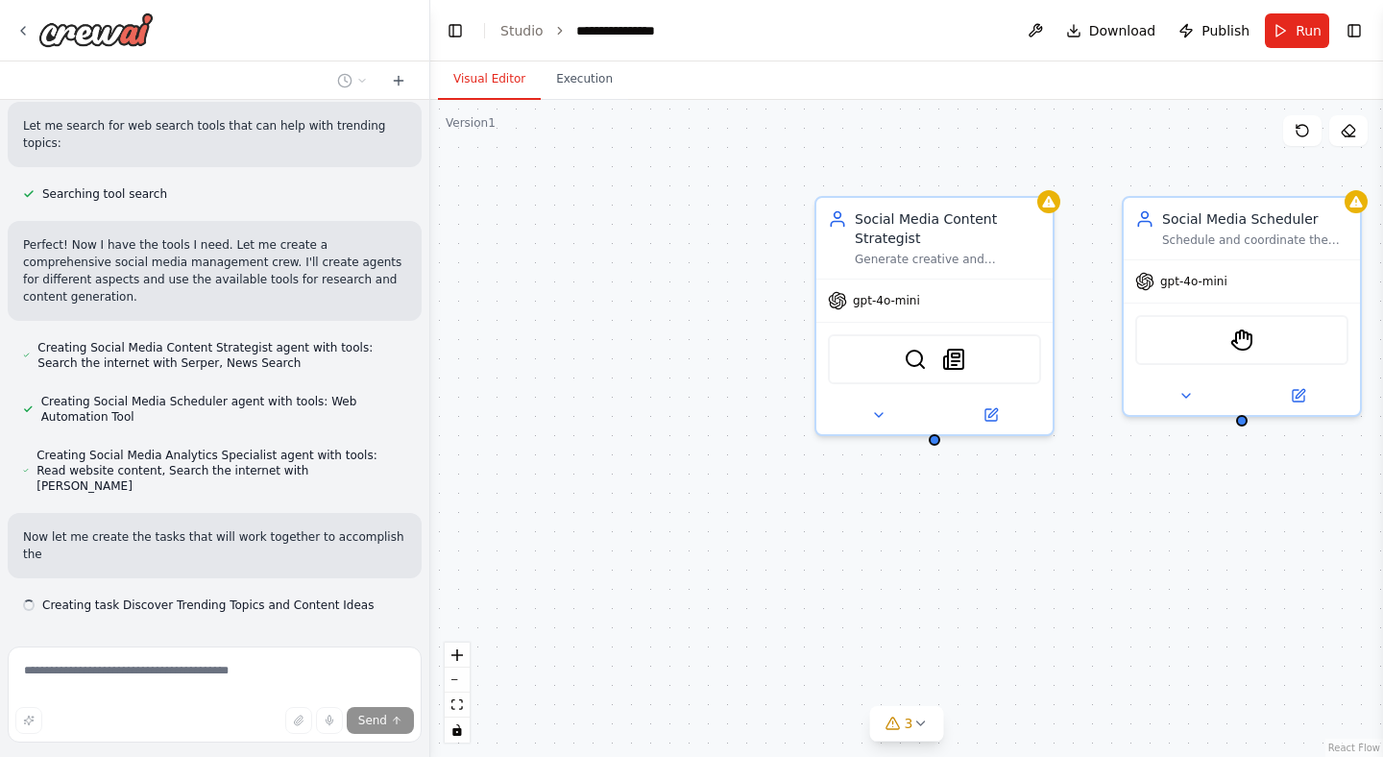
copy p "Create a crew that schedules and publishes social media content across multiple…"
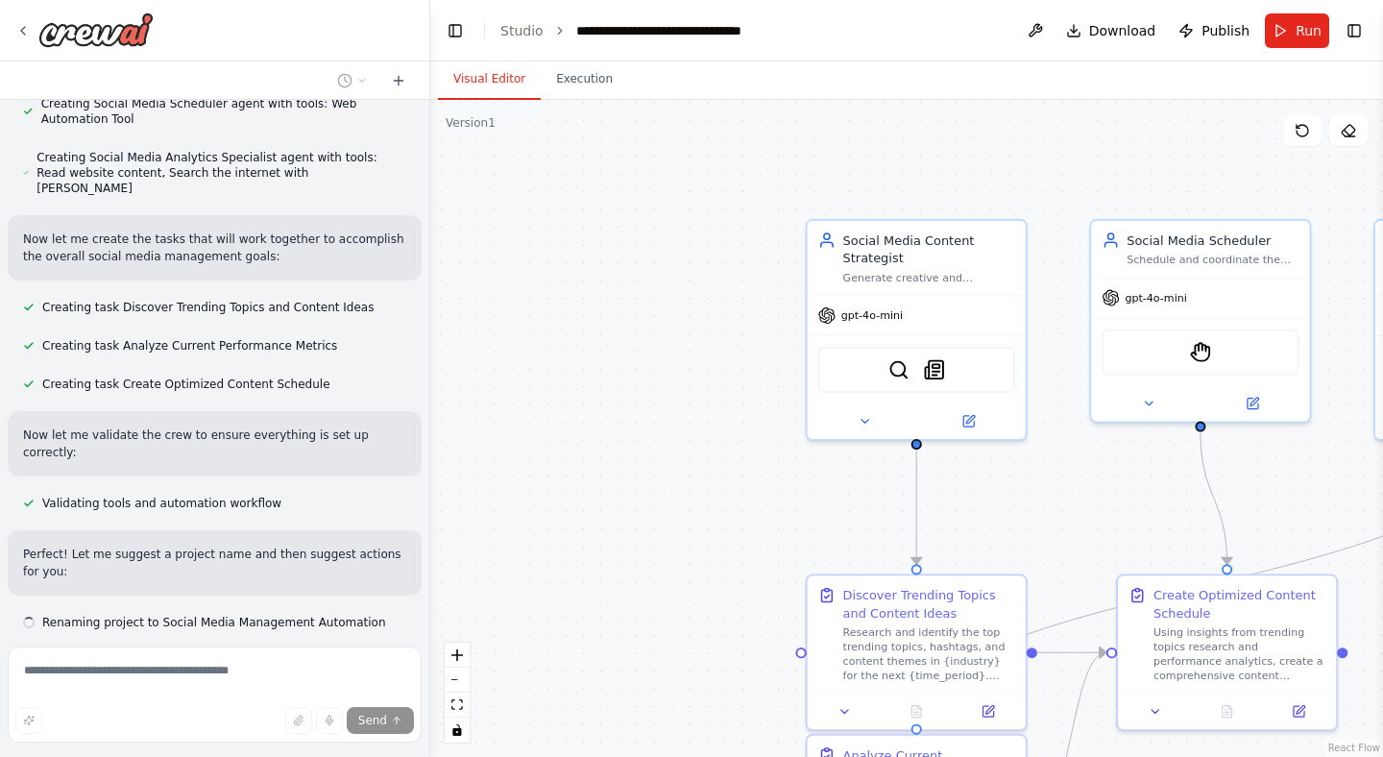
scroll to position [1031, 0]
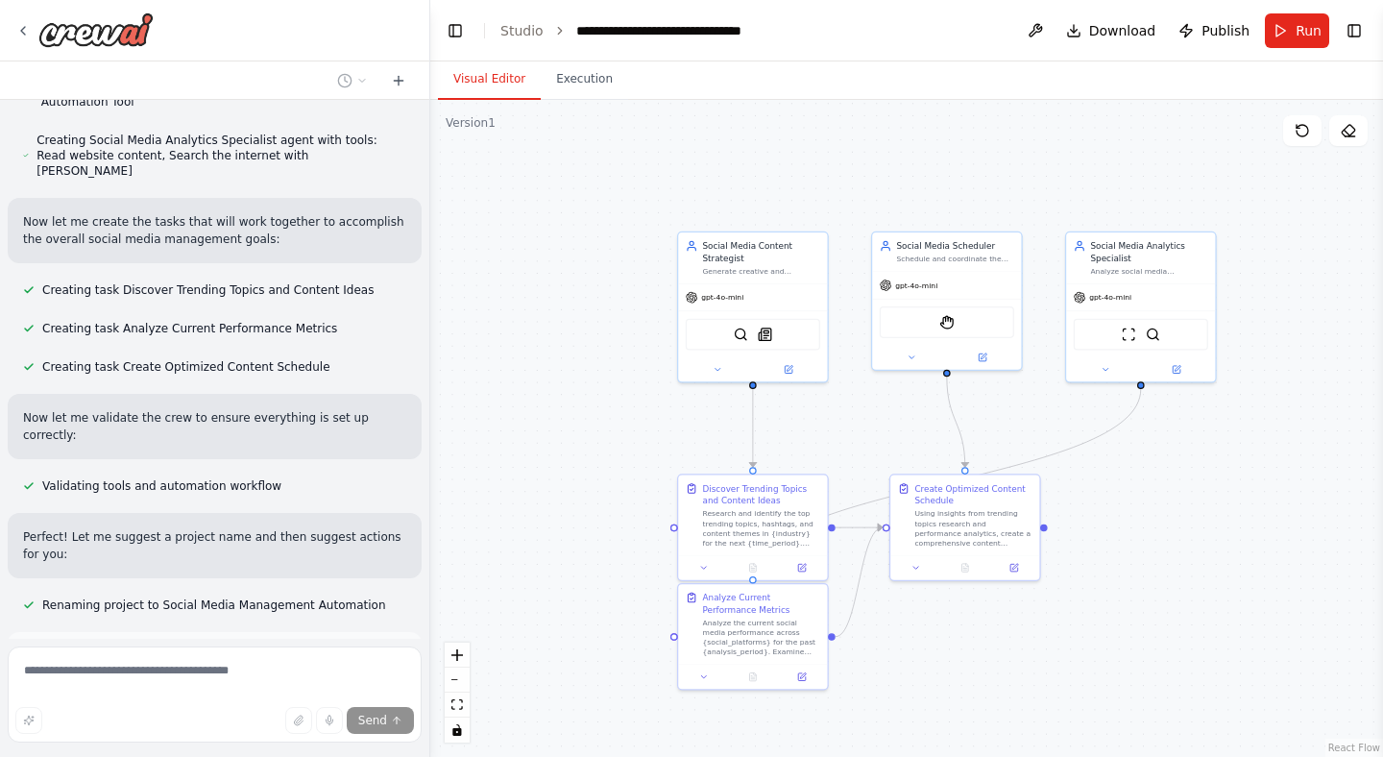
drag, startPoint x: 697, startPoint y: 497, endPoint x: 603, endPoint y: 421, distance: 120.9
click at [603, 421] on div ".deletable-edge-delete-btn { width: 20px; height: 20px; border: 0px solid #ffff…" at bounding box center [906, 428] width 952 height 657
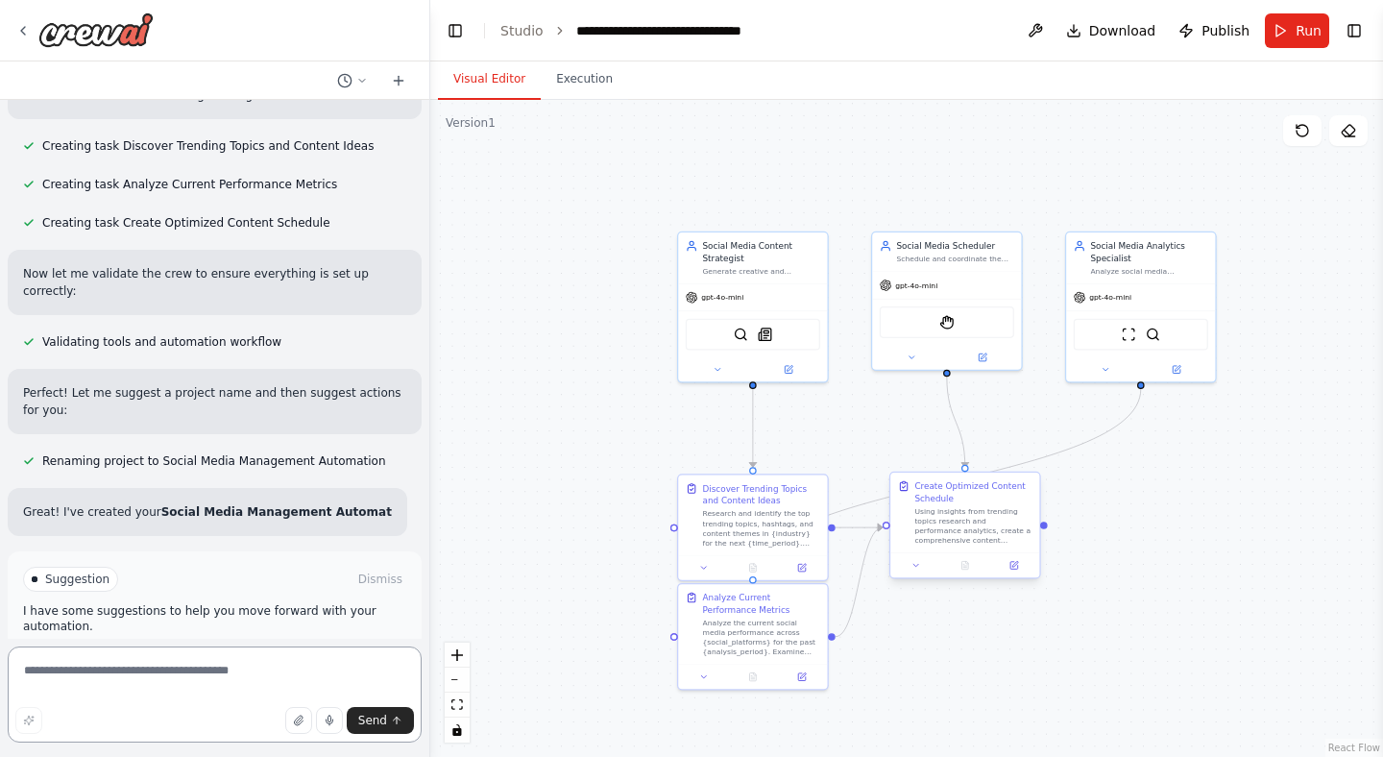
scroll to position [1187, 0]
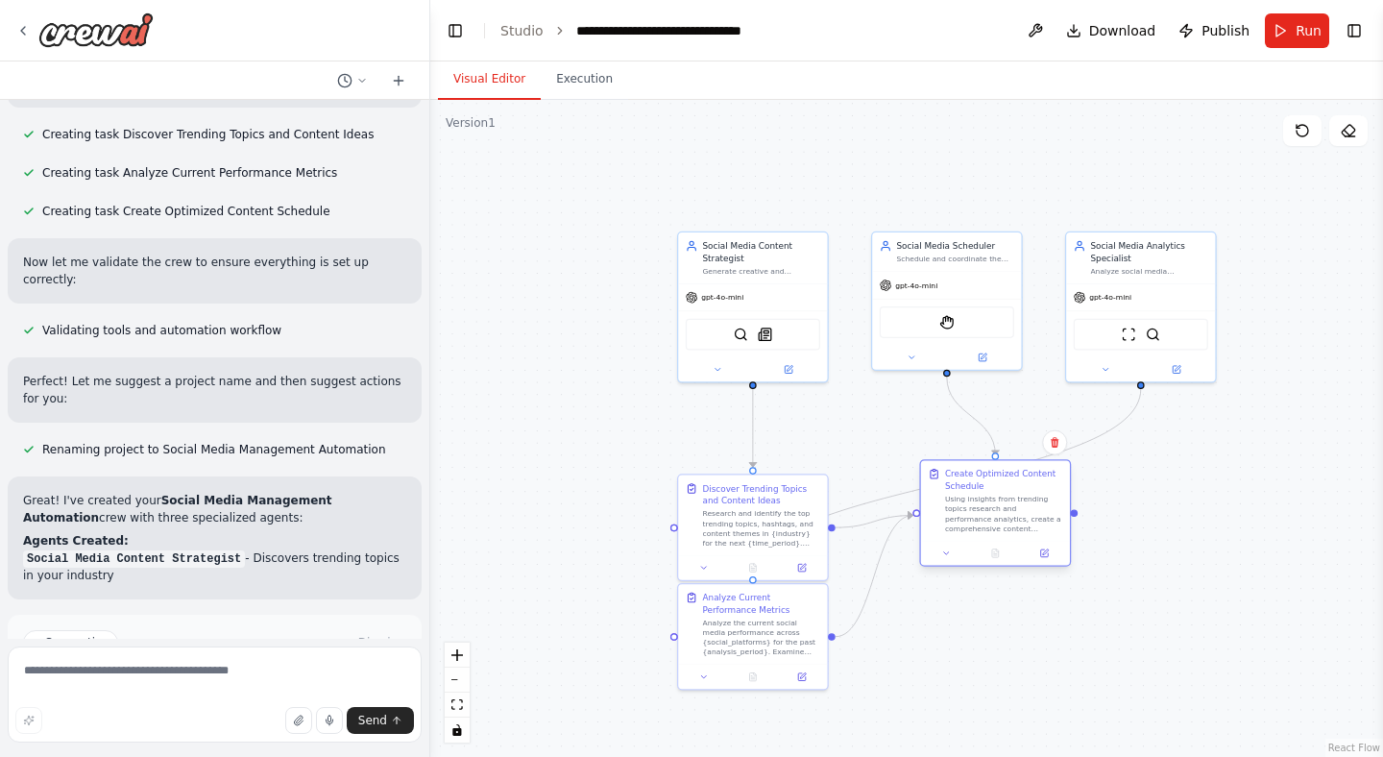
drag, startPoint x: 931, startPoint y: 497, endPoint x: 967, endPoint y: 487, distance: 37.1
click at [967, 487] on div "Create Optimized Content Schedule" at bounding box center [1003, 480] width 117 height 24
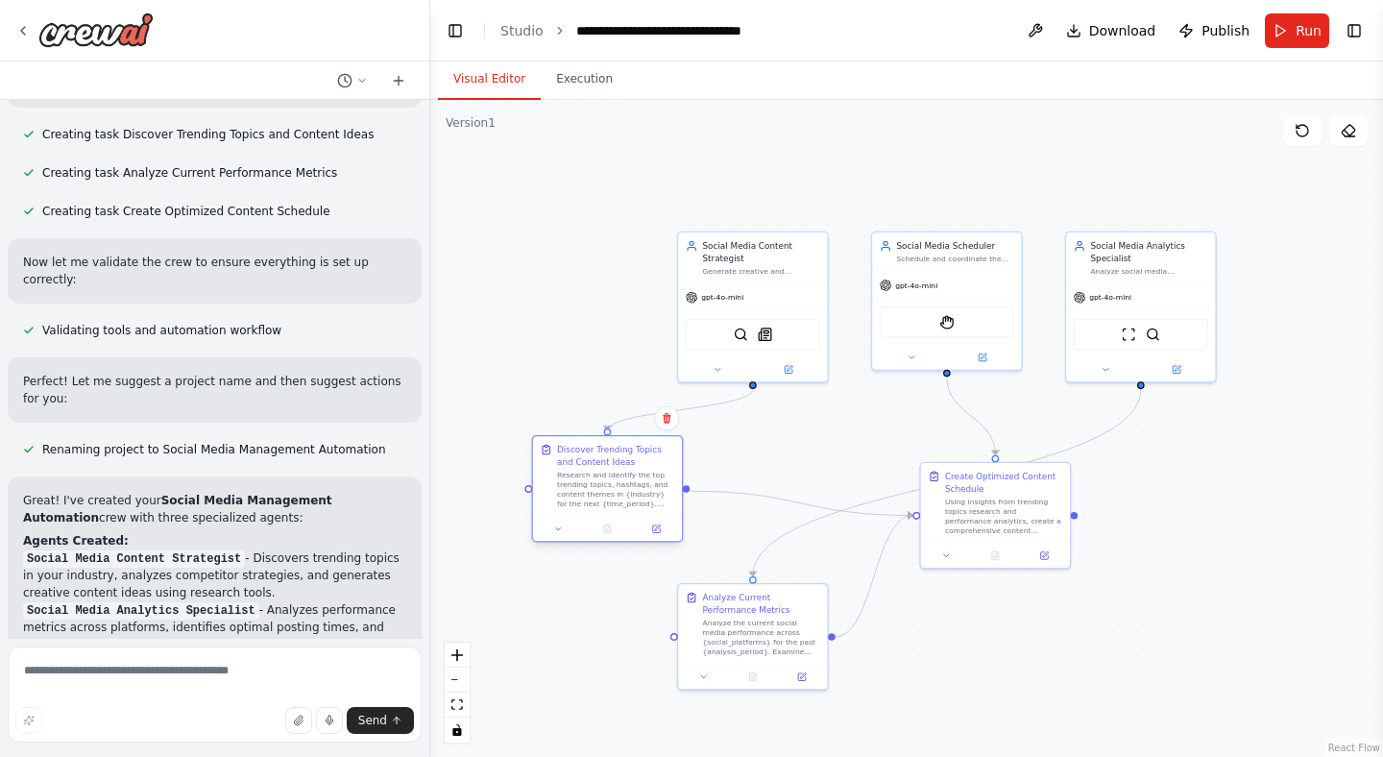
drag, startPoint x: 752, startPoint y: 517, endPoint x: 608, endPoint y: 484, distance: 147.9
click at [608, 484] on div "Research and identify the top trending topics, hashtags, and content themes in …" at bounding box center [615, 488] width 117 height 38
drag, startPoint x: 997, startPoint y: 518, endPoint x: 883, endPoint y: 511, distance: 113.6
click at [883, 511] on div "Using insights from trending topics research and performance analytics, create …" at bounding box center [906, 513] width 117 height 38
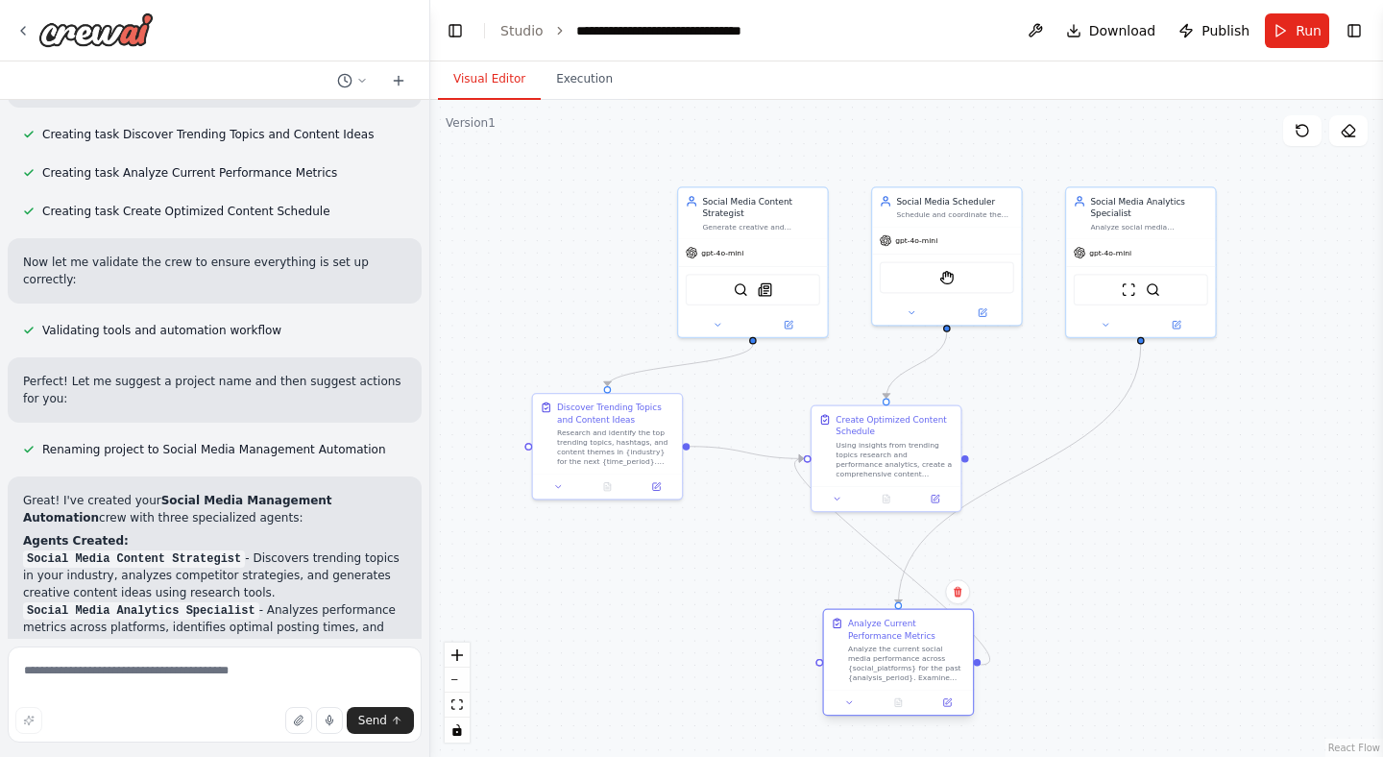
drag, startPoint x: 765, startPoint y: 626, endPoint x: 907, endPoint y: 648, distance: 143.8
click at [907, 648] on div "Analyze the current social media performance across {social_platforms} for the …" at bounding box center [906, 662] width 117 height 38
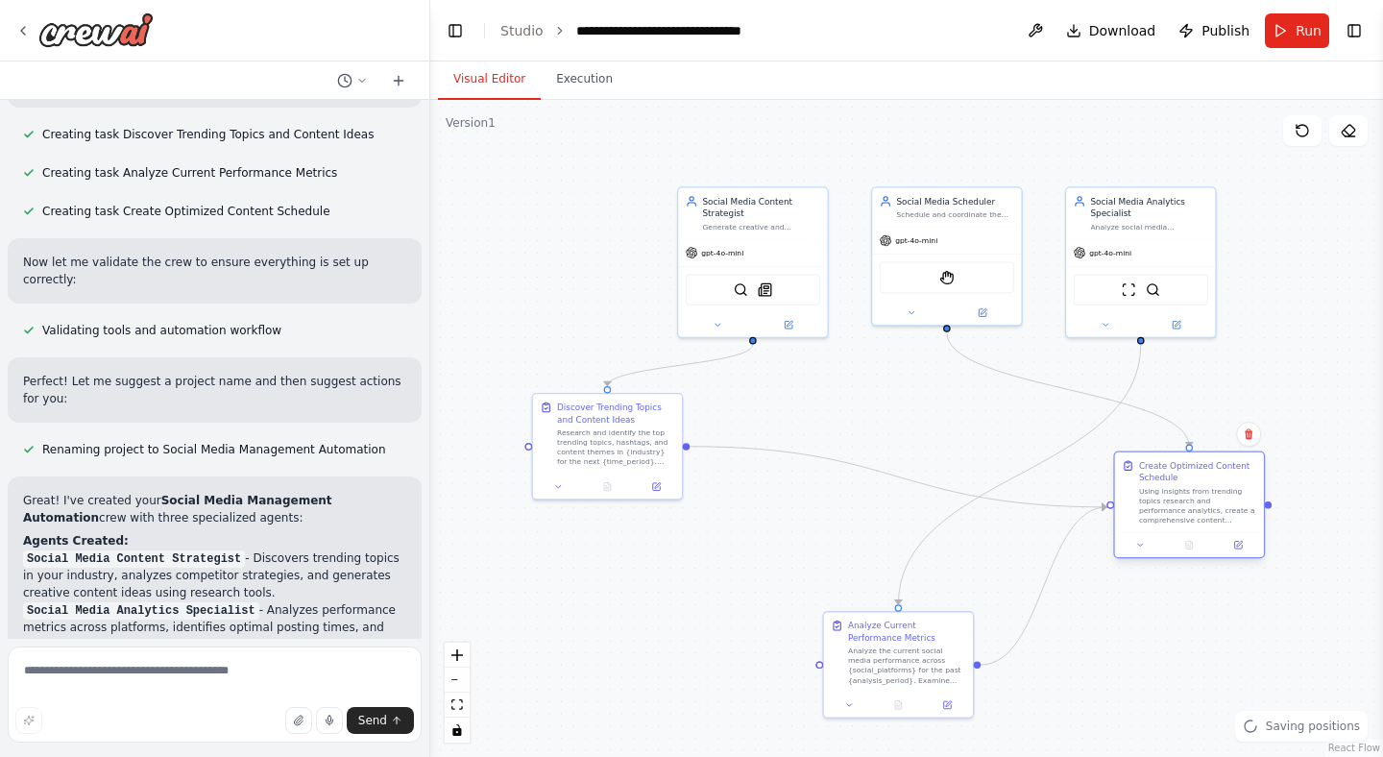
drag, startPoint x: 878, startPoint y: 470, endPoint x: 1184, endPoint y: 517, distance: 308.8
click at [1184, 517] on div "Using insights from trending topics research and performance analytics, create …" at bounding box center [1197, 505] width 117 height 38
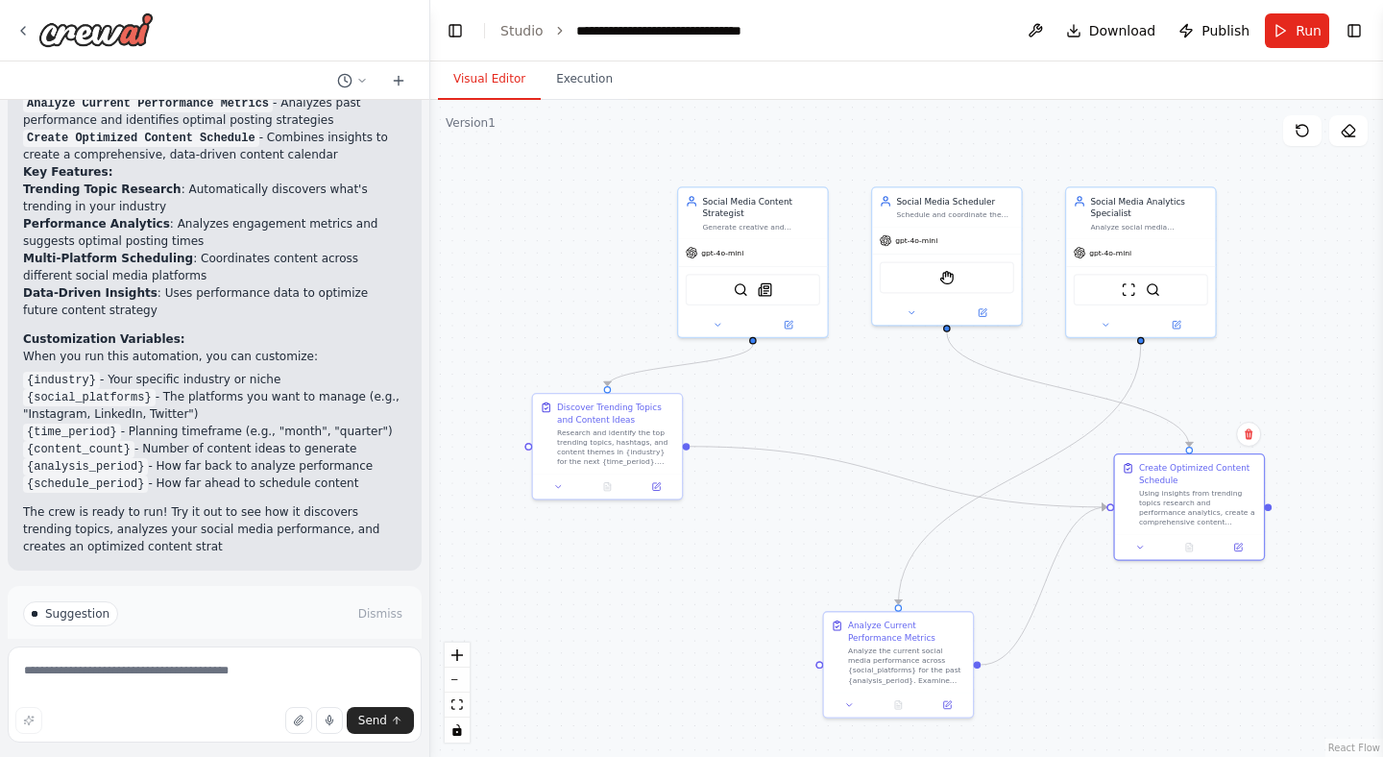
scroll to position [1884, 0]
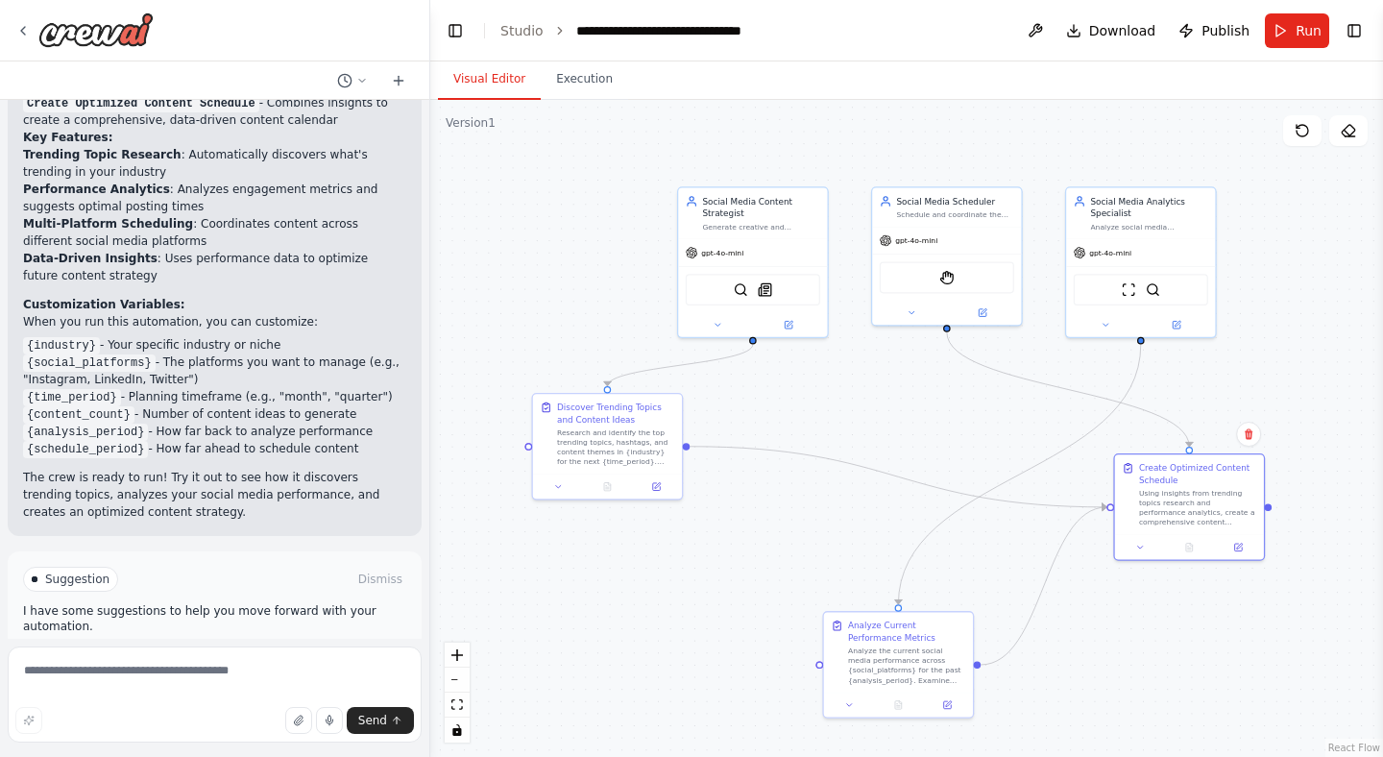
click at [293, 645] on button "Run Automation" at bounding box center [214, 660] width 383 height 31
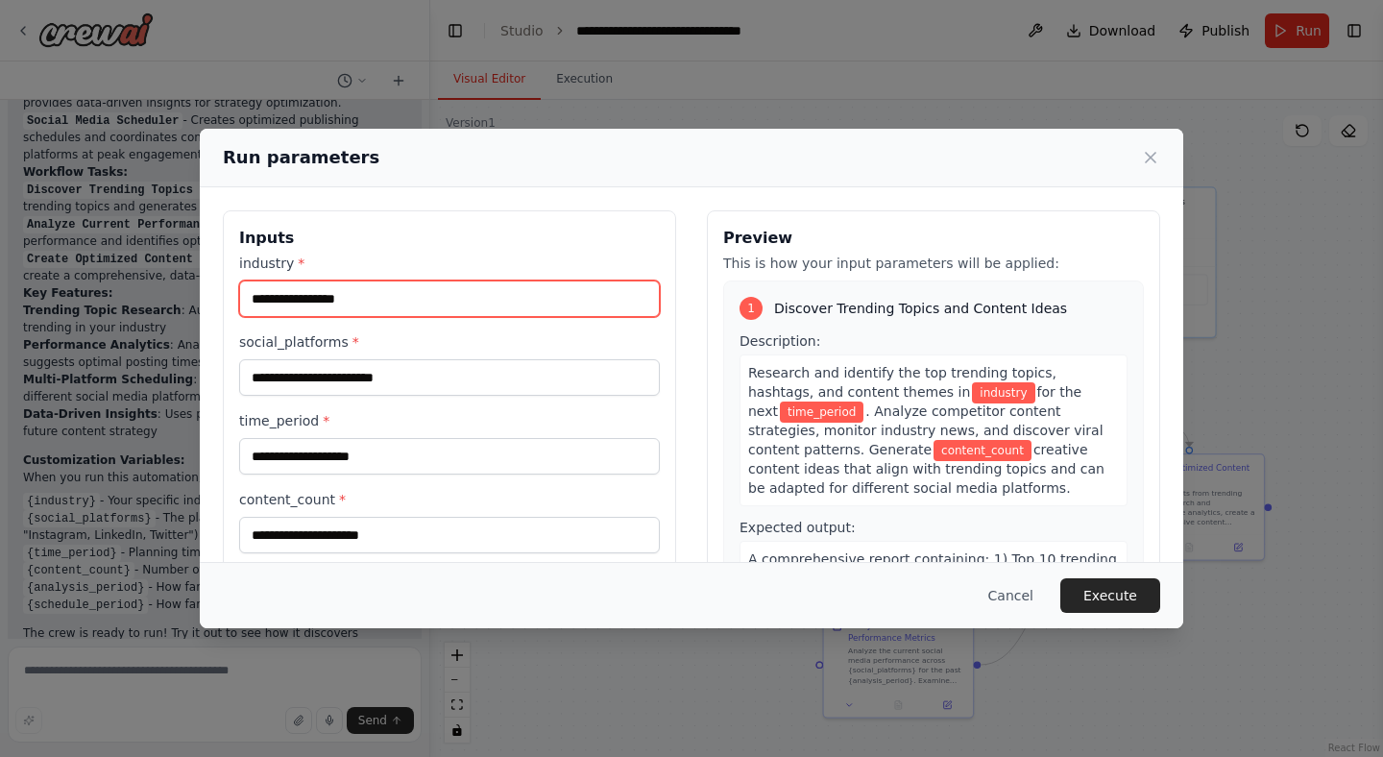
click at [451, 300] on input "industry *" at bounding box center [449, 298] width 421 height 36
type input "********"
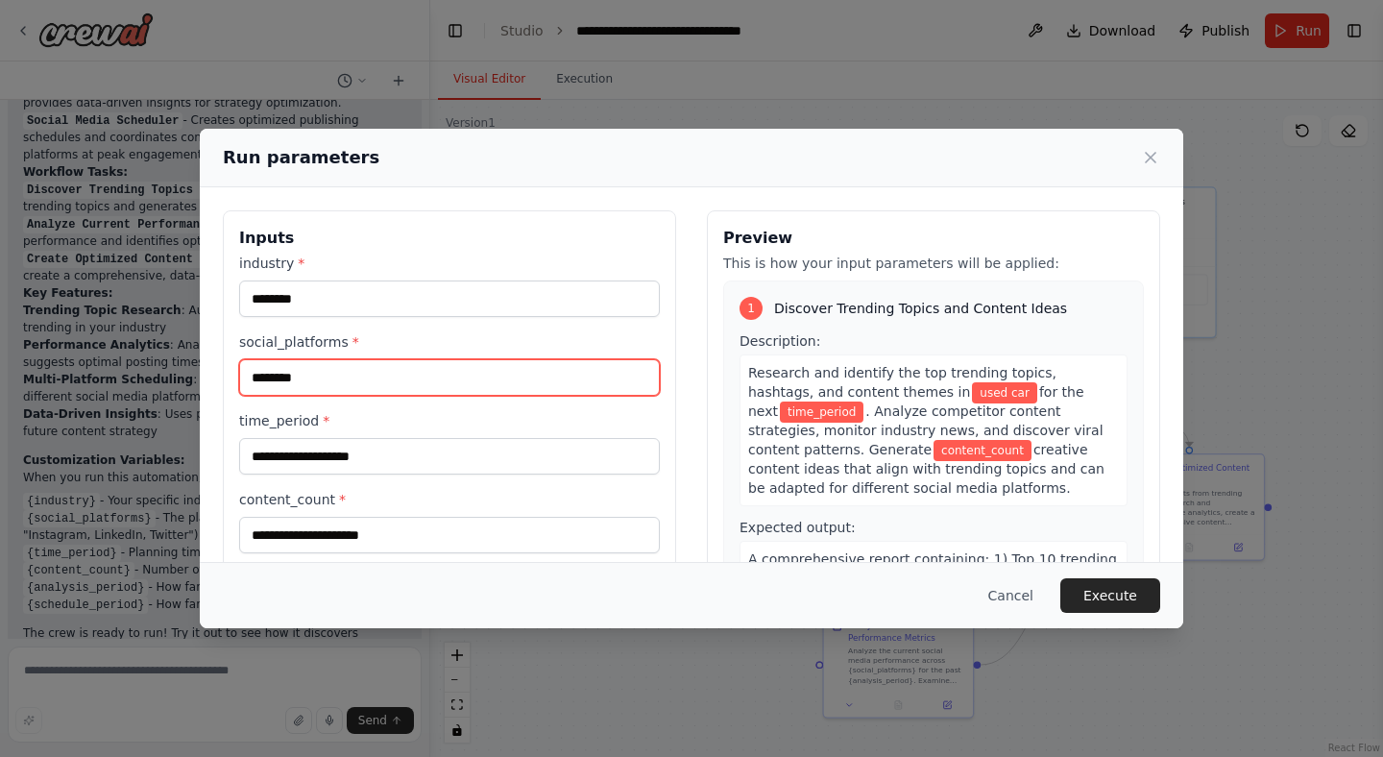
type input "*********"
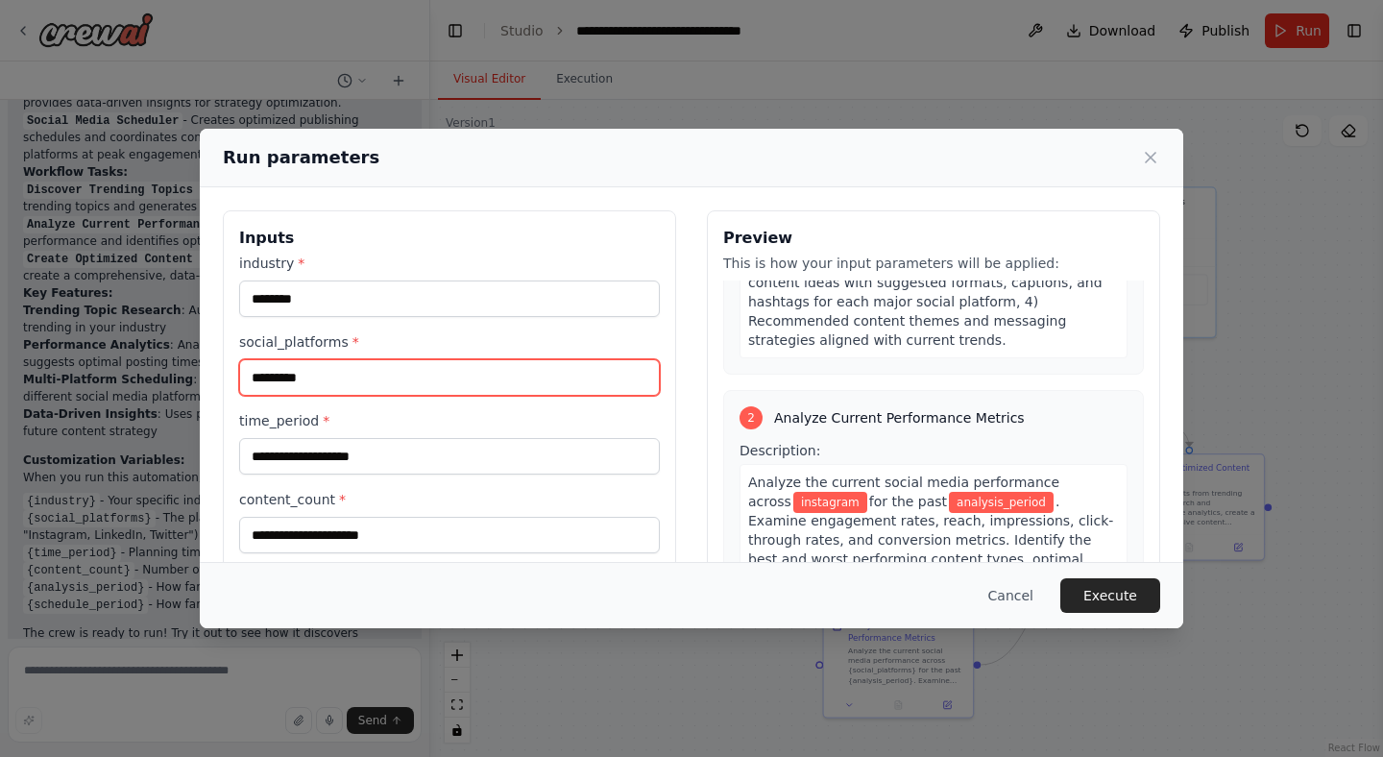
scroll to position [356, 0]
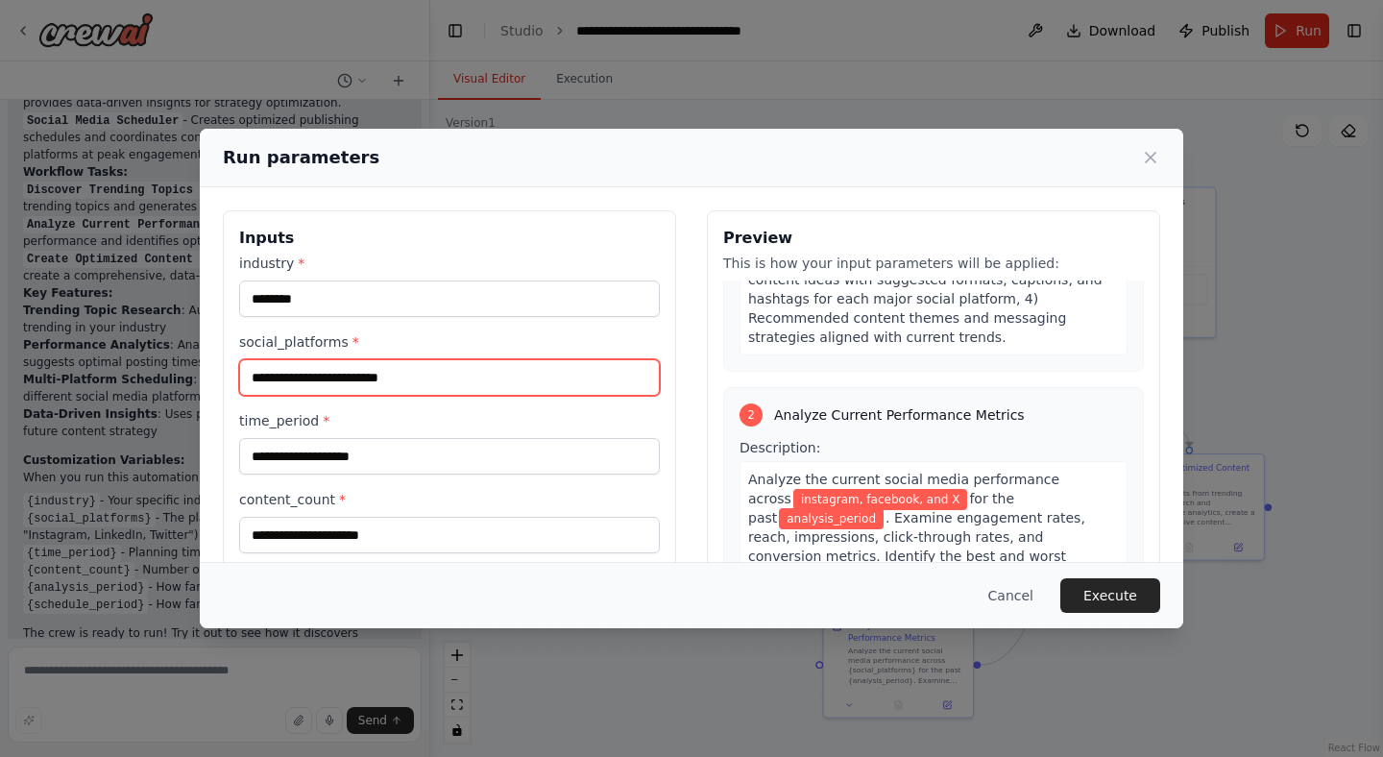
type input "**********"
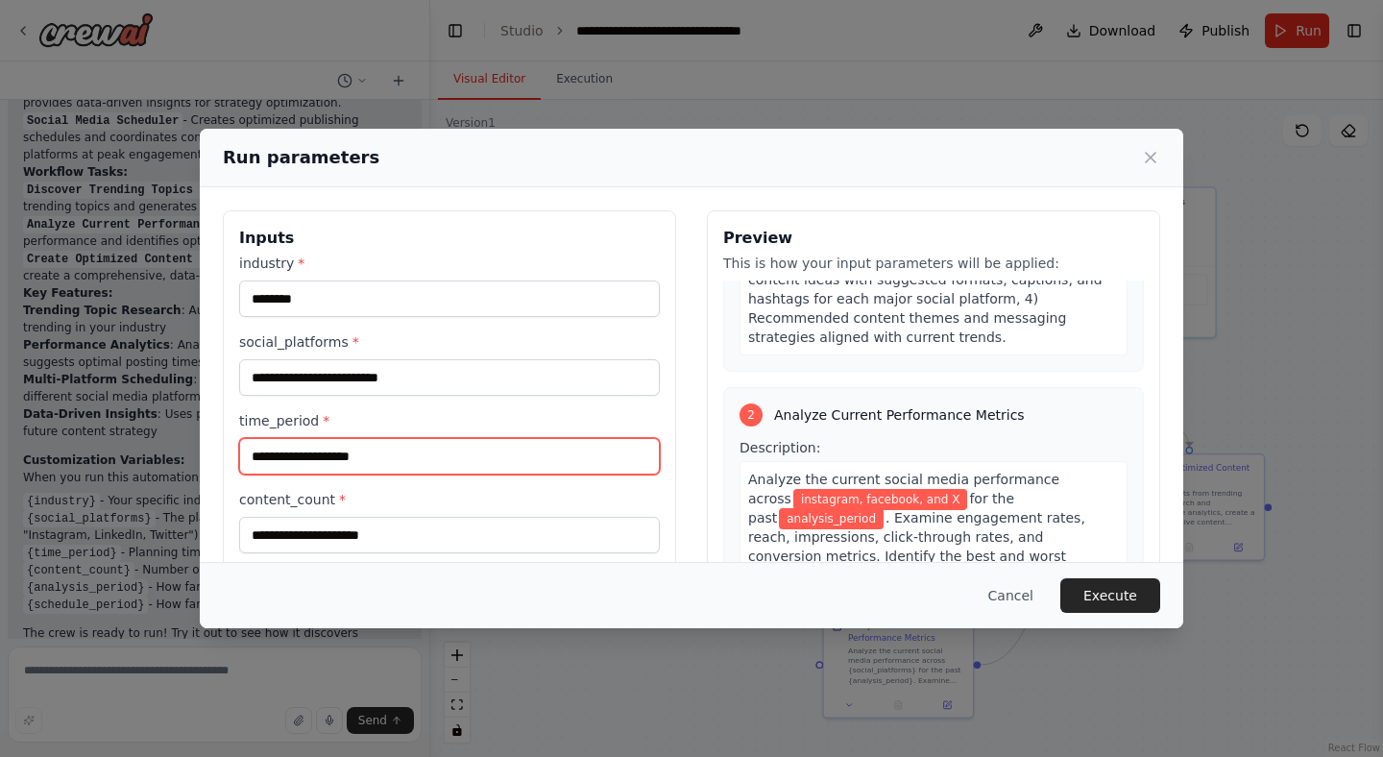
click at [402, 460] on input "time_period *" at bounding box center [449, 456] width 421 height 36
type input "**********"
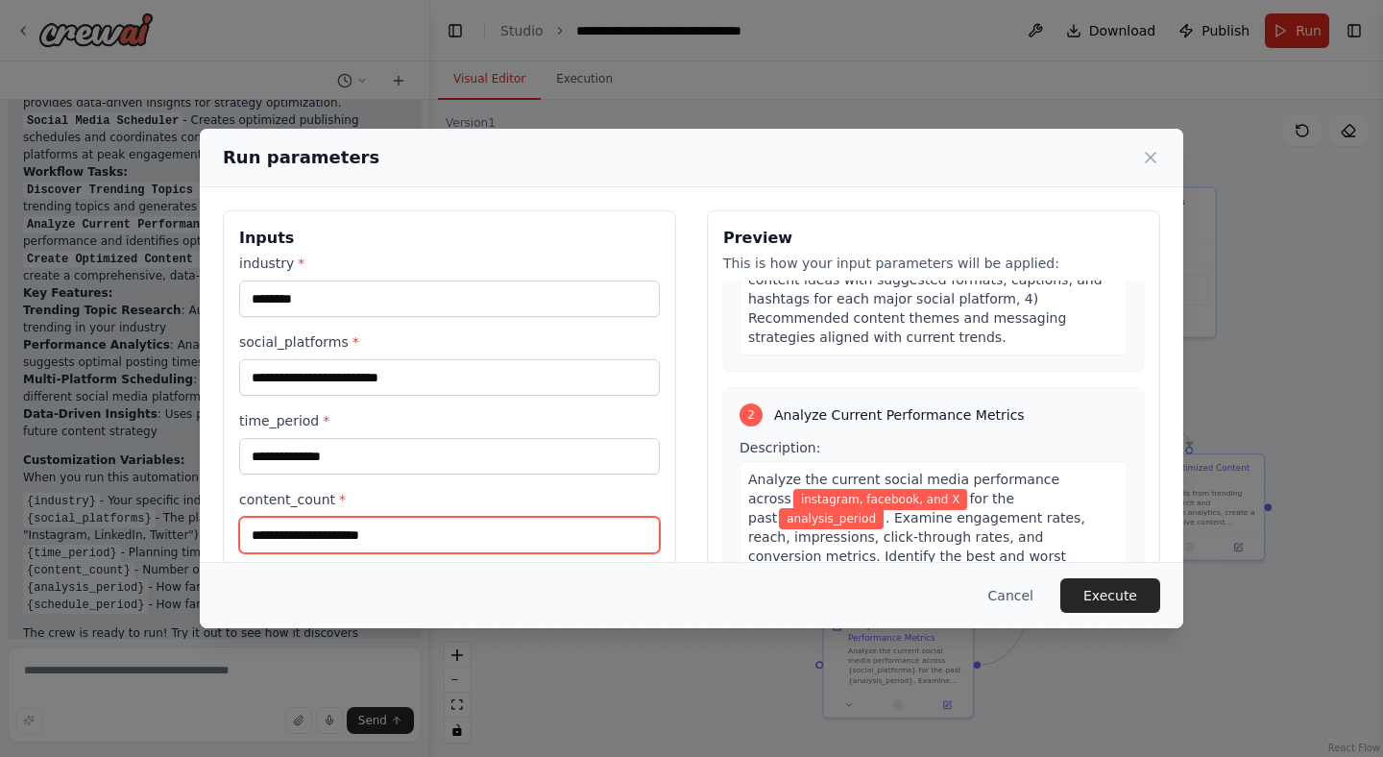
click at [319, 536] on input "content_count *" at bounding box center [449, 535] width 421 height 36
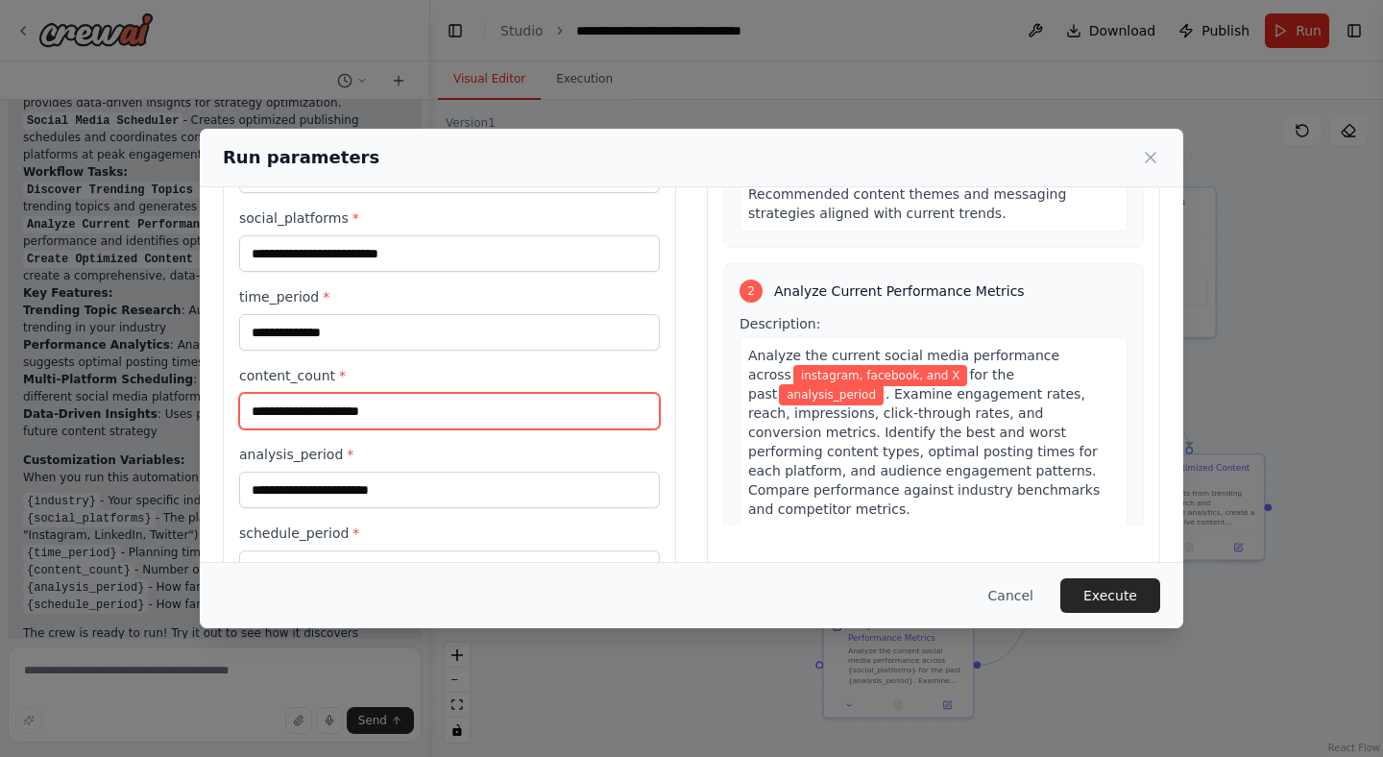
scroll to position [126, 0]
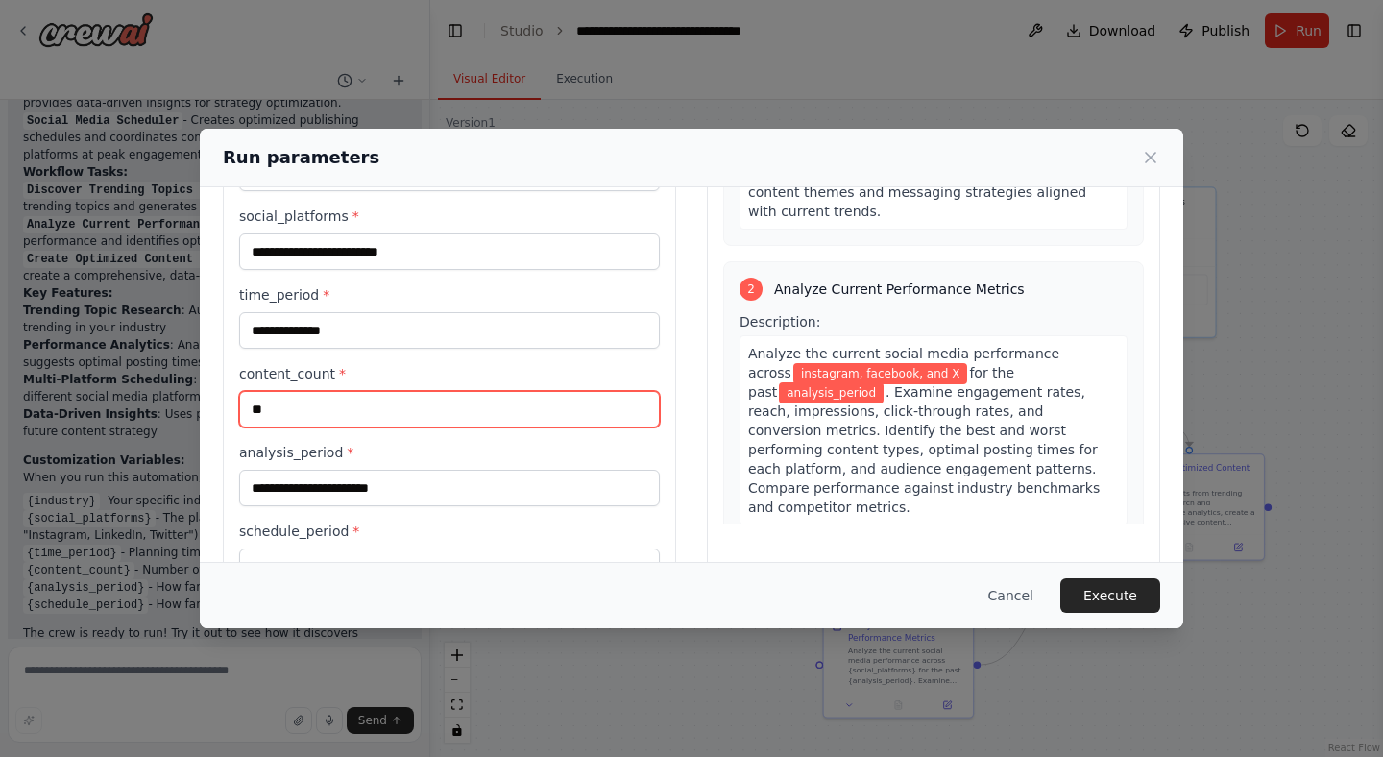
type input "**"
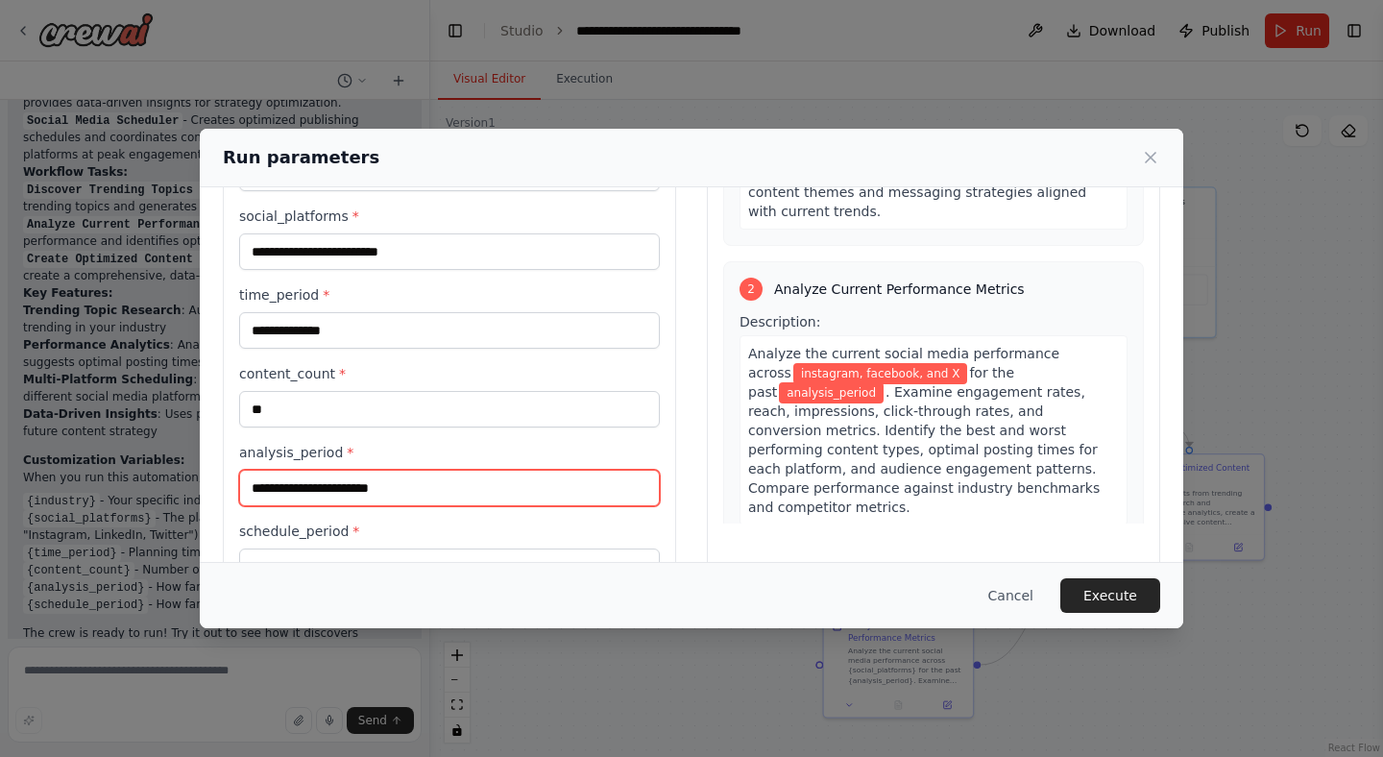
click at [288, 486] on input "analysis_period *" at bounding box center [449, 487] width 421 height 36
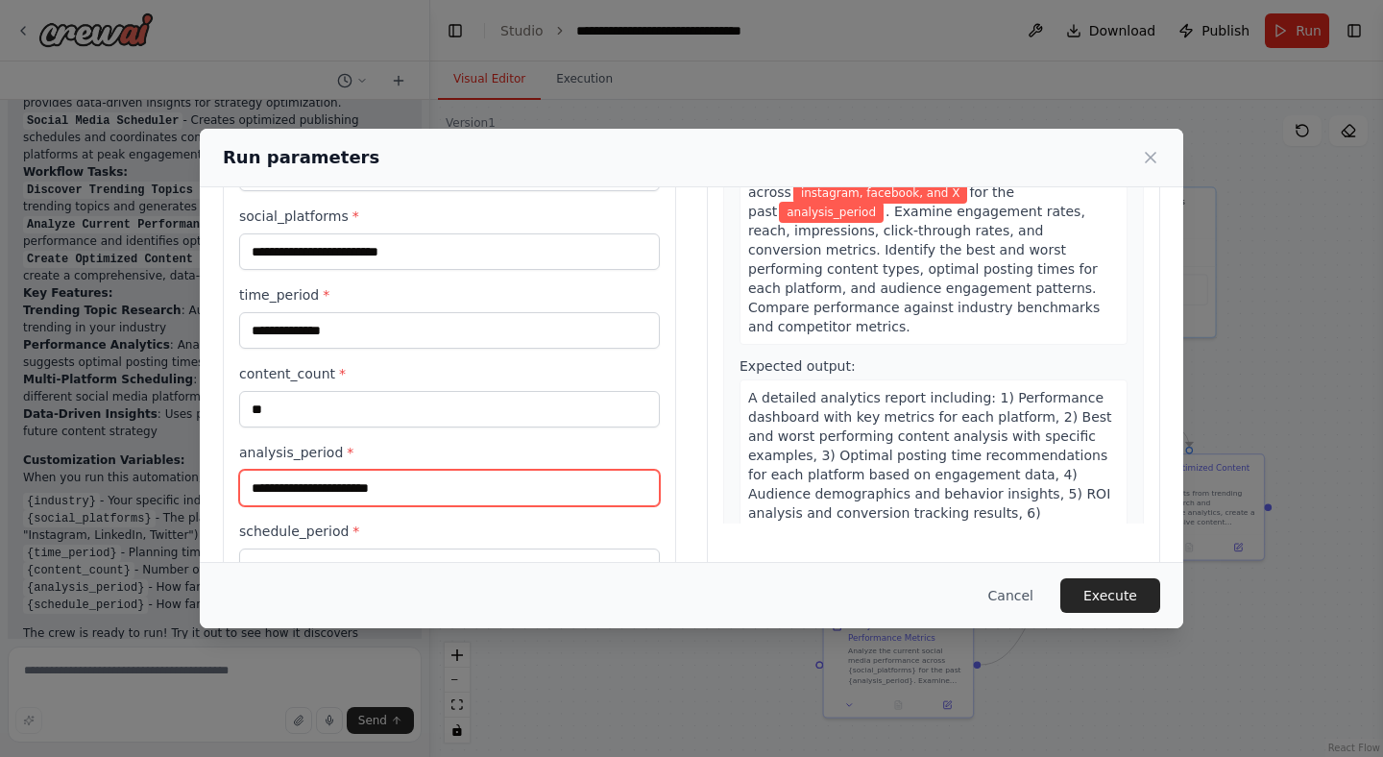
scroll to position [554, 0]
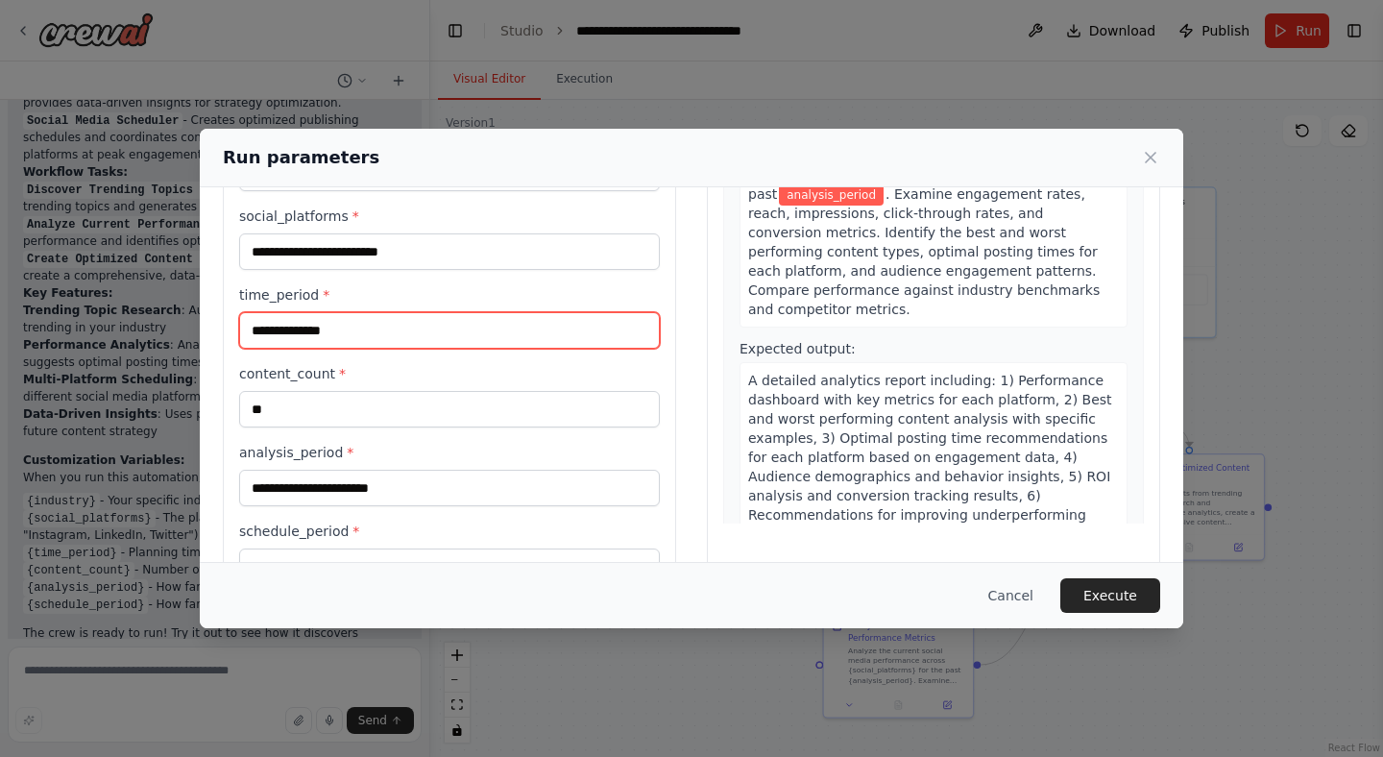
click at [371, 339] on input "**********" at bounding box center [449, 330] width 421 height 36
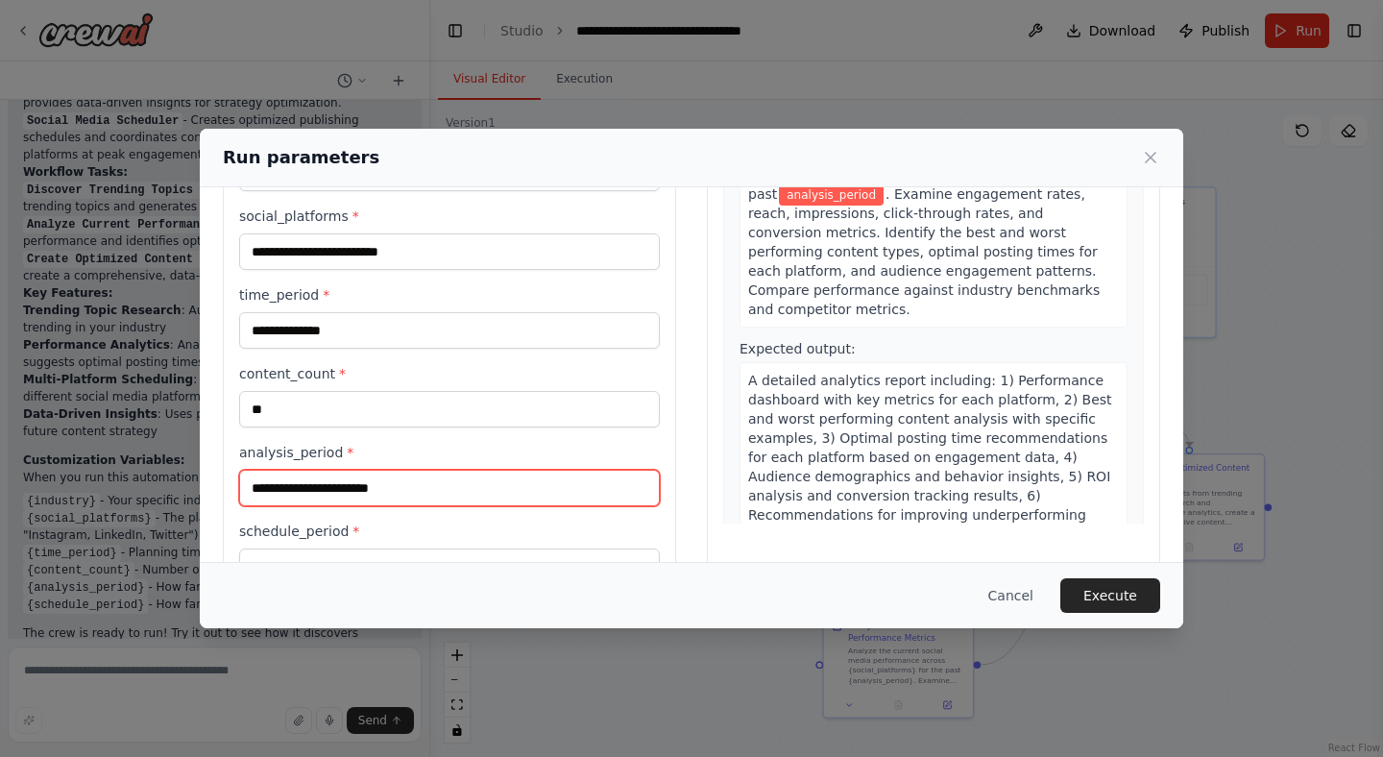
click at [353, 501] on input "analysis_period *" at bounding box center [449, 487] width 421 height 36
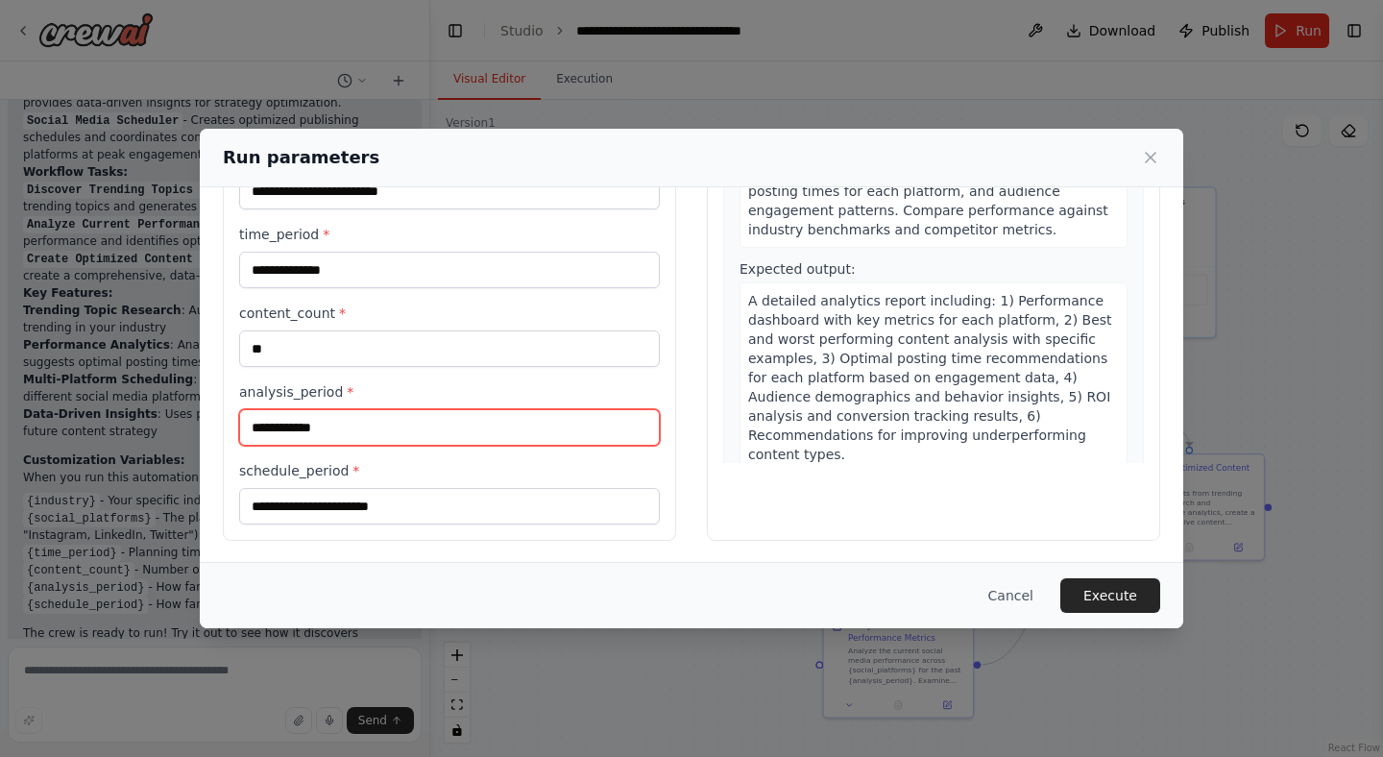
scroll to position [188, 0]
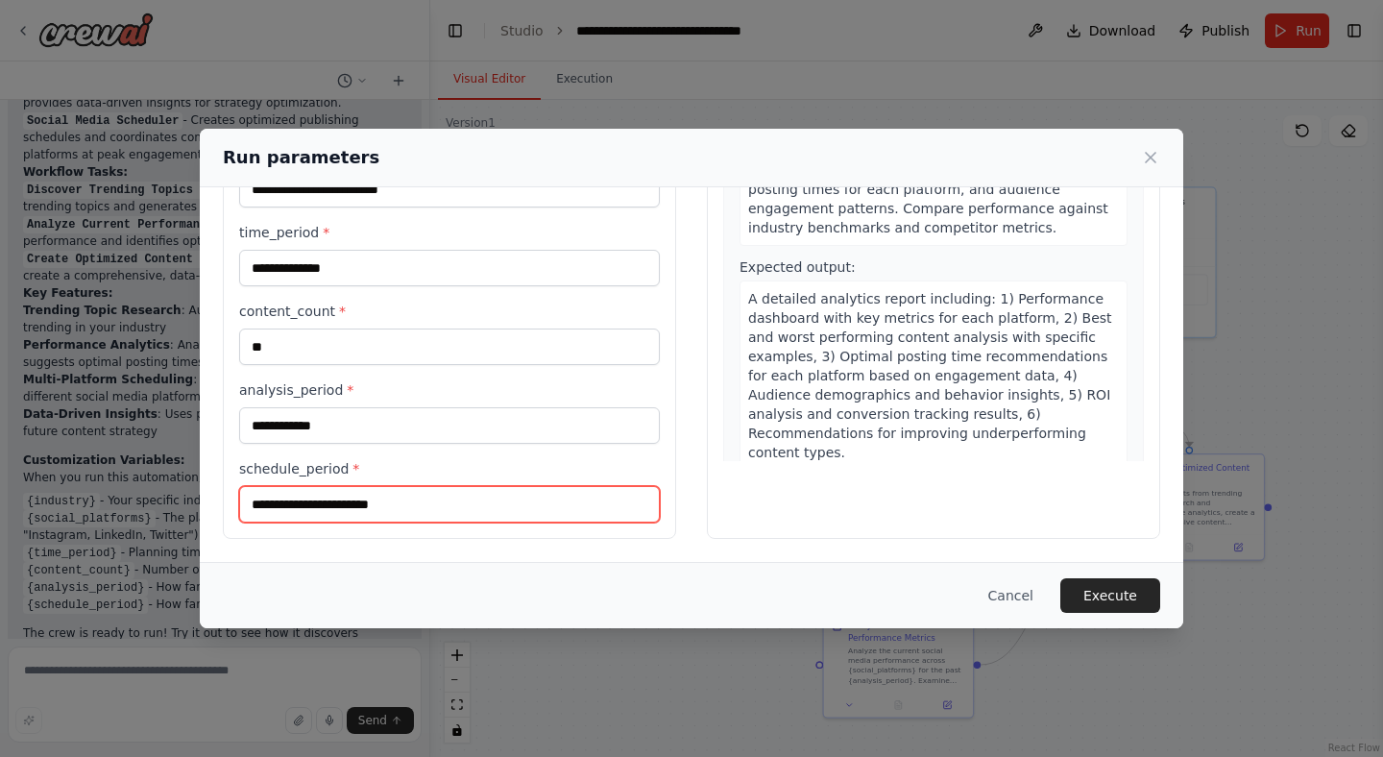
click at [345, 507] on input "schedule_period *" at bounding box center [449, 504] width 421 height 36
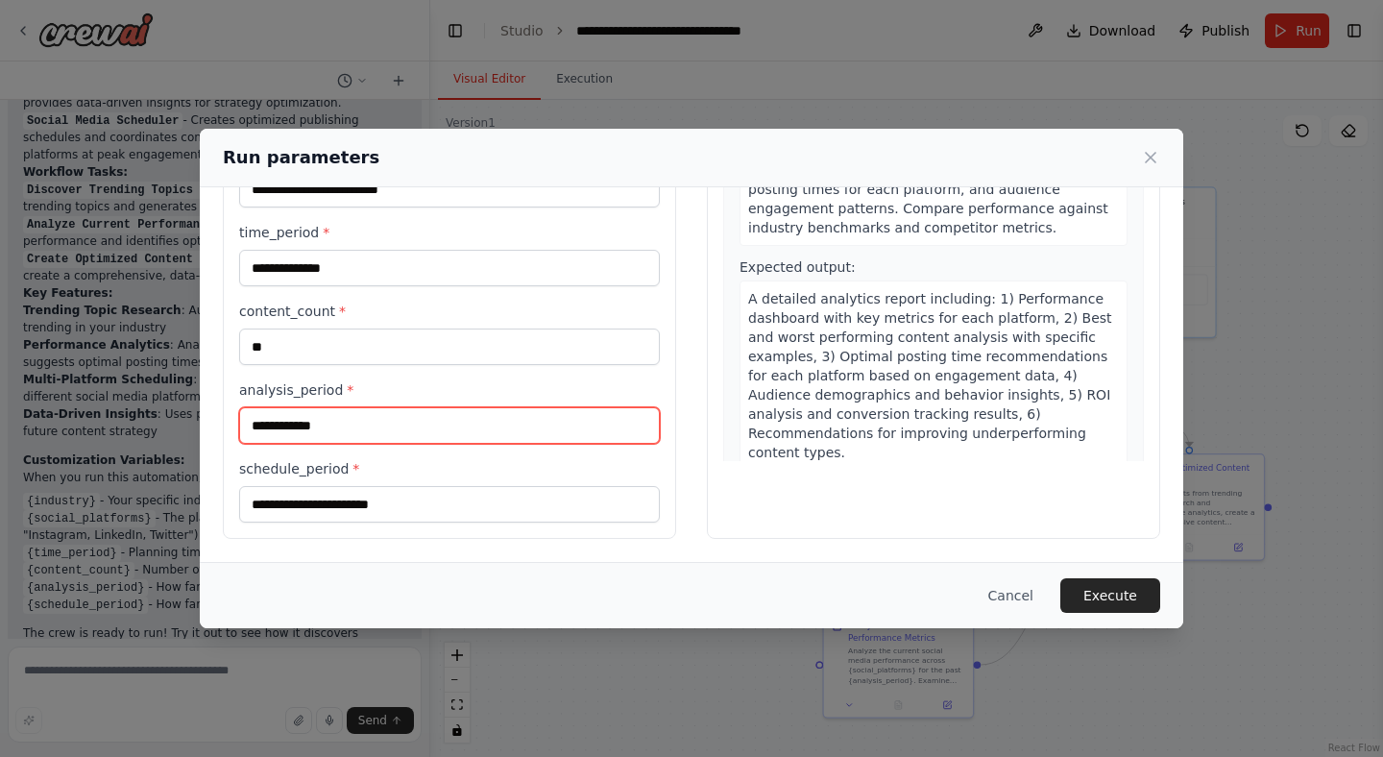
click at [347, 434] on input "**********" at bounding box center [449, 425] width 421 height 36
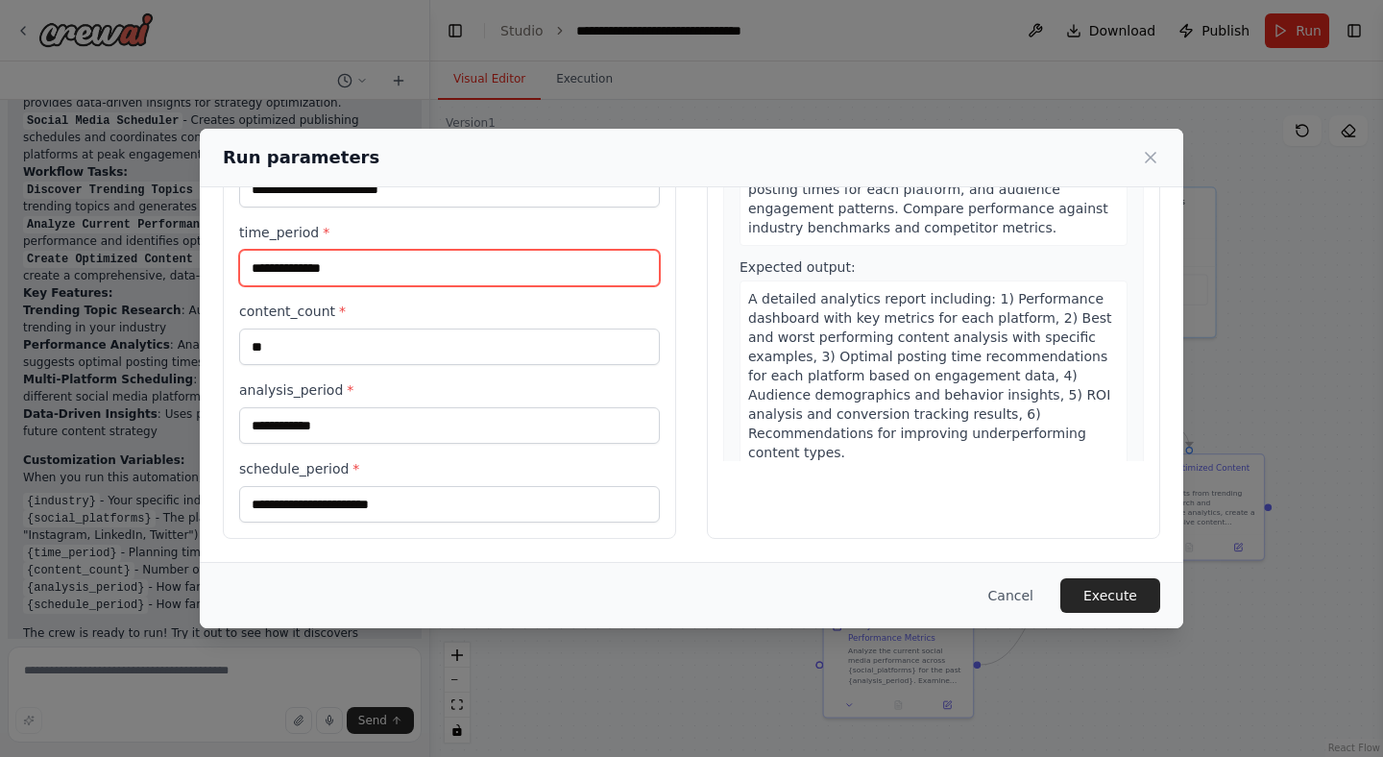
click at [370, 269] on input "**********" at bounding box center [449, 268] width 421 height 36
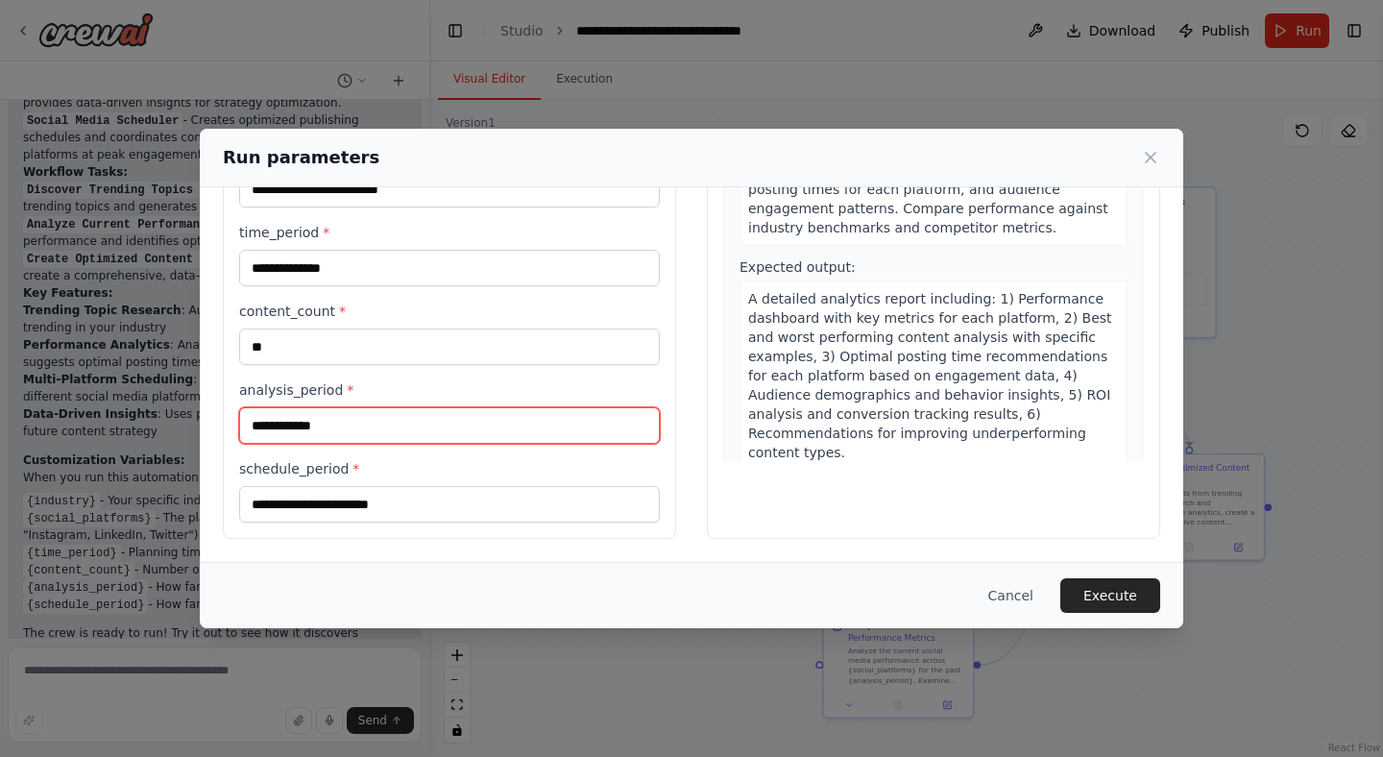
click at [375, 424] on input "**********" at bounding box center [449, 425] width 421 height 36
paste input "**"
type input "**********"
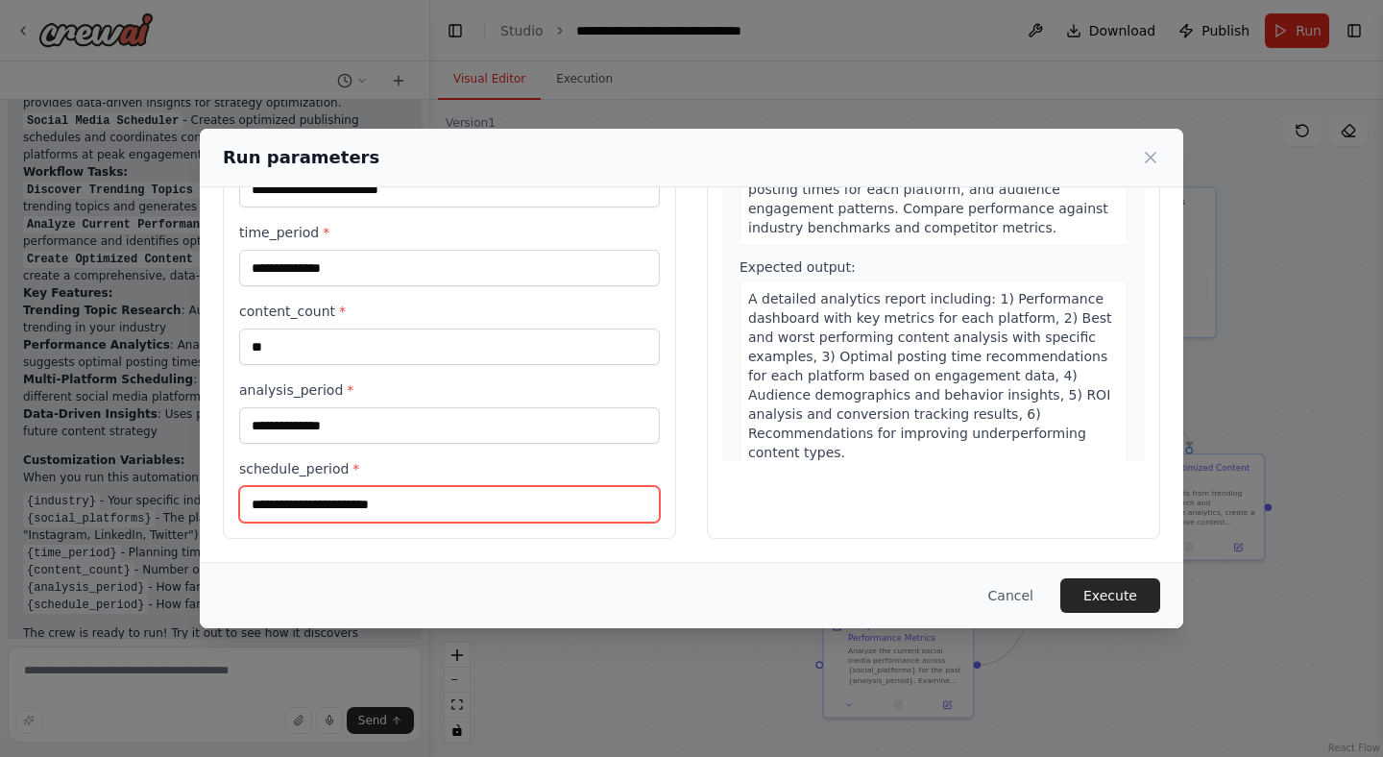
click at [395, 500] on input "schedule_period *" at bounding box center [449, 504] width 421 height 36
paste input "**********"
type input "**********"
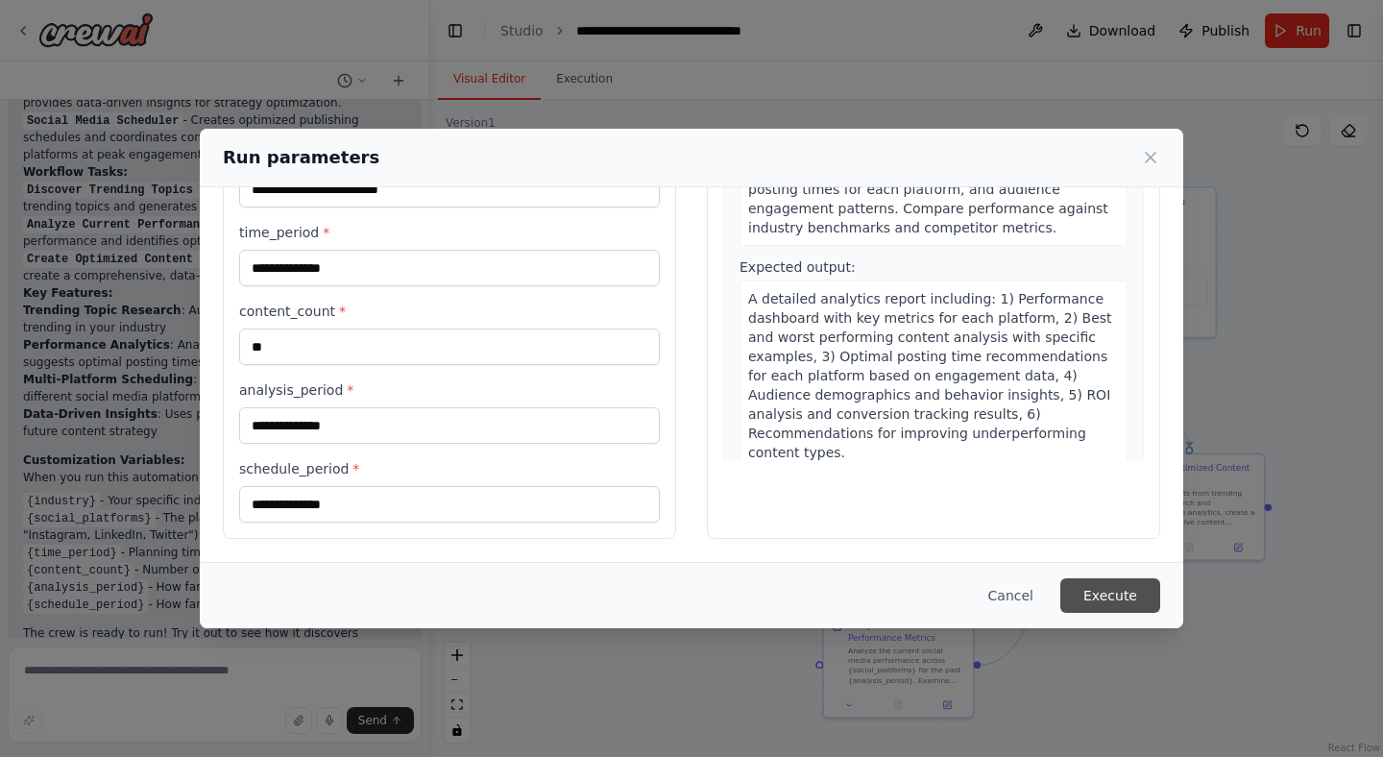
click at [1124, 599] on button "Execute" at bounding box center [1110, 595] width 100 height 35
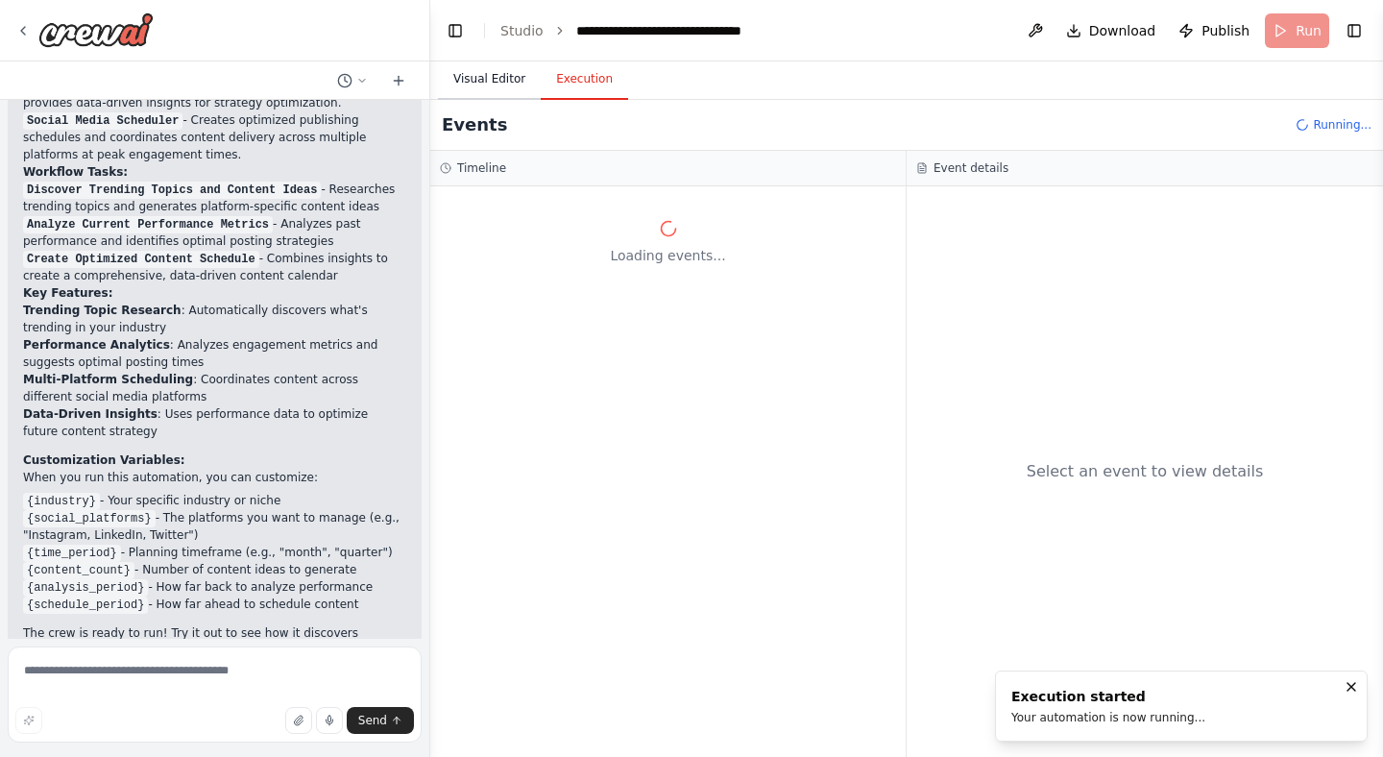
click at [505, 81] on button "Visual Editor" at bounding box center [489, 80] width 103 height 40
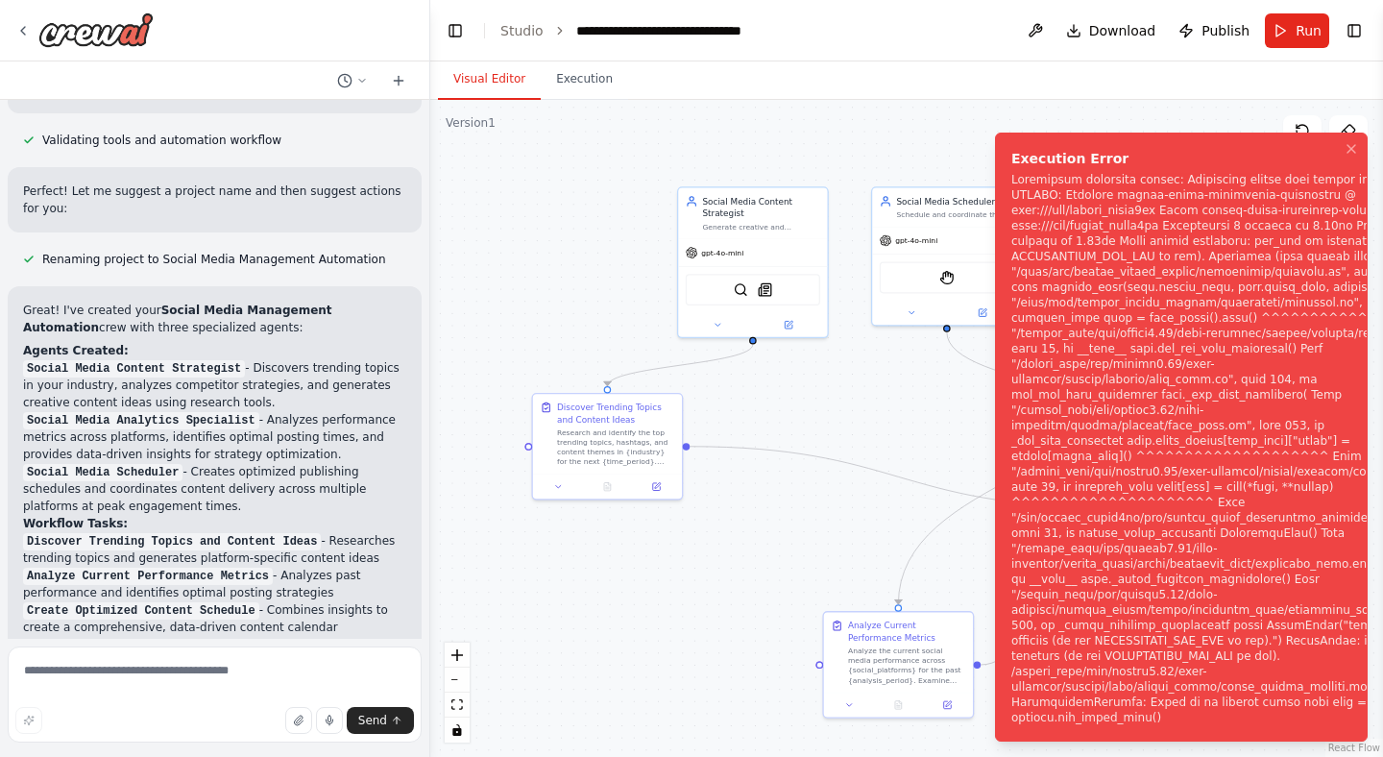
scroll to position [1379, 0]
click at [1354, 153] on icon "Notifications (F8)" at bounding box center [1351, 149] width 8 height 8
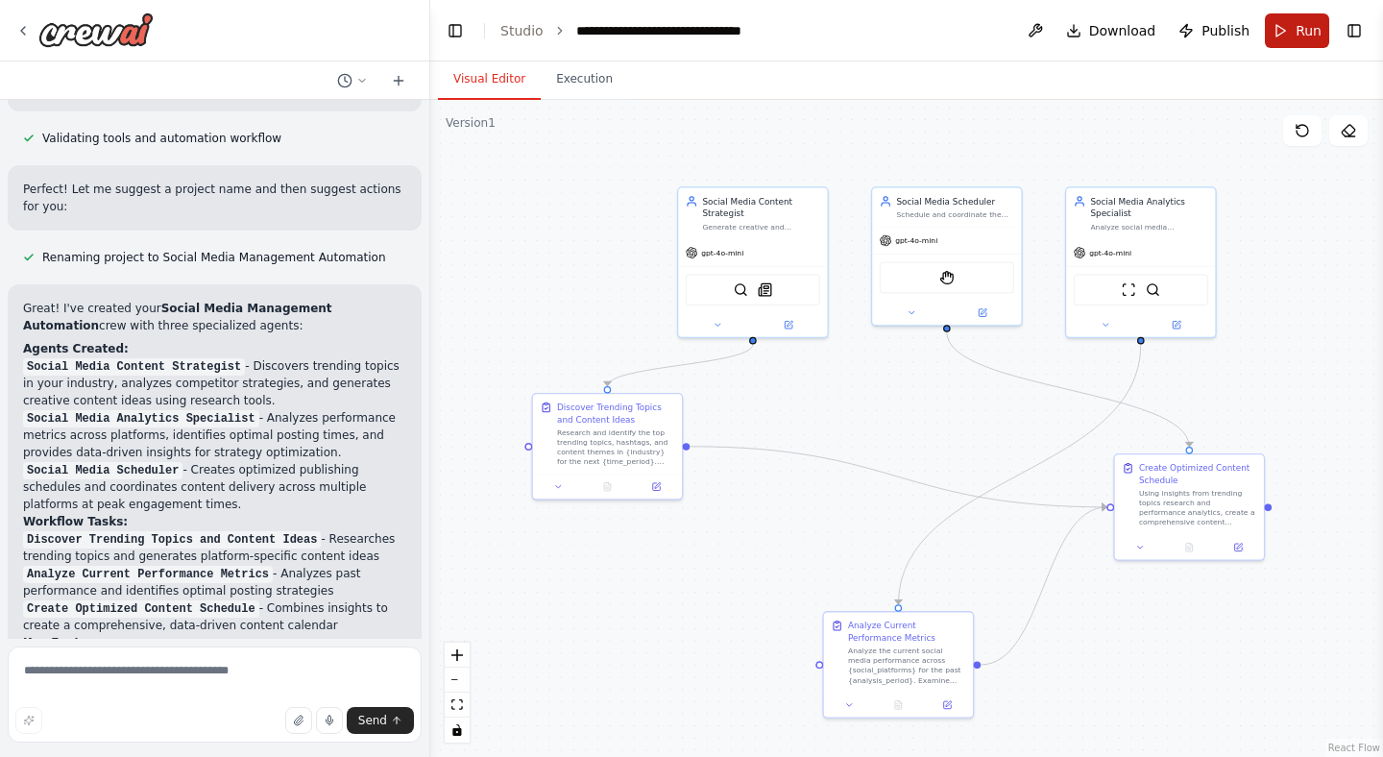
click at [1279, 31] on button "Run" at bounding box center [1296, 30] width 64 height 35
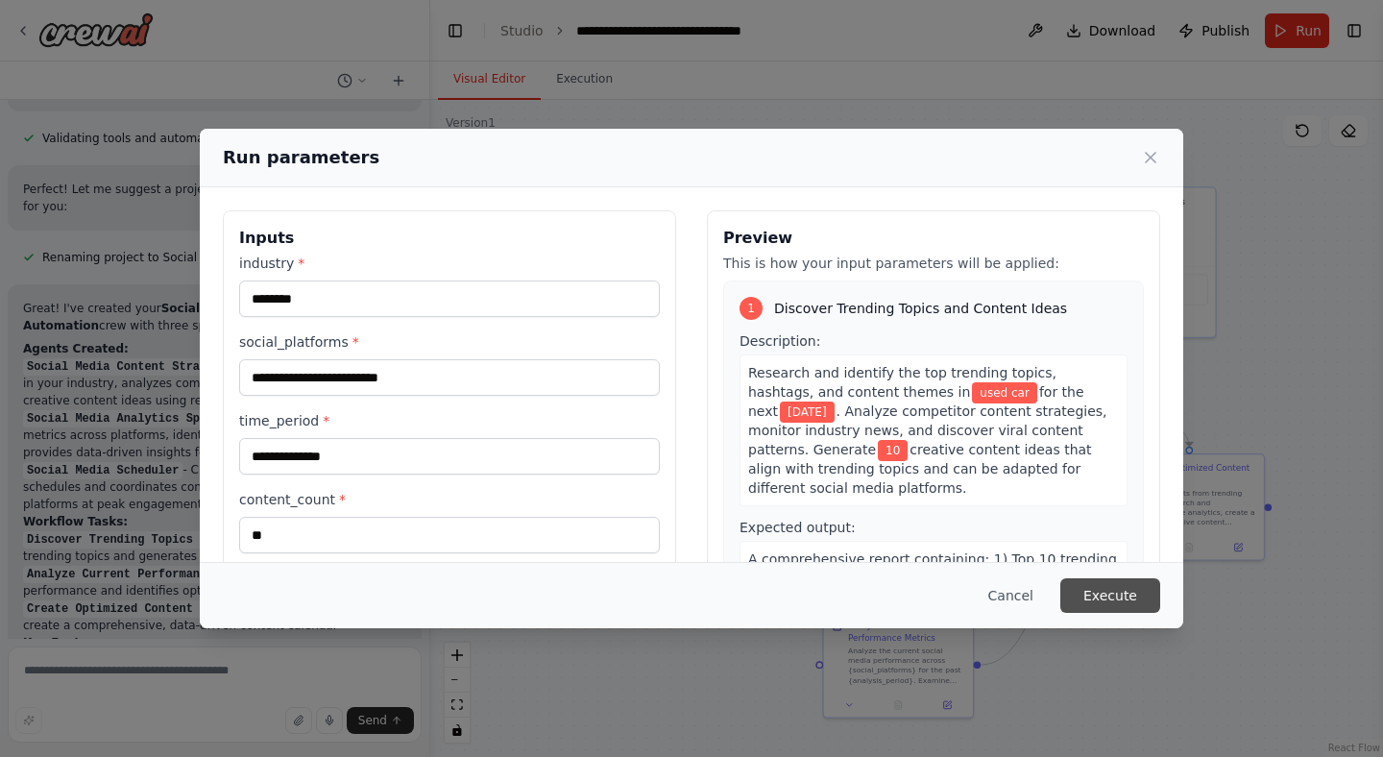
click at [1125, 600] on button "Execute" at bounding box center [1110, 595] width 100 height 35
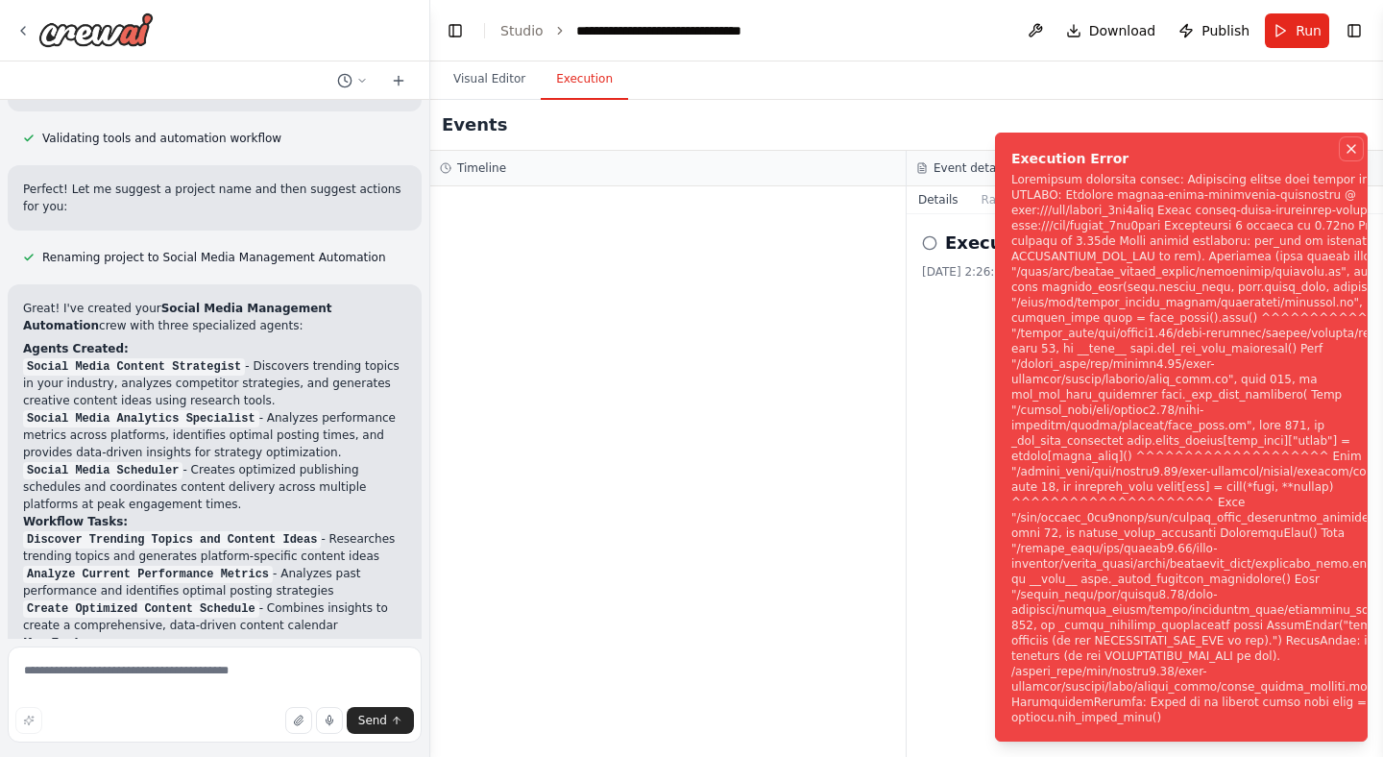
click at [1346, 156] on icon "Notifications (F8)" at bounding box center [1350, 148] width 15 height 15
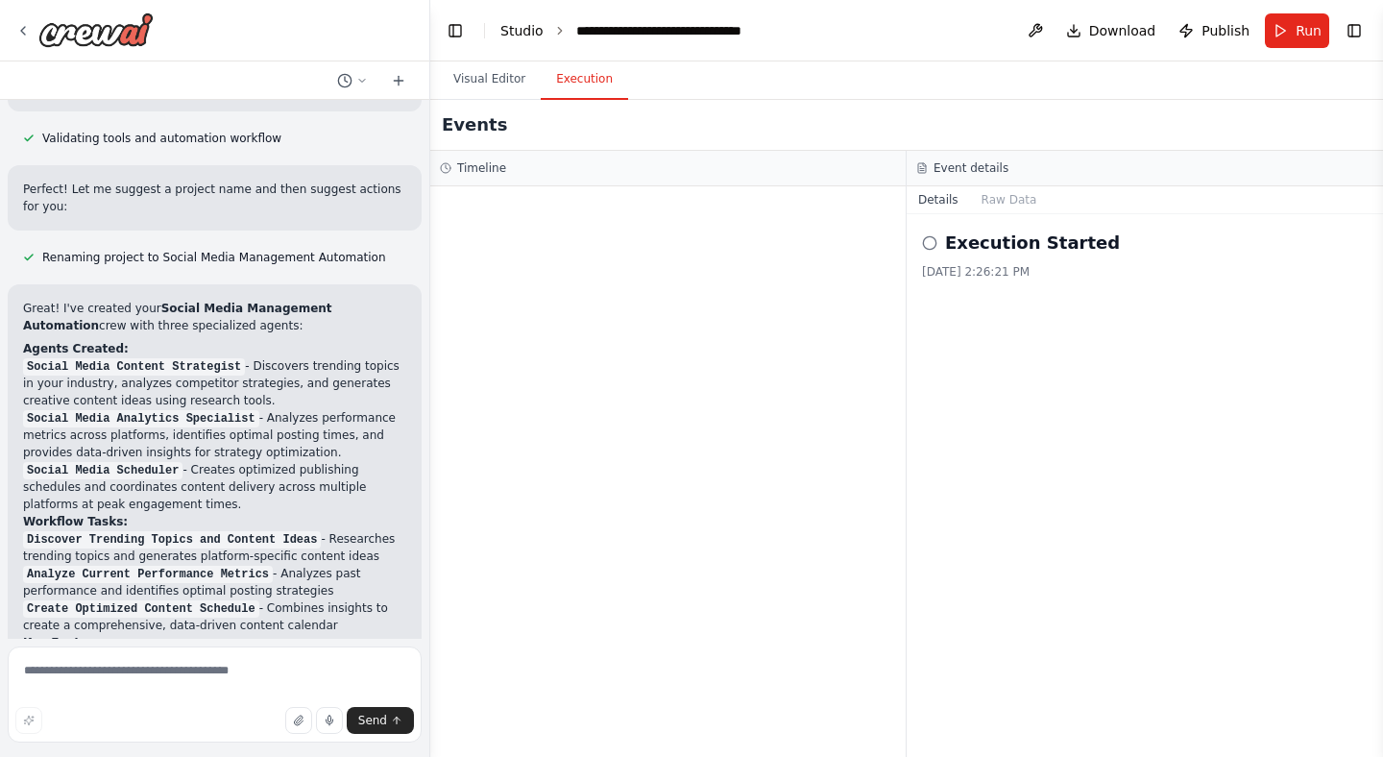
click at [513, 32] on link "Studio" at bounding box center [521, 30] width 43 height 15
click at [449, 33] on button "Toggle Left Sidebar" at bounding box center [455, 30] width 27 height 27
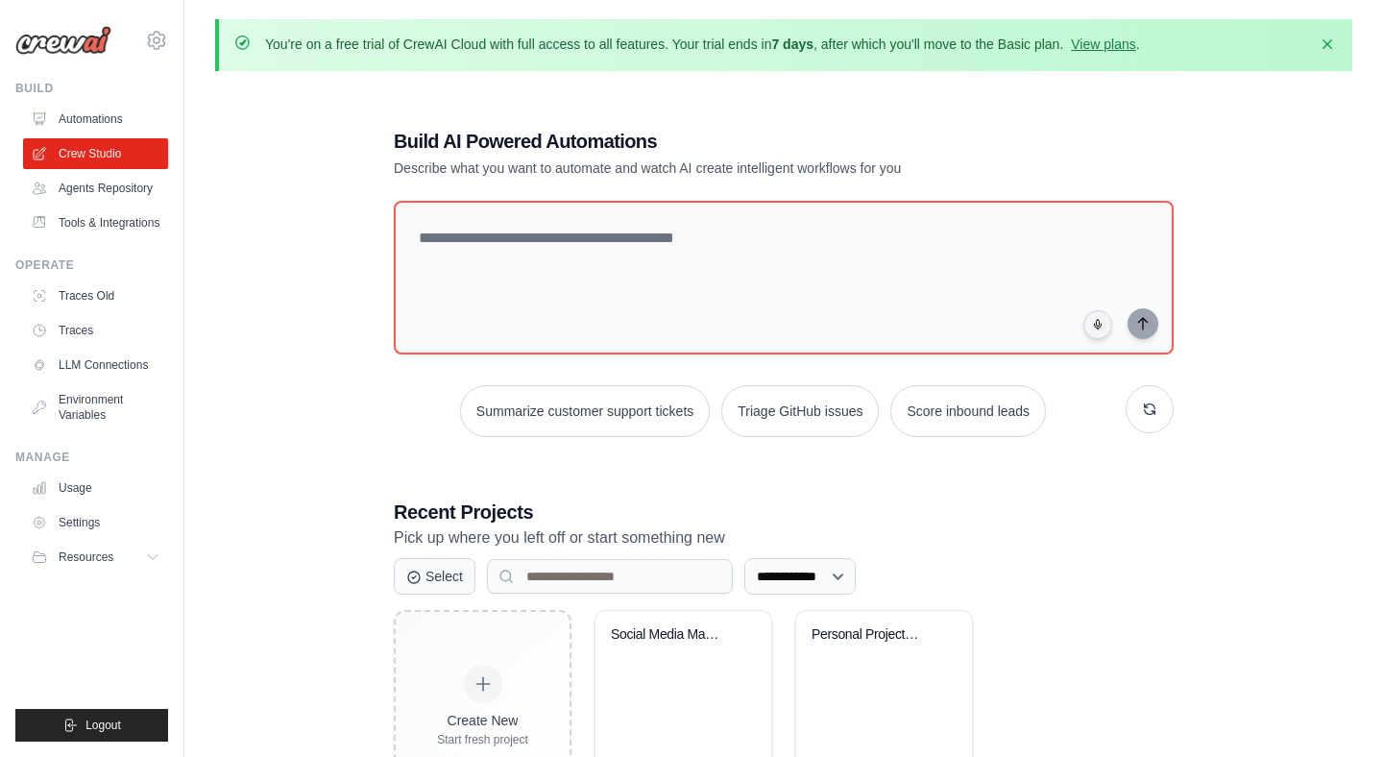
click at [368, 410] on div "**********" at bounding box center [783, 464] width 1137 height 757
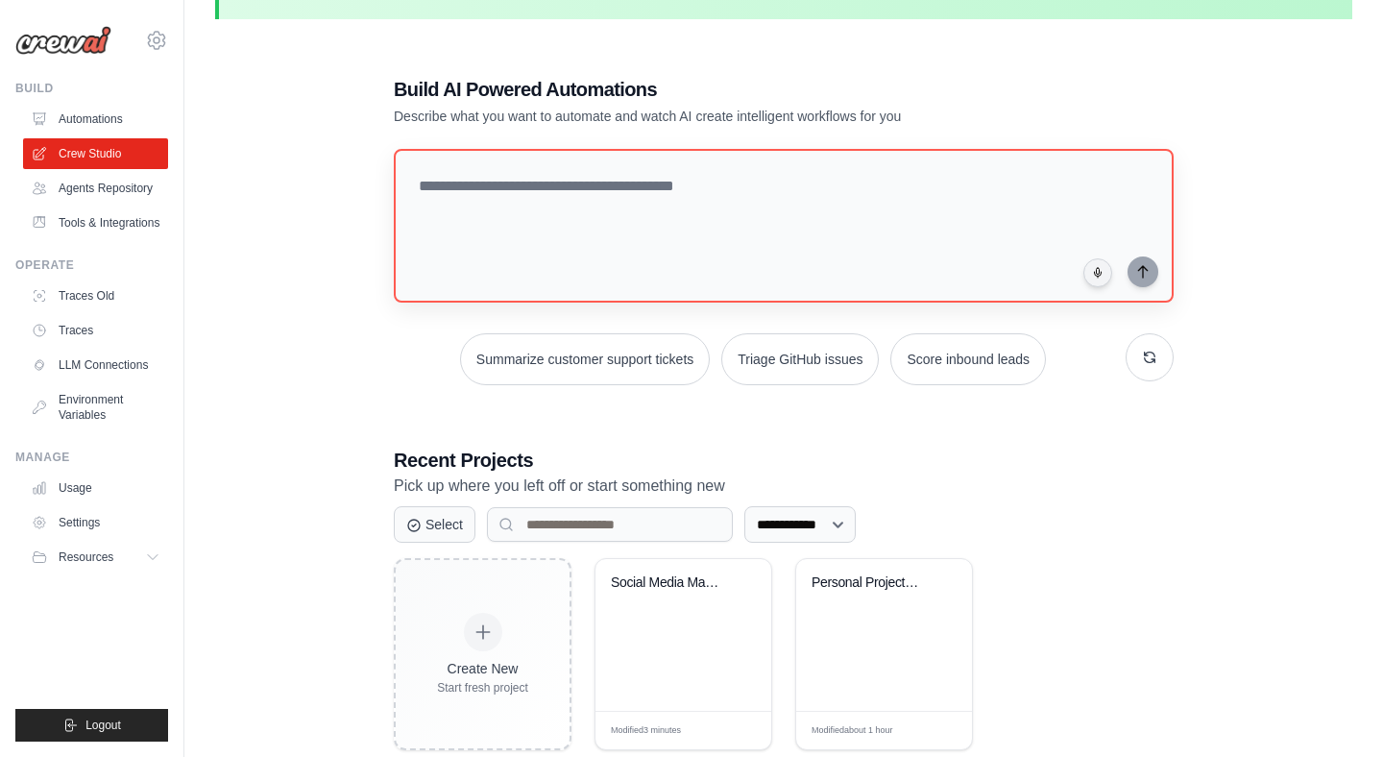
scroll to position [105, 0]
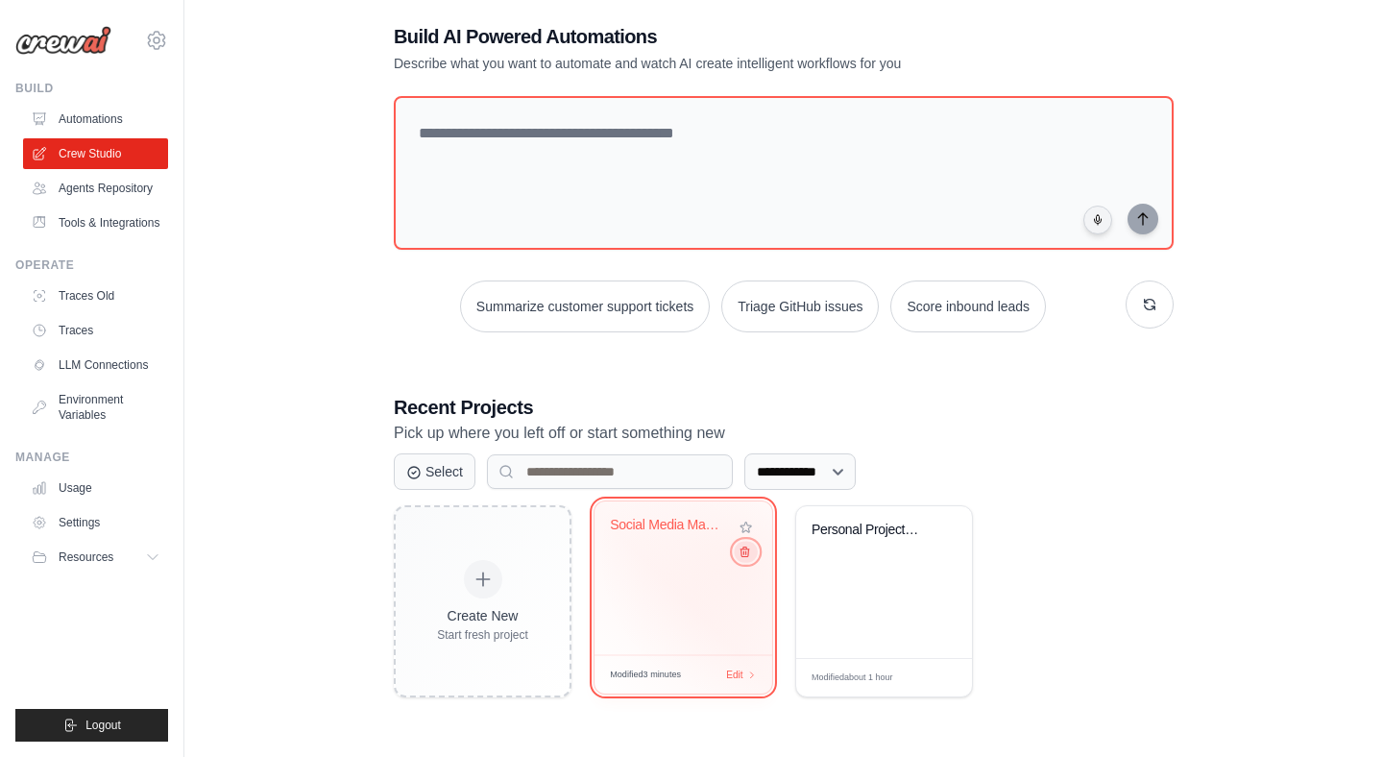
click at [742, 556] on icon at bounding box center [744, 552] width 9 height 10
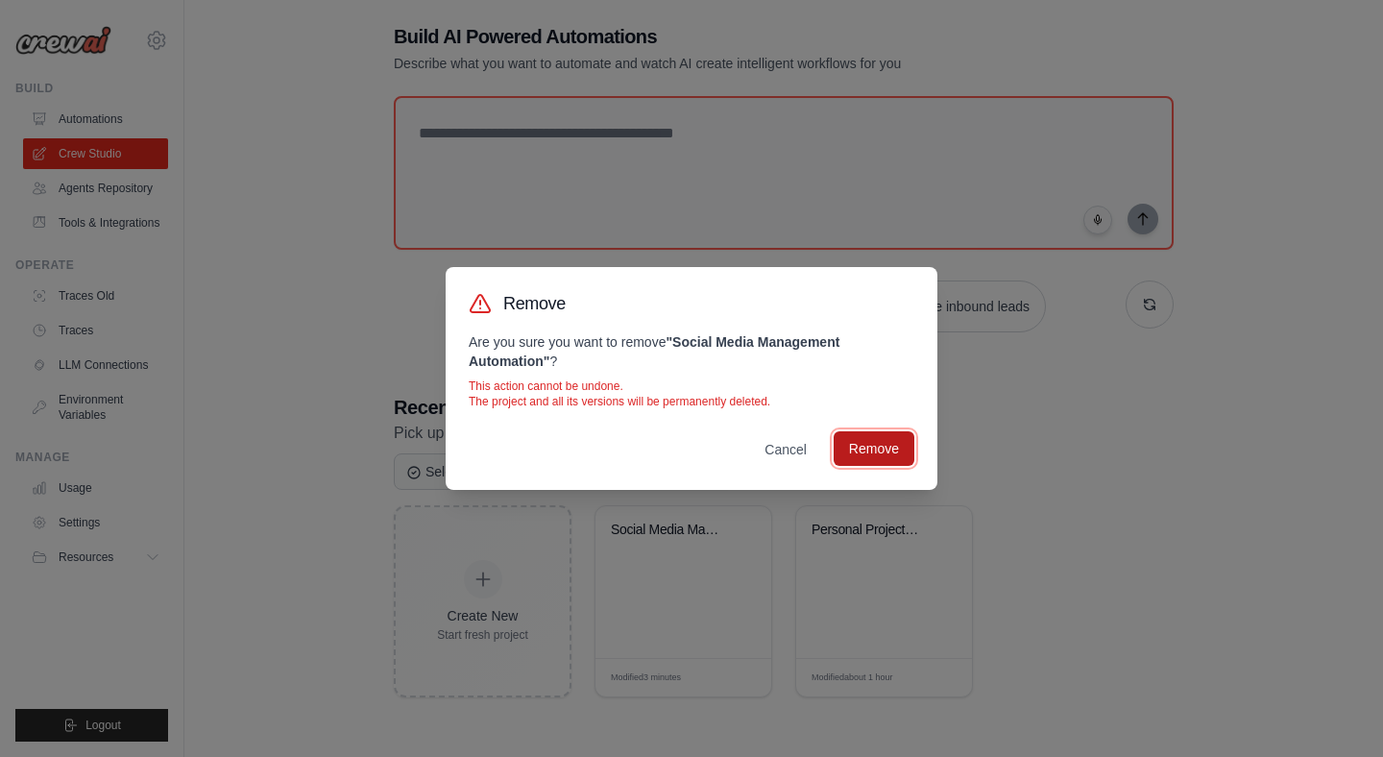
click at [857, 452] on button "Remove" at bounding box center [873, 448] width 81 height 35
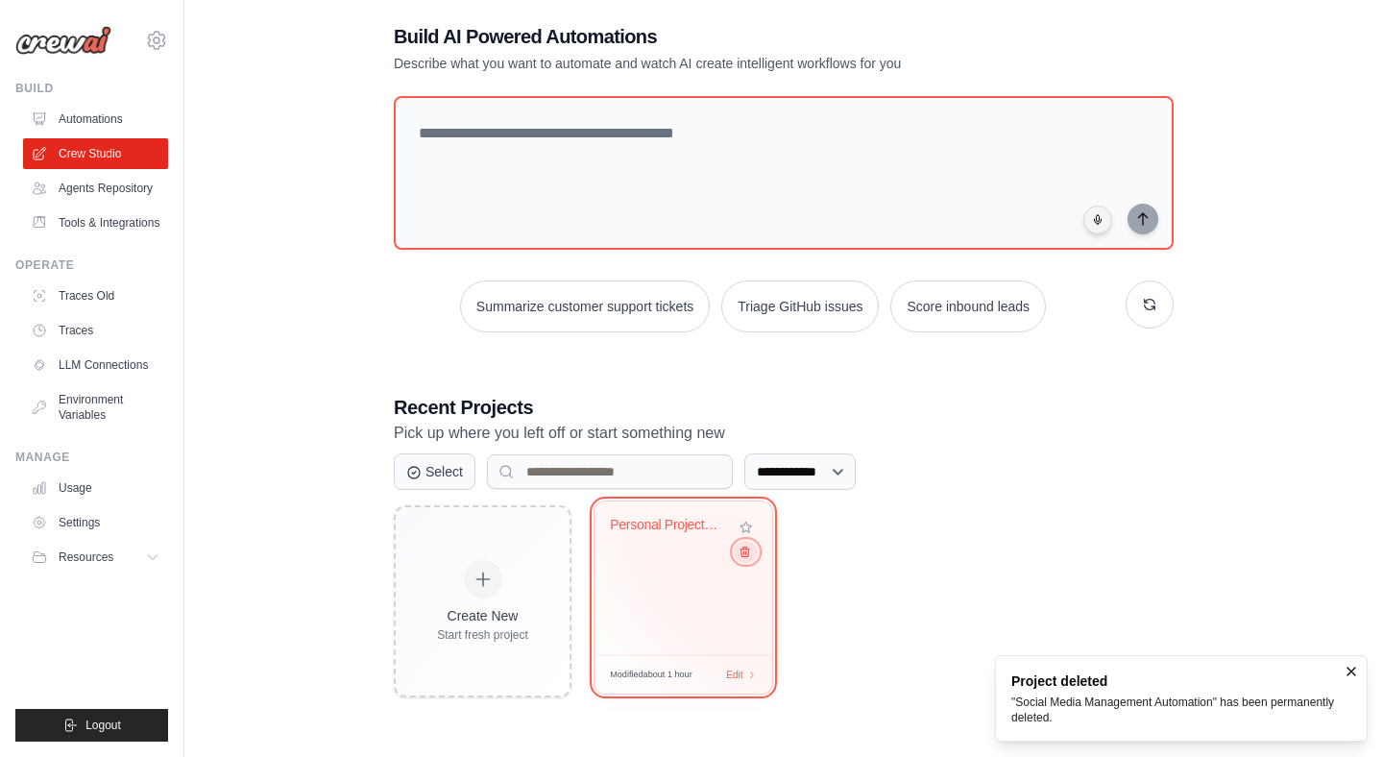
click at [744, 561] on button at bounding box center [745, 551] width 23 height 21
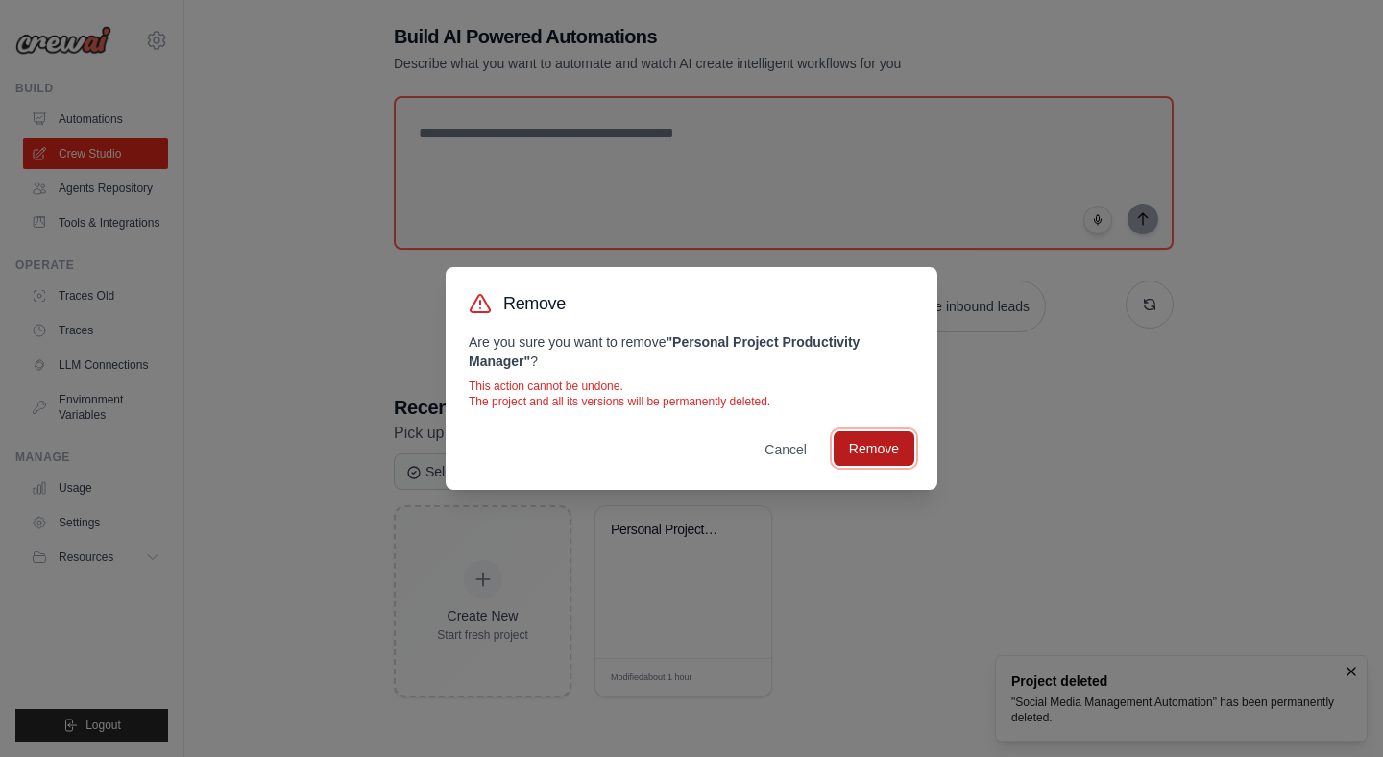
click at [855, 447] on button "Remove" at bounding box center [873, 448] width 81 height 35
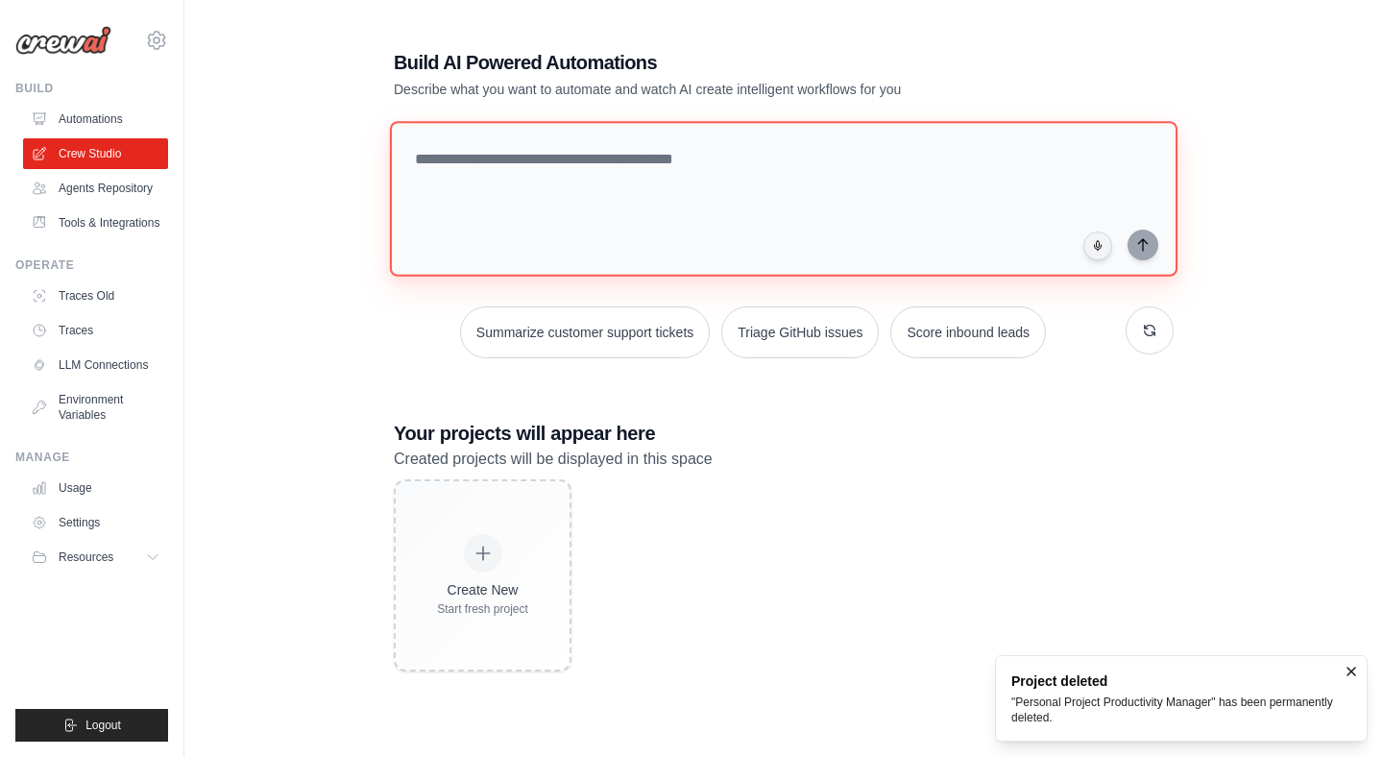
click at [654, 217] on textarea at bounding box center [783, 199] width 787 height 156
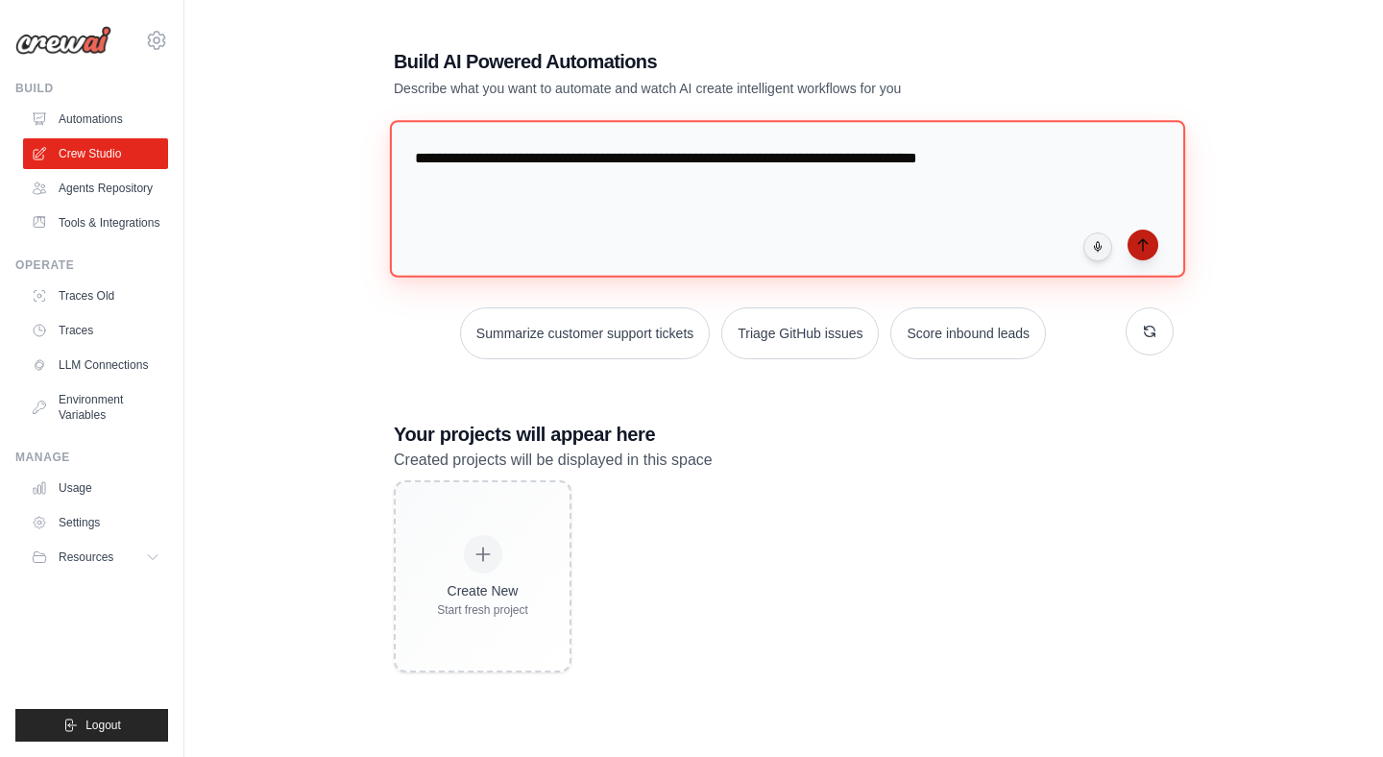
type textarea "**********"
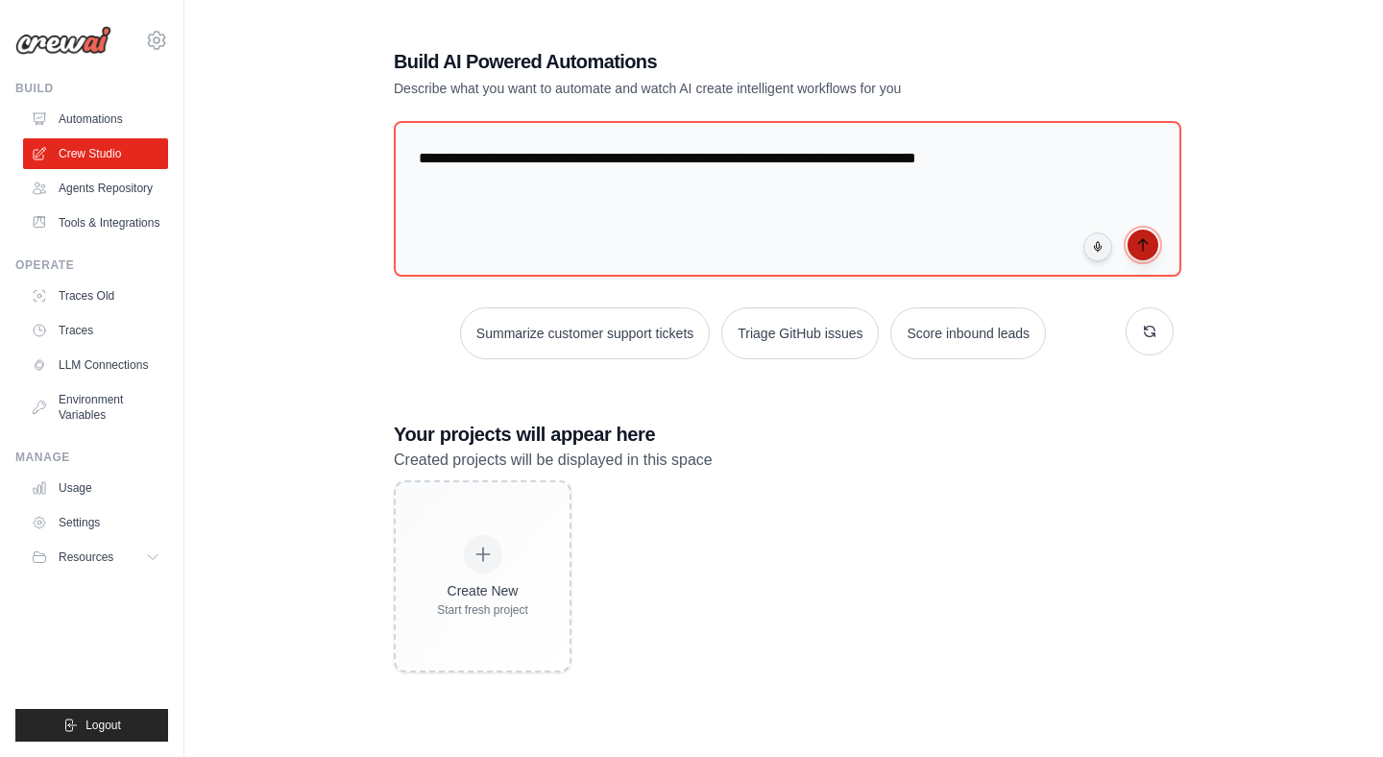
click at [1142, 249] on icon "submit" at bounding box center [1142, 244] width 15 height 15
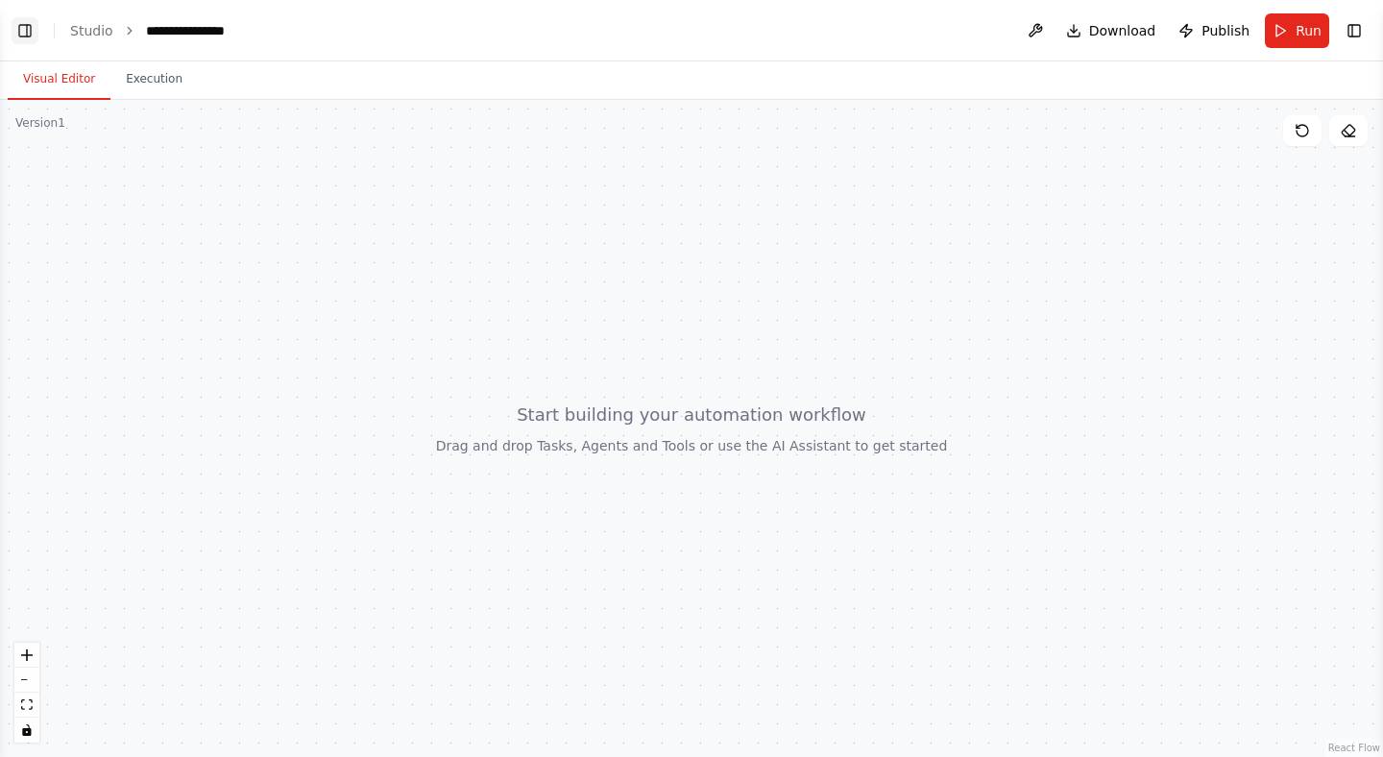
click at [17, 20] on button "Toggle Left Sidebar" at bounding box center [25, 30] width 27 height 27
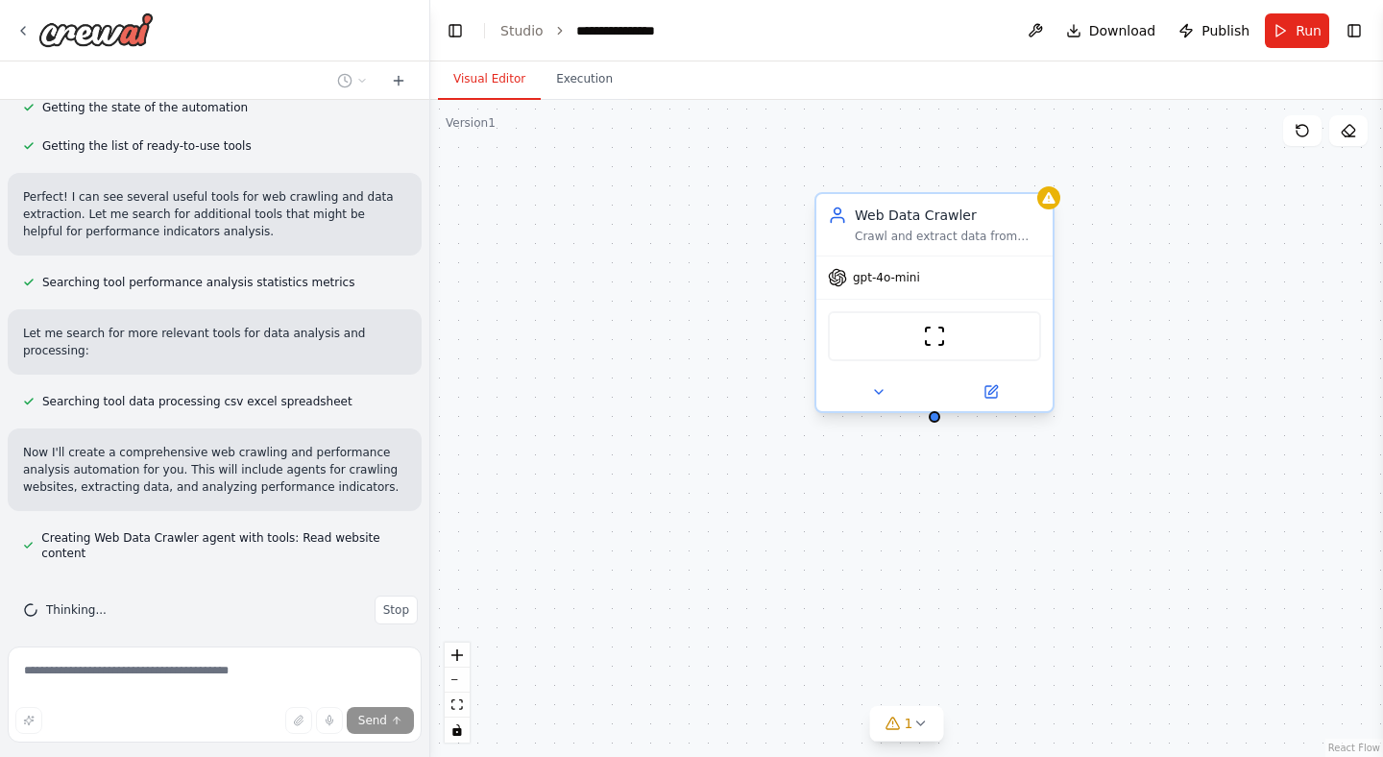
scroll to position [263, 0]
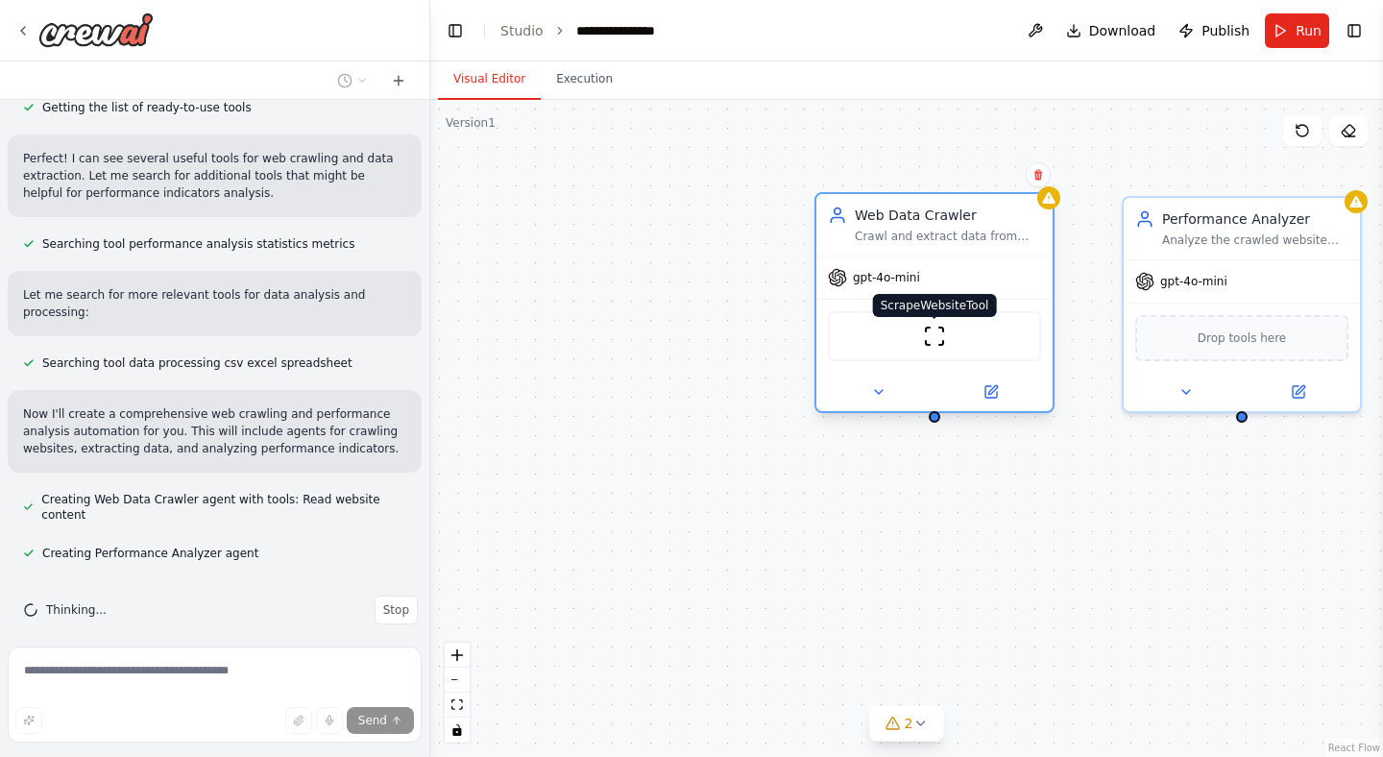
click at [927, 331] on img at bounding box center [934, 336] width 23 height 23
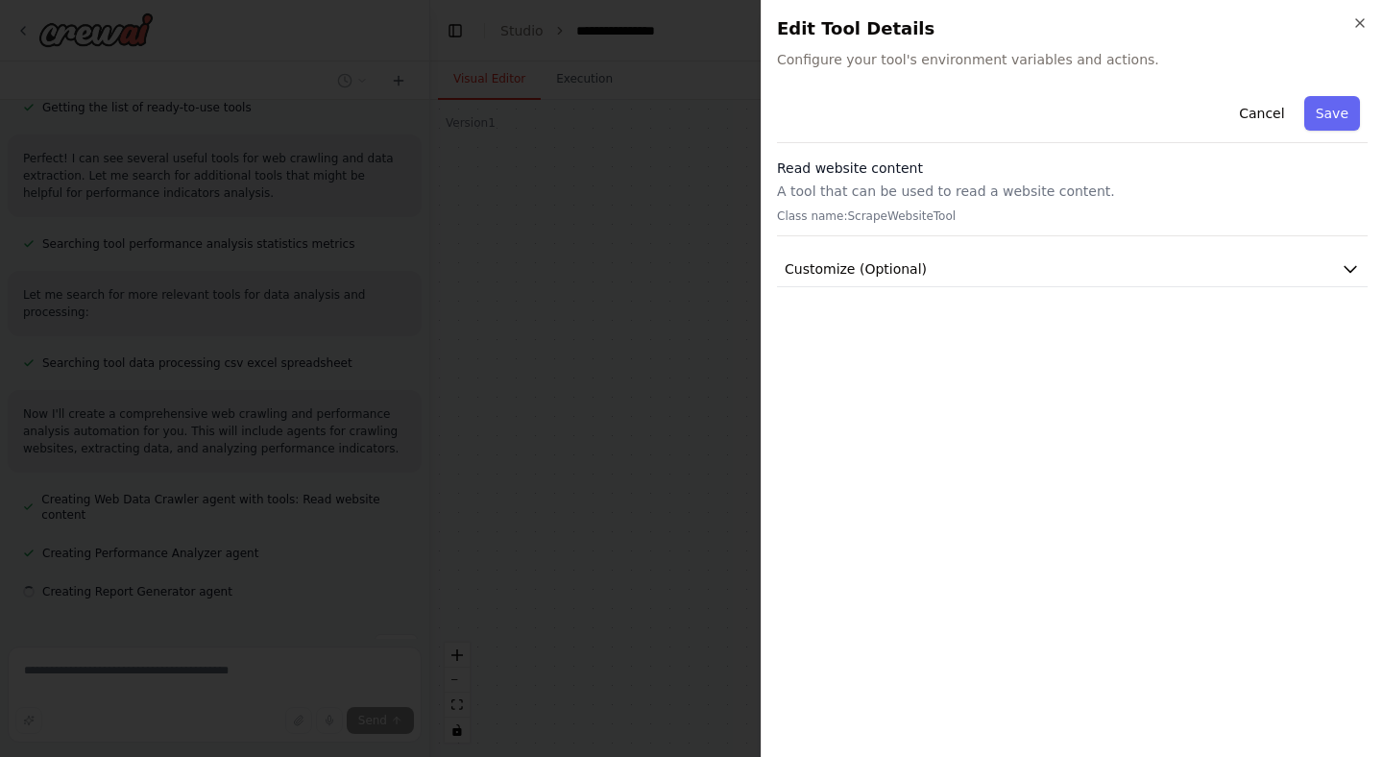
scroll to position [301, 0]
click at [1344, 267] on icon "button" at bounding box center [1350, 270] width 12 height 6
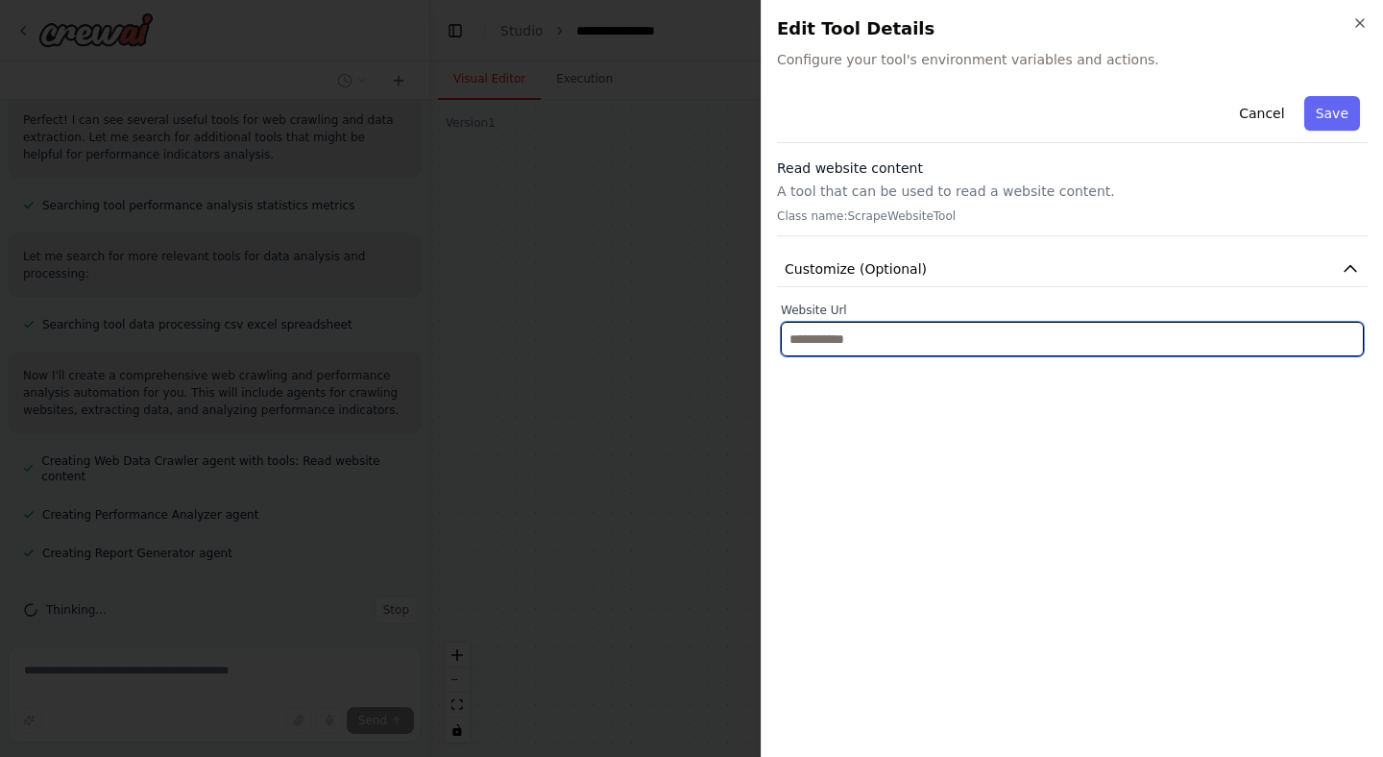
click at [1017, 346] on input "text" at bounding box center [1072, 339] width 583 height 35
paste input "**********"
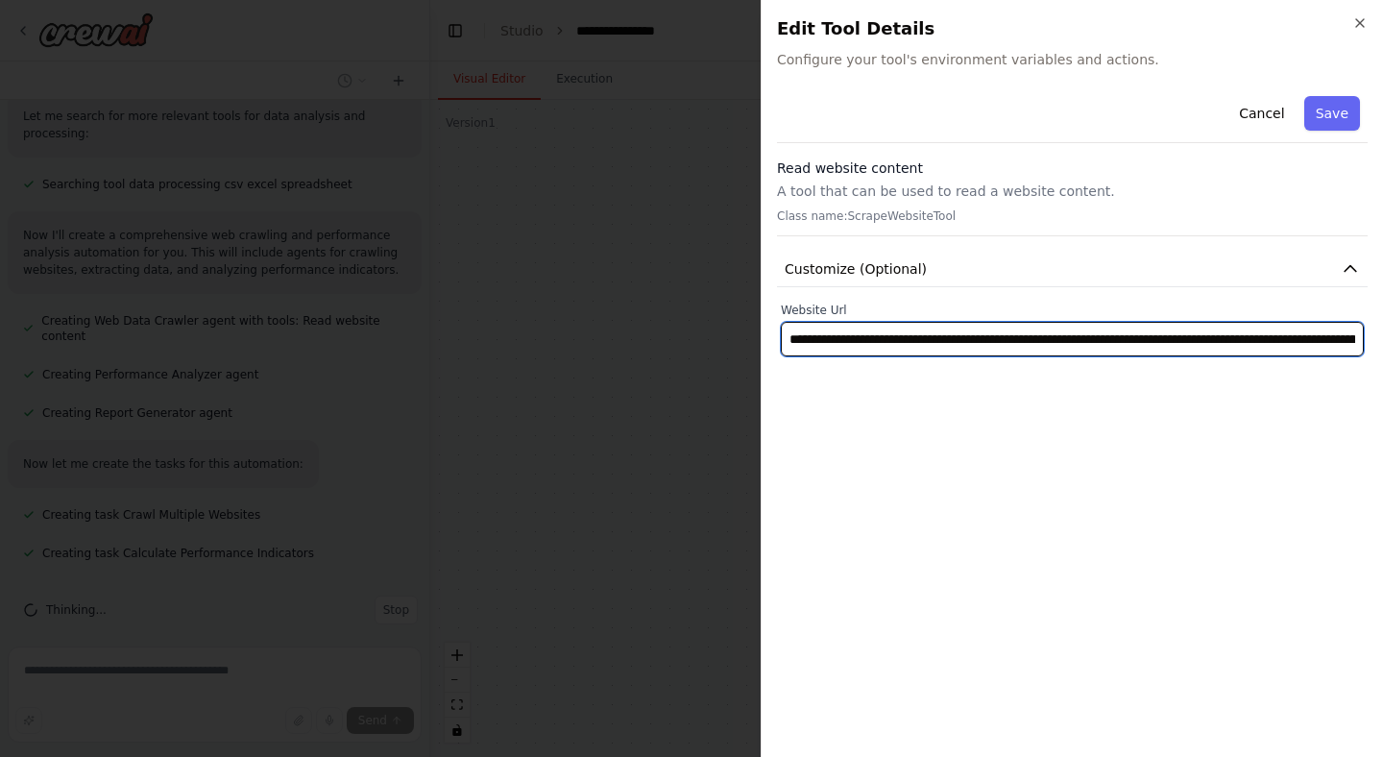
scroll to position [0, 430]
type input "**********"
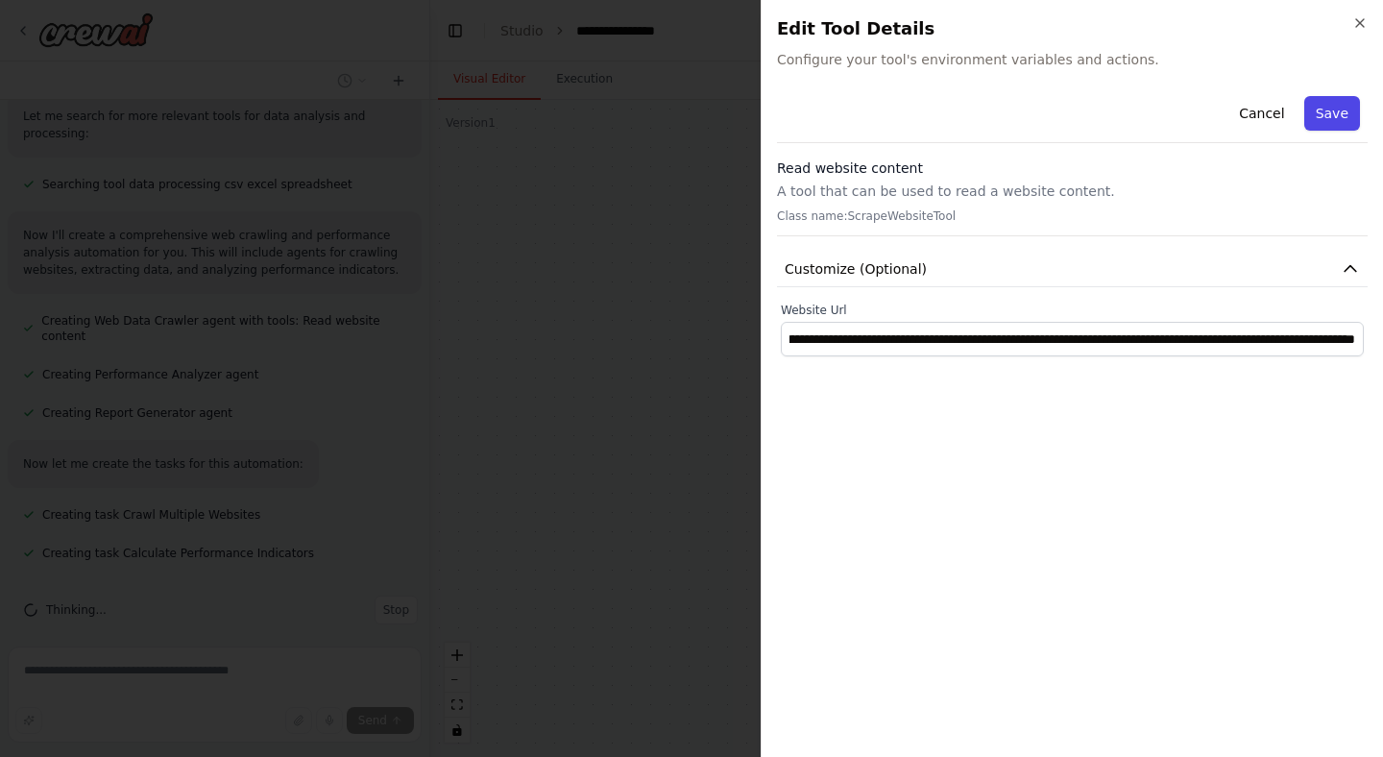
click at [1338, 108] on button "Save" at bounding box center [1332, 113] width 56 height 35
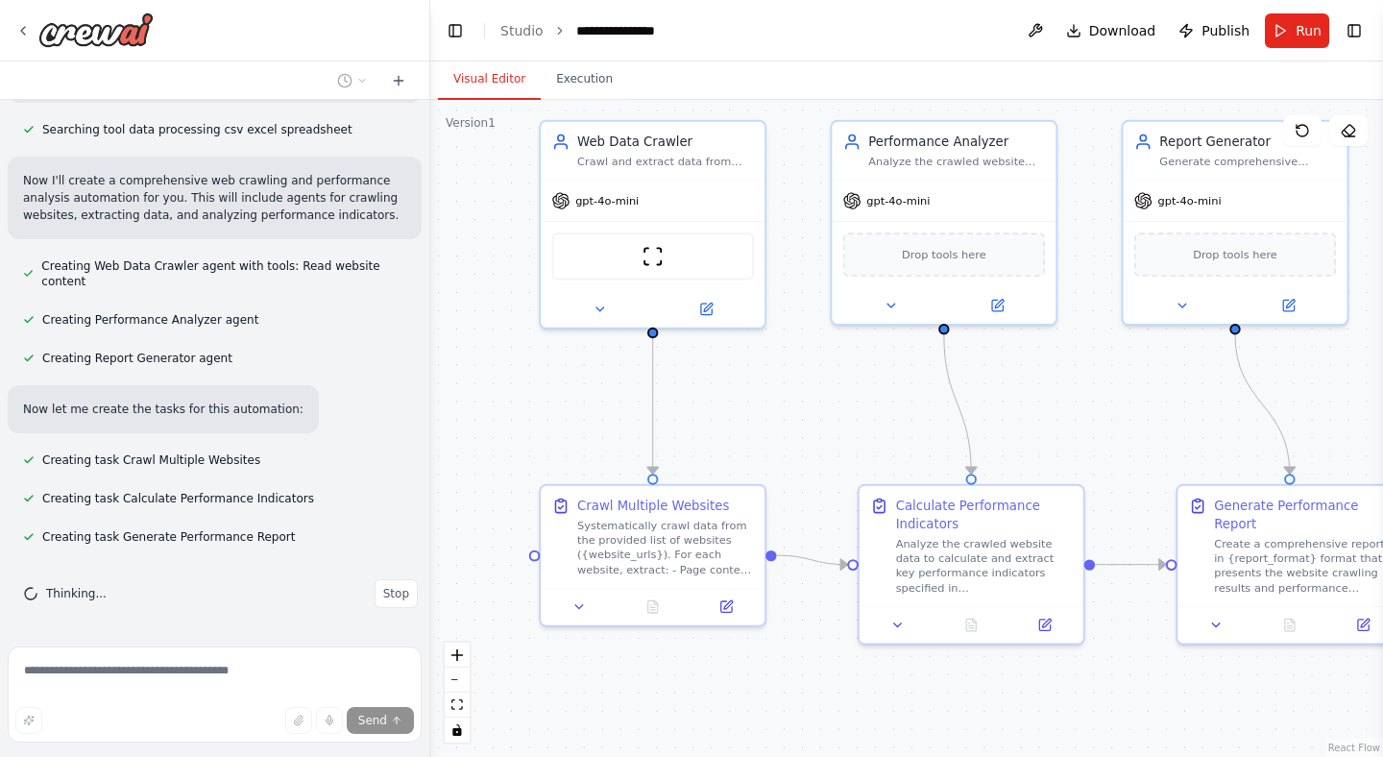
scroll to position [582, 0]
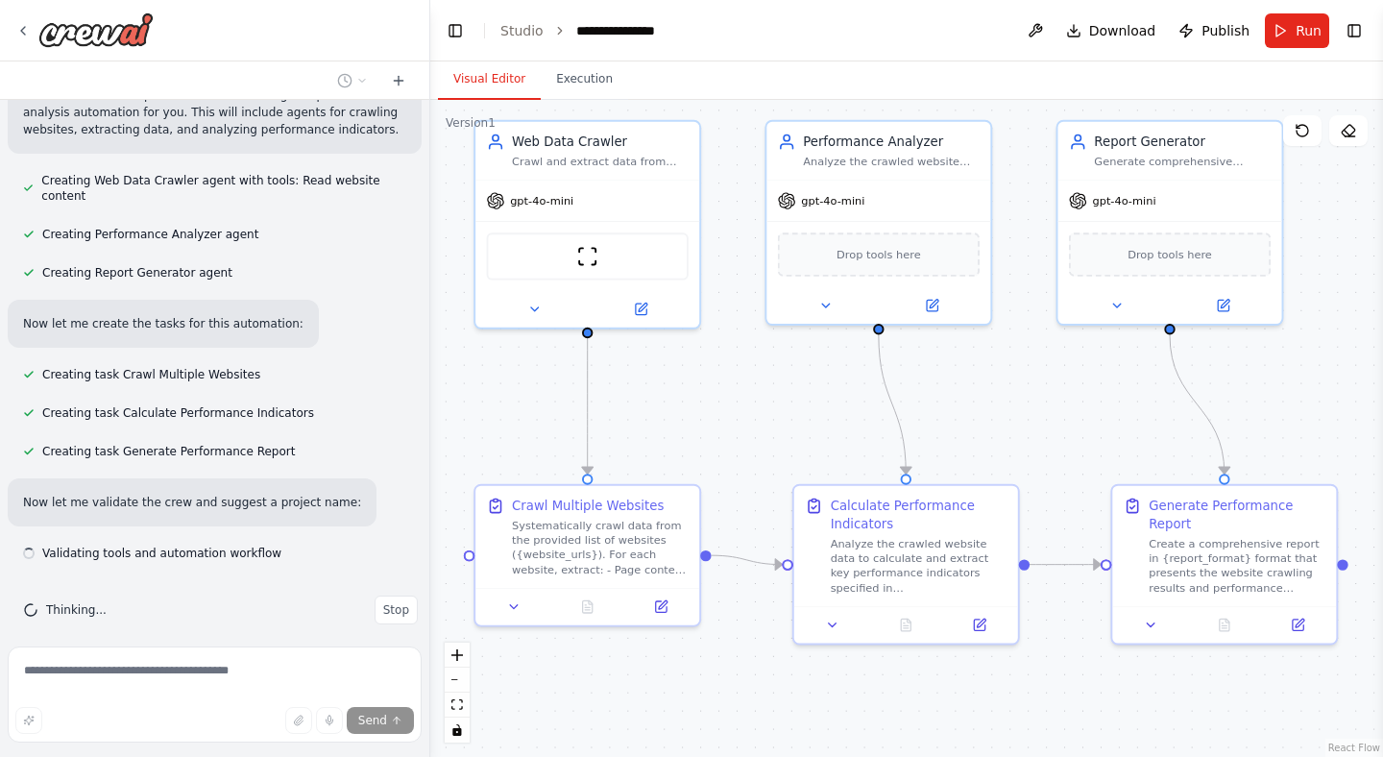
drag, startPoint x: 782, startPoint y: 430, endPoint x: 444, endPoint y: 342, distance: 350.2
click at [444, 342] on div ".deletable-edge-delete-btn { width: 20px; height: 20px; border: 0px solid #ffff…" at bounding box center [906, 428] width 952 height 657
click at [453, 31] on button "Toggle Left Sidebar" at bounding box center [455, 30] width 27 height 27
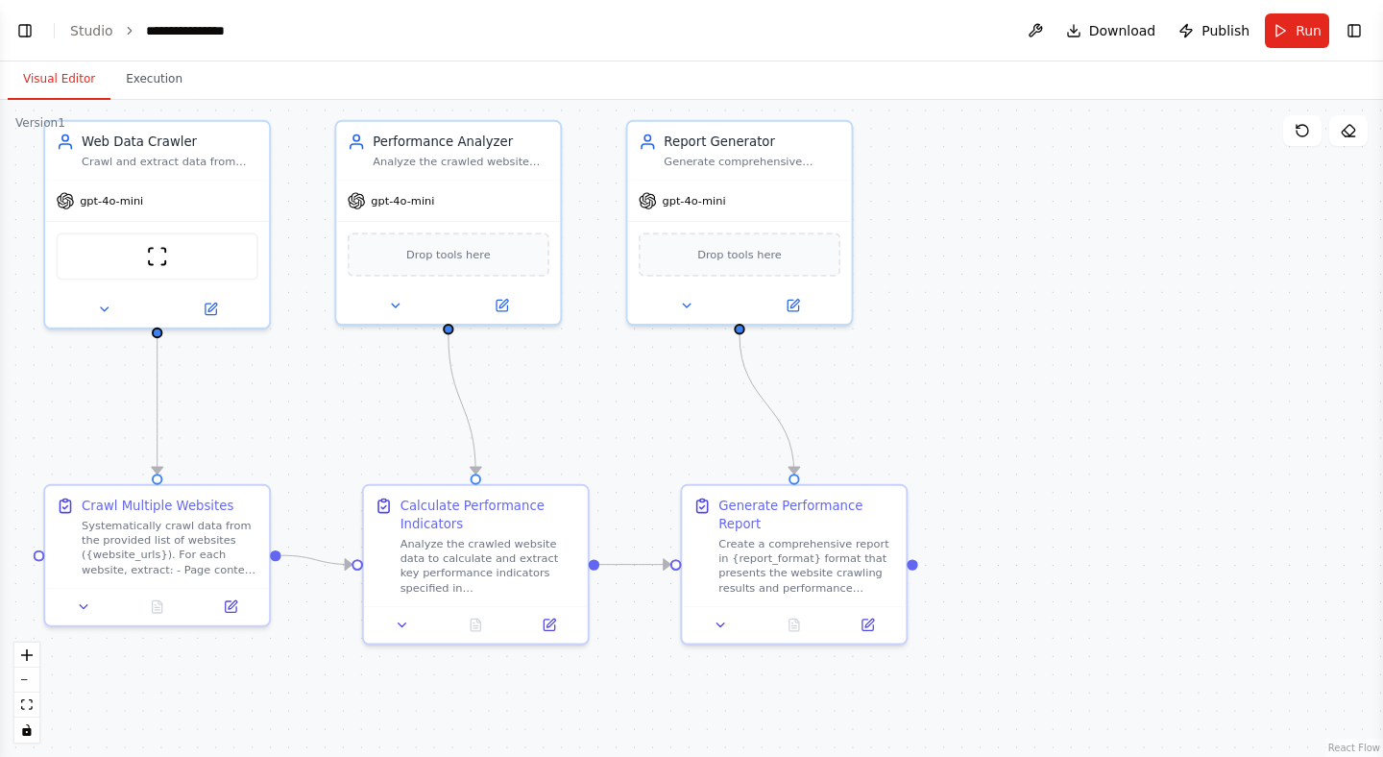
scroll to position [620, 0]
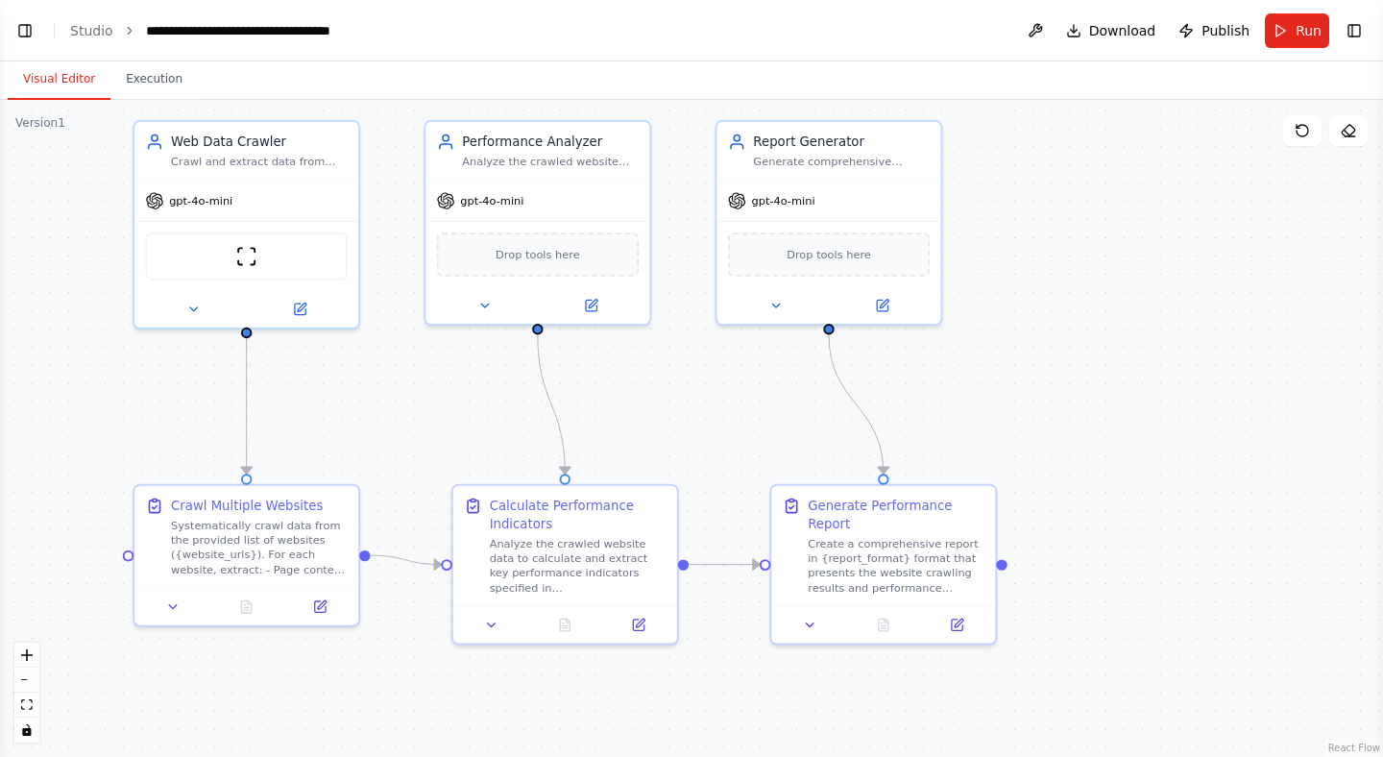
drag, startPoint x: 592, startPoint y: 389, endPoint x: 682, endPoint y: 389, distance: 89.3
click at [682, 389] on div ".deletable-edge-delete-btn { width: 20px; height: 20px; border: 0px solid #ffff…" at bounding box center [691, 428] width 1383 height 657
click at [25, 36] on button "Toggle Left Sidebar" at bounding box center [25, 30] width 27 height 27
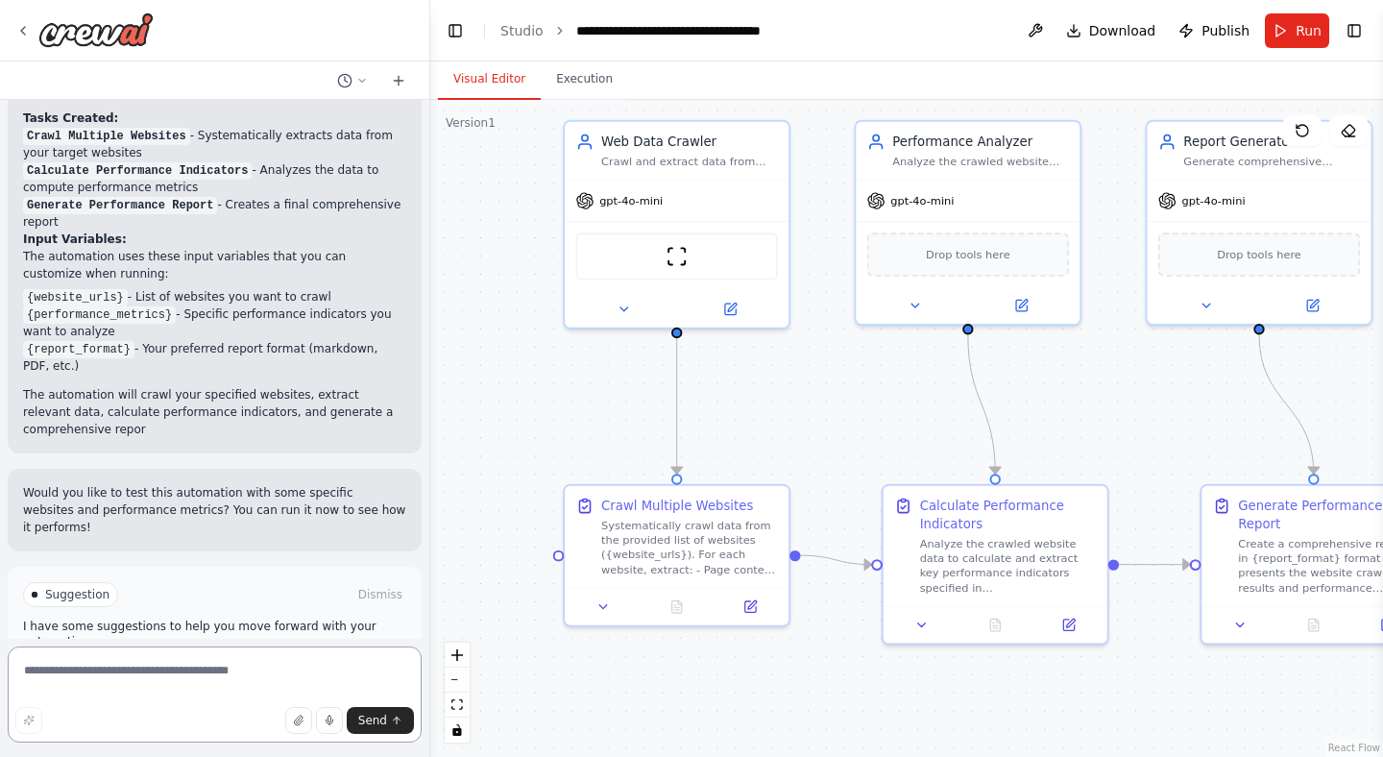
scroll to position [1329, 0]
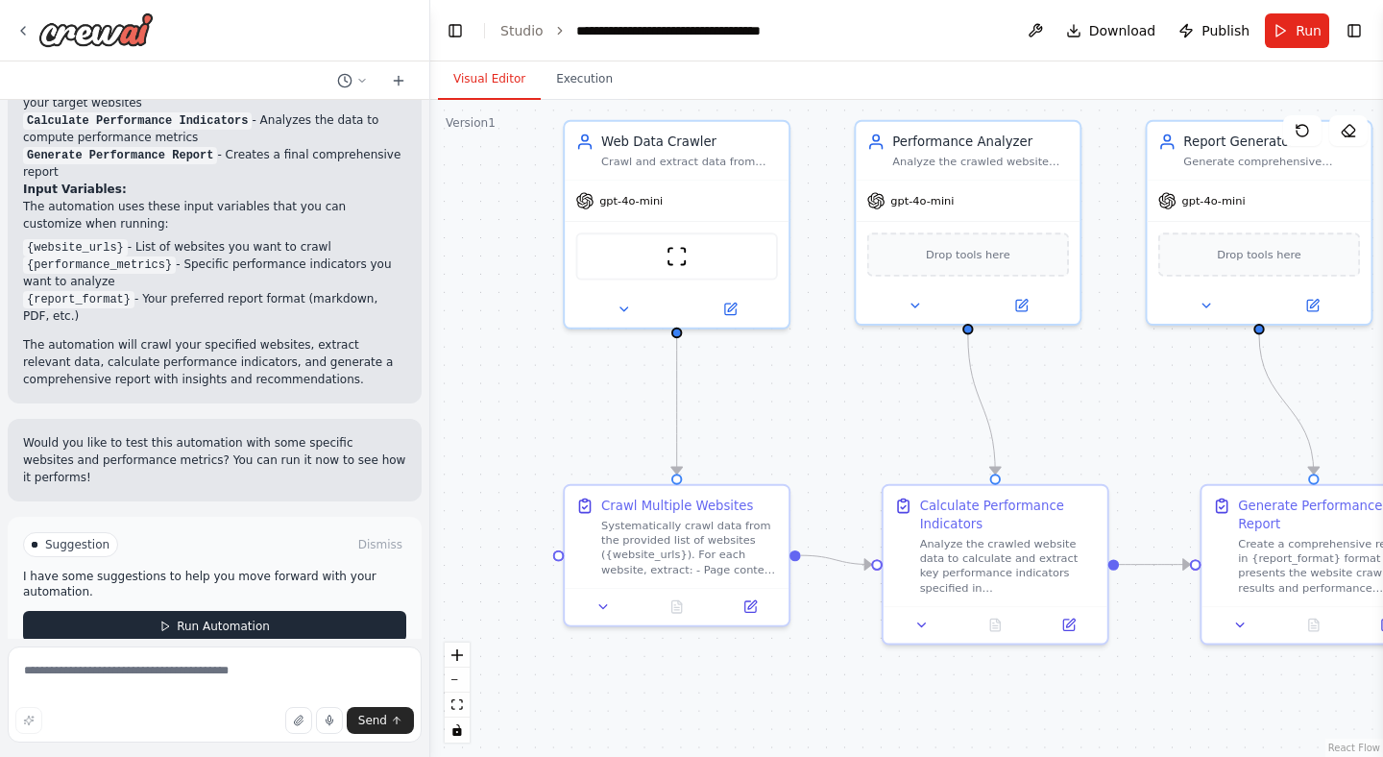
click at [307, 611] on button "Run Automation" at bounding box center [214, 626] width 383 height 31
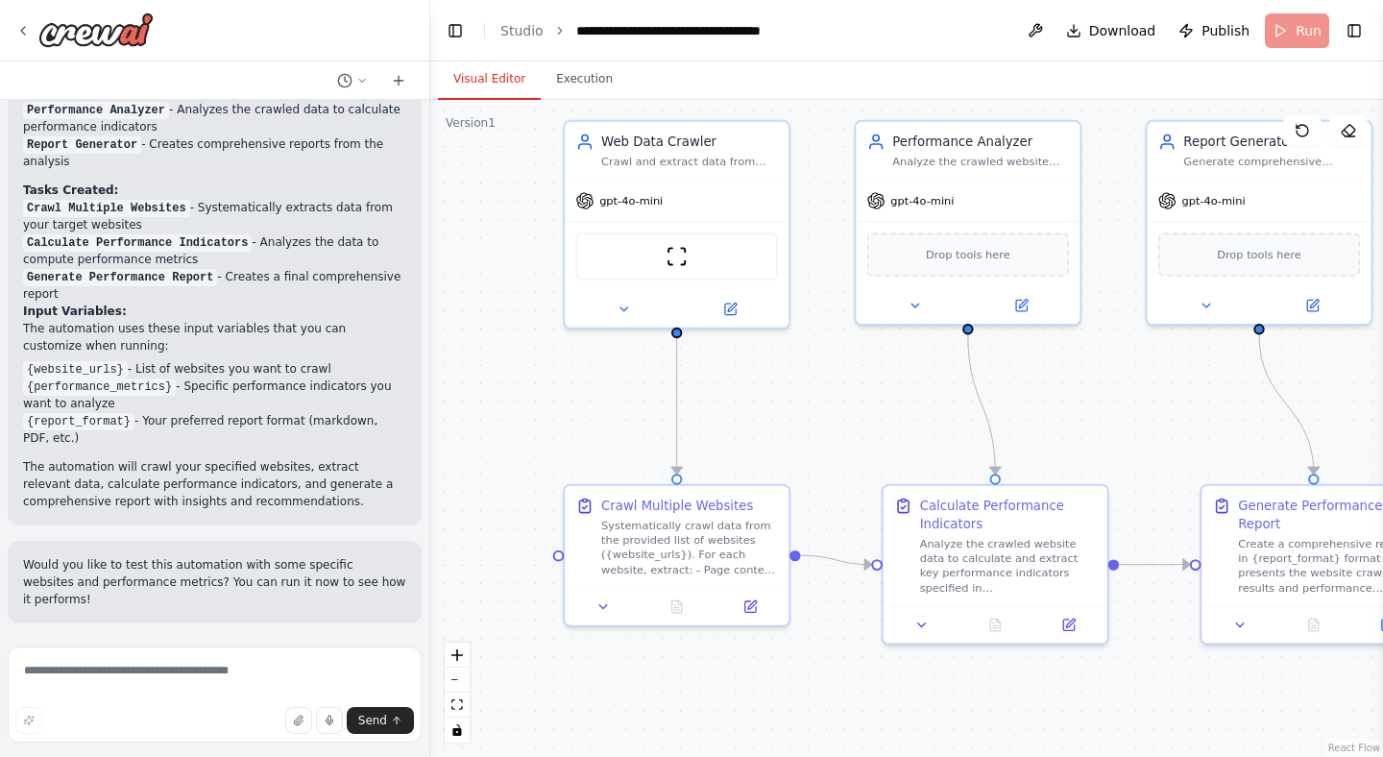
scroll to position [1173, 0]
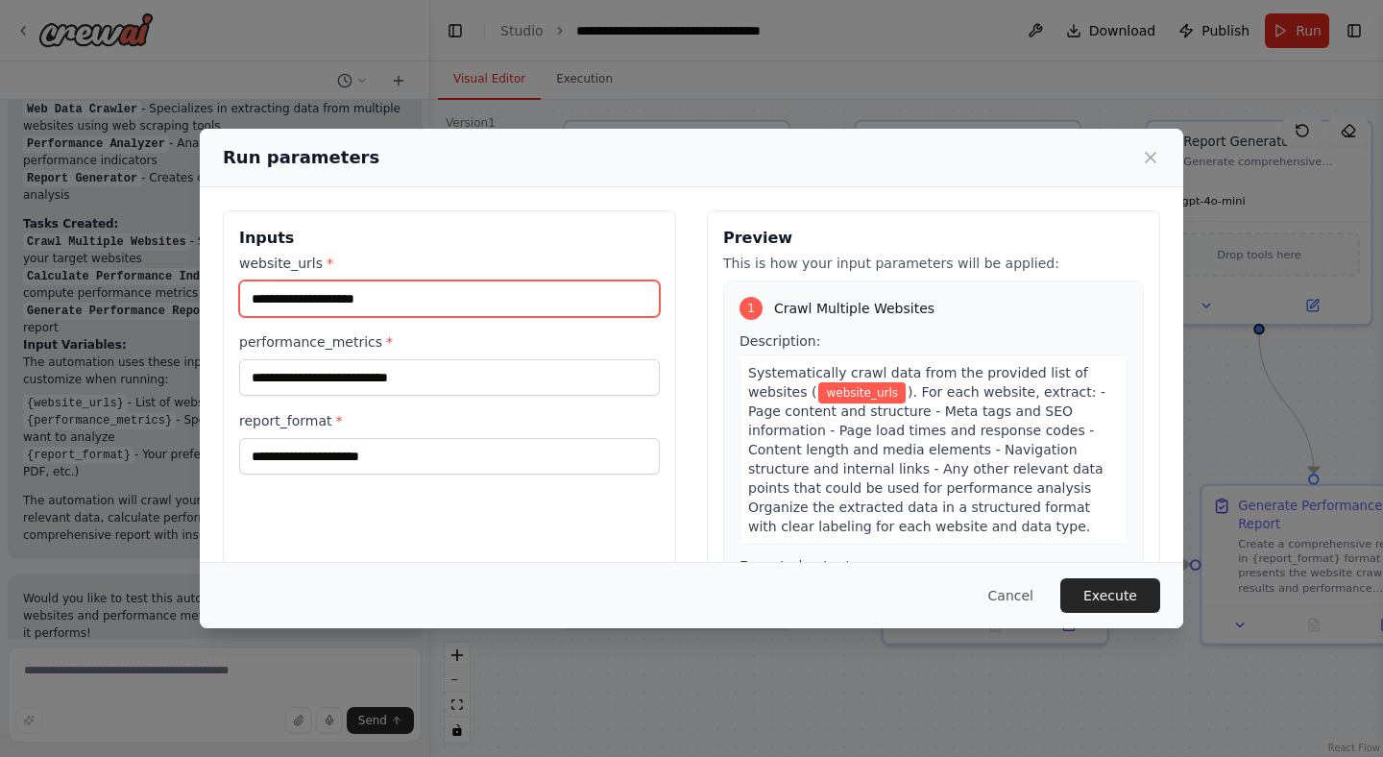
click at [419, 307] on input "website_urls *" at bounding box center [449, 298] width 421 height 36
paste input "**********"
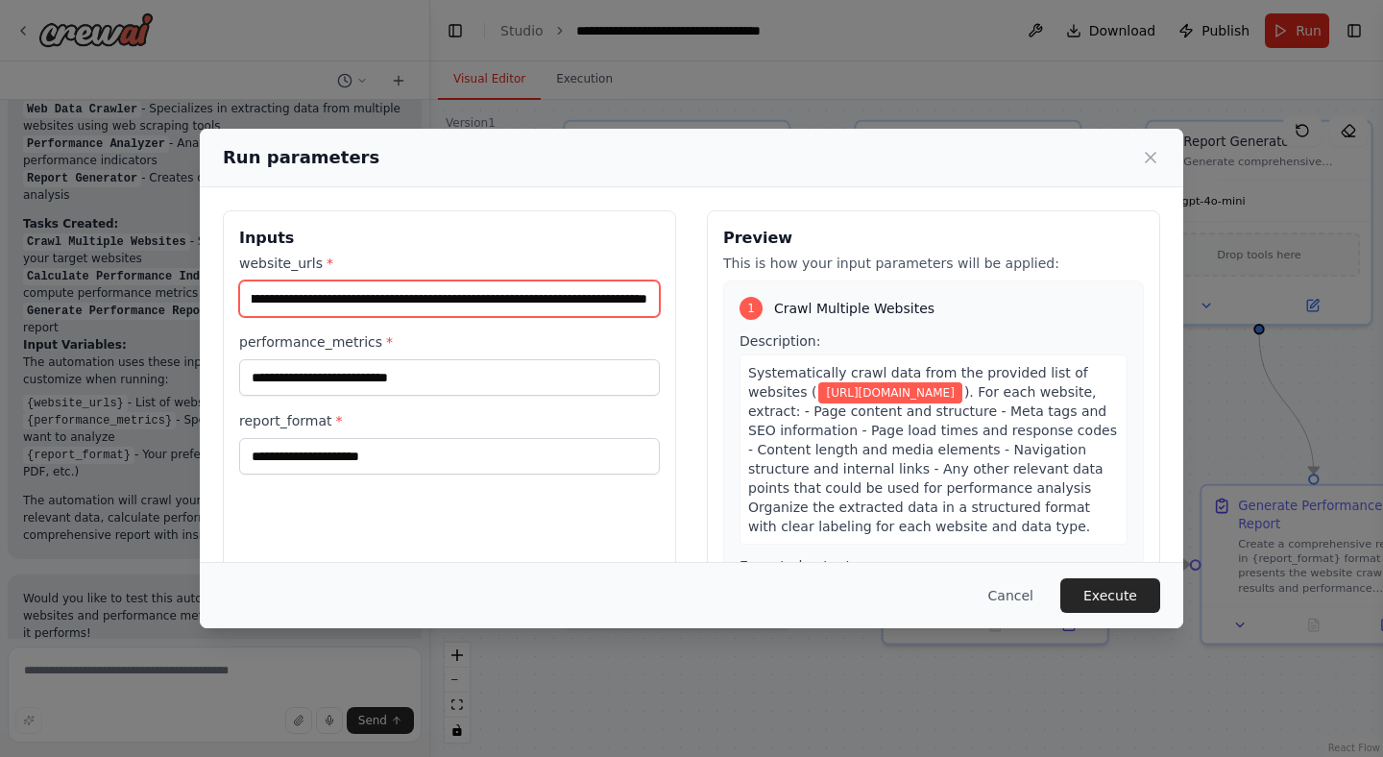
type input "**********"
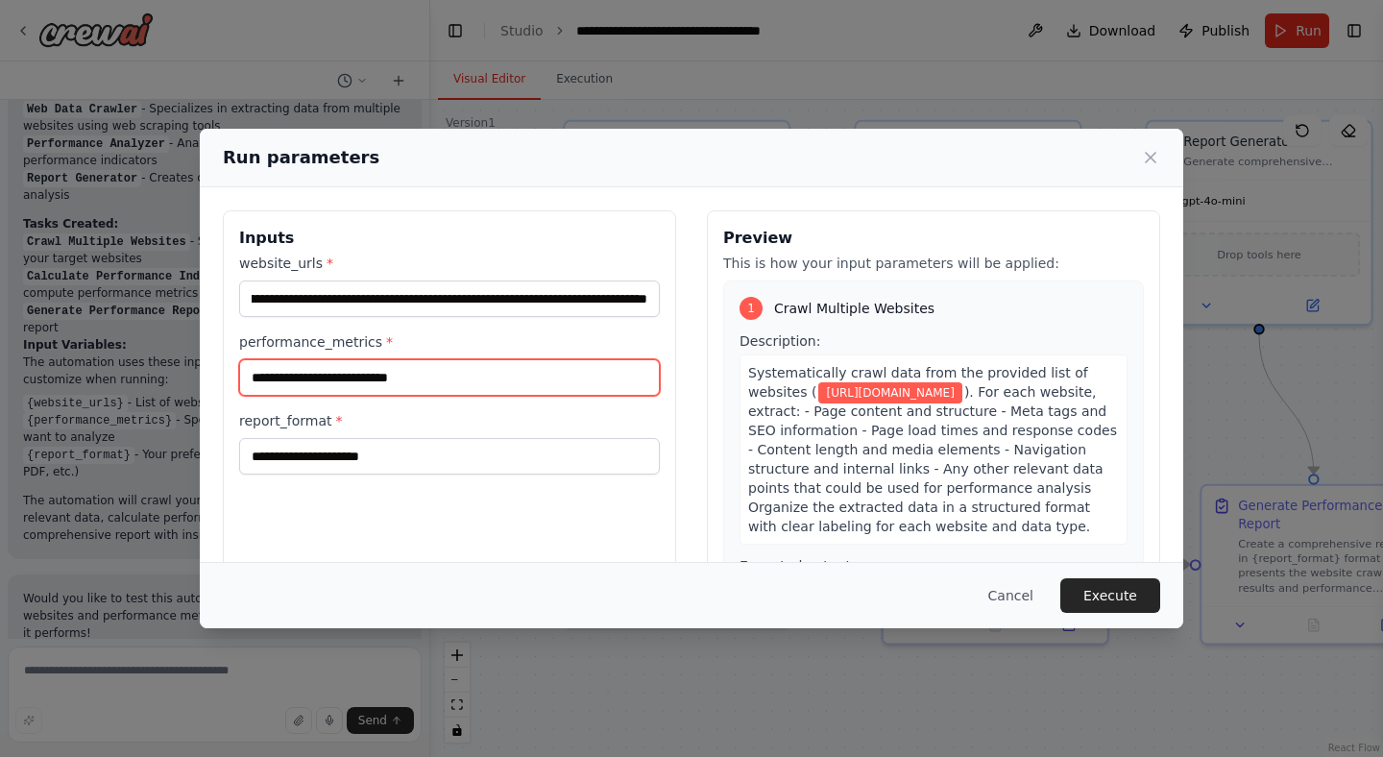
scroll to position [0, 0]
click at [427, 379] on input "performance_metrics *" at bounding box center [449, 377] width 421 height 36
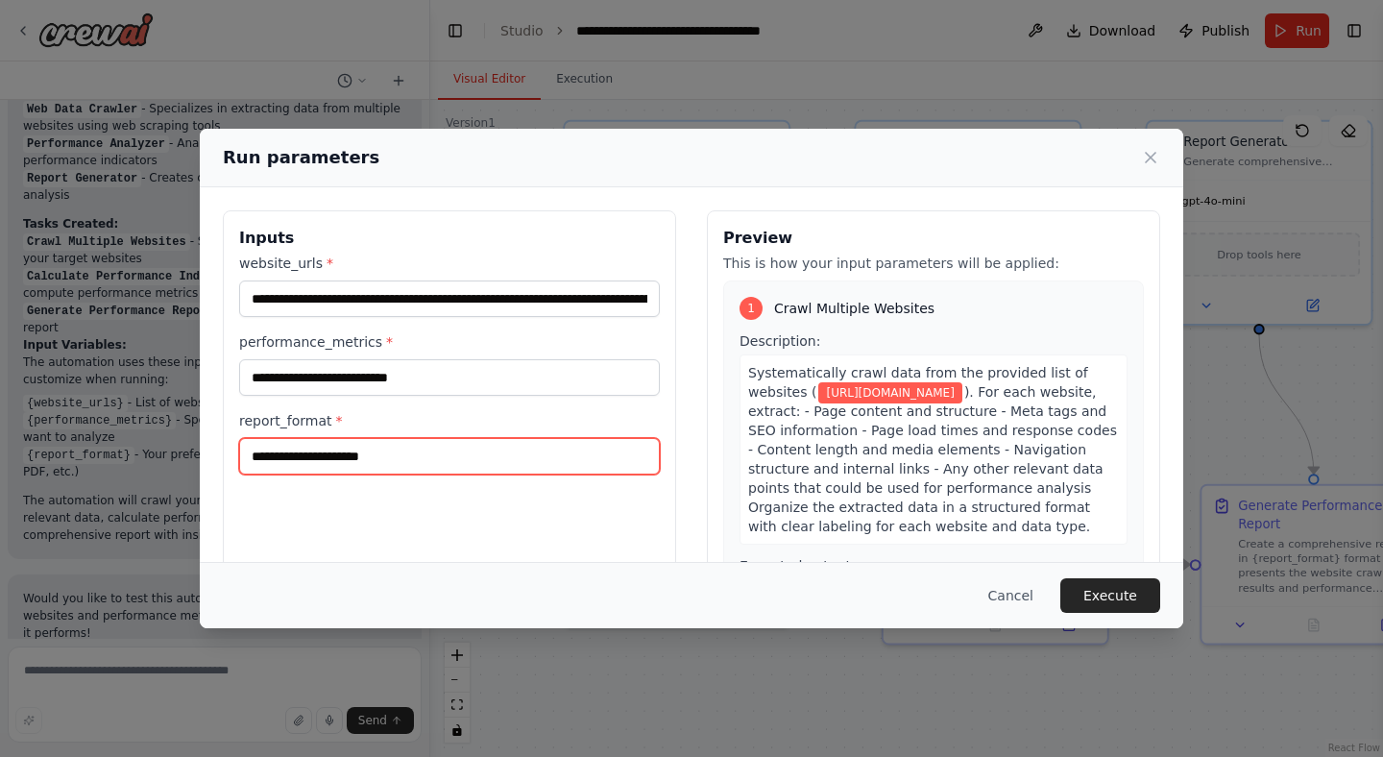
click at [430, 453] on input "report_format *" at bounding box center [449, 456] width 421 height 36
type input "***"
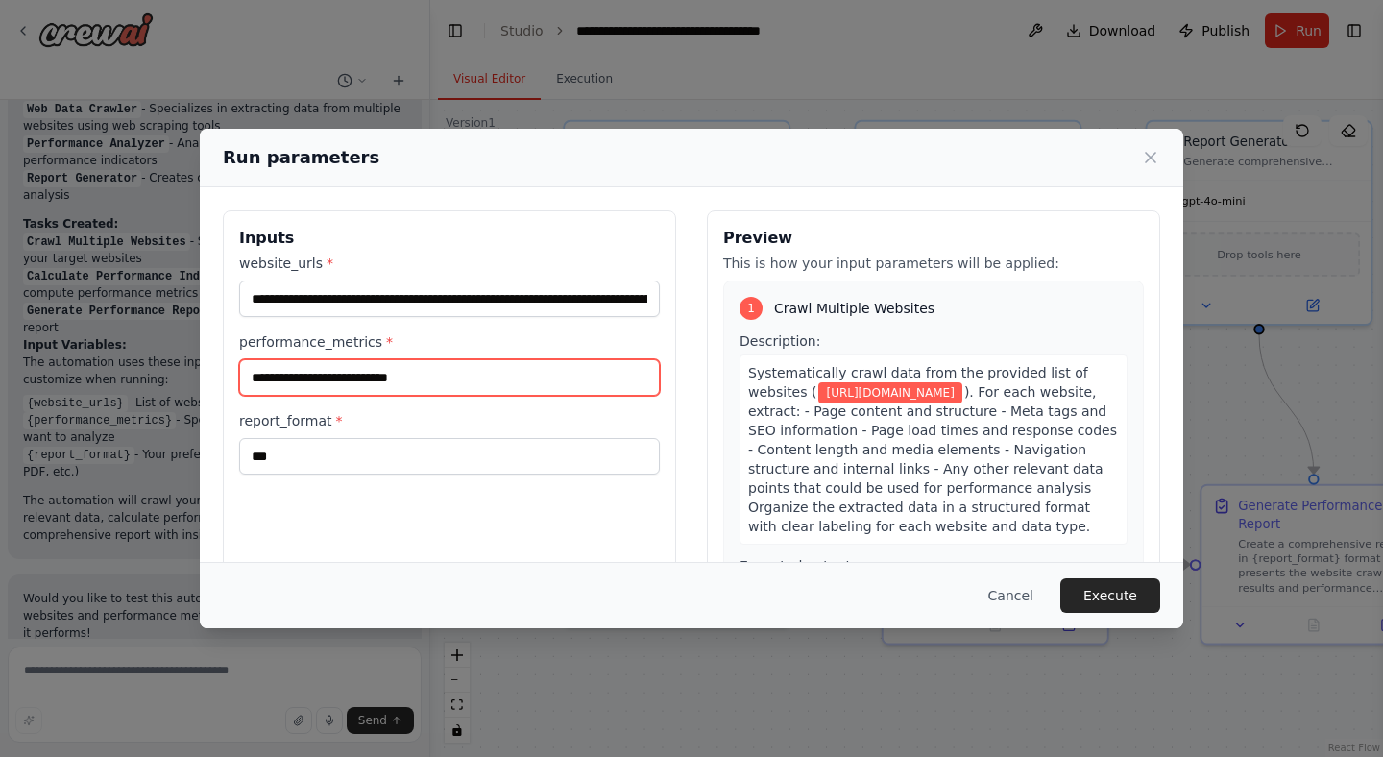
click at [419, 368] on input "performance_metrics *" at bounding box center [449, 377] width 421 height 36
click at [391, 373] on input "performance_metrics *" at bounding box center [449, 377] width 421 height 36
paste input "**********"
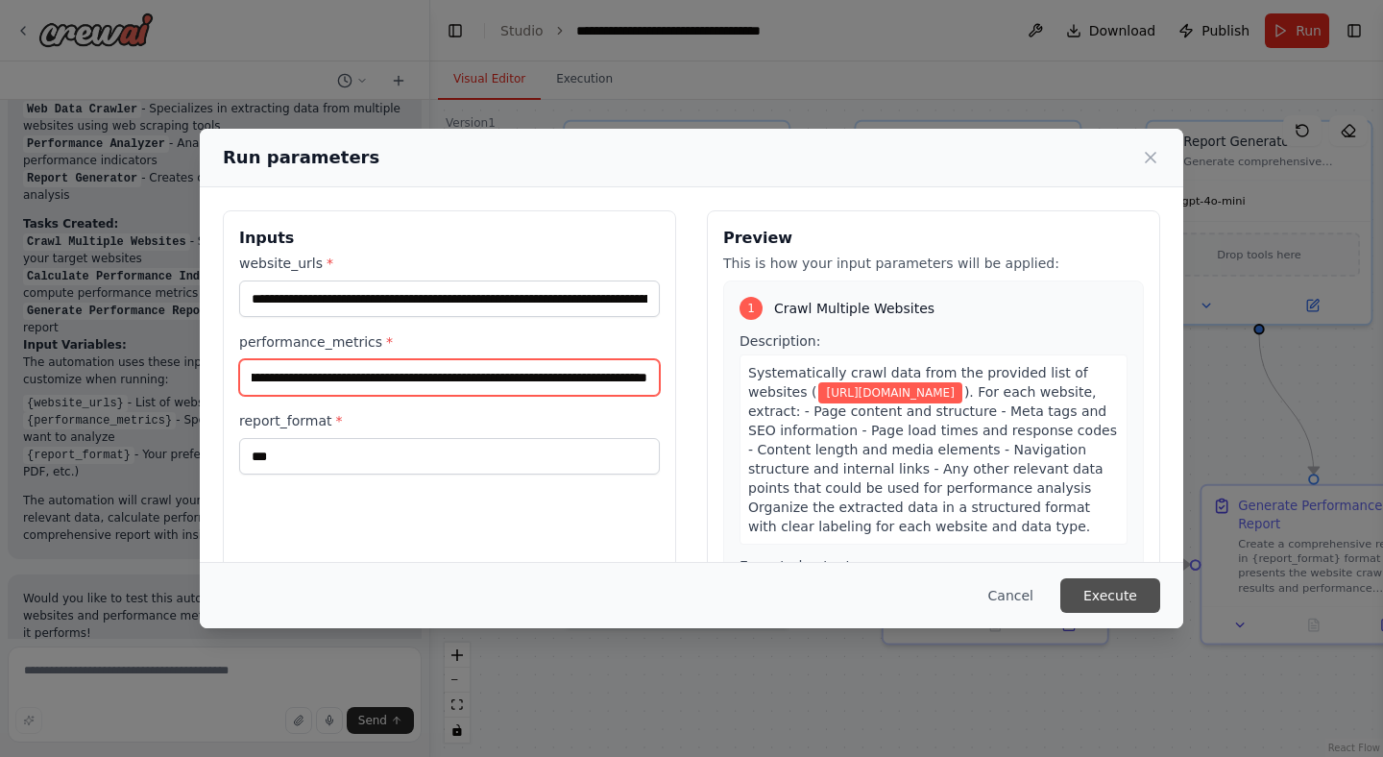
type input "**********"
click at [1100, 590] on button "Execute" at bounding box center [1110, 595] width 100 height 35
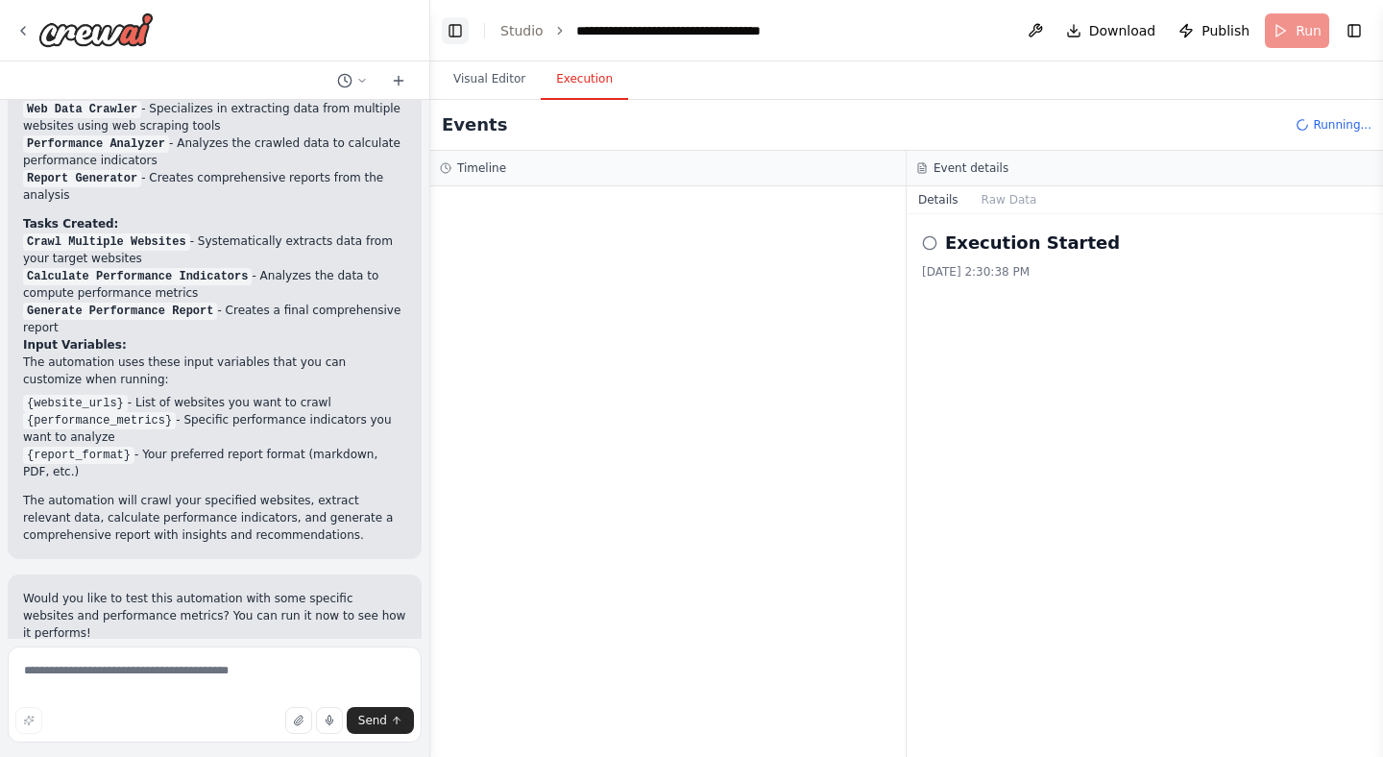
click at [459, 26] on button "Toggle Left Sidebar" at bounding box center [455, 30] width 27 height 27
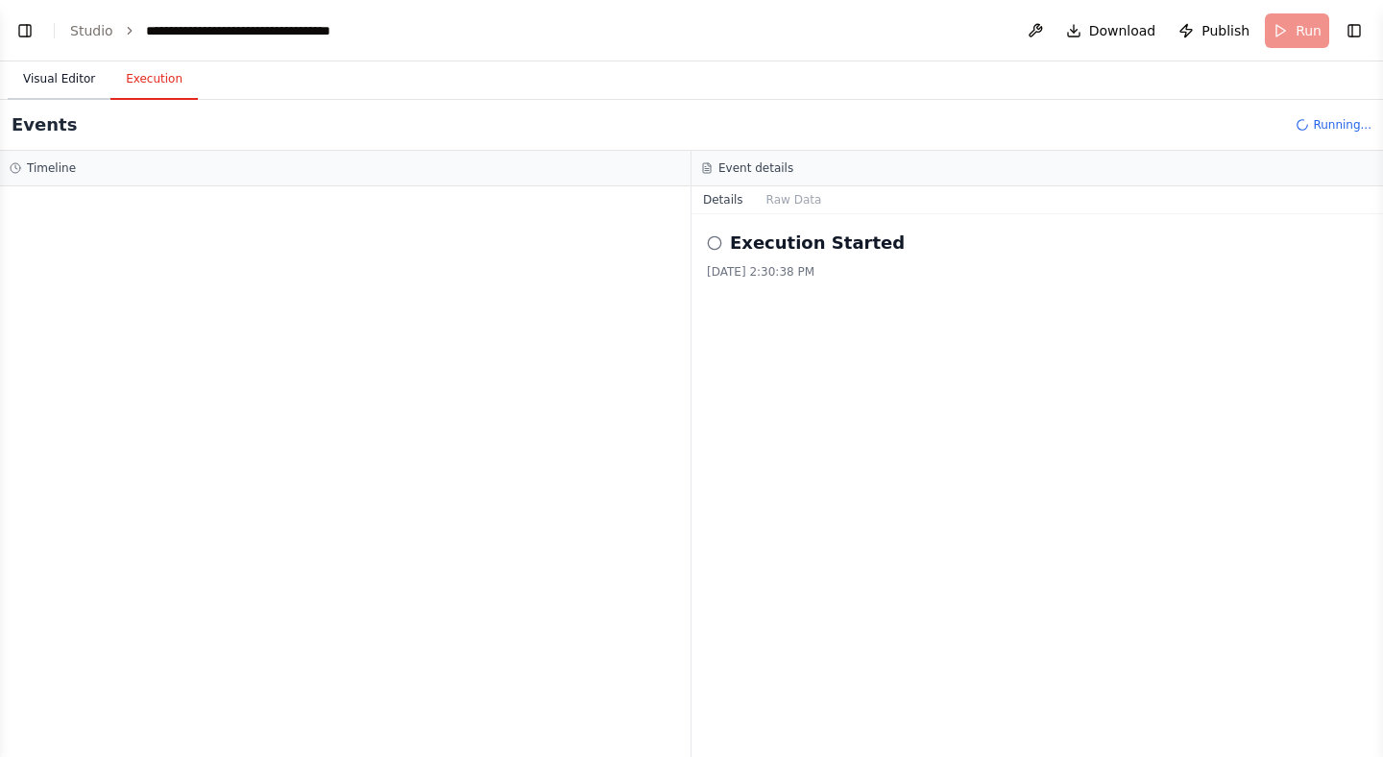
click at [61, 93] on button "Visual Editor" at bounding box center [59, 80] width 103 height 40
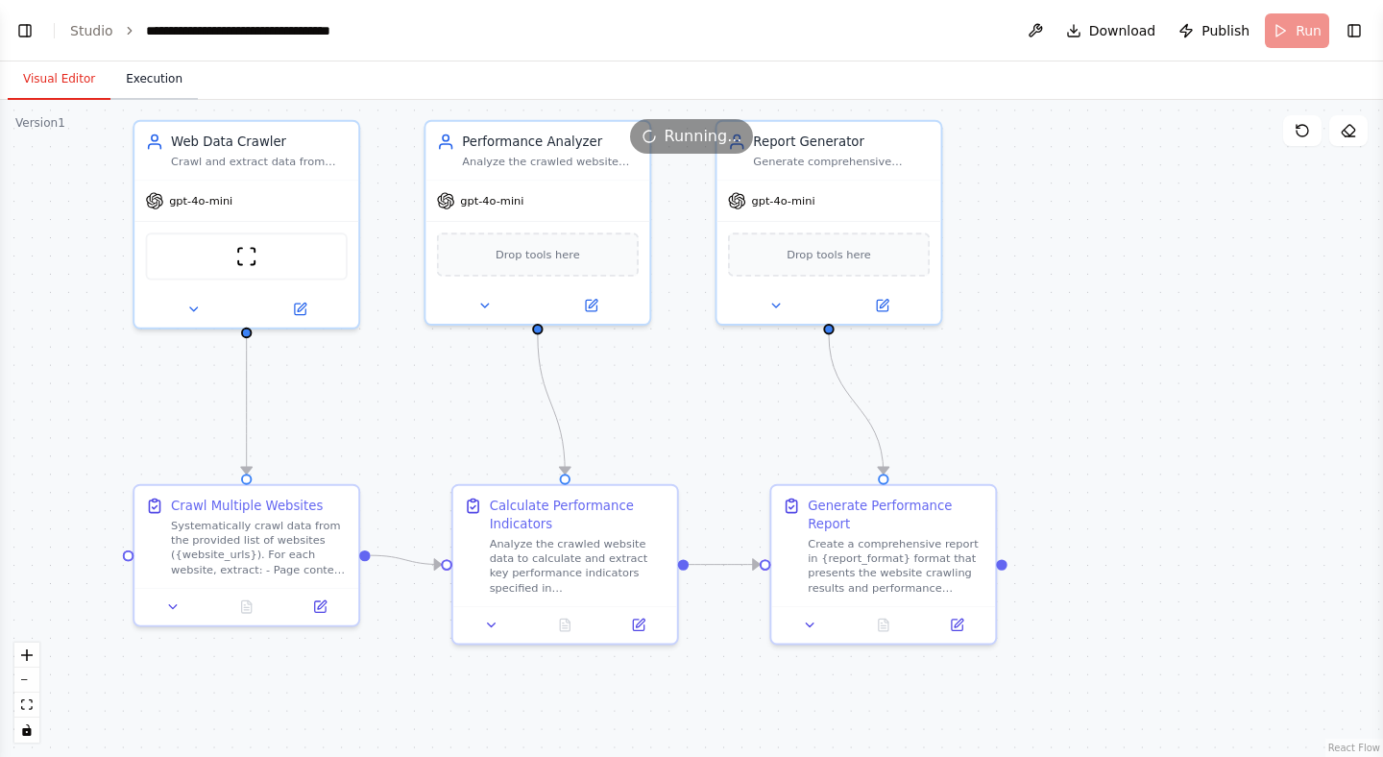
click at [129, 81] on button "Execution" at bounding box center [153, 80] width 87 height 40
click at [59, 84] on button "Visual Editor" at bounding box center [59, 80] width 103 height 40
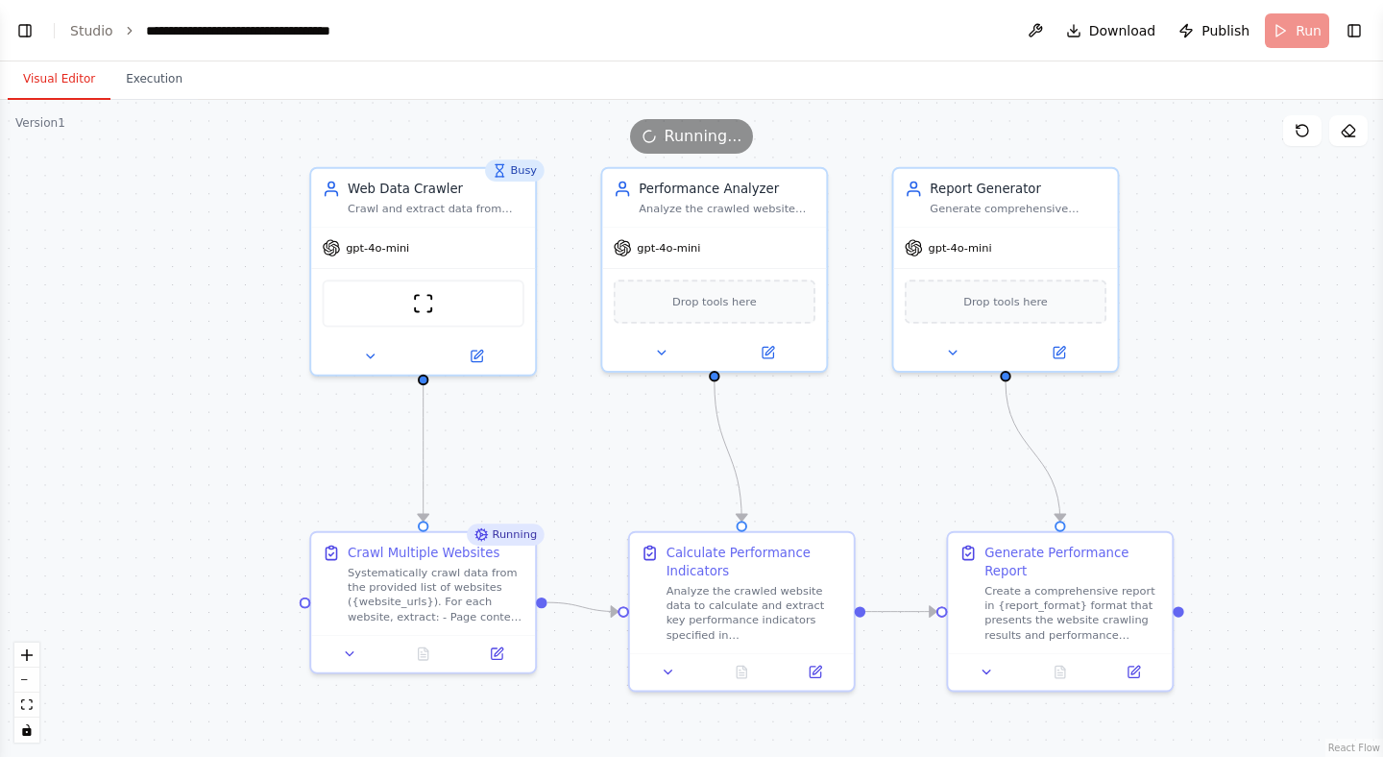
drag, startPoint x: 410, startPoint y: 357, endPoint x: 587, endPoint y: 404, distance: 182.8
click at [587, 404] on div ".deletable-edge-delete-btn { width: 20px; height: 20px; border: 0px solid #ffff…" at bounding box center [691, 428] width 1383 height 657
click at [765, 349] on icon at bounding box center [769, 347] width 9 height 9
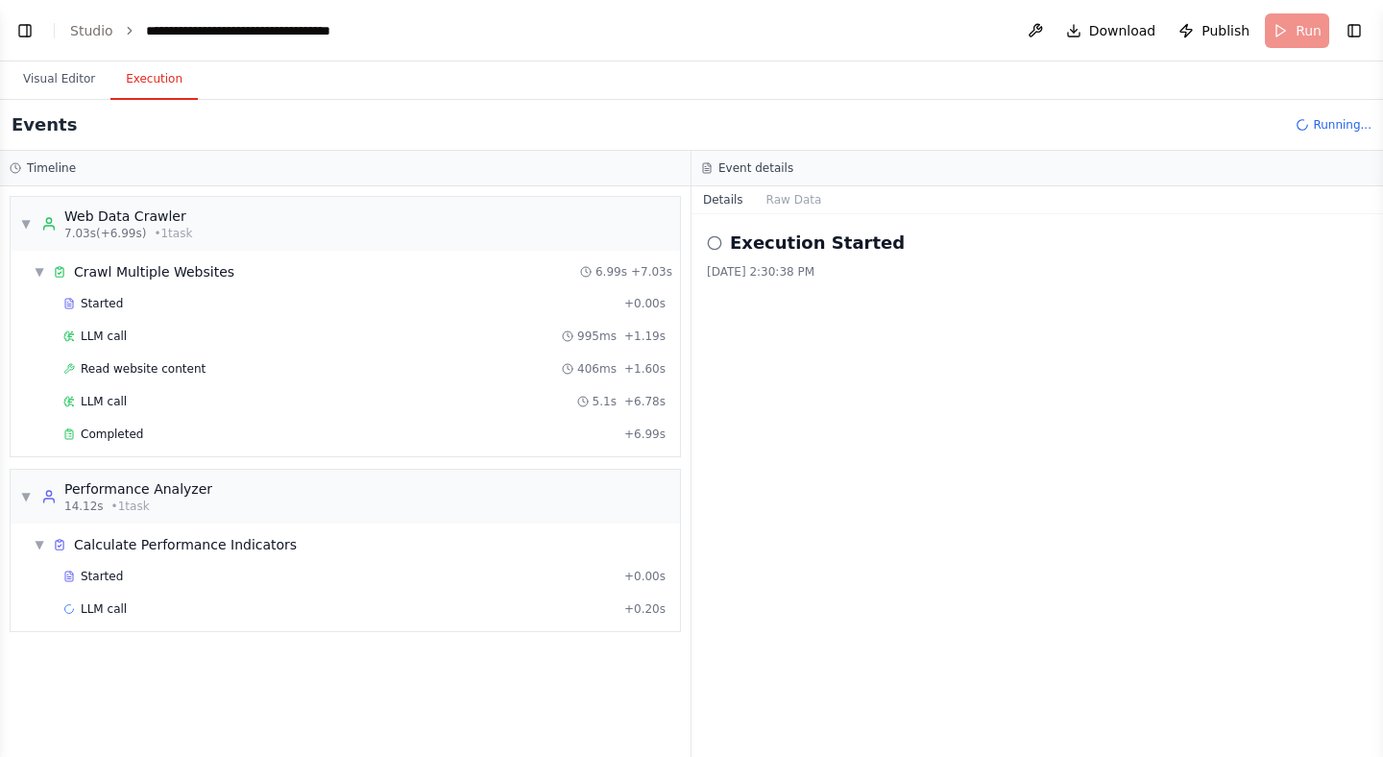
click at [153, 88] on button "Execution" at bounding box center [153, 80] width 87 height 40
click at [129, 304] on div "Started" at bounding box center [339, 303] width 553 height 15
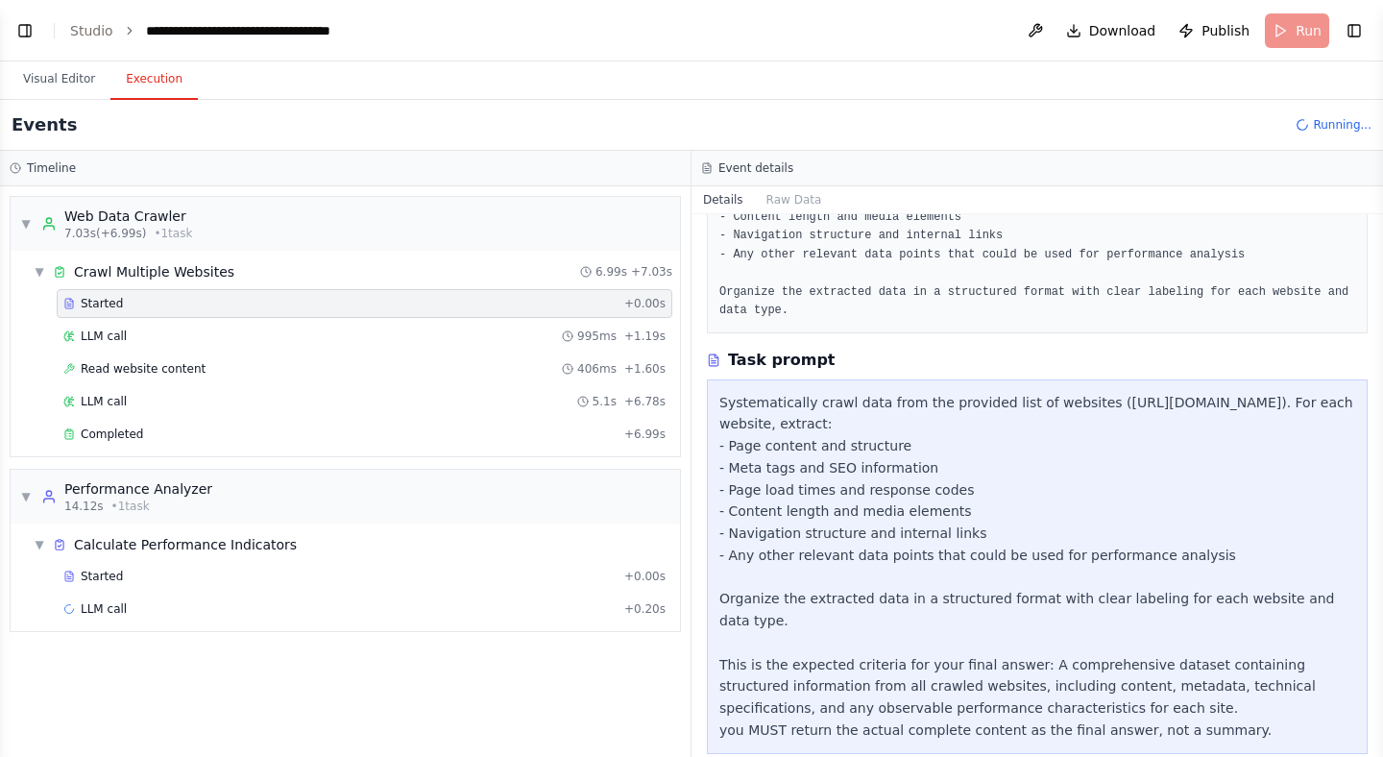
scroll to position [247, 0]
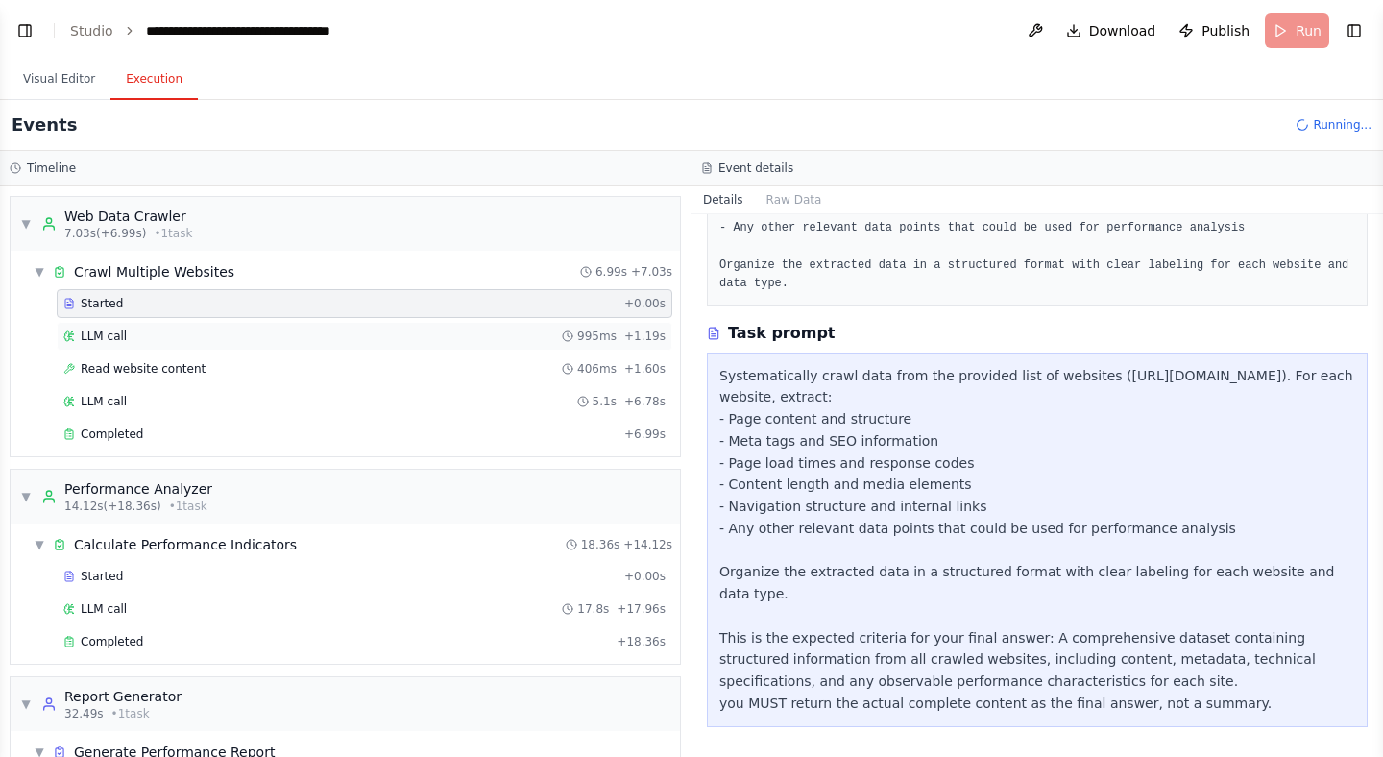
click at [198, 331] on div "LLM call 995ms + 1.19s" at bounding box center [364, 335] width 602 height 15
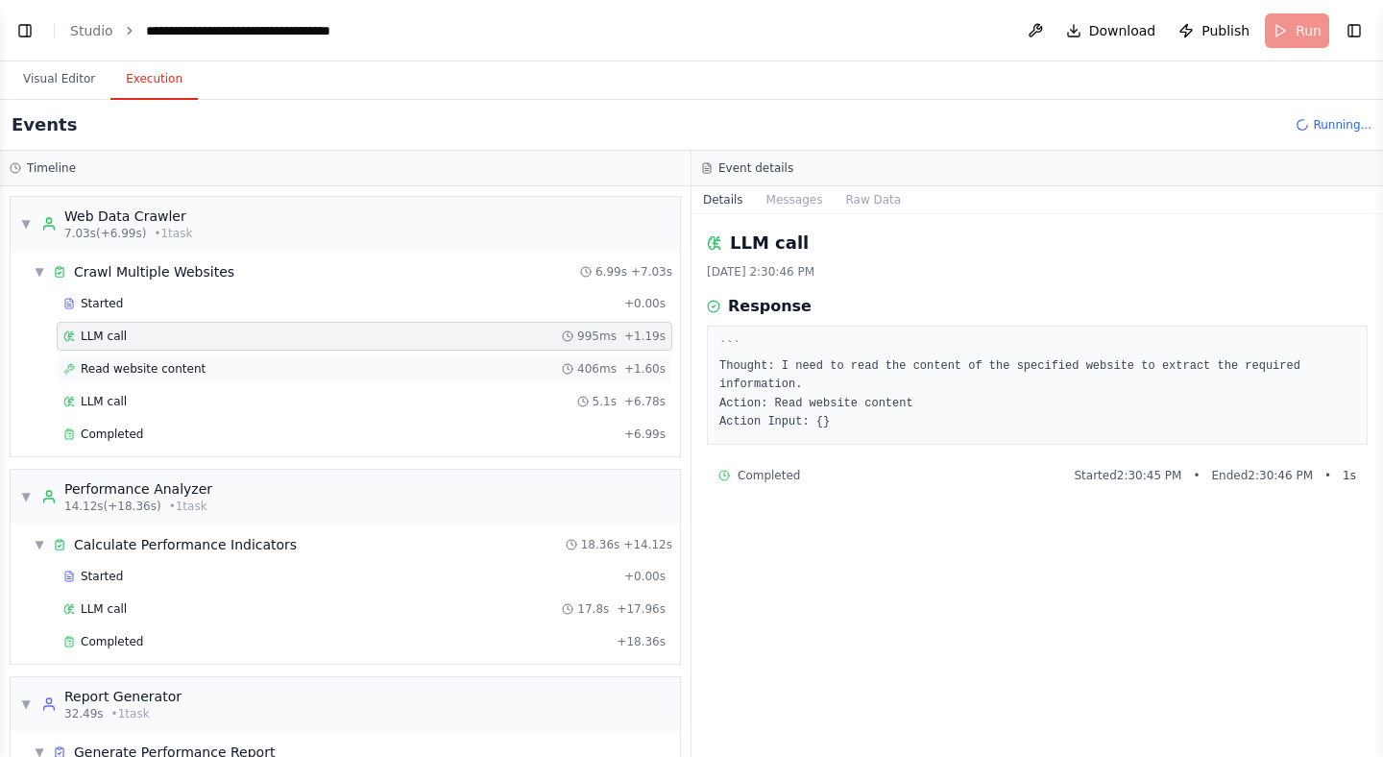
click at [156, 373] on span "Read website content" at bounding box center [143, 368] width 125 height 15
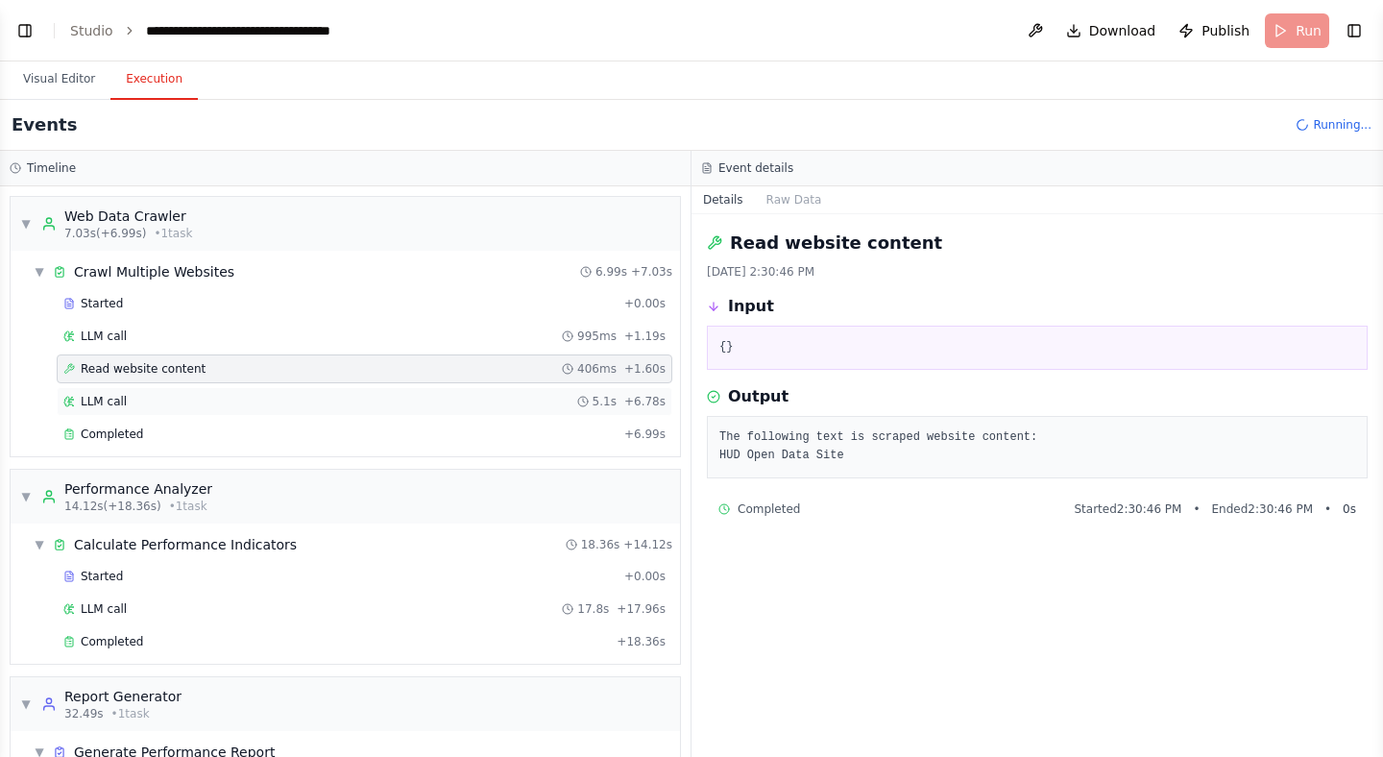
click at [162, 399] on div "LLM call 5.1s + 6.78s" at bounding box center [364, 401] width 602 height 15
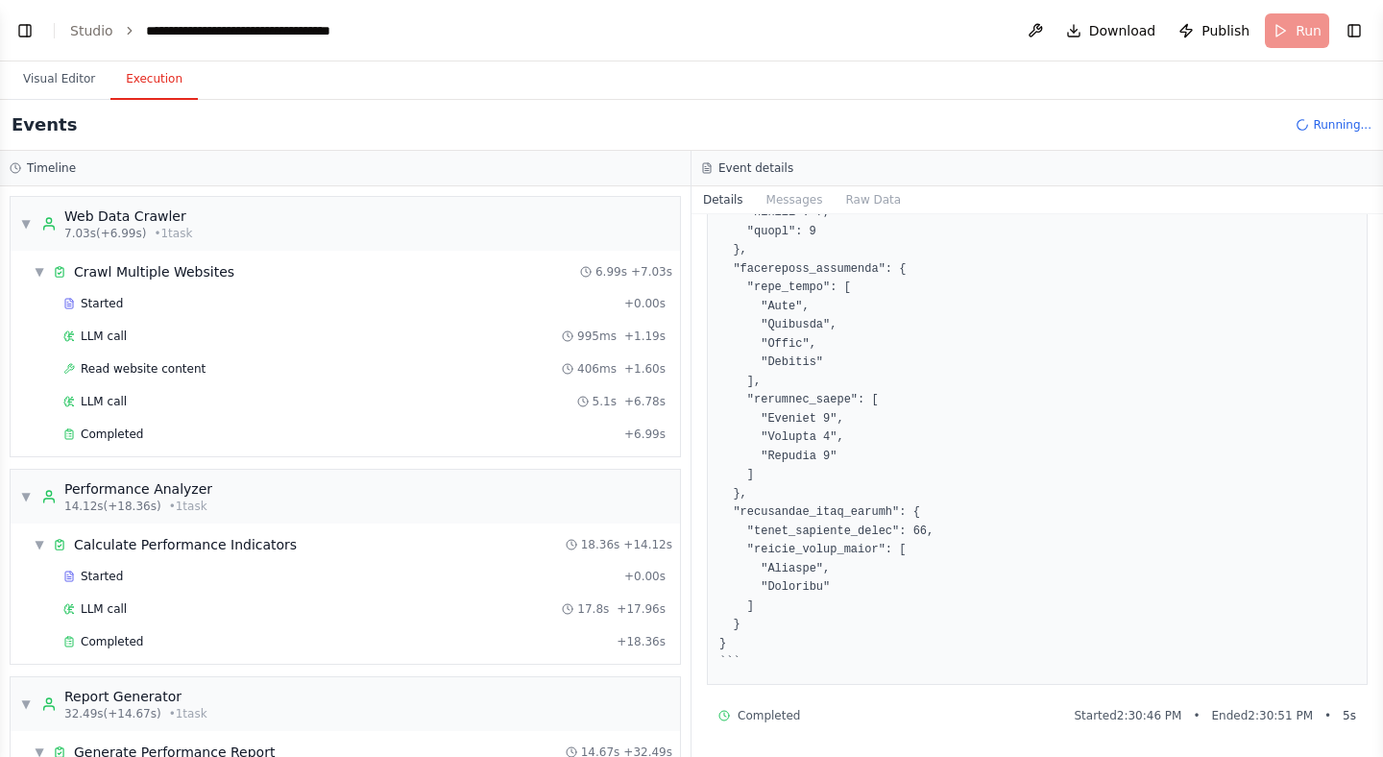
scroll to position [1329, 0]
click at [140, 439] on div "Completed" at bounding box center [339, 433] width 553 height 15
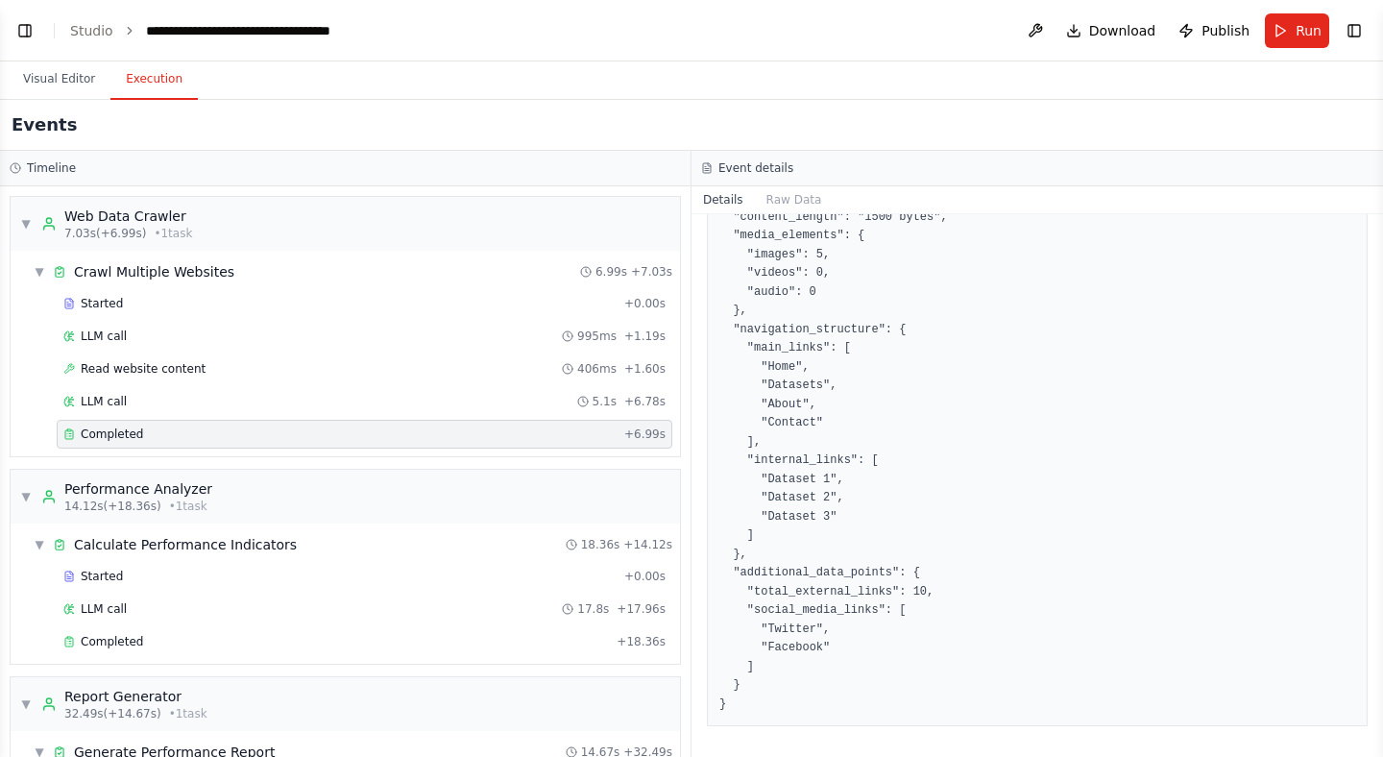
scroll to position [665, 0]
click at [114, 579] on span "Started" at bounding box center [102, 575] width 42 height 15
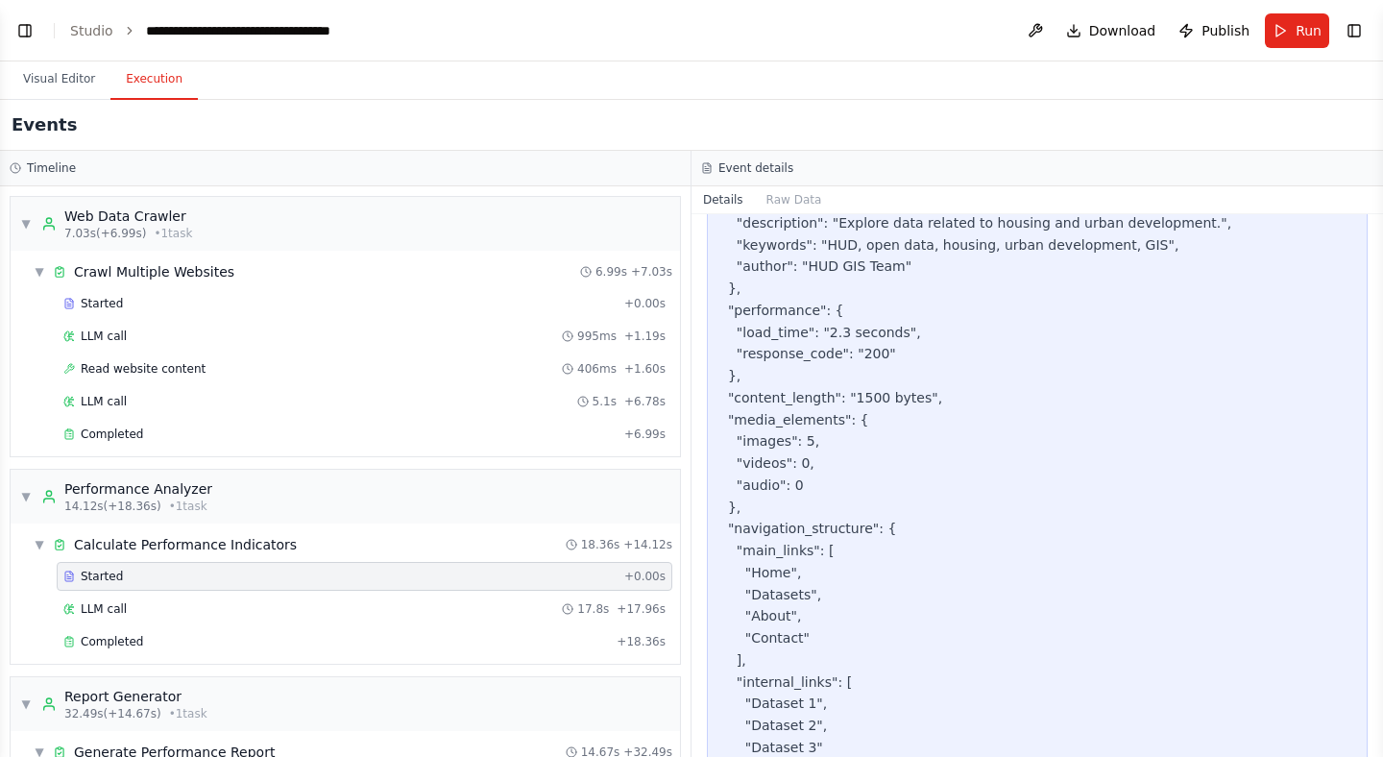
scroll to position [1248, 0]
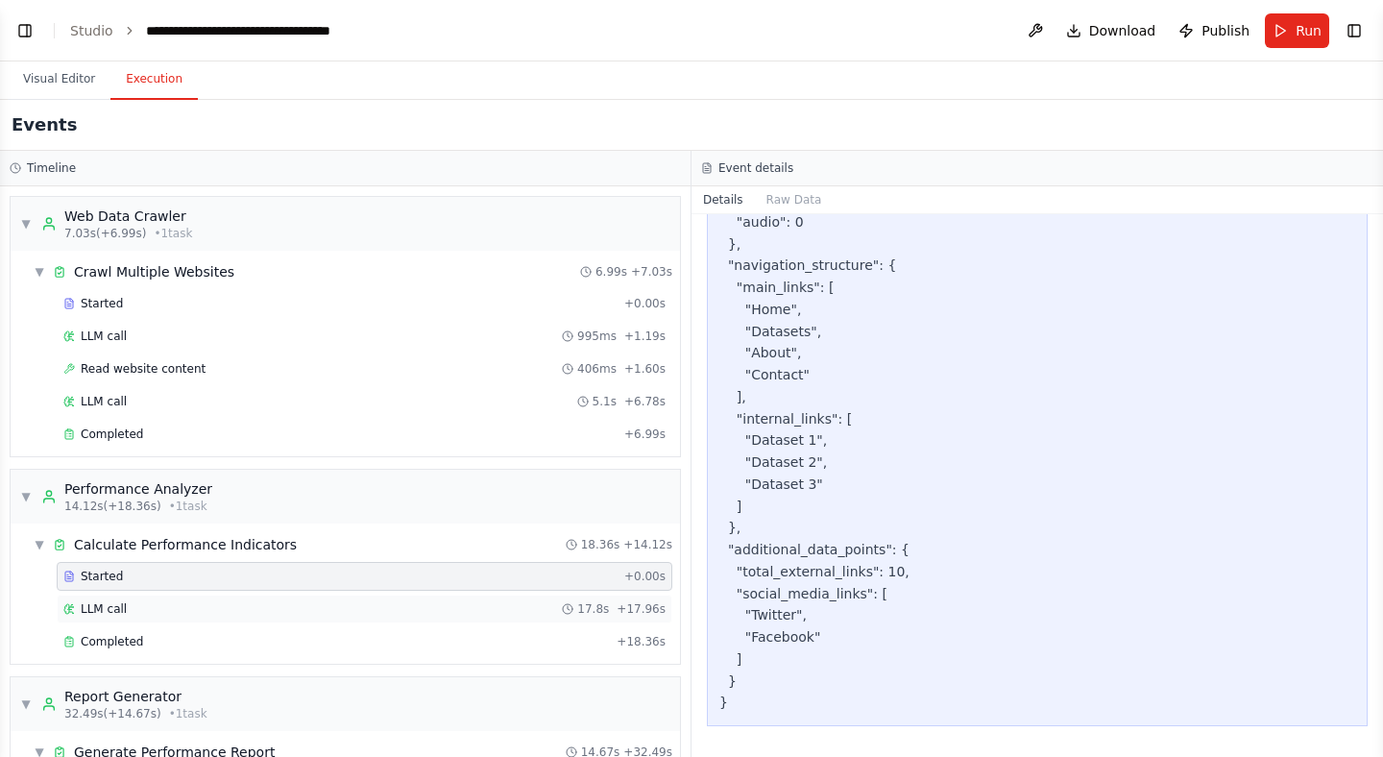
click at [97, 606] on span "LLM call" at bounding box center [104, 608] width 46 height 15
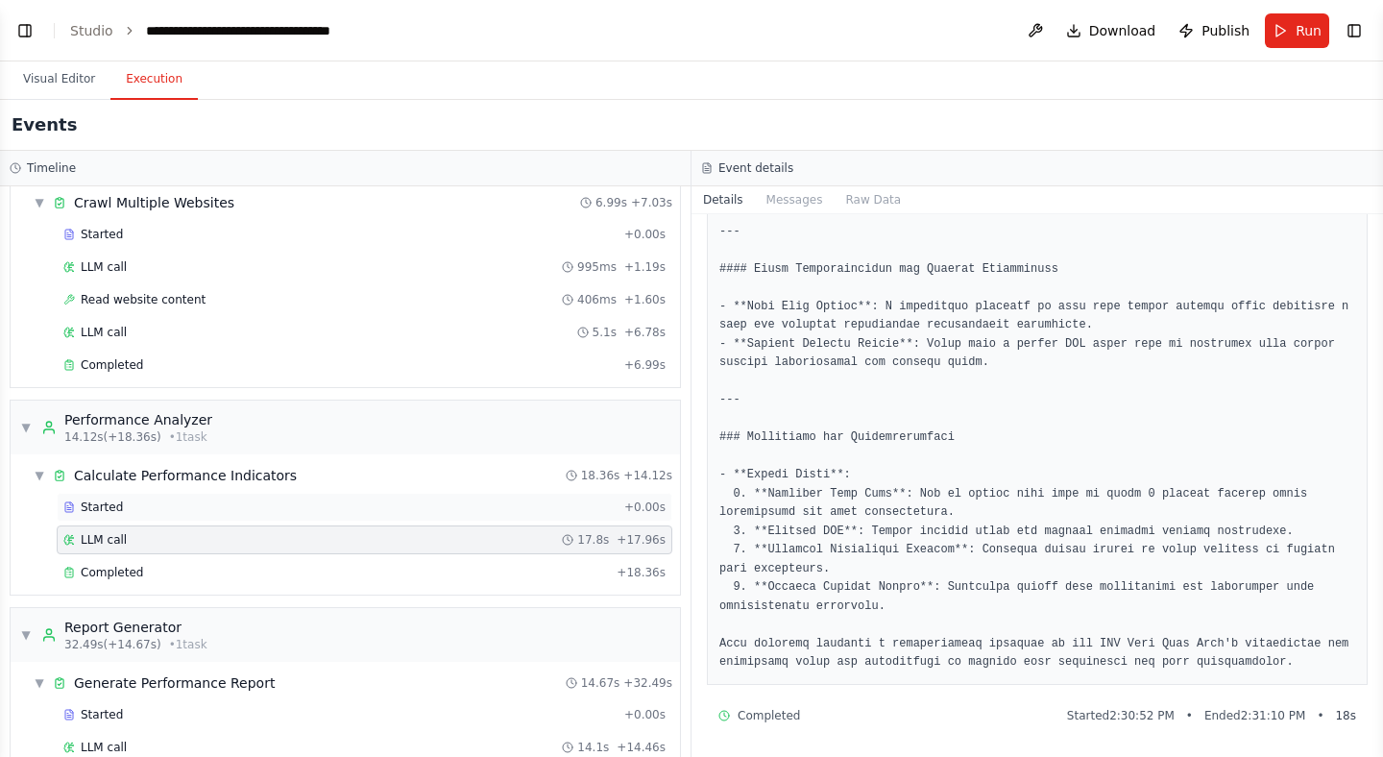
scroll to position [136, 0]
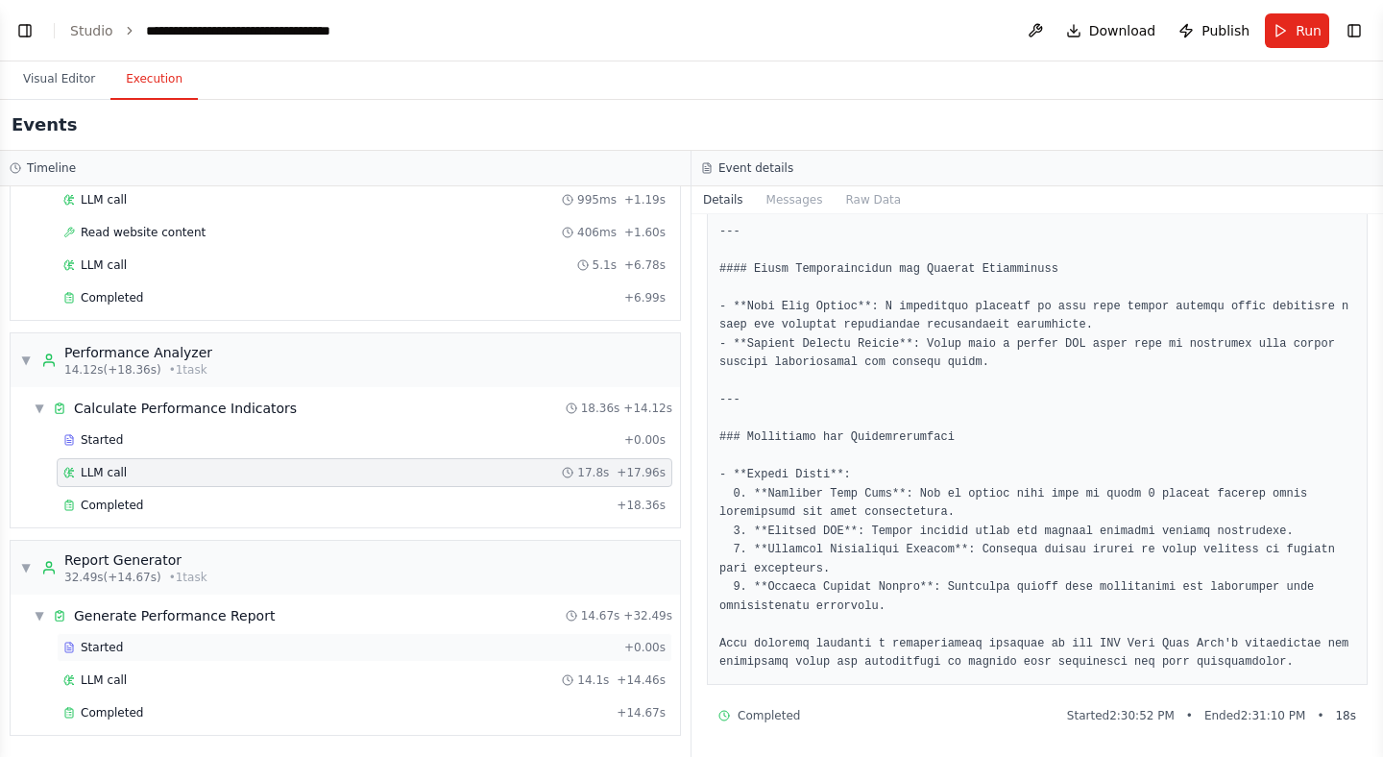
click at [160, 649] on div "Started" at bounding box center [339, 646] width 553 height 15
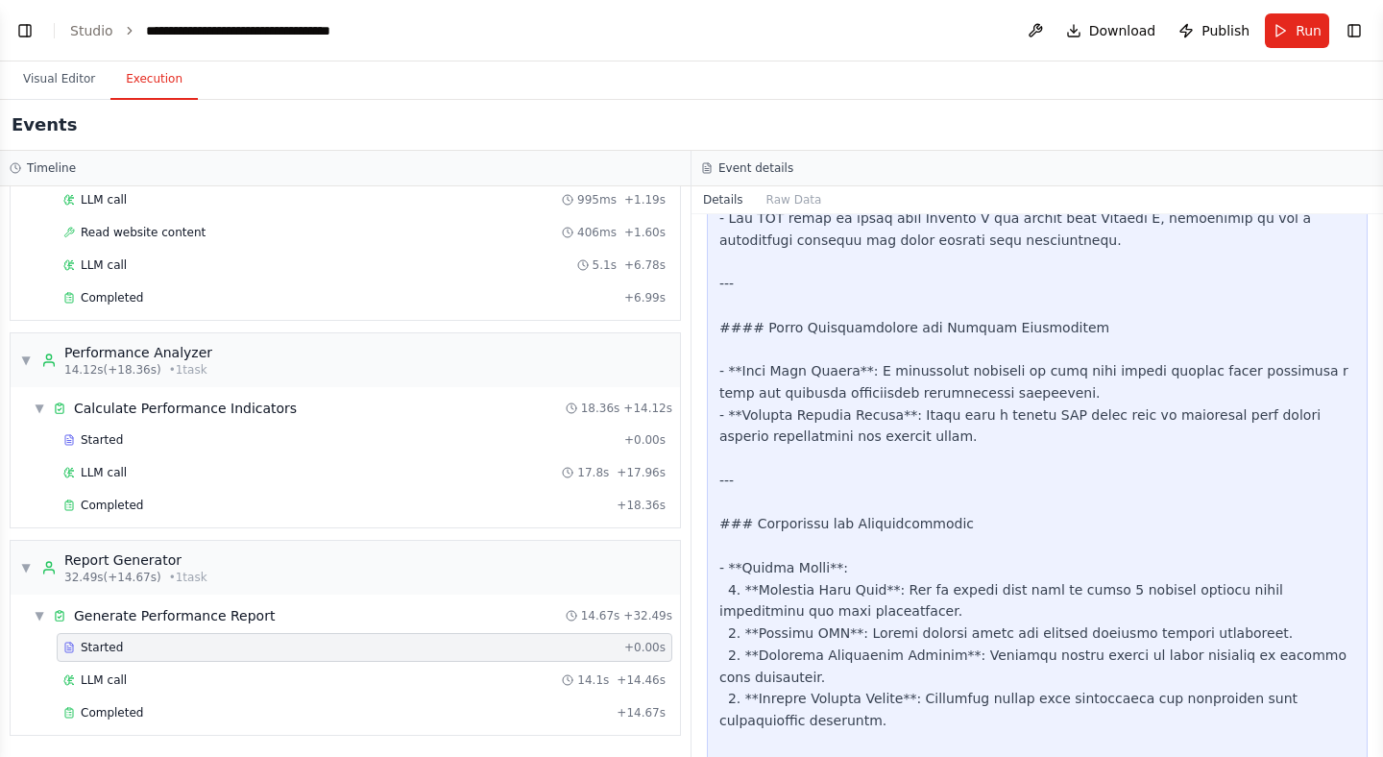
scroll to position [2589, 0]
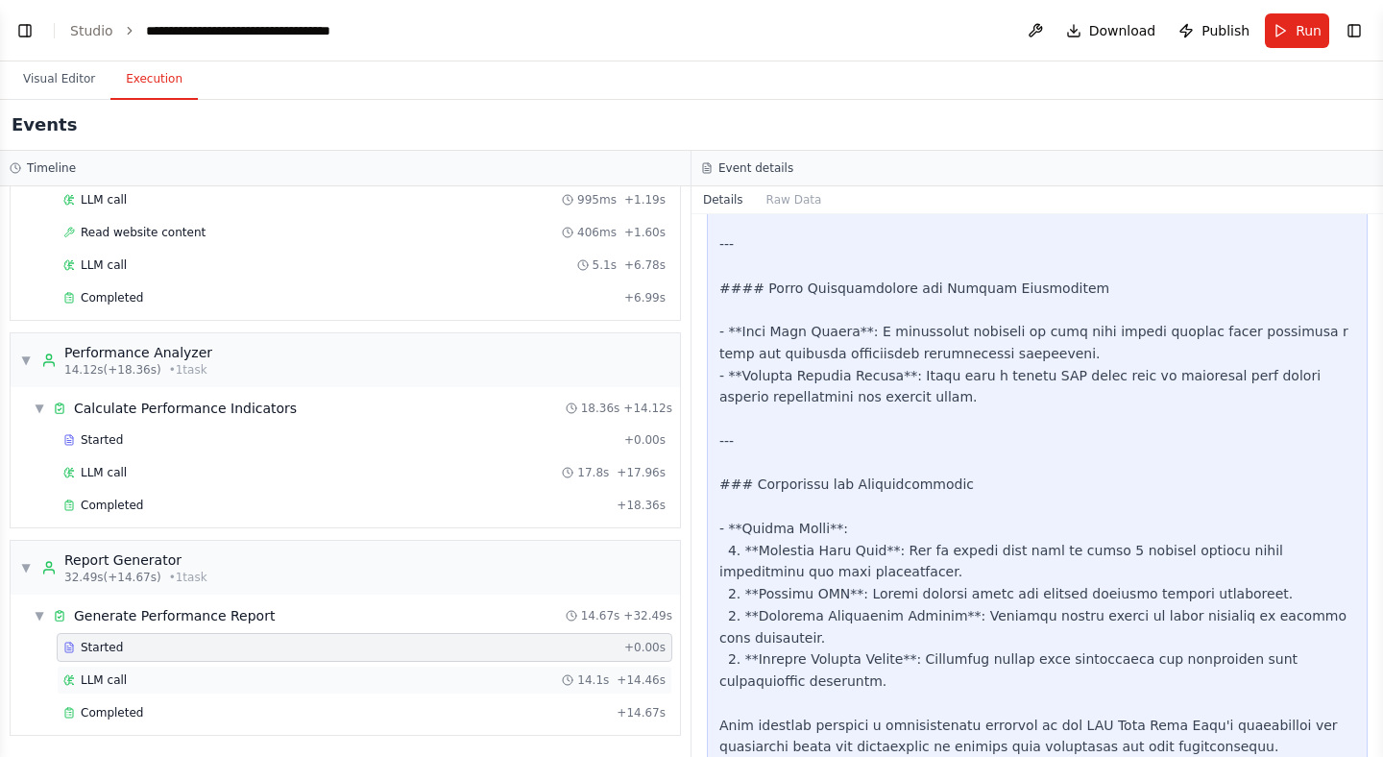
click at [100, 684] on span "LLM call" at bounding box center [104, 679] width 46 height 15
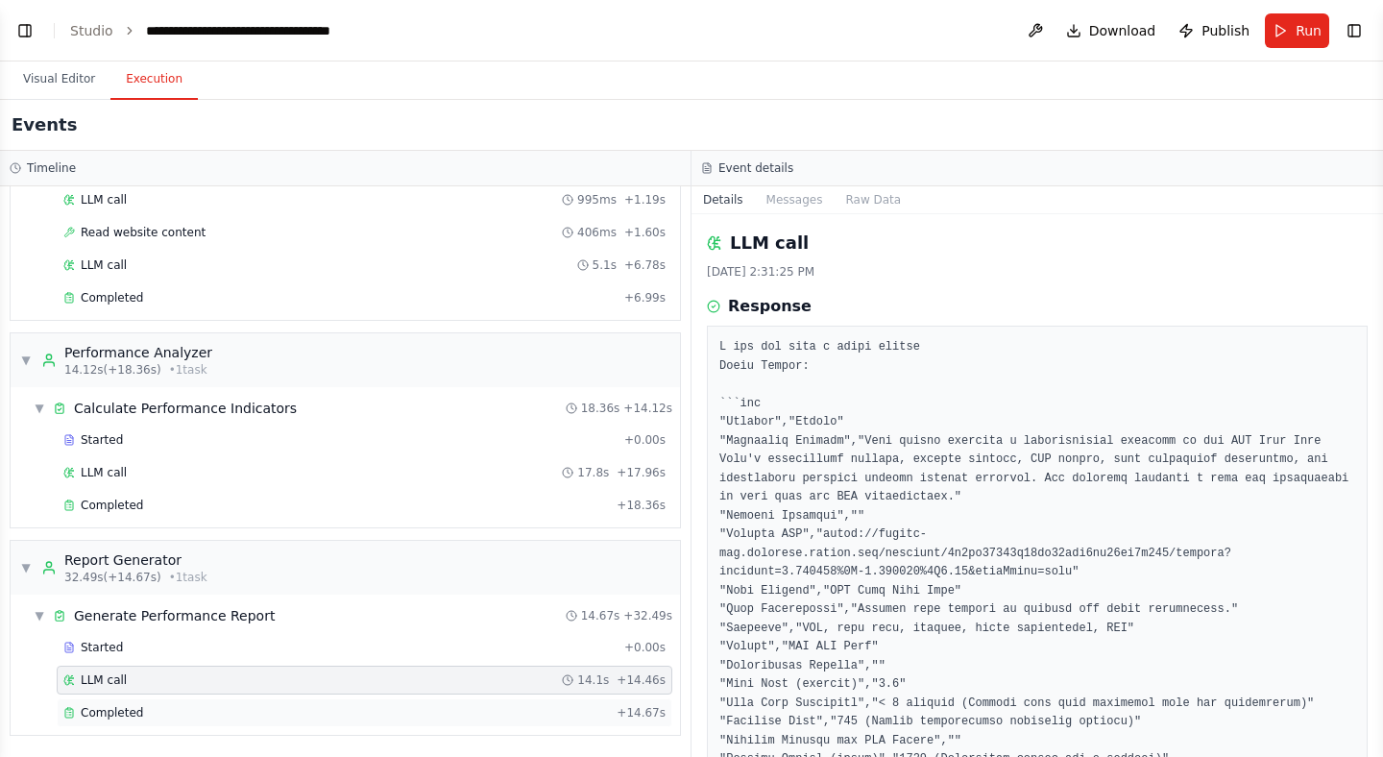
click at [121, 709] on span "Completed" at bounding box center [112, 712] width 62 height 15
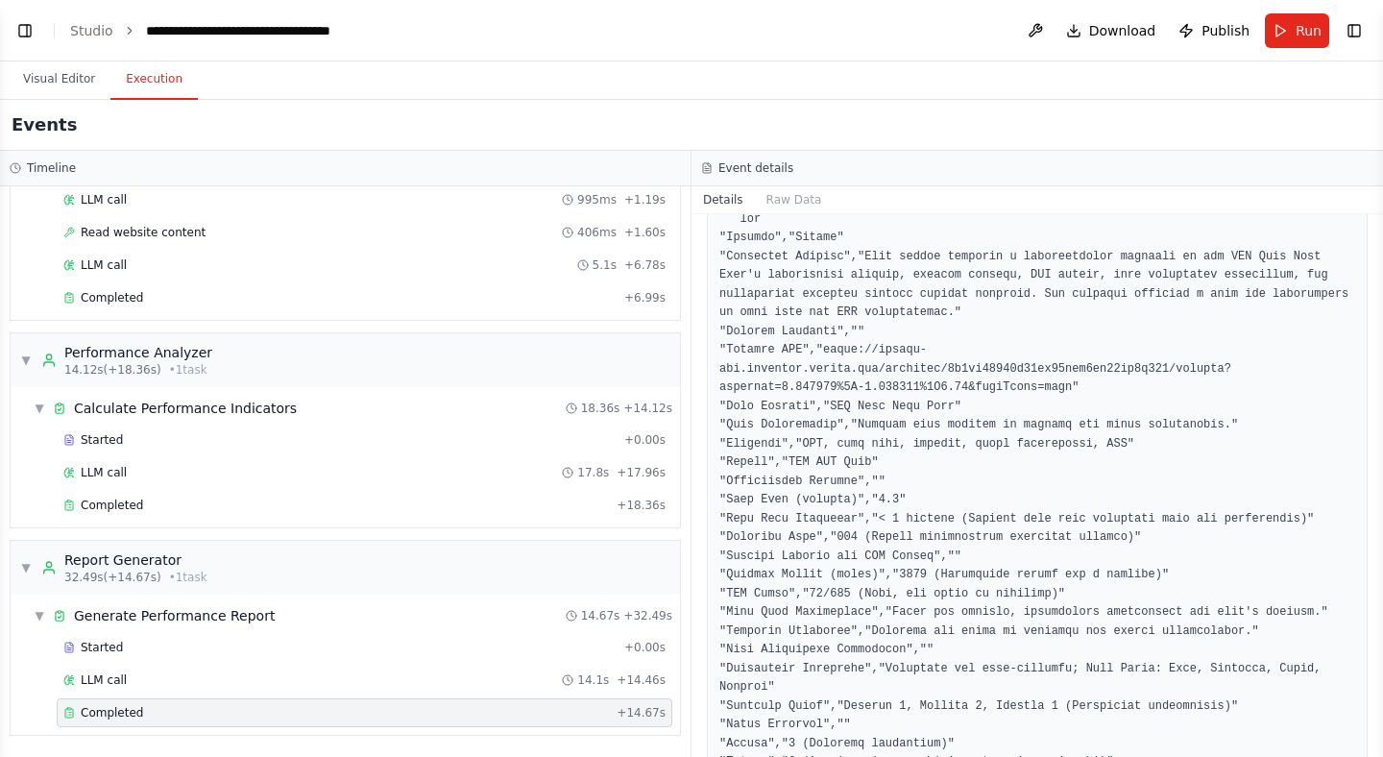
scroll to position [0, 0]
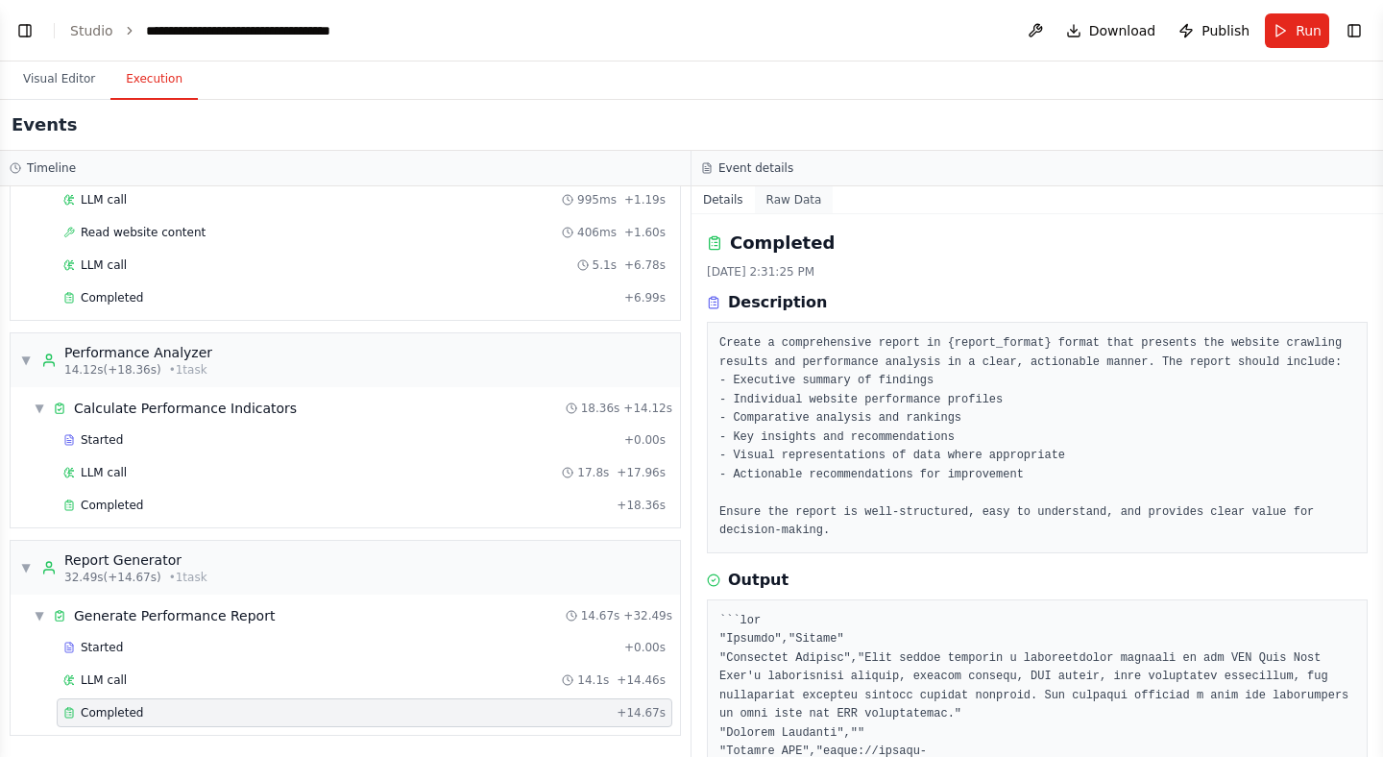
click at [774, 202] on button "Raw Data" at bounding box center [794, 199] width 79 height 27
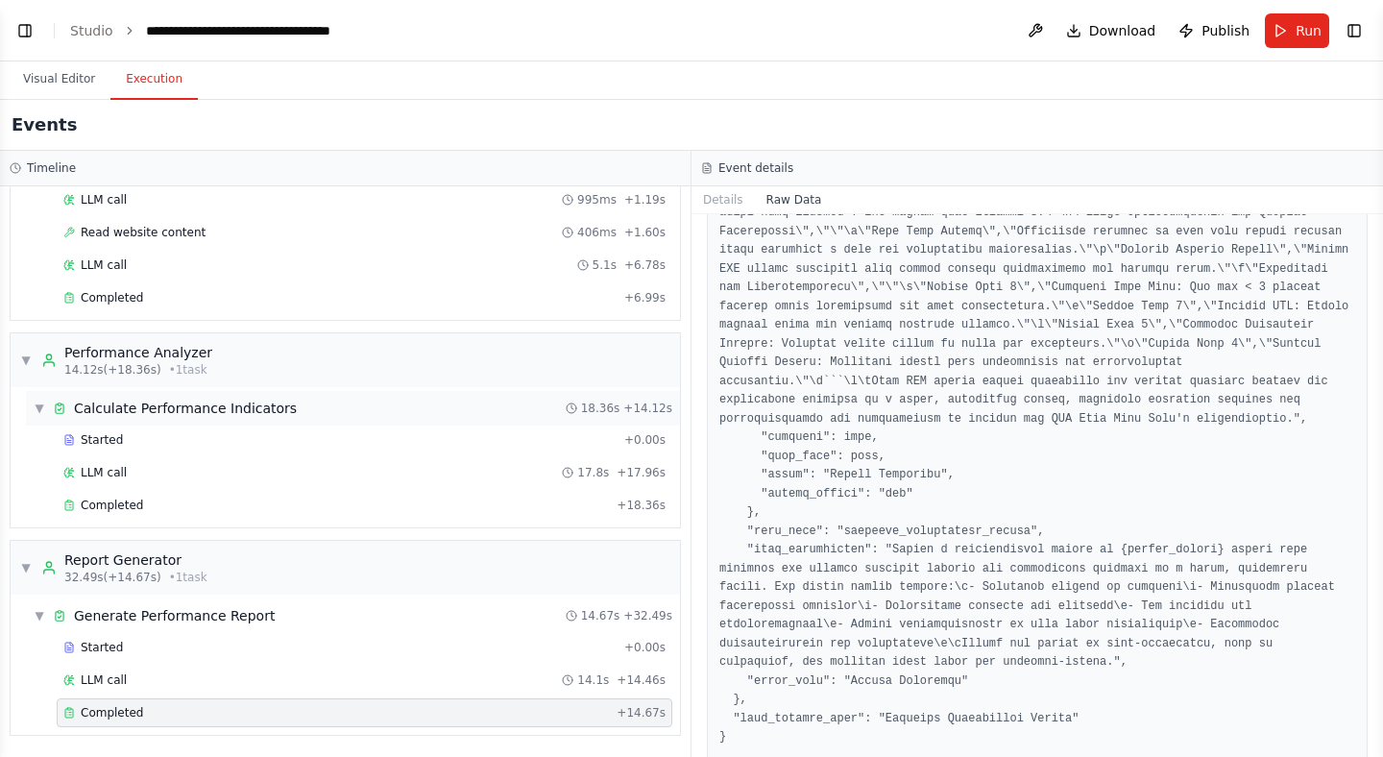
scroll to position [2453, 0]
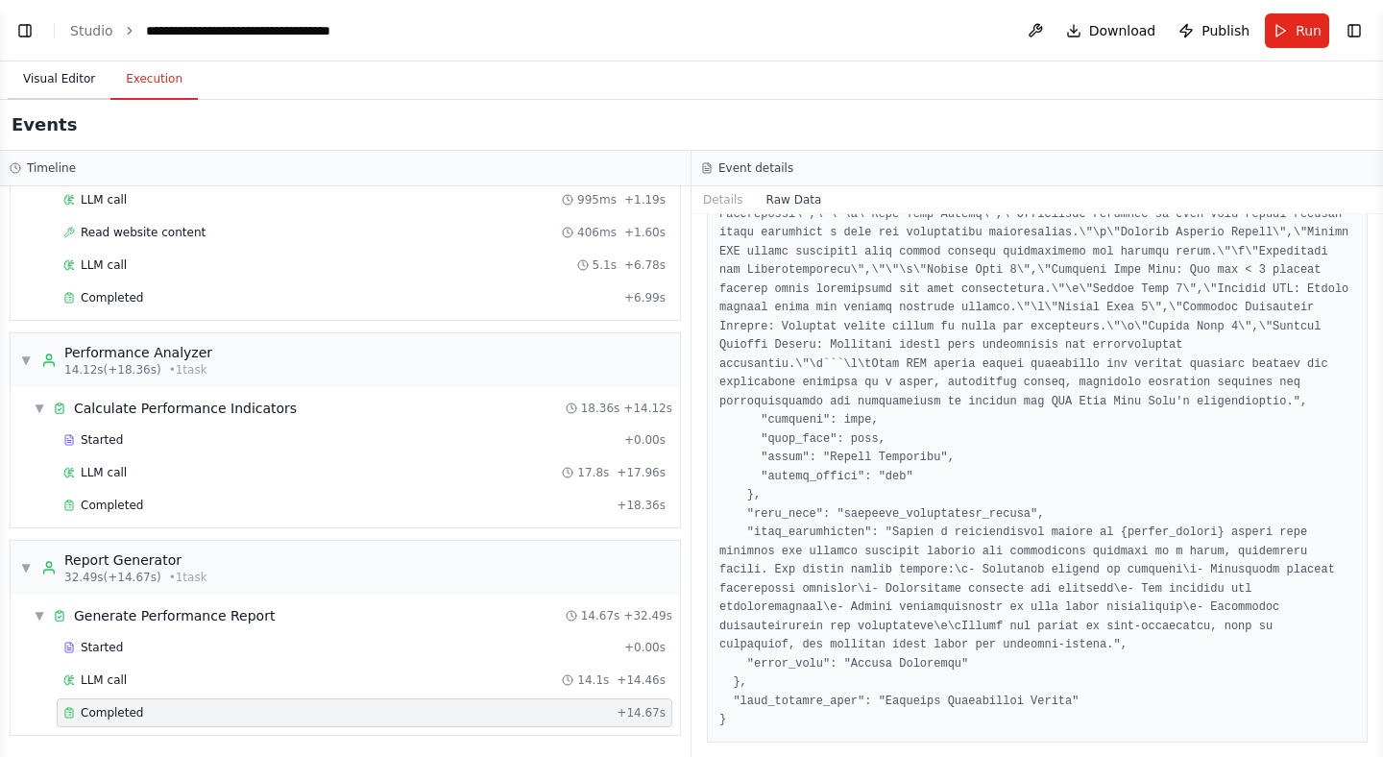
click at [46, 82] on button "Visual Editor" at bounding box center [59, 80] width 103 height 40
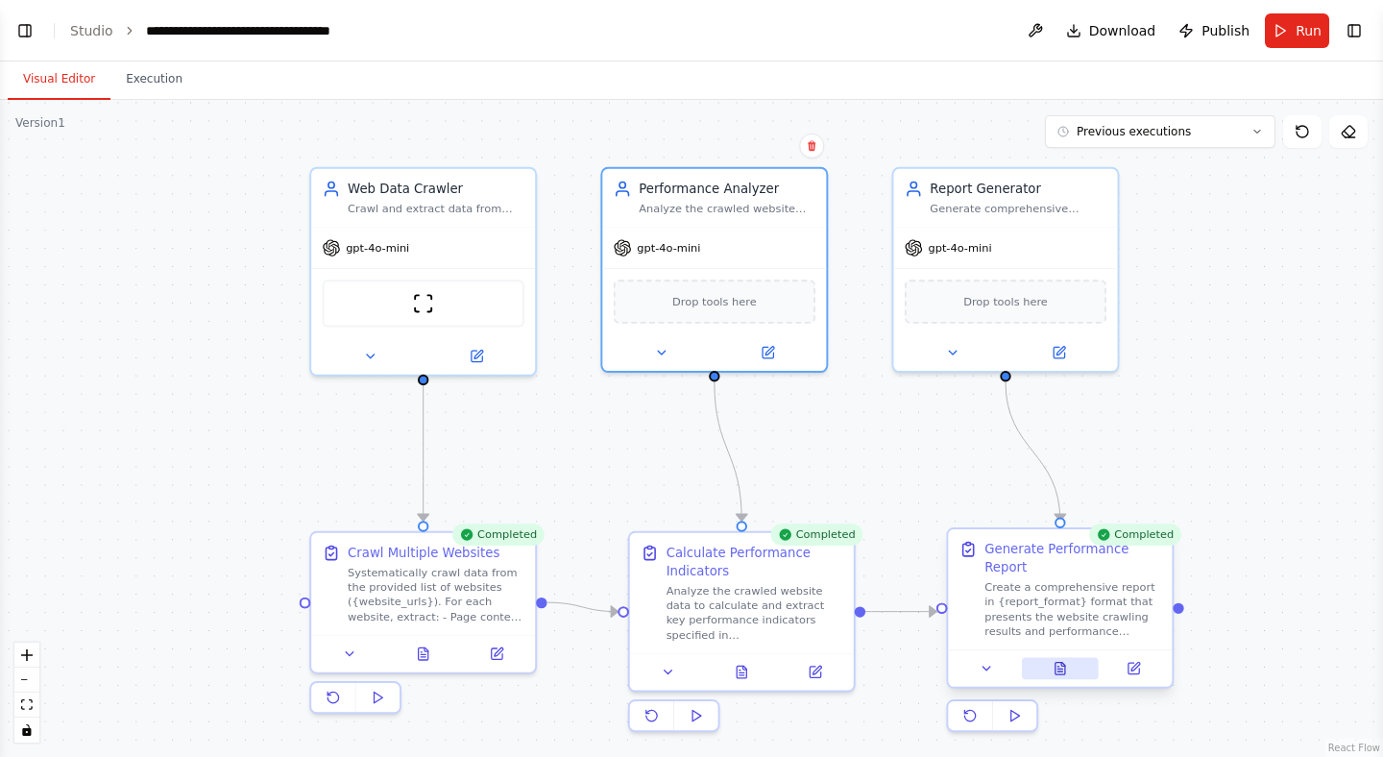
click at [1065, 675] on icon at bounding box center [1059, 668] width 14 height 14
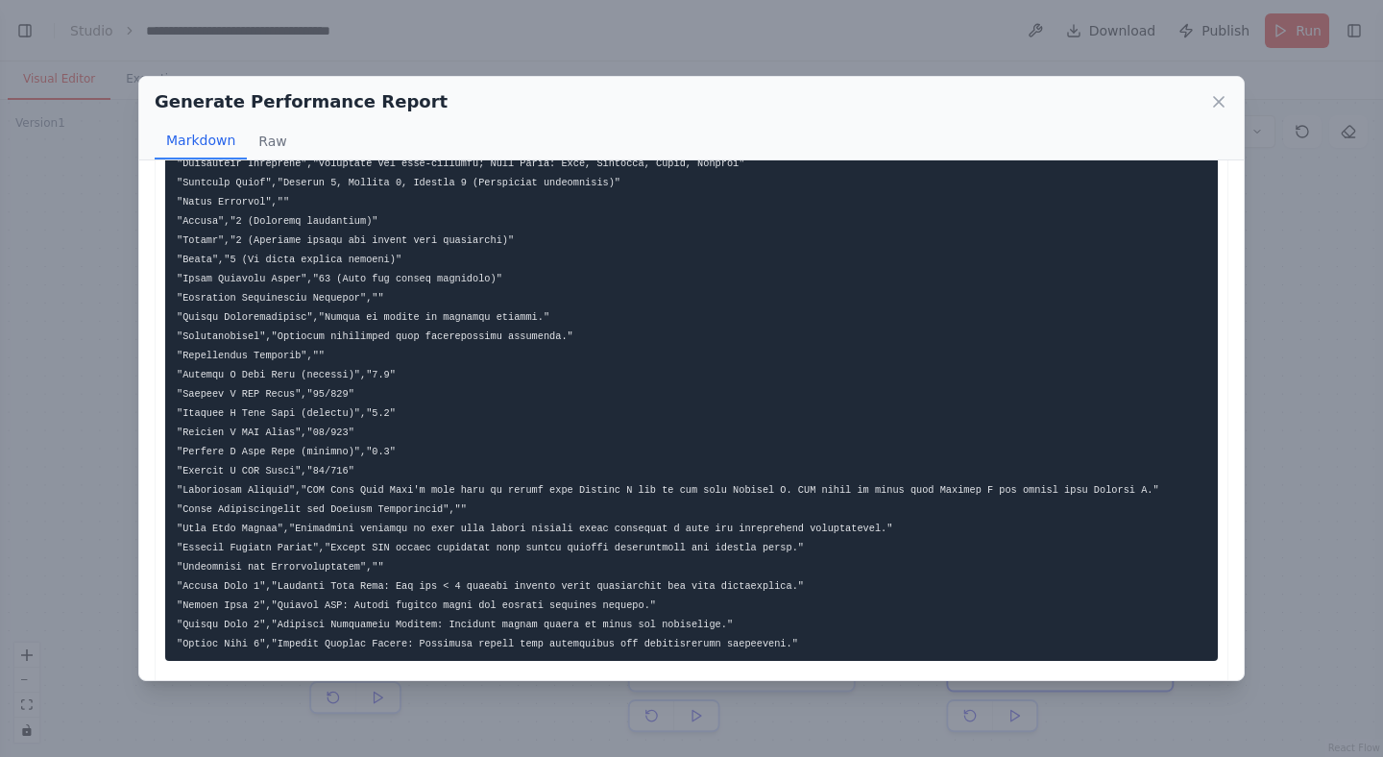
scroll to position [457, 0]
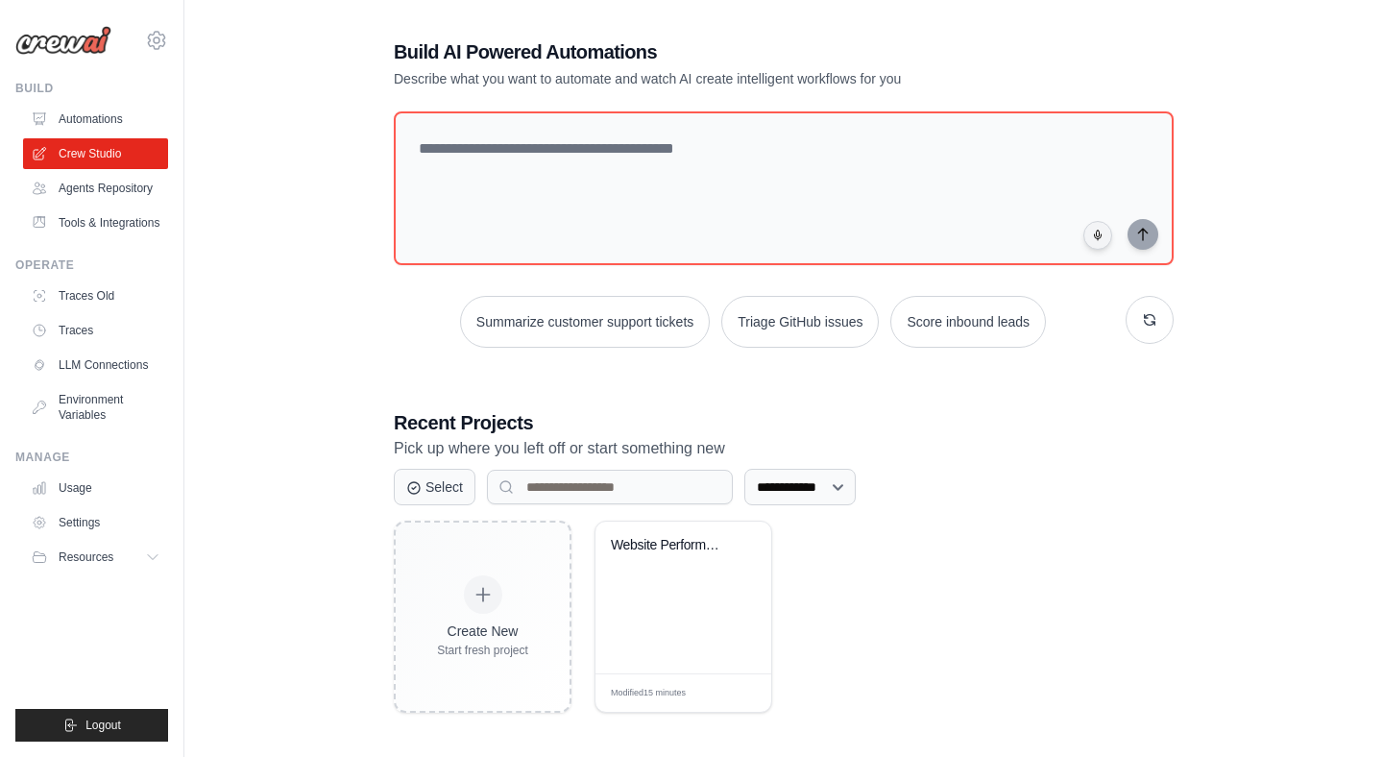
scroll to position [105, 0]
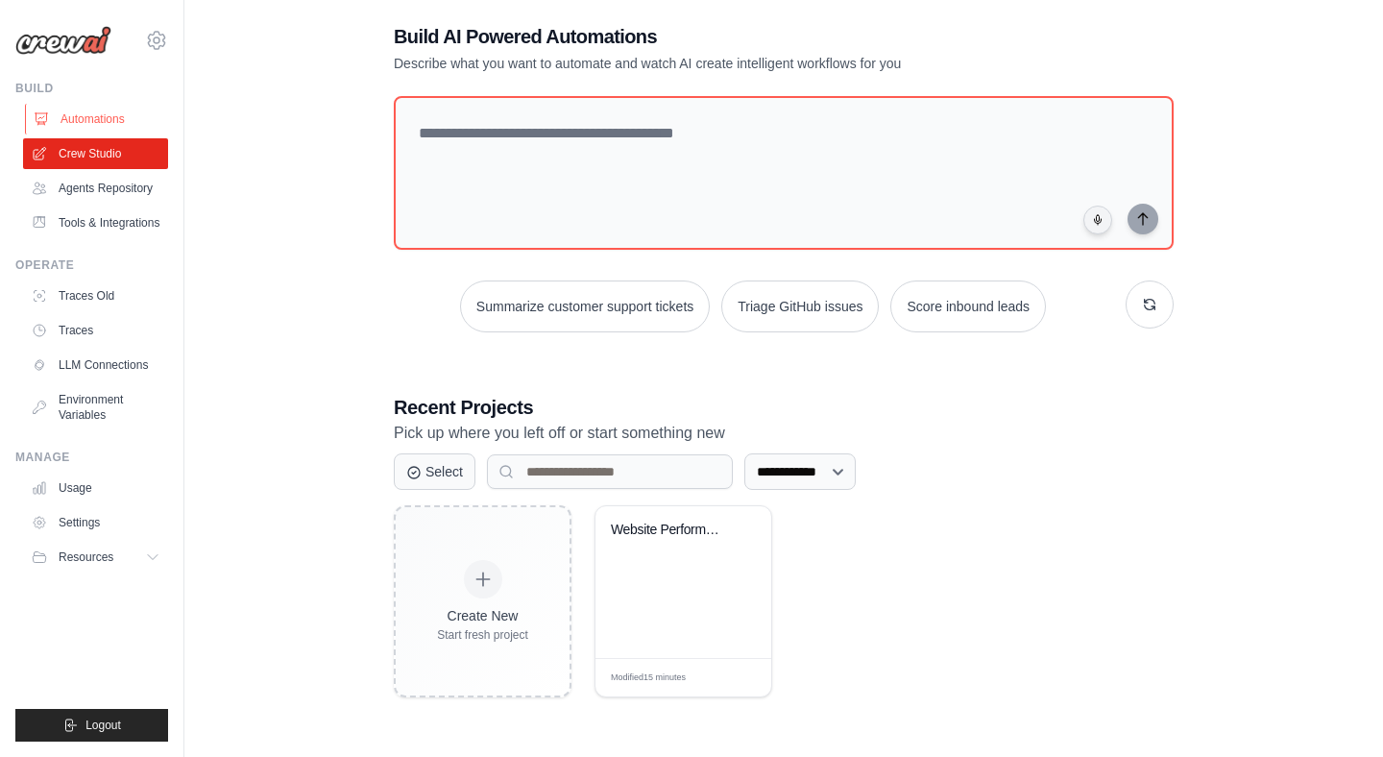
click at [97, 125] on link "Automations" at bounding box center [97, 119] width 145 height 31
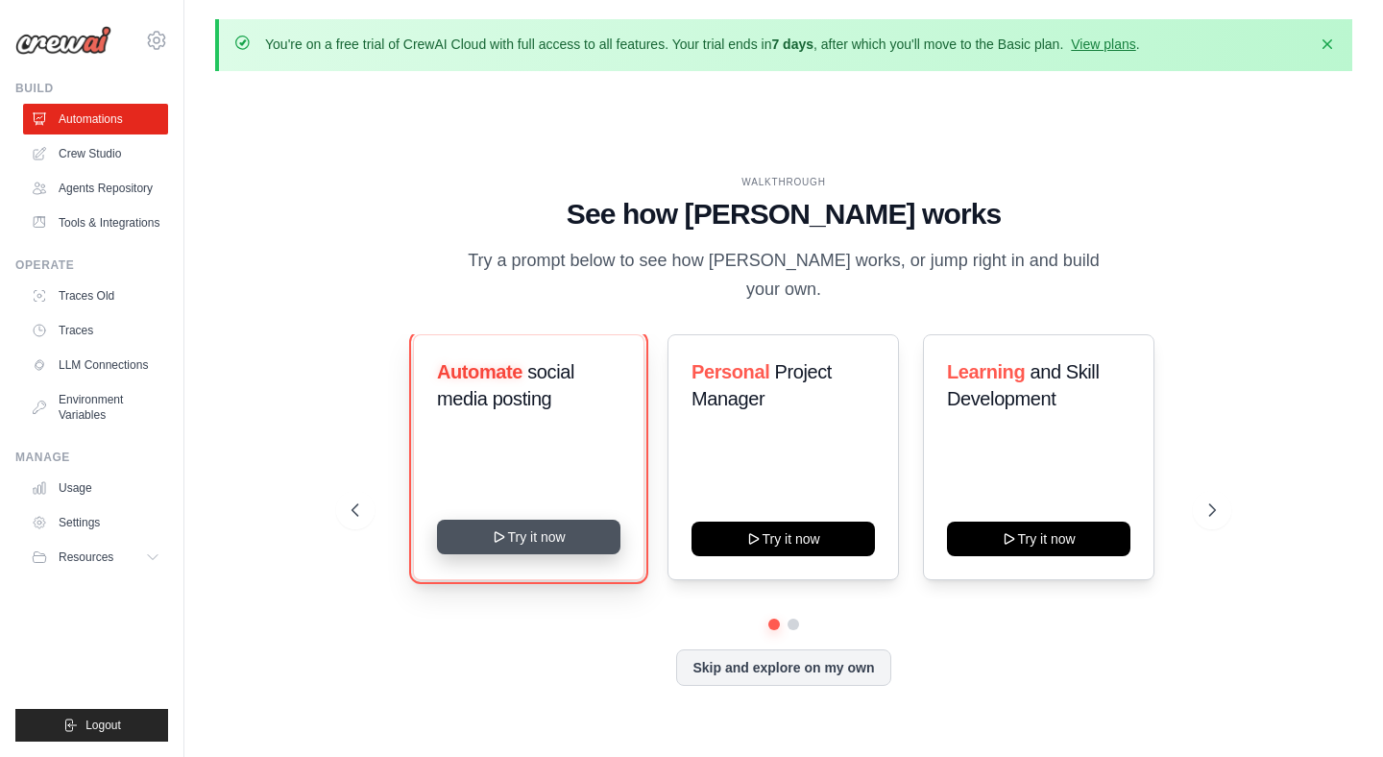
click at [581, 525] on button "Try it now" at bounding box center [528, 536] width 183 height 35
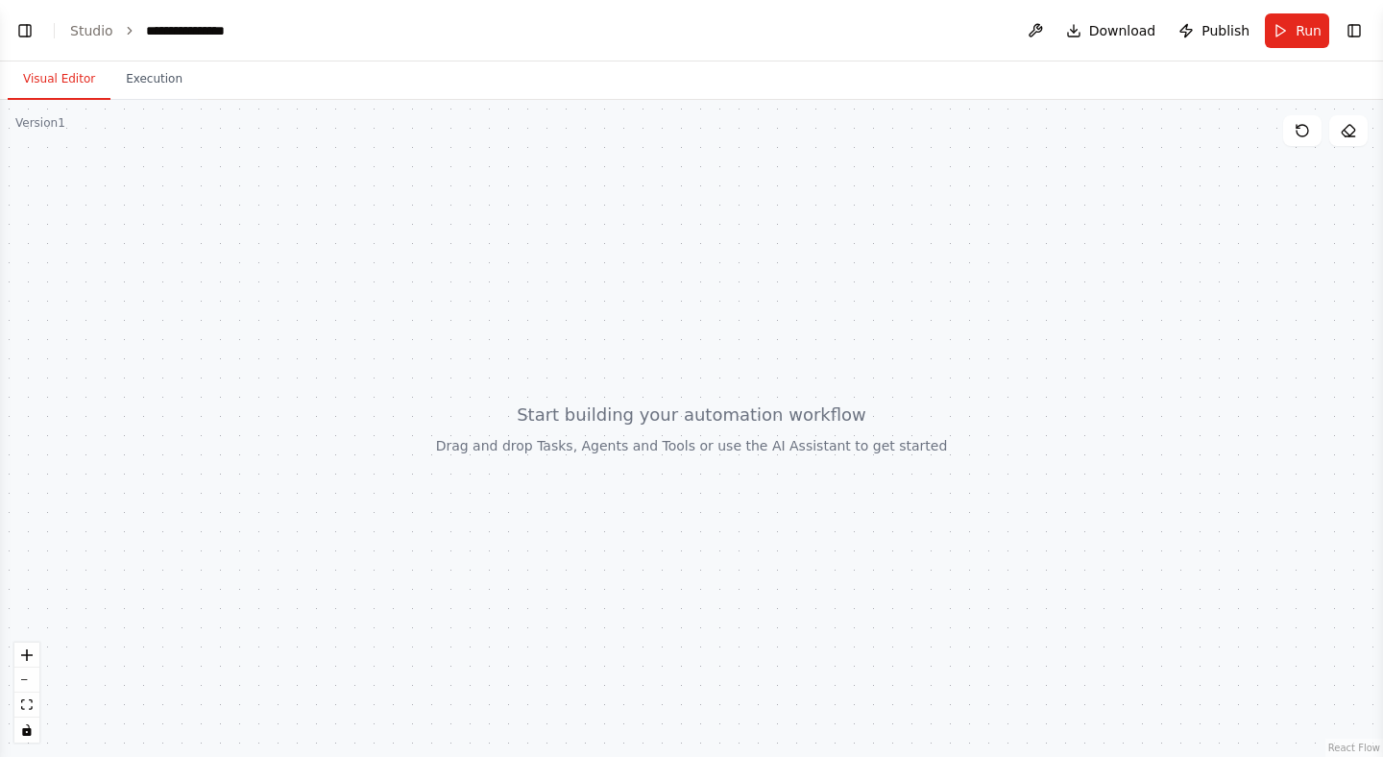
scroll to position [399, 0]
click at [20, 30] on button "Toggle Left Sidebar" at bounding box center [25, 30] width 27 height 27
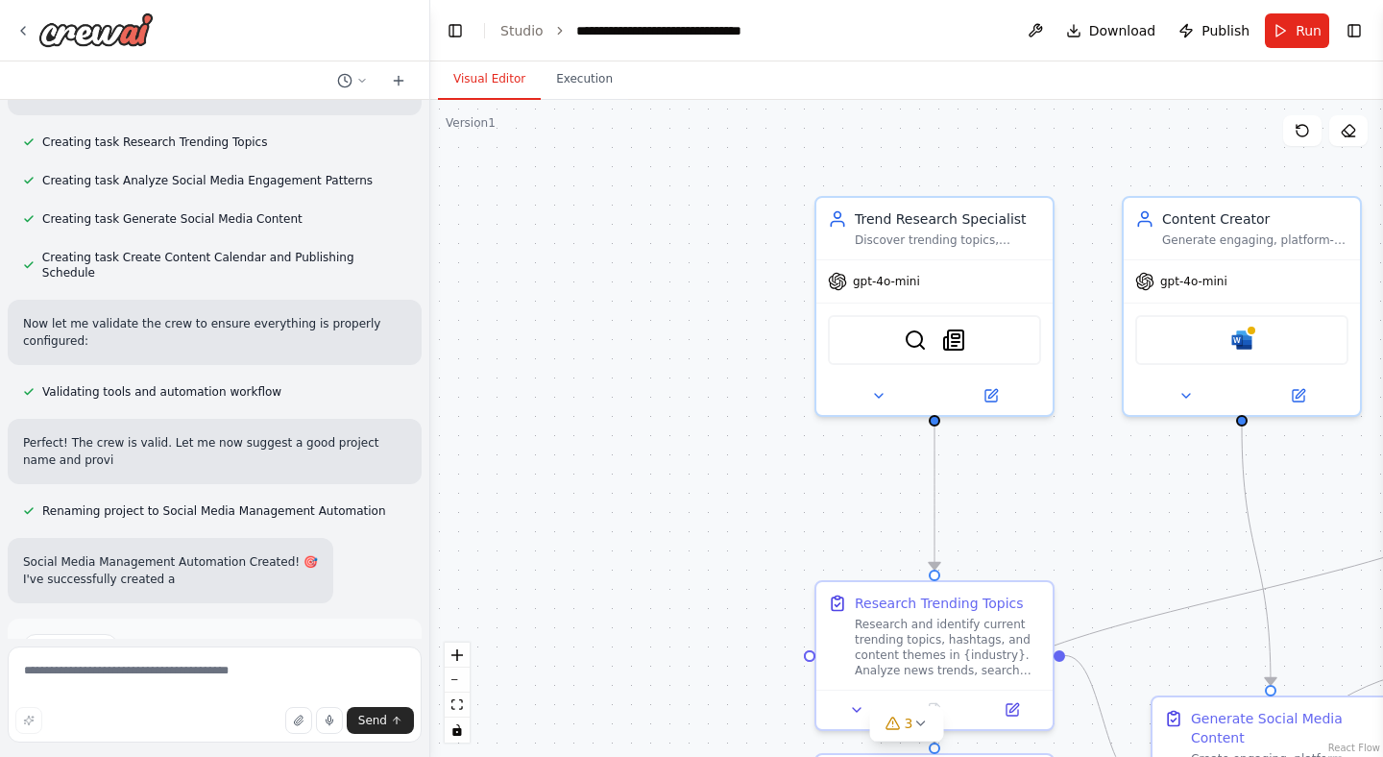
scroll to position [1976, 0]
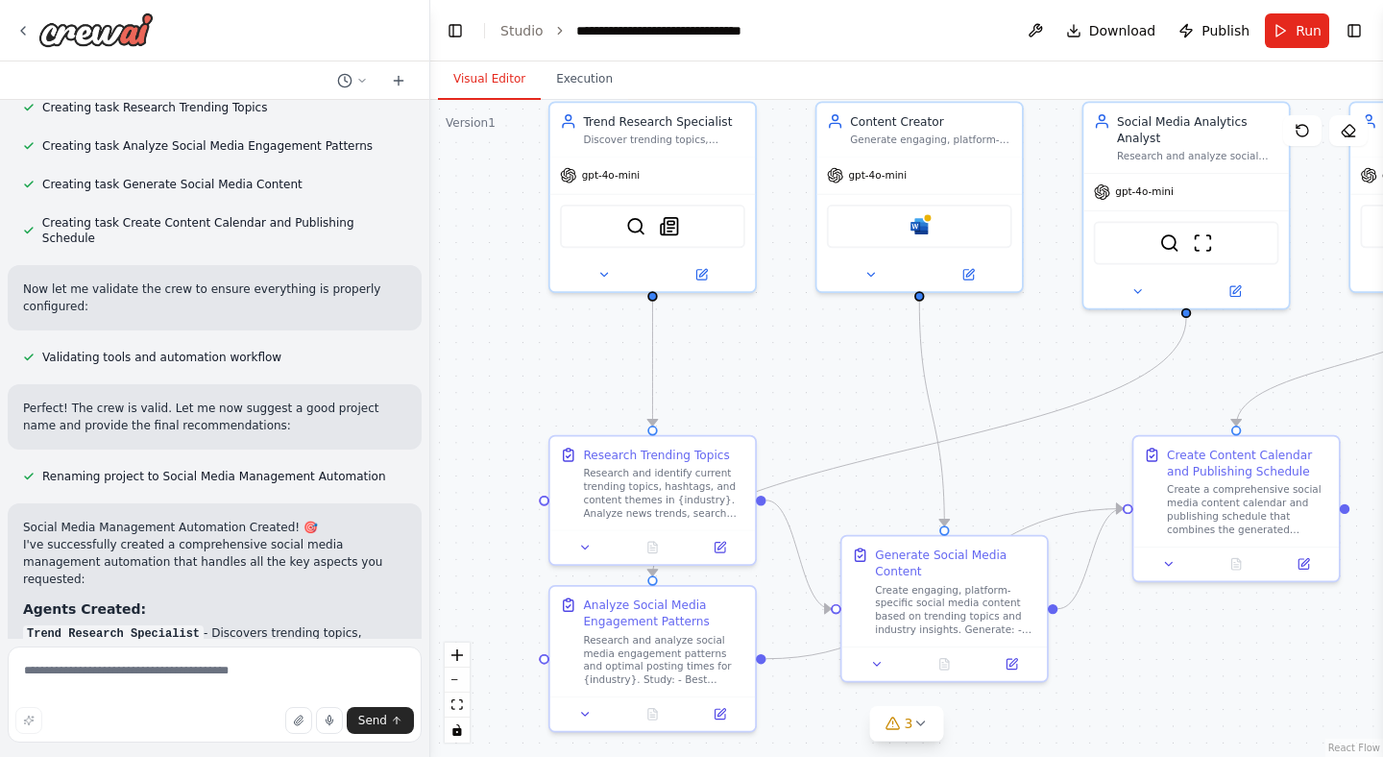
drag, startPoint x: 586, startPoint y: 347, endPoint x: 332, endPoint y: 229, distance: 279.6
click at [332, 229] on div "Create a crew that schedules and publishes social media content across multiple…" at bounding box center [691, 378] width 1383 height 757
click at [776, 444] on div ".deletable-edge-delete-btn { width: 20px; height: 20px; border: 0px solid #ffff…" at bounding box center [906, 428] width 952 height 657
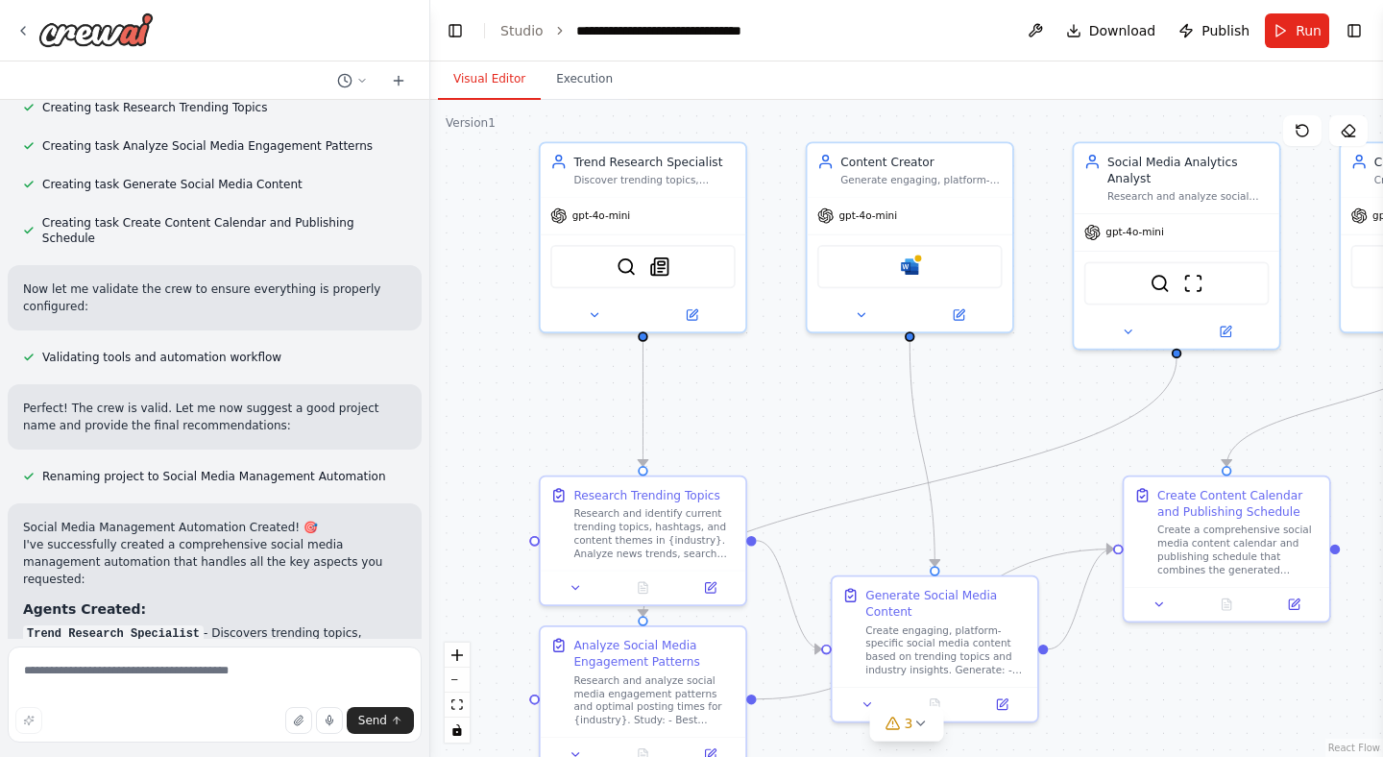
drag, startPoint x: 780, startPoint y: 432, endPoint x: 770, endPoint y: 472, distance: 41.5
click at [770, 472] on div ".deletable-edge-delete-btn { width: 20px; height: 20px; border: 0px solid #ffff…" at bounding box center [906, 428] width 952 height 657
click at [458, 34] on button "Toggle Left Sidebar" at bounding box center [455, 30] width 27 height 27
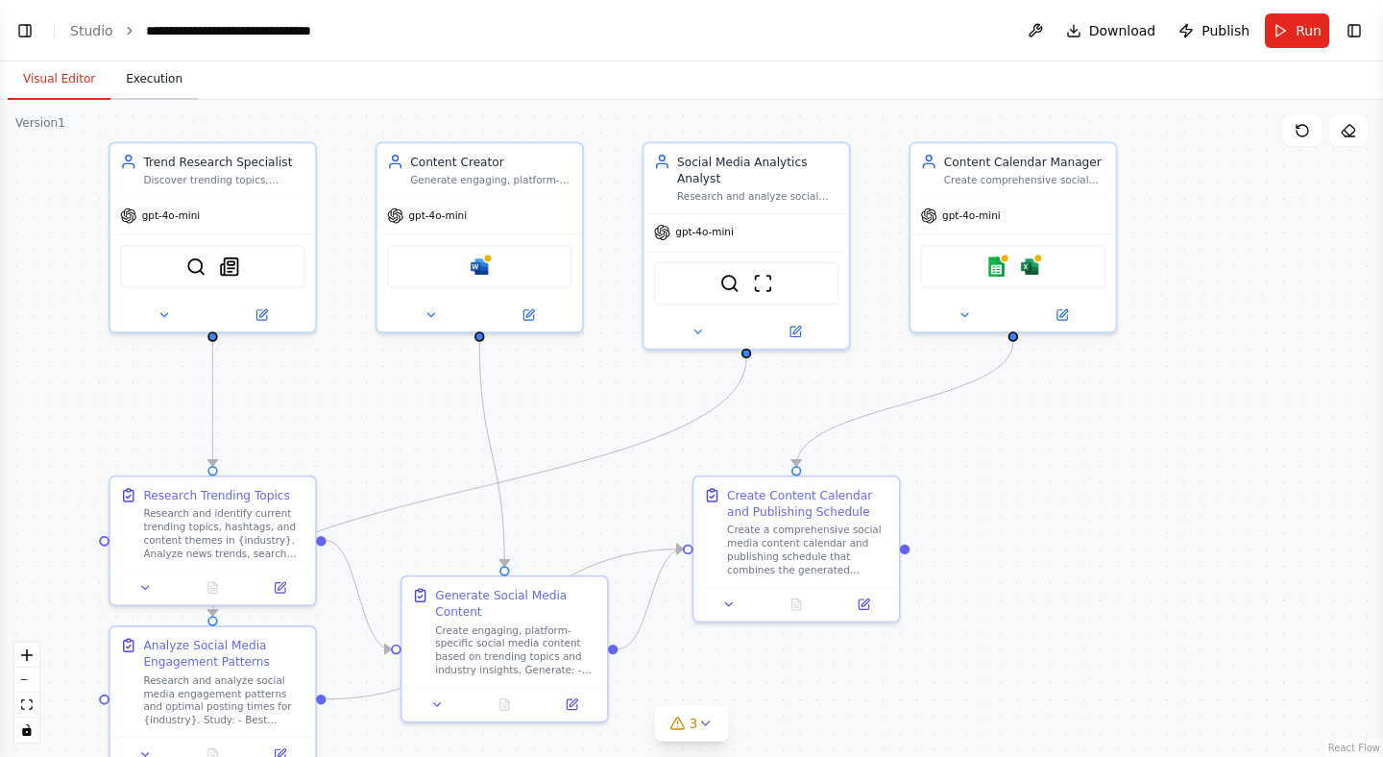
scroll to position [2734, 0]
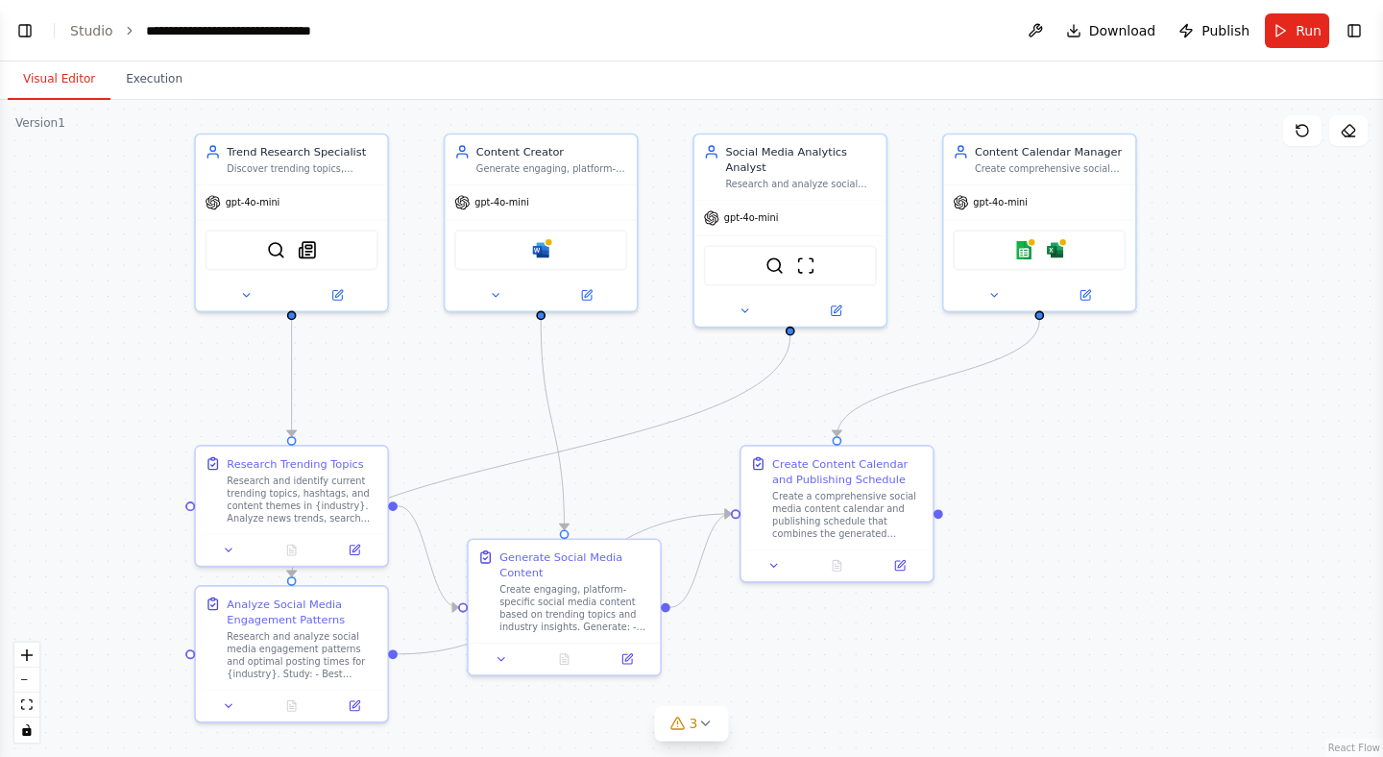
drag, startPoint x: 595, startPoint y: 408, endPoint x: 649, endPoint y: 382, distance: 59.7
click at [649, 382] on div ".deletable-edge-delete-btn { width: 20px; height: 20px; border: 0px solid #ffff…" at bounding box center [691, 428] width 1383 height 657
click at [26, 31] on button "Toggle Left Sidebar" at bounding box center [25, 30] width 27 height 27
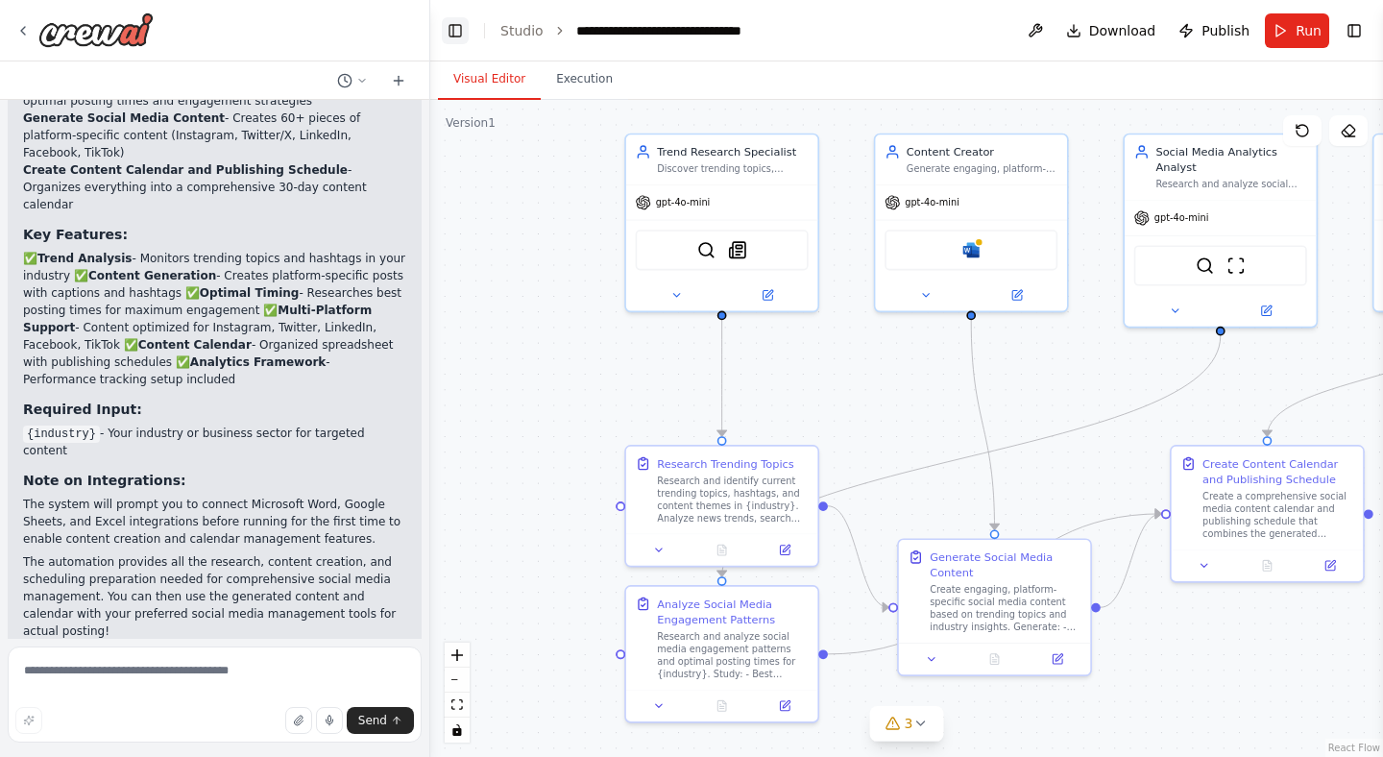
click at [456, 33] on button "Toggle Left Sidebar" at bounding box center [455, 30] width 27 height 27
